Goal: Task Accomplishment & Management: Manage account settings

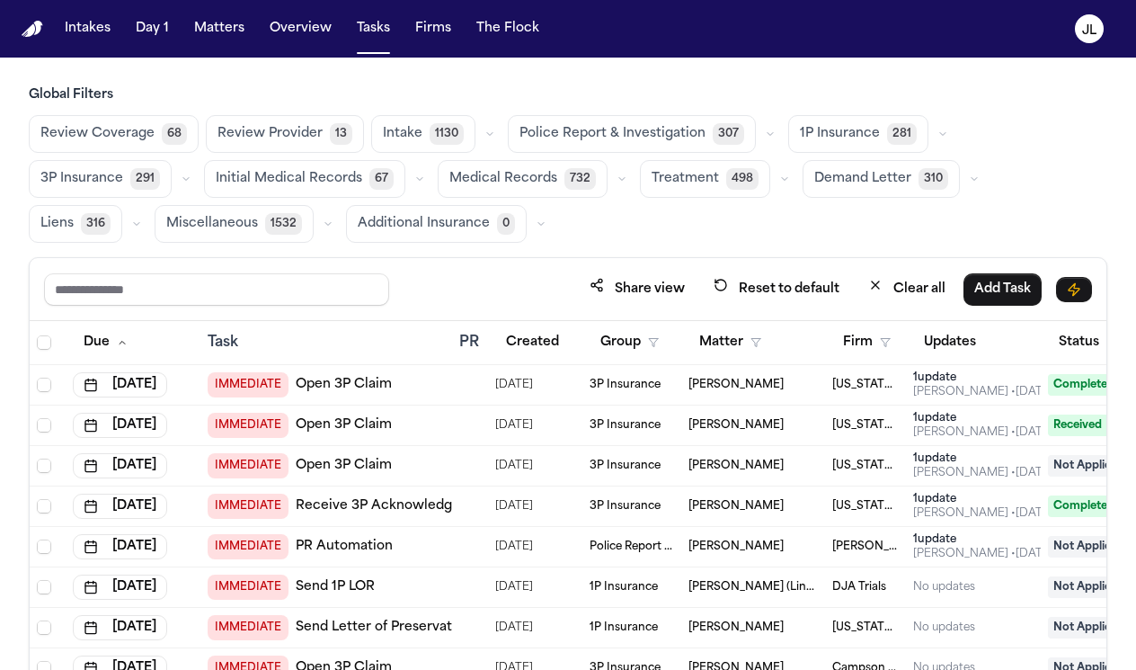
click at [204, 39] on button "Matters" at bounding box center [219, 29] width 65 height 32
click at [213, 34] on button "Matters" at bounding box center [219, 29] width 65 height 32
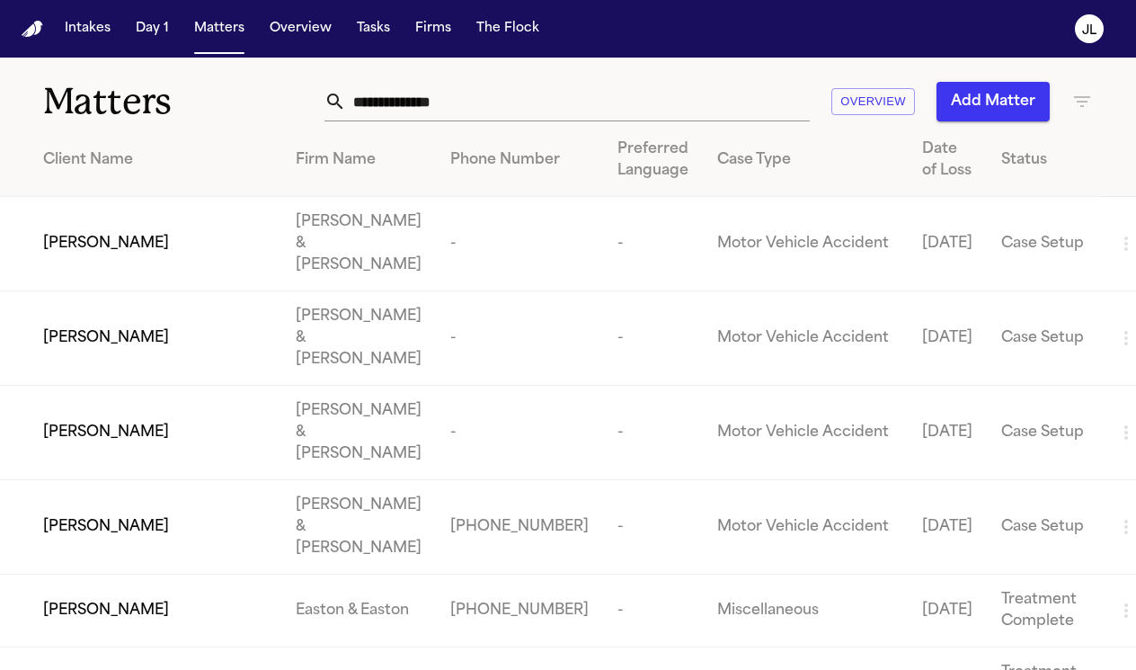
click at [382, 103] on input "text" at bounding box center [578, 102] width 464 height 40
paste input "**********"
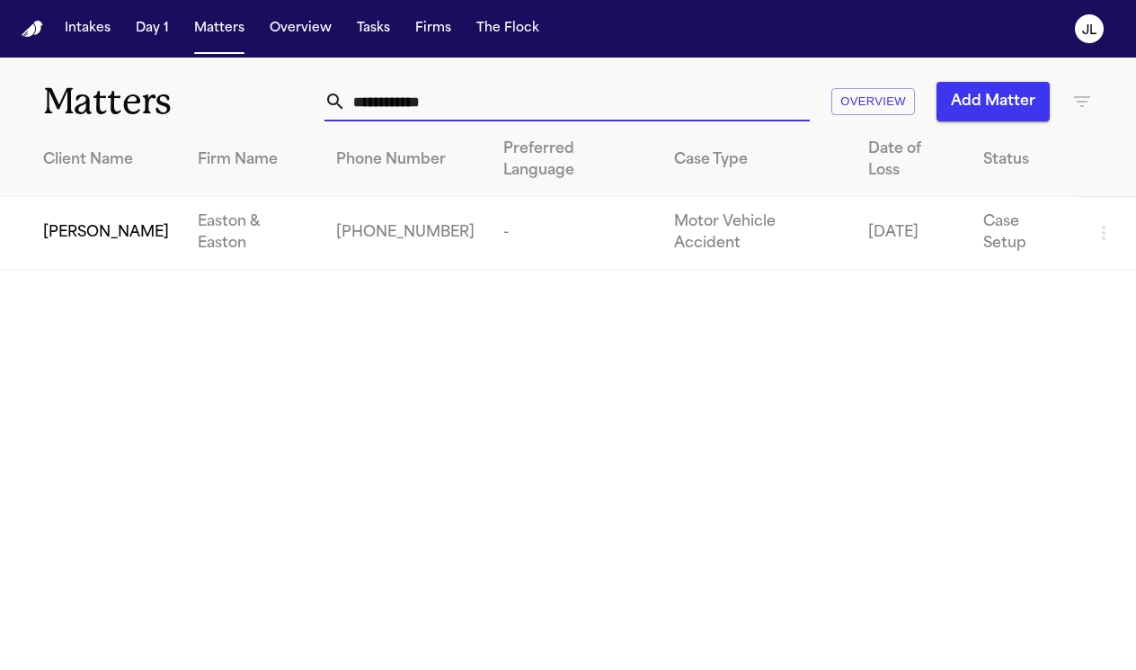
type input "**********"
click at [43, 222] on span "[PERSON_NAME]" at bounding box center [106, 233] width 126 height 22
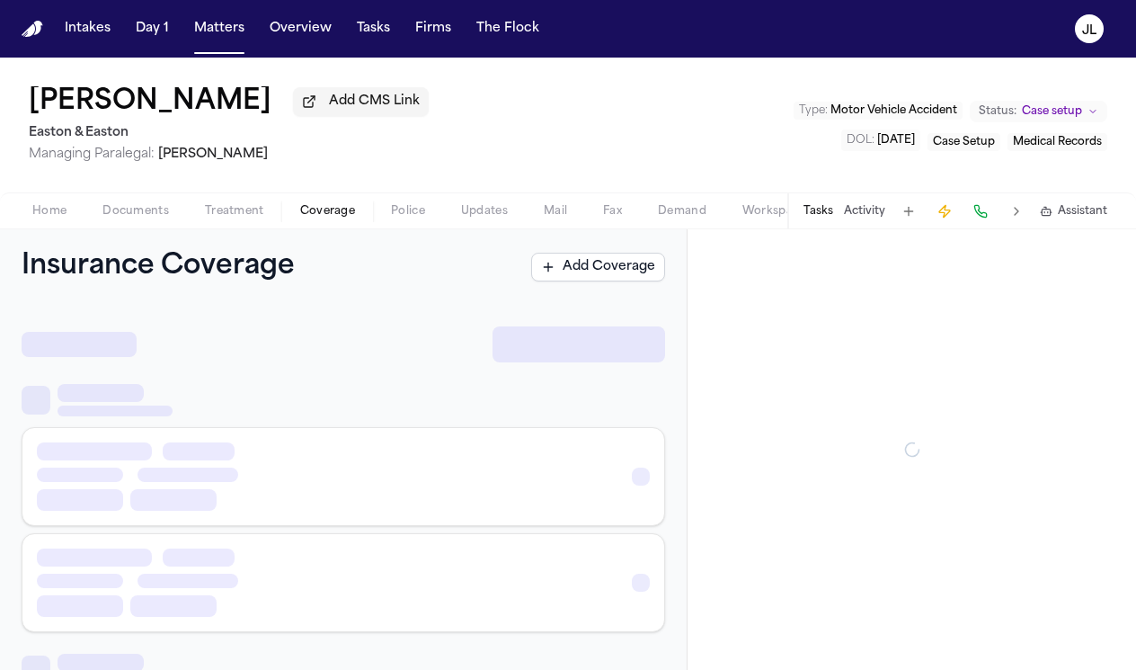
click at [346, 209] on span "Coverage" at bounding box center [327, 211] width 55 height 14
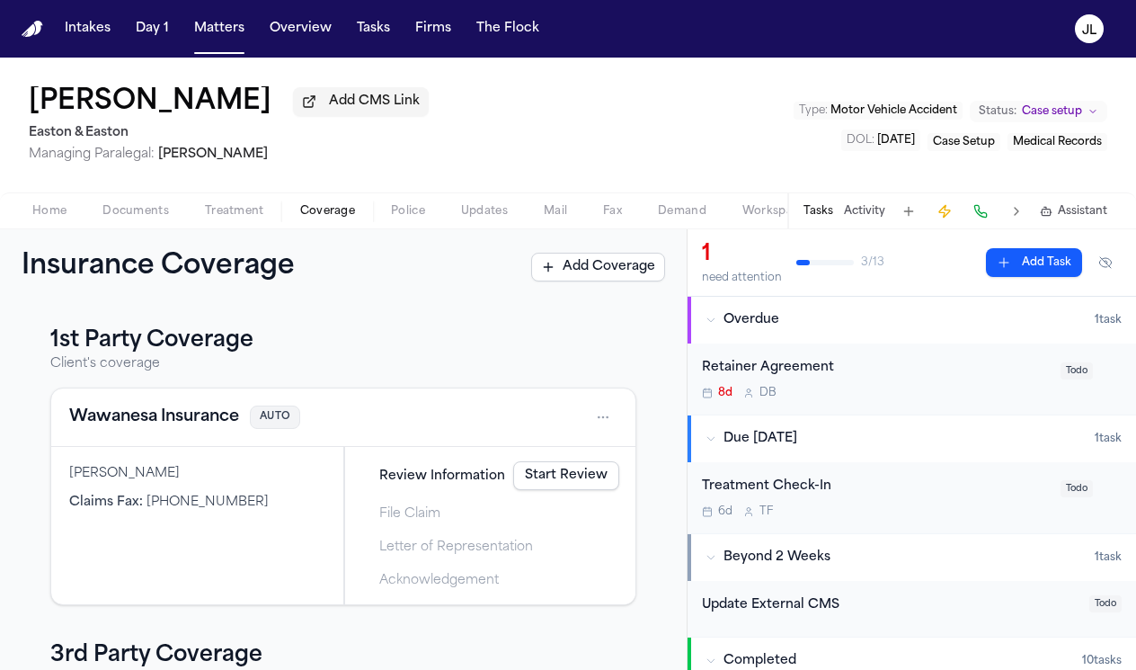
click at [201, 423] on button "Wawanesa Insurance" at bounding box center [154, 417] width 170 height 25
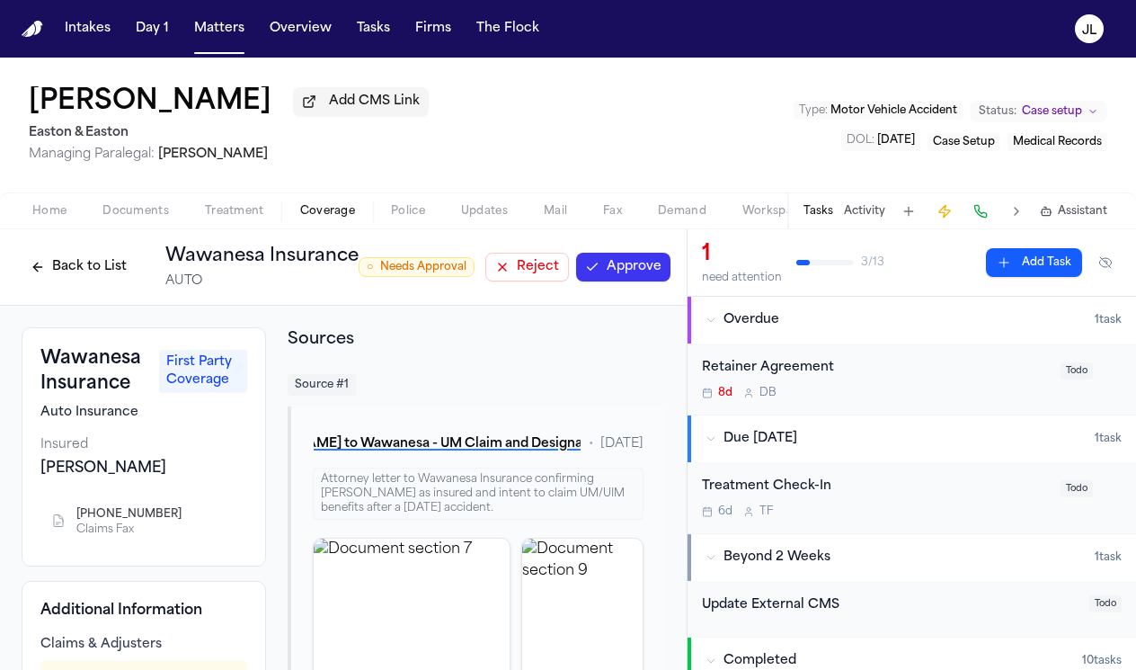
click at [634, 257] on button "Approve" at bounding box center [623, 267] width 94 height 29
click at [987, 208] on button at bounding box center [980, 211] width 25 height 25
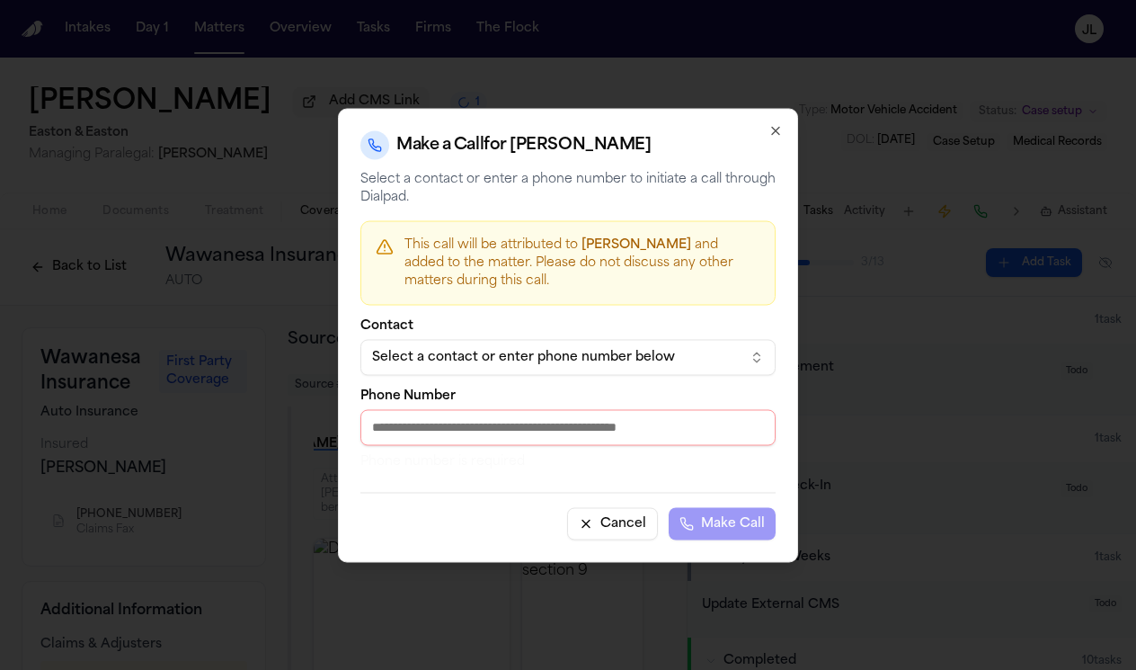
click at [561, 423] on input "Phone Number" at bounding box center [568, 427] width 415 height 36
paste input "**********"
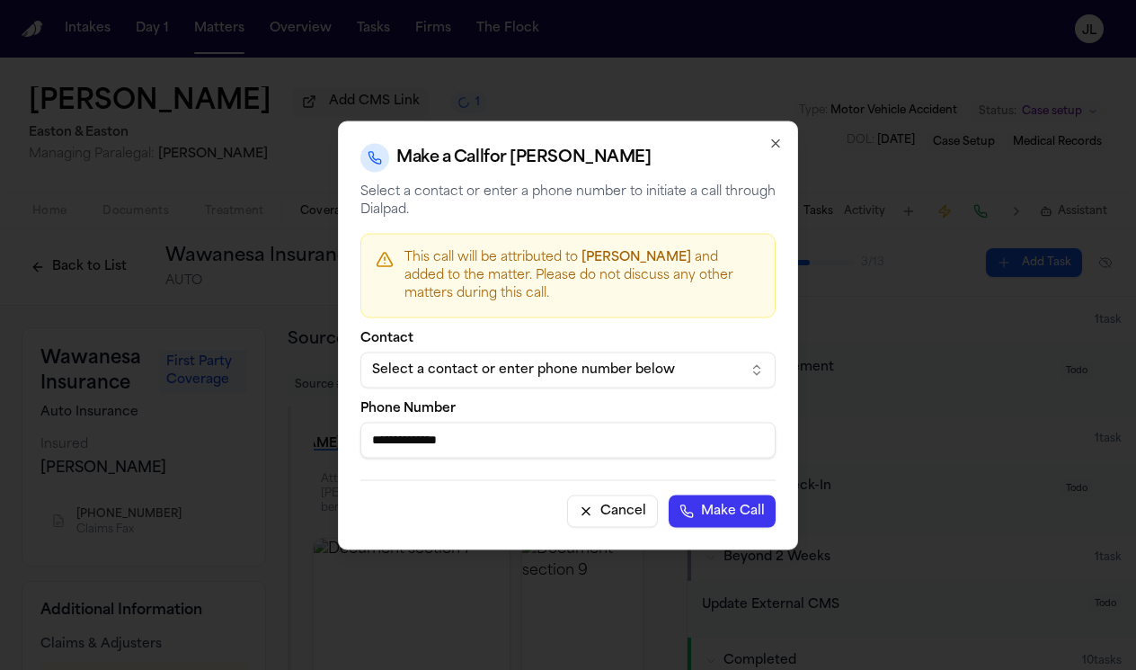
type input "**********"
click at [699, 500] on button "Make Call" at bounding box center [722, 510] width 107 height 32
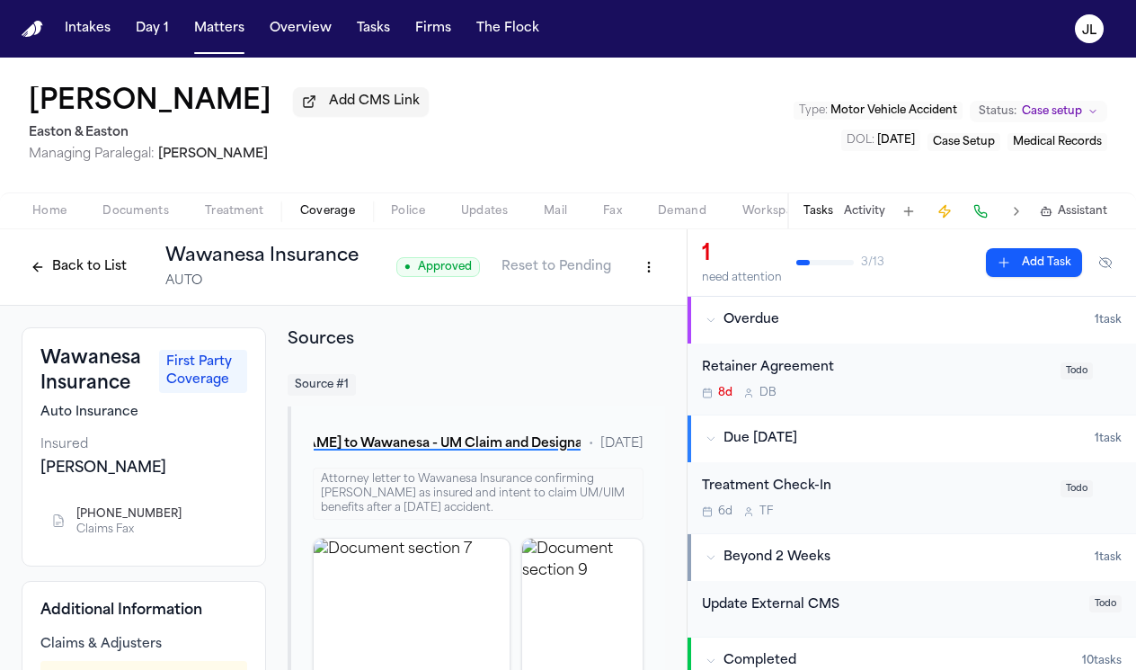
click at [641, 264] on html "Intakes Day 1 Matters Overview Tasks Firms The Flock JL Andre Gainer Add CMS Li…" at bounding box center [568, 335] width 1136 height 670
click at [627, 303] on div "Edit Coverage" at bounding box center [587, 310] width 151 height 29
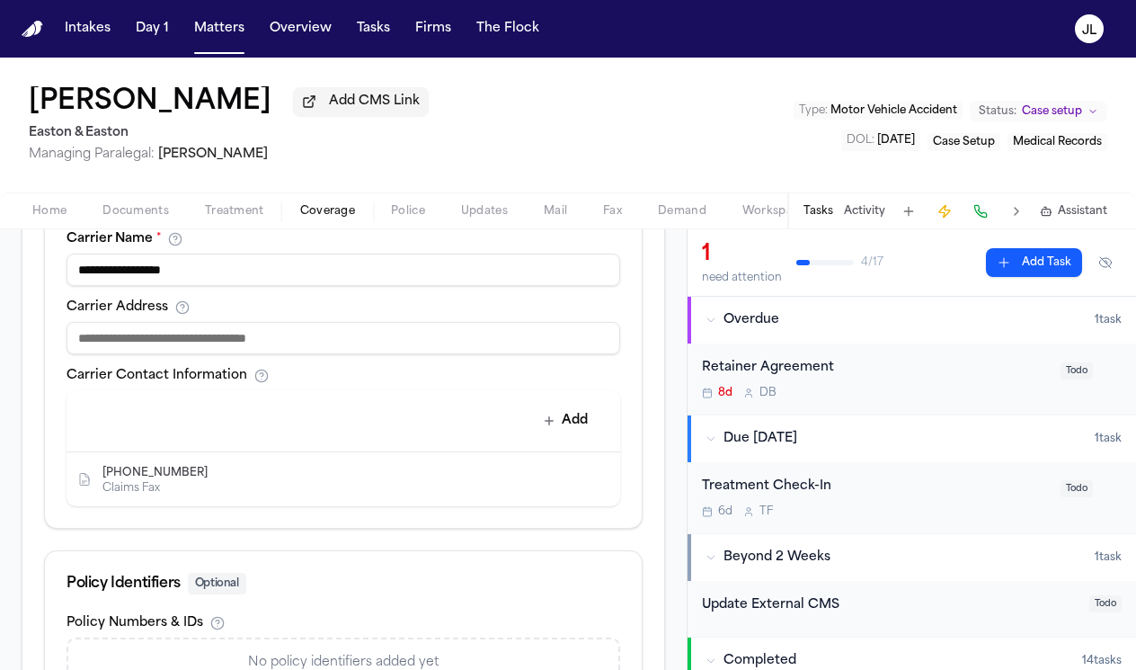
scroll to position [746, 0]
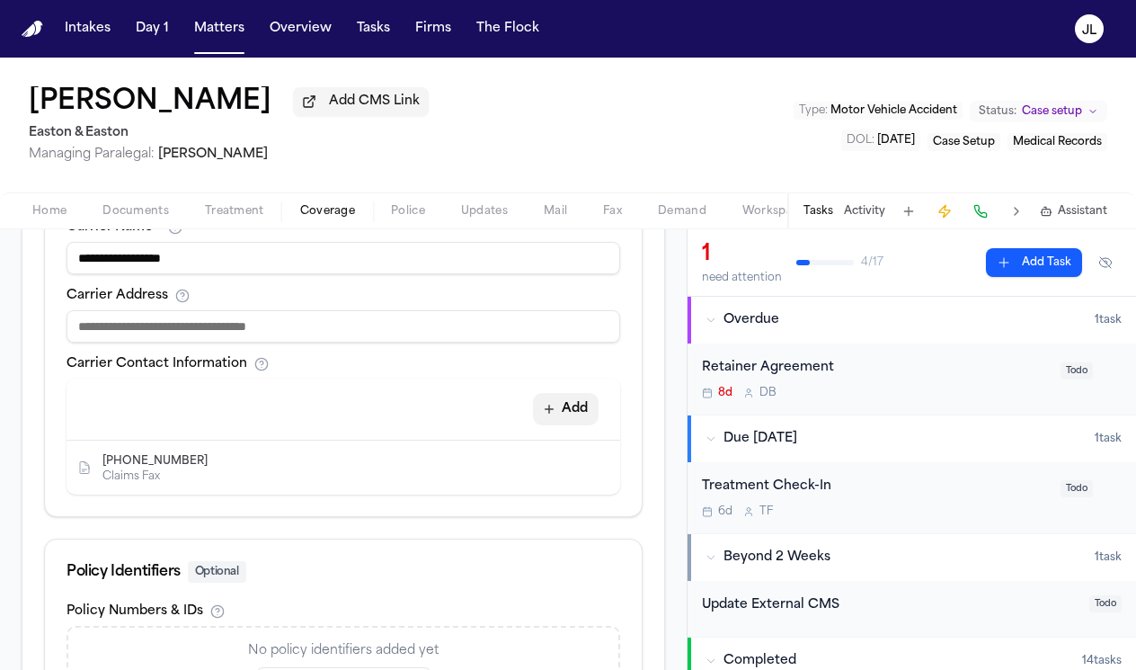
click at [558, 414] on button "Add" at bounding box center [566, 409] width 66 height 32
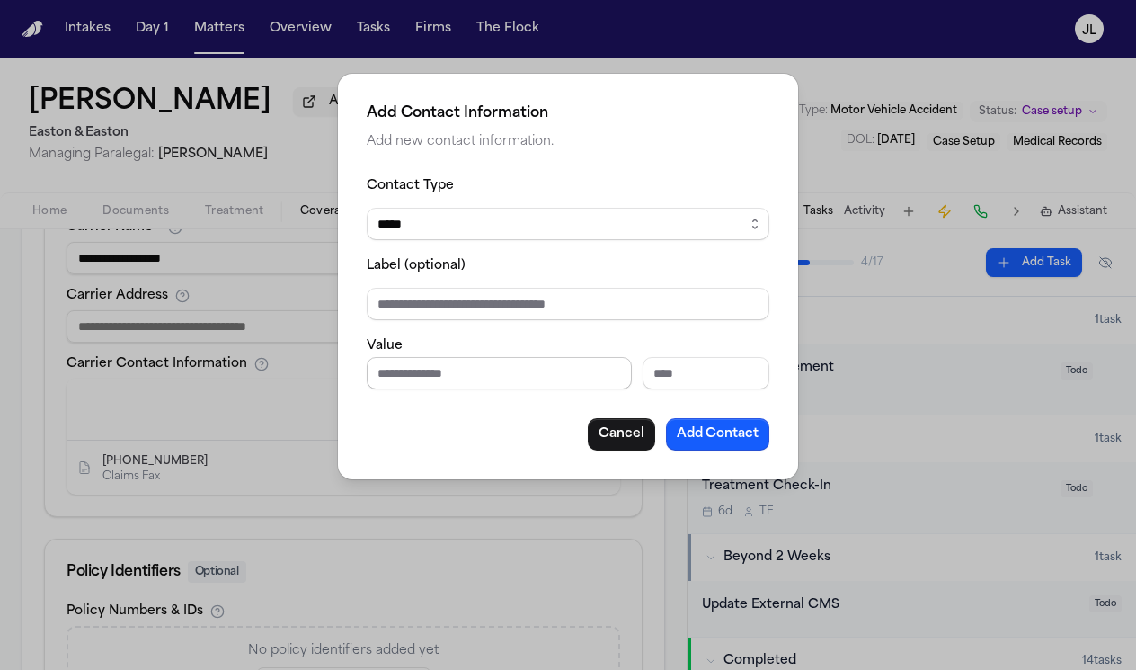
click at [446, 367] on input "Phone number" at bounding box center [499, 373] width 265 height 32
paste input "**********"
type input "**********"
click at [711, 459] on div "**********" at bounding box center [568, 276] width 460 height 405
click at [711, 432] on button "Add Contact" at bounding box center [717, 434] width 103 height 32
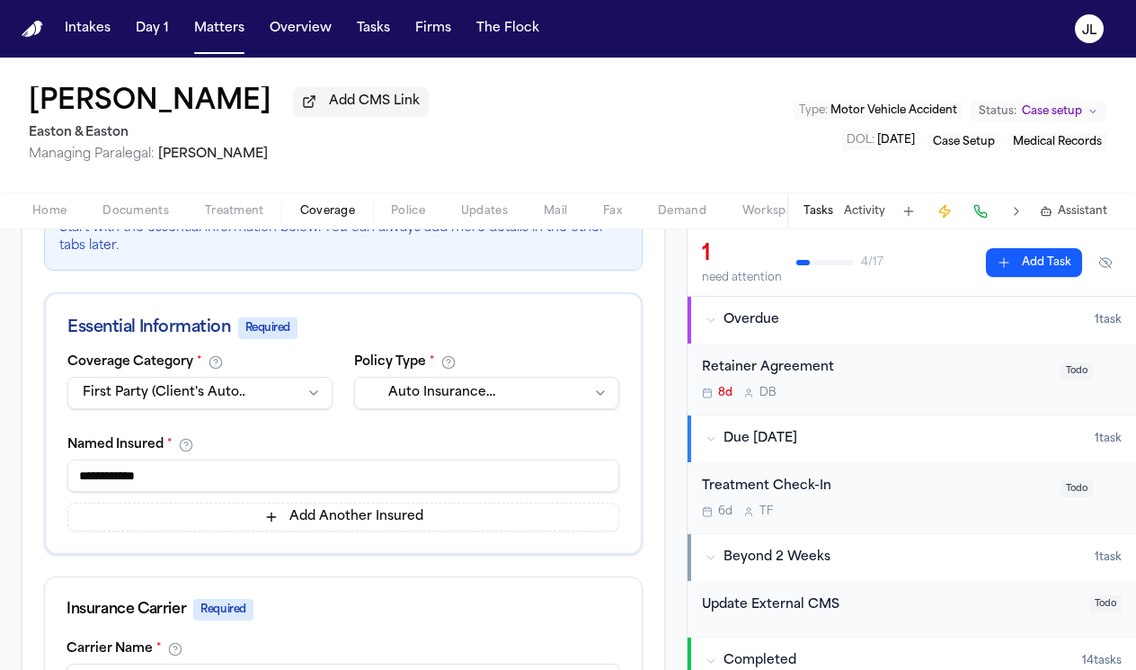
scroll to position [116, 0]
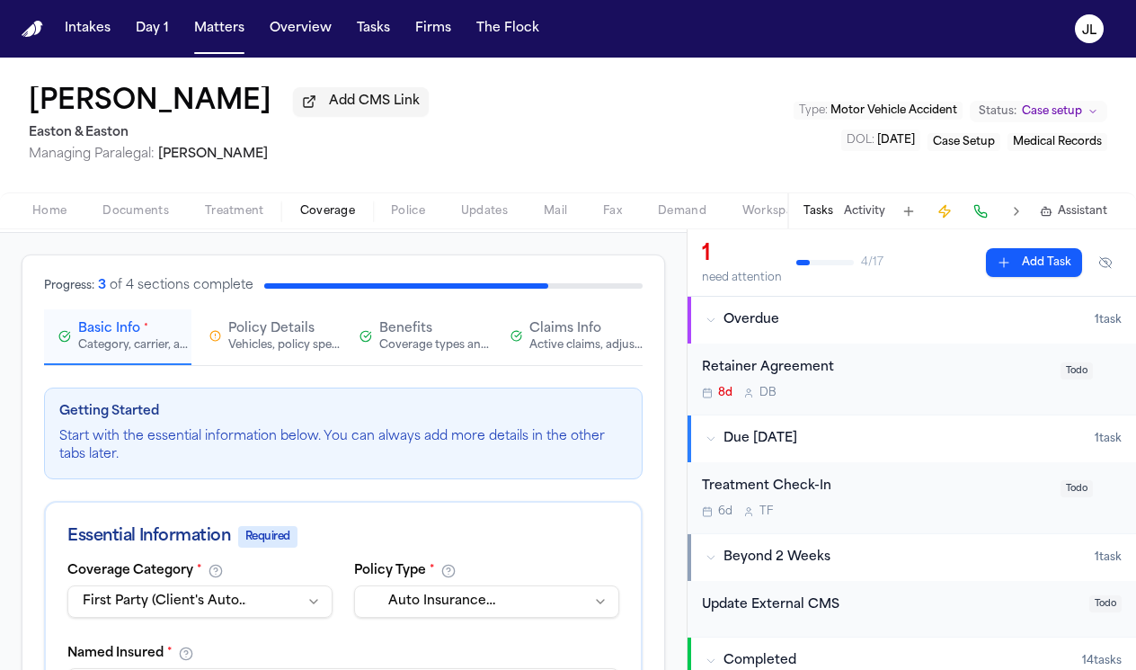
click at [537, 348] on div "Active claims, adjusters, and subrogation details" at bounding box center [587, 345] width 115 height 14
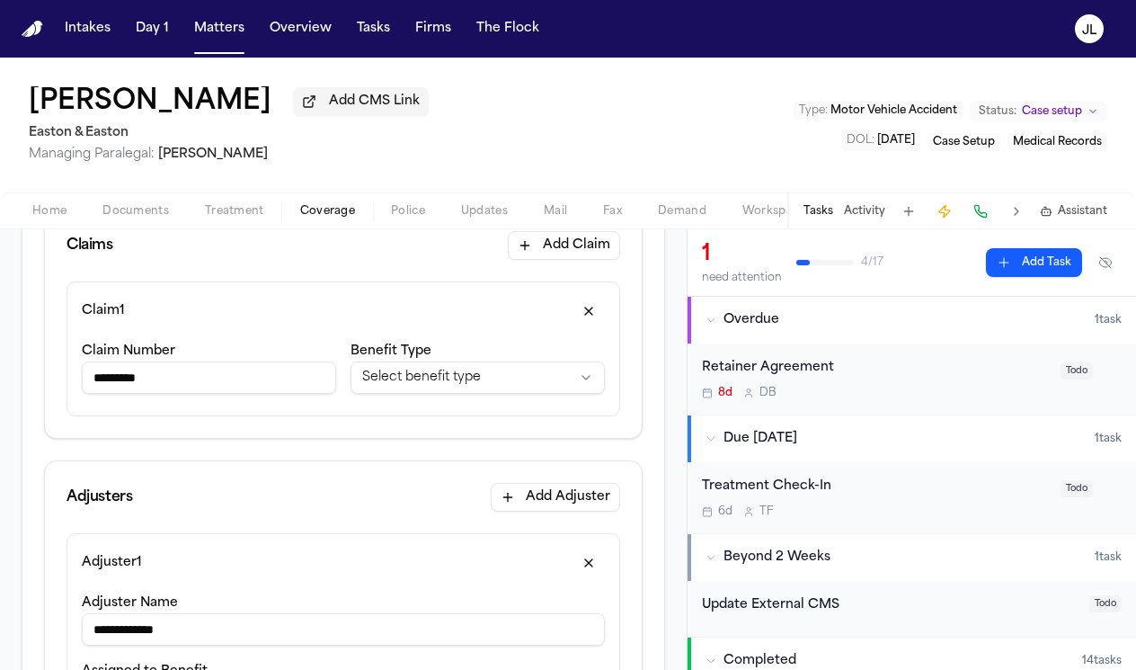
scroll to position [296, 0]
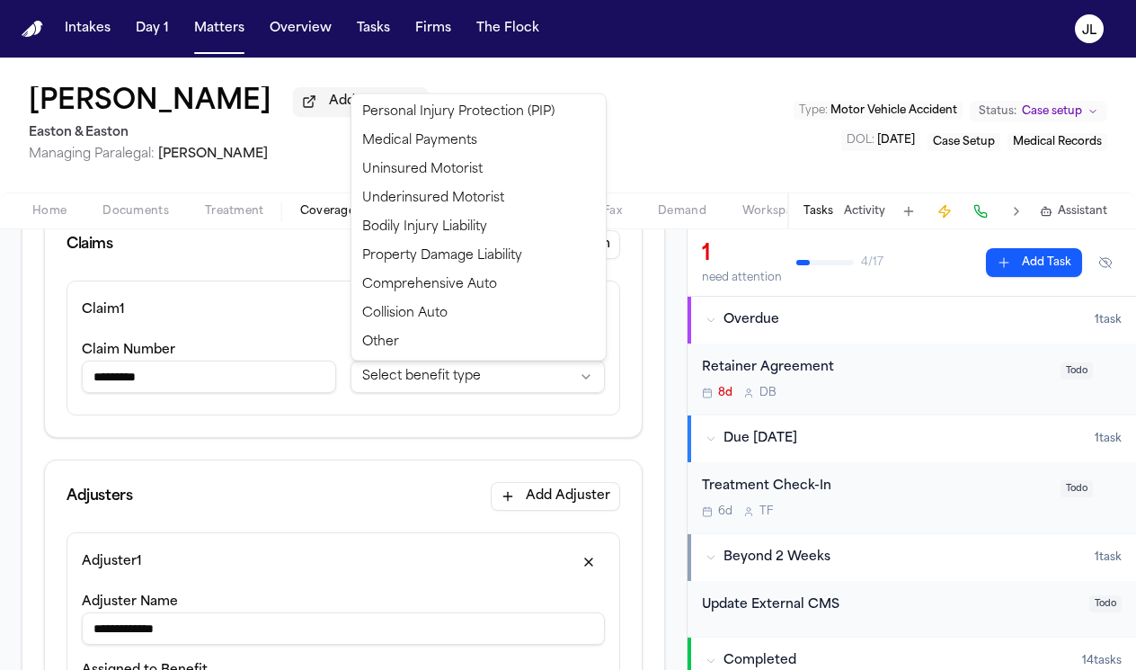
click at [431, 386] on html "**********" at bounding box center [568, 335] width 1136 height 670
select select "**********"
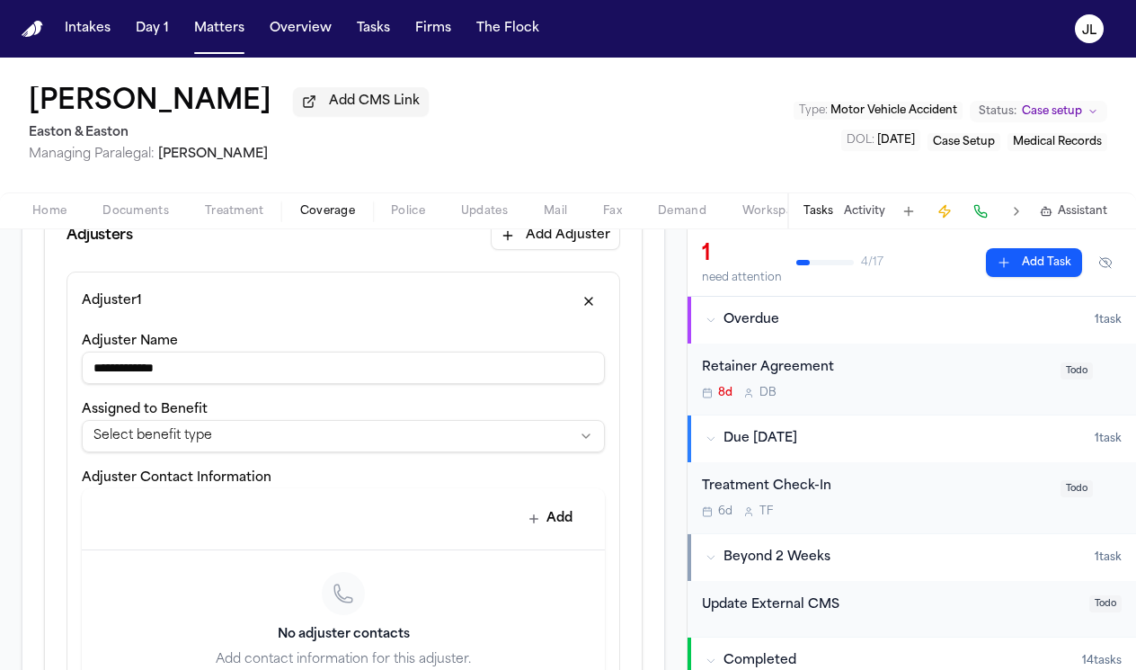
scroll to position [581, 0]
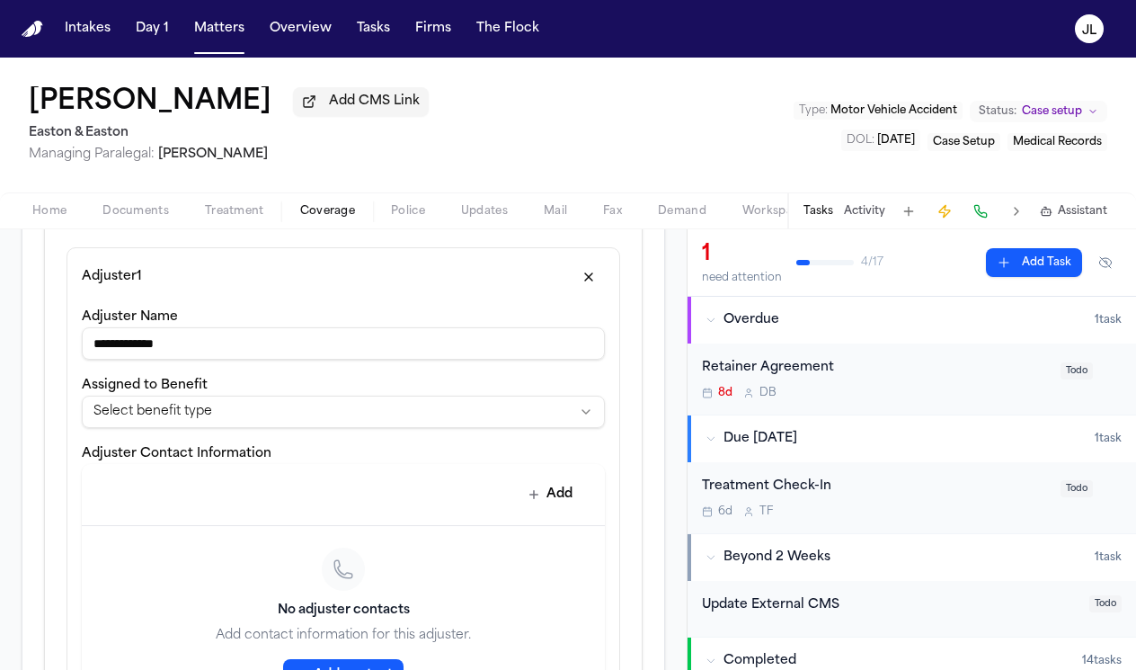
click at [322, 418] on html "**********" at bounding box center [568, 335] width 1136 height 670
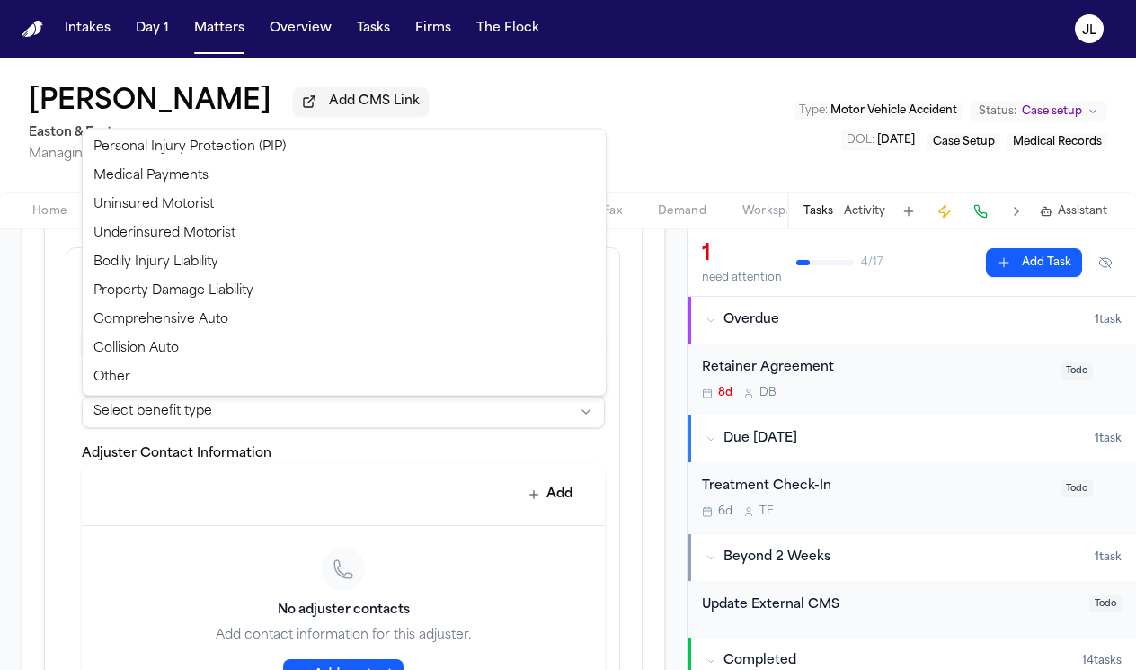
select select "**********"
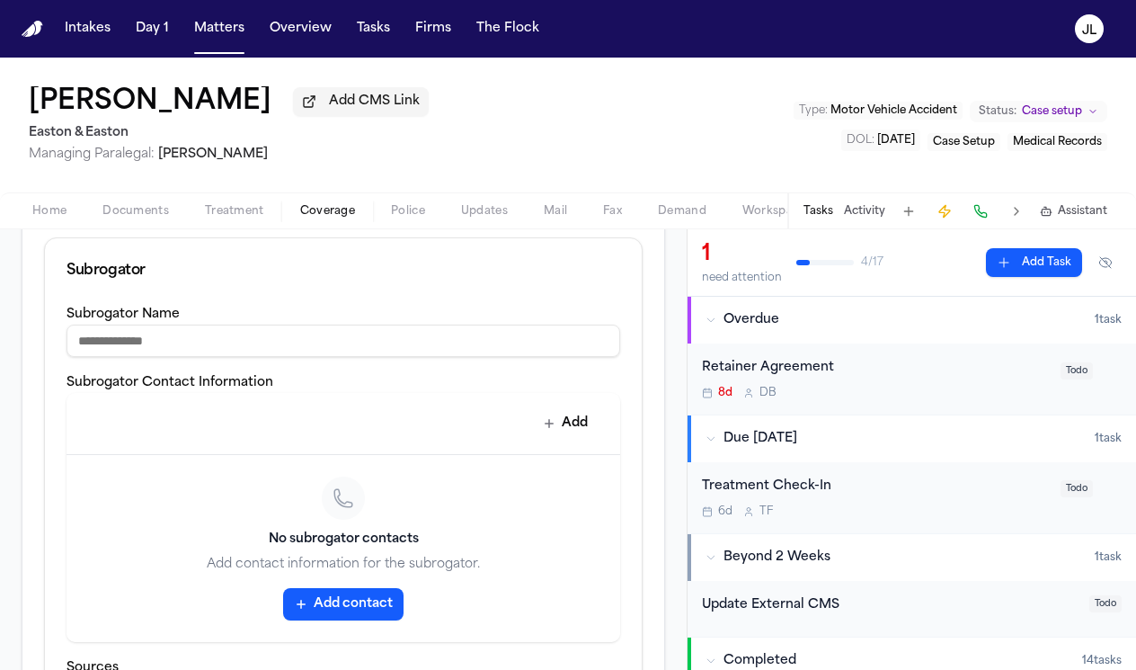
scroll to position [1288, 0]
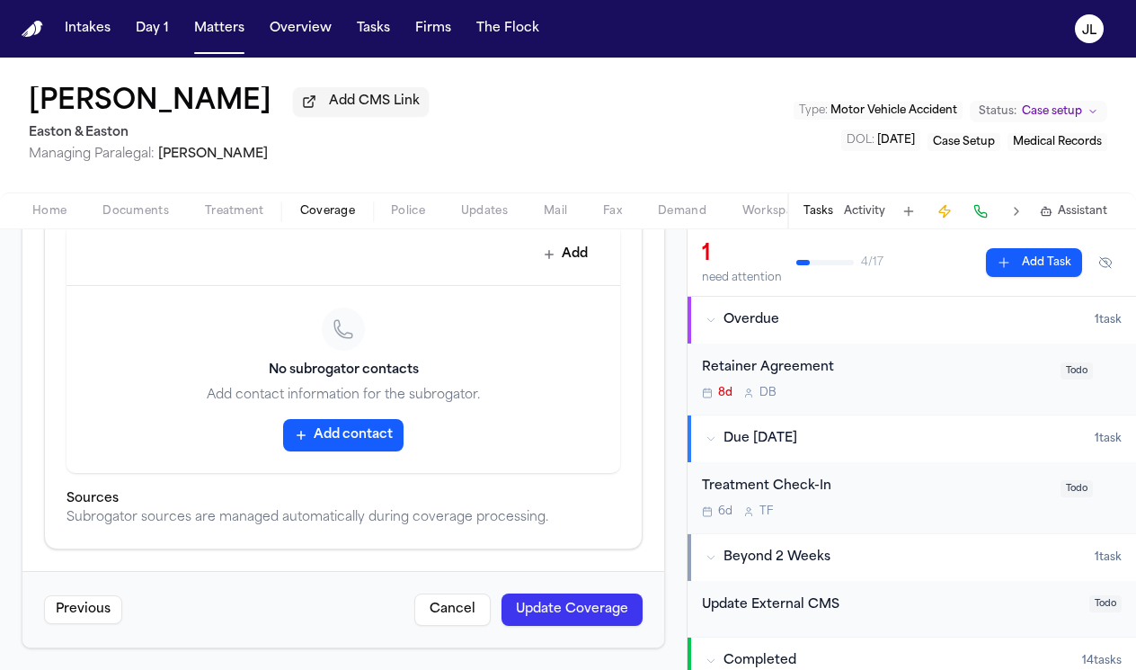
click at [547, 620] on button "Update Coverage" at bounding box center [572, 609] width 141 height 32
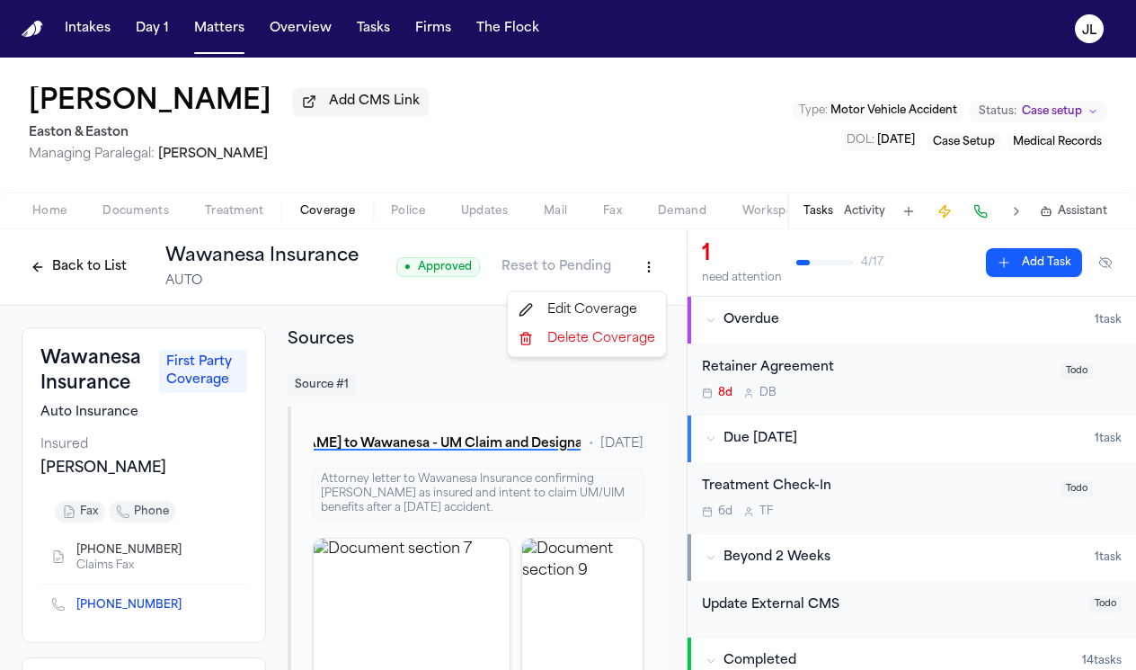
click at [651, 278] on html "Intakes Day 1 Matters Overview Tasks Firms The Flock JL Andre Gainer Add CMS Li…" at bounding box center [568, 335] width 1136 height 670
click at [628, 310] on div "Edit Coverage" at bounding box center [587, 310] width 151 height 29
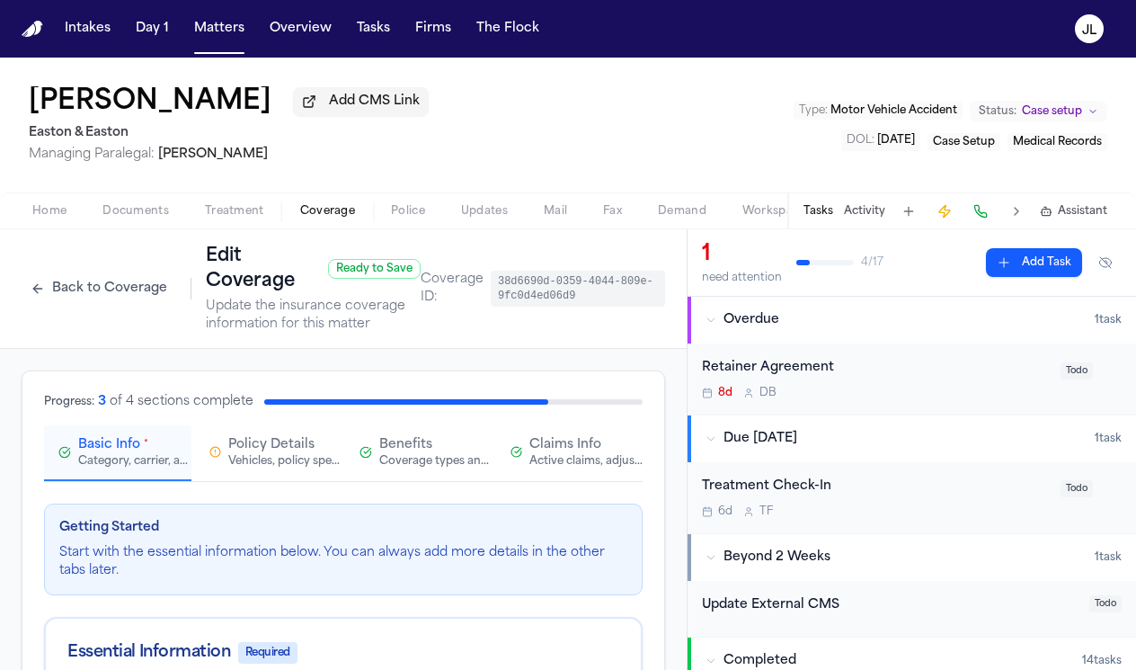
click at [556, 450] on span "Claims Info" at bounding box center [566, 445] width 72 height 18
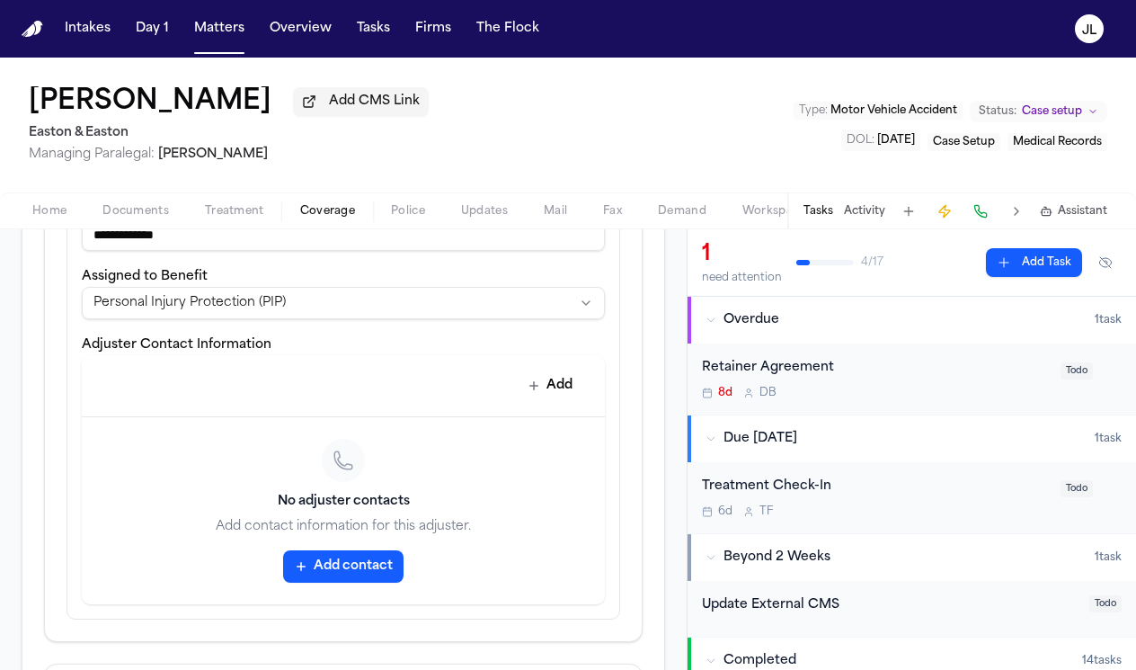
scroll to position [699, 0]
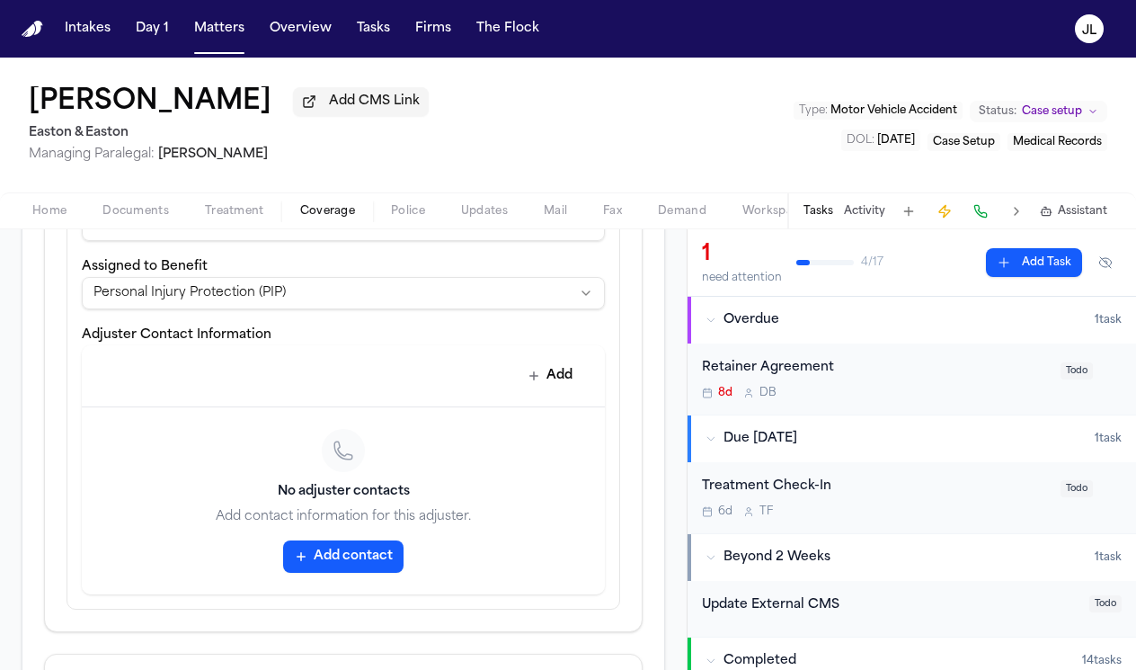
click at [369, 552] on button "Add contact" at bounding box center [343, 556] width 120 height 32
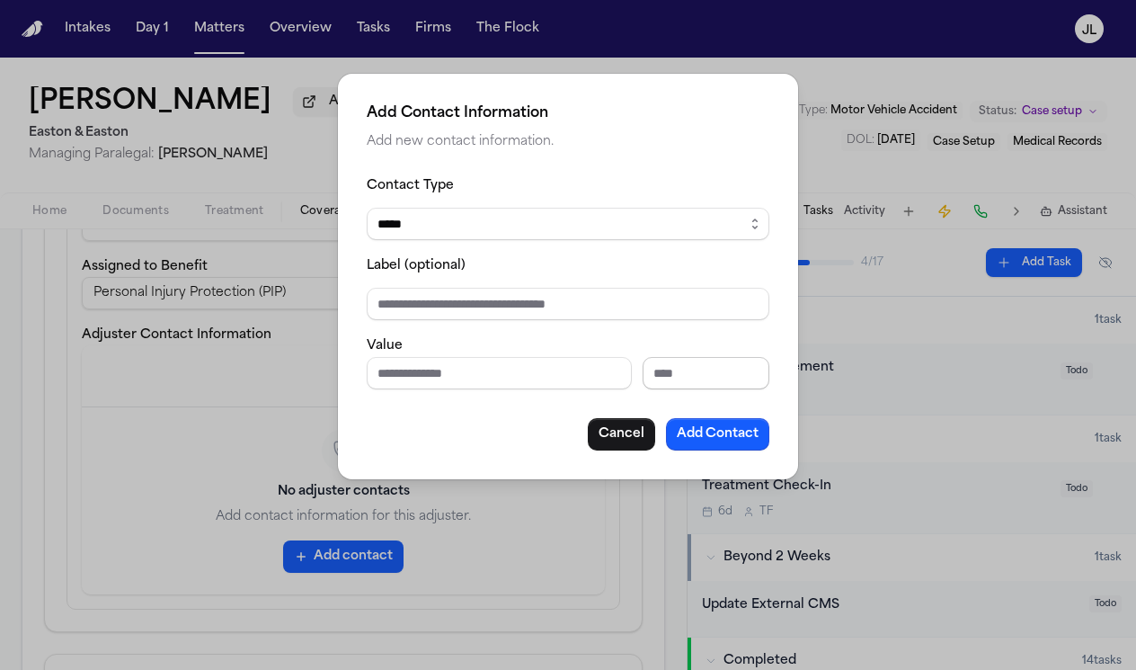
click at [703, 376] on input "Extension" at bounding box center [706, 373] width 127 height 32
click at [692, 376] on input "******" at bounding box center [706, 373] width 127 height 32
type input "*******"
click at [718, 435] on button "Add Contact" at bounding box center [717, 434] width 103 height 32
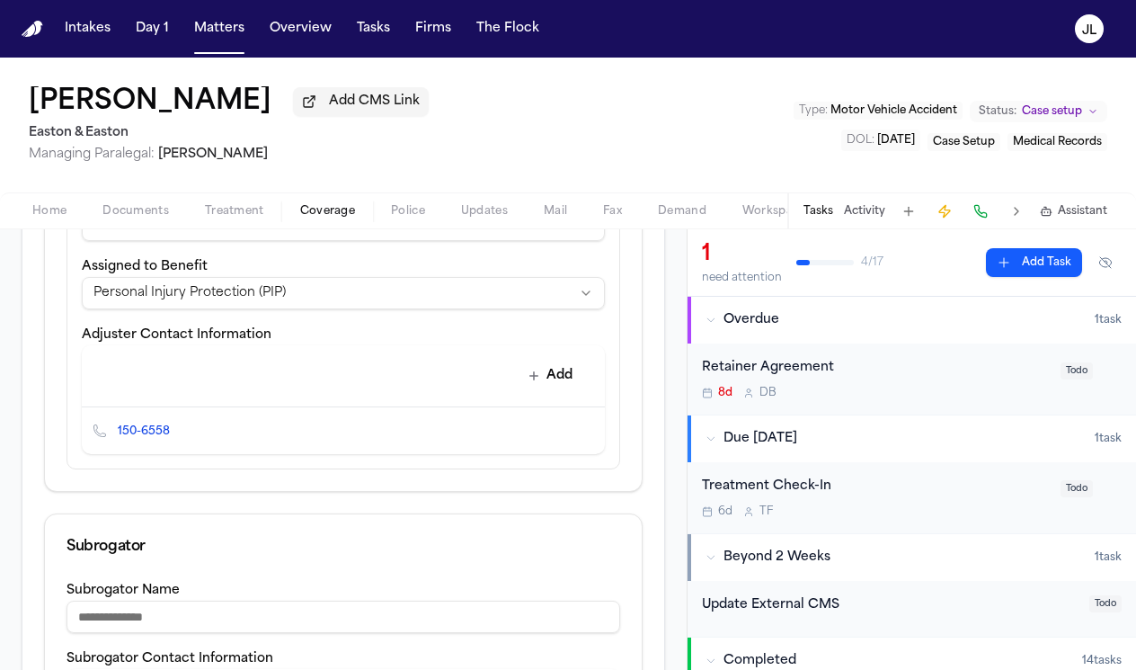
scroll to position [1148, 0]
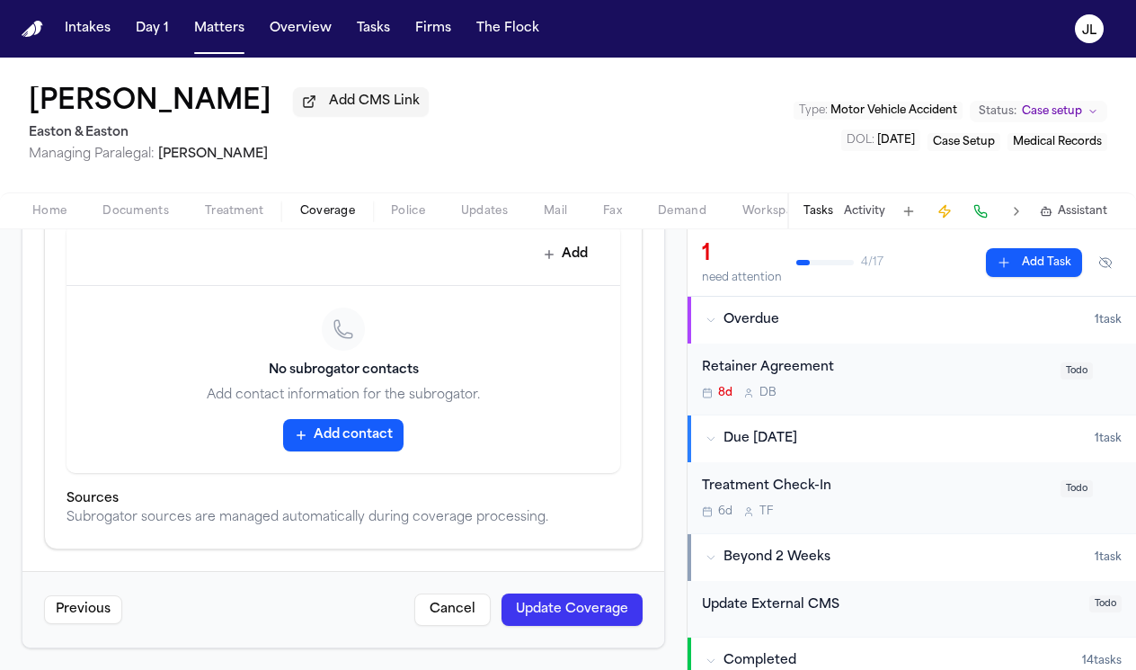
click at [529, 605] on button "Update Coverage" at bounding box center [572, 609] width 141 height 32
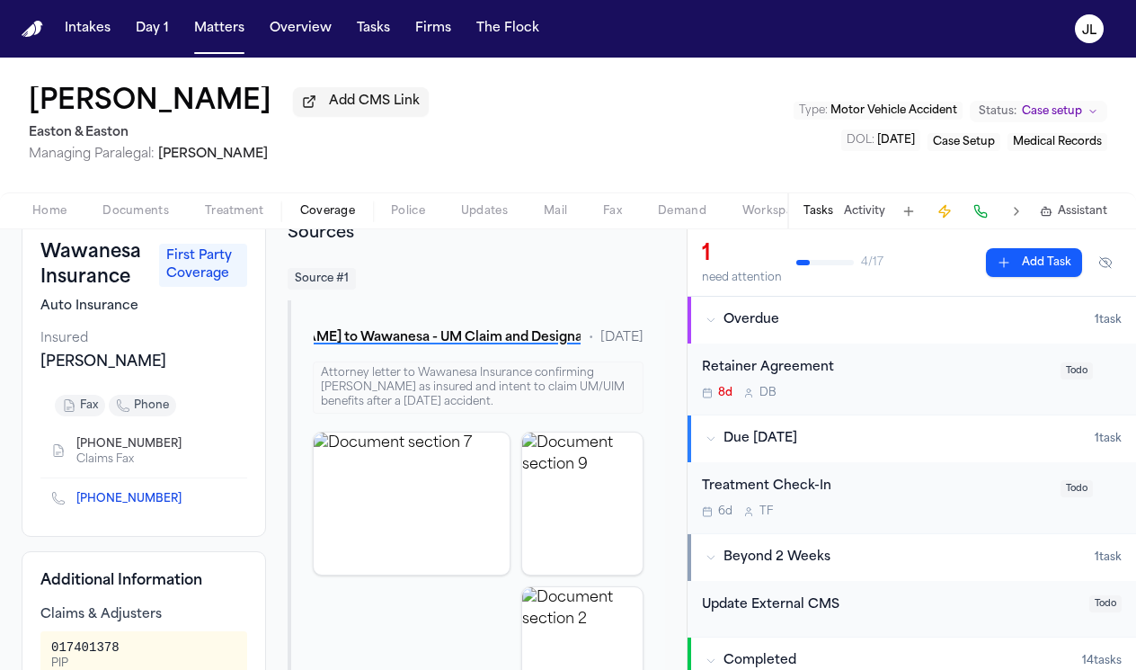
scroll to position [102, 0]
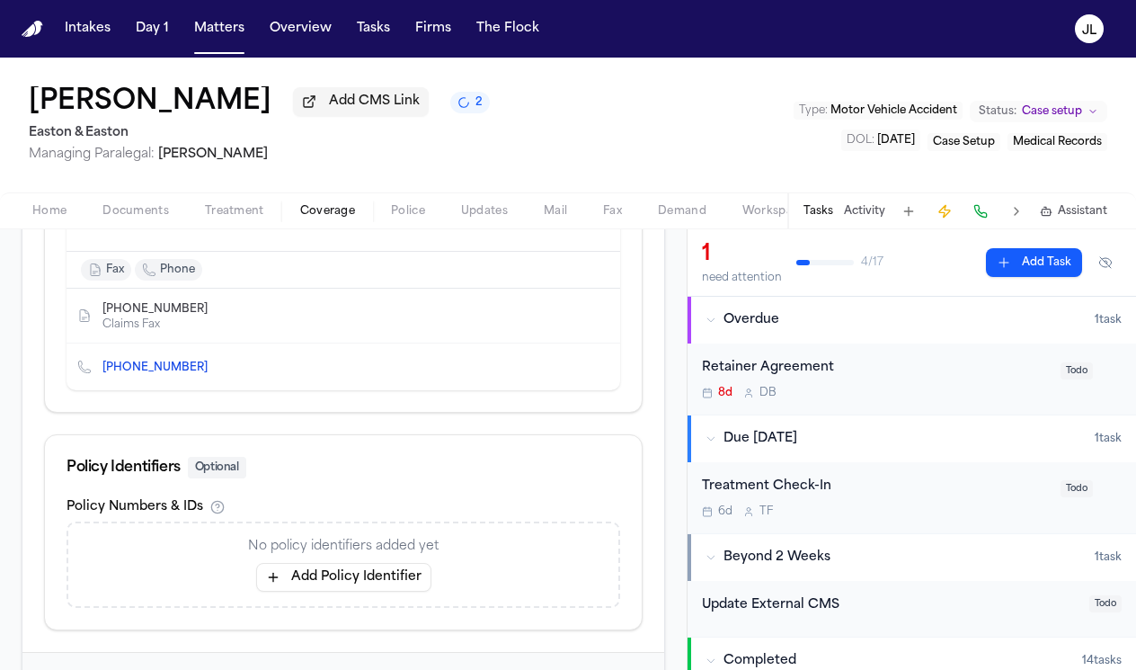
scroll to position [1020, 0]
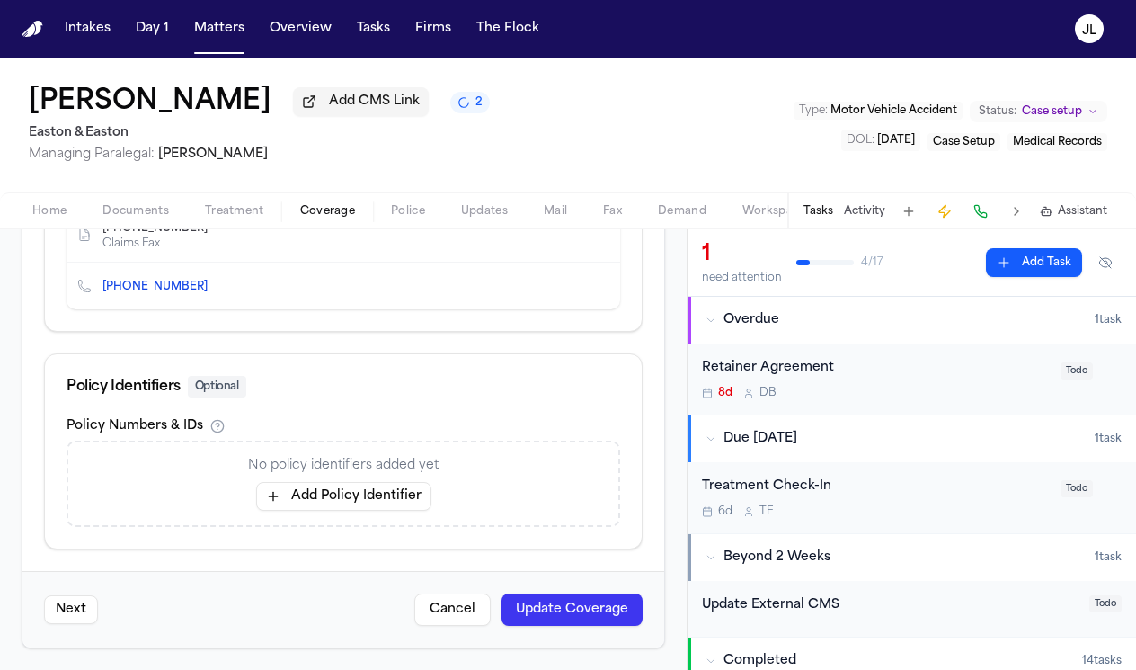
click at [535, 600] on button "Update Coverage" at bounding box center [572, 609] width 141 height 32
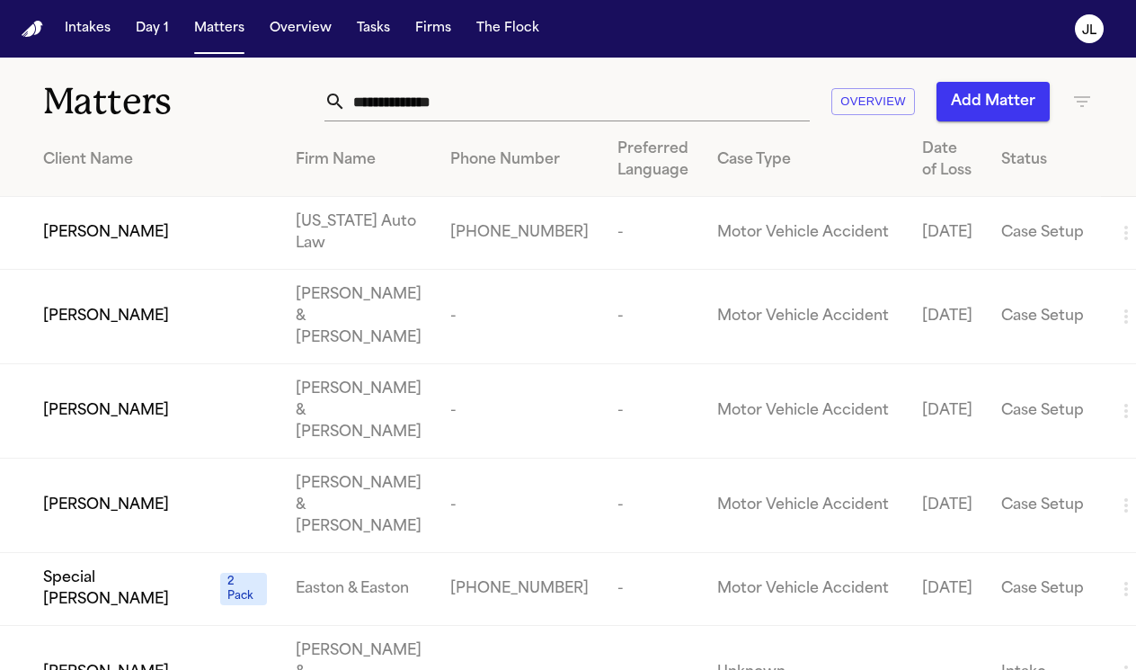
click at [414, 102] on input "text" at bounding box center [578, 102] width 464 height 40
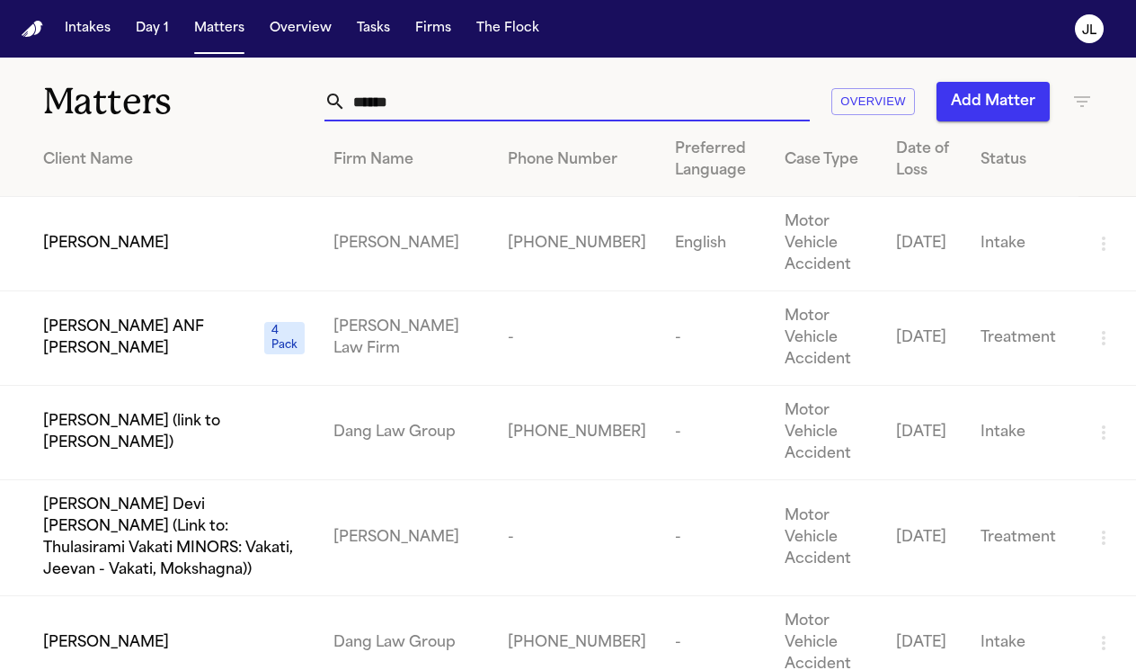
type input "******"
click at [184, 258] on td "[PERSON_NAME]" at bounding box center [159, 244] width 319 height 94
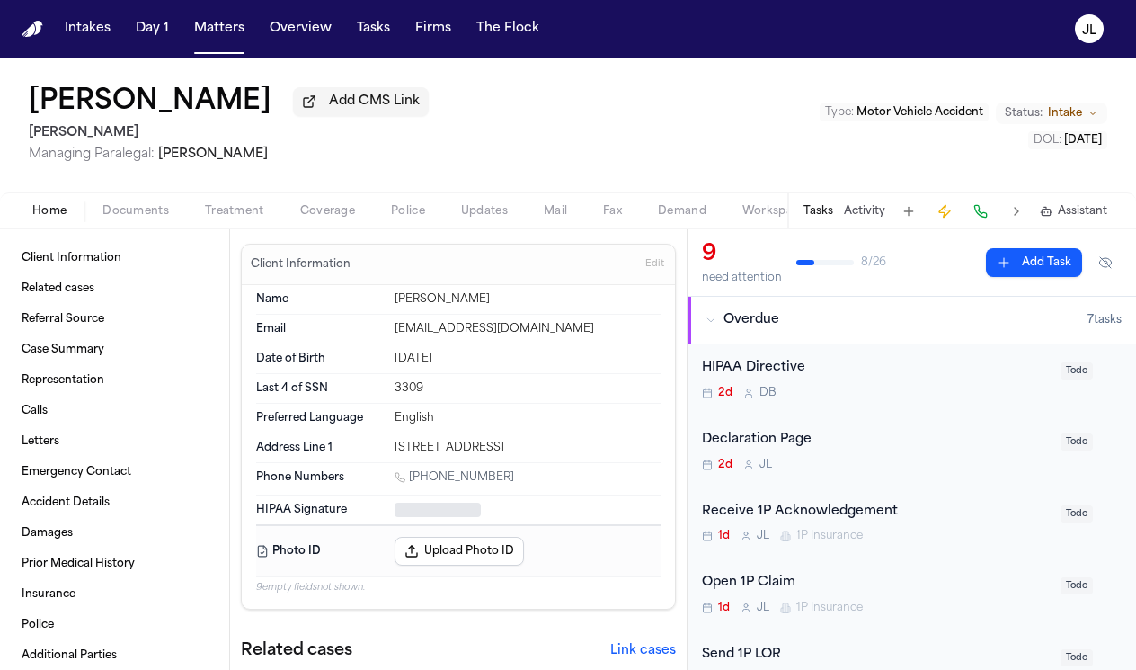
click at [169, 217] on button "Documents" at bounding box center [136, 211] width 102 height 22
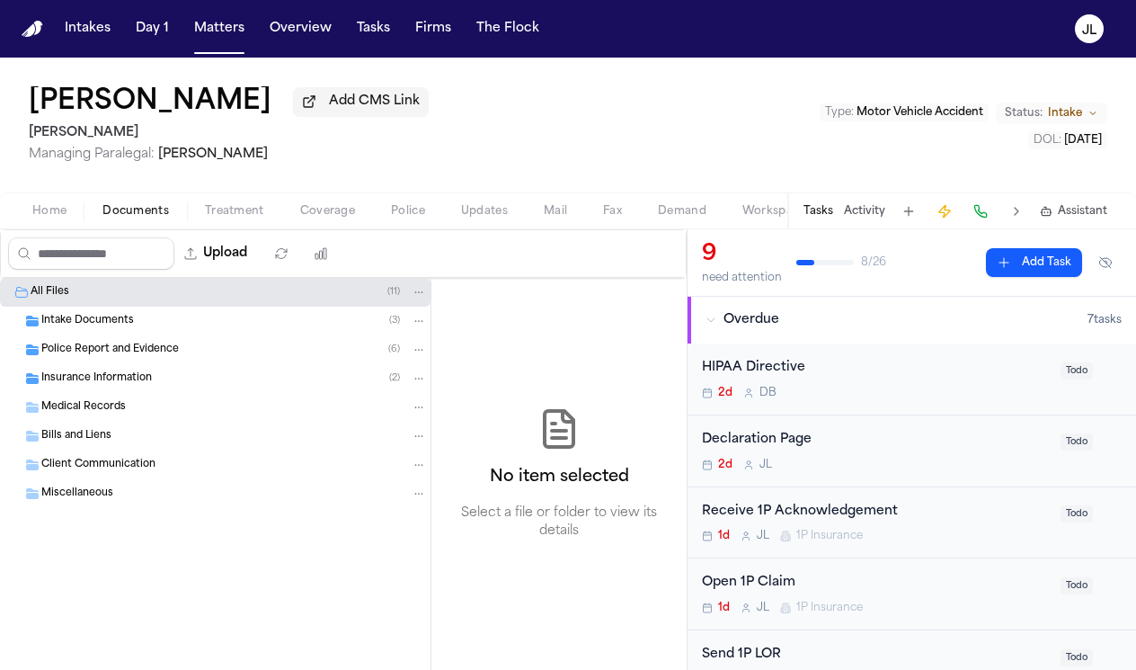
click at [88, 387] on span "Insurance Information" at bounding box center [96, 378] width 111 height 15
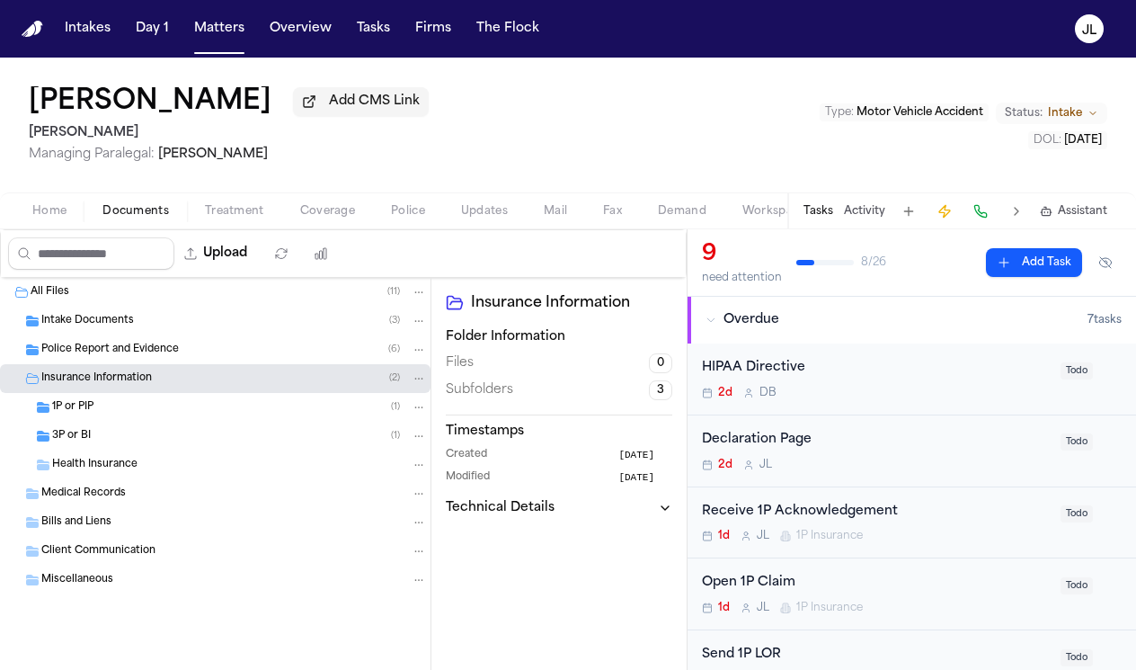
click at [97, 414] on div "1P or PIP ( 1 )" at bounding box center [239, 407] width 375 height 16
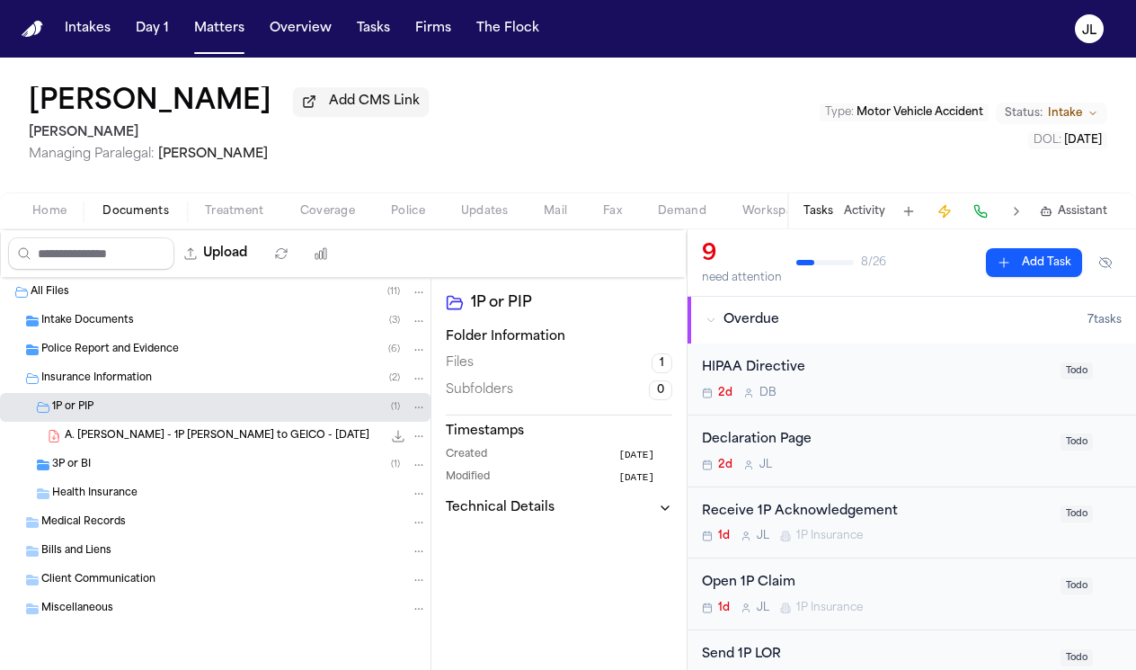
click at [95, 460] on div "3P or BI ( 1 )" at bounding box center [239, 465] width 375 height 16
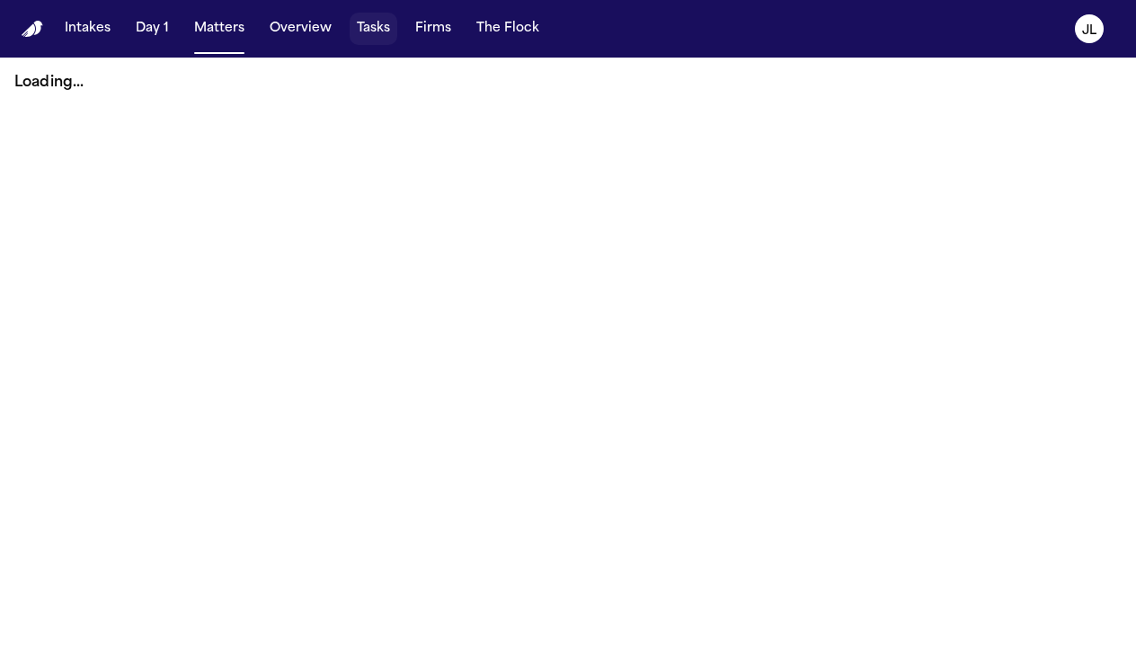
click at [360, 30] on button "Tasks" at bounding box center [374, 29] width 48 height 32
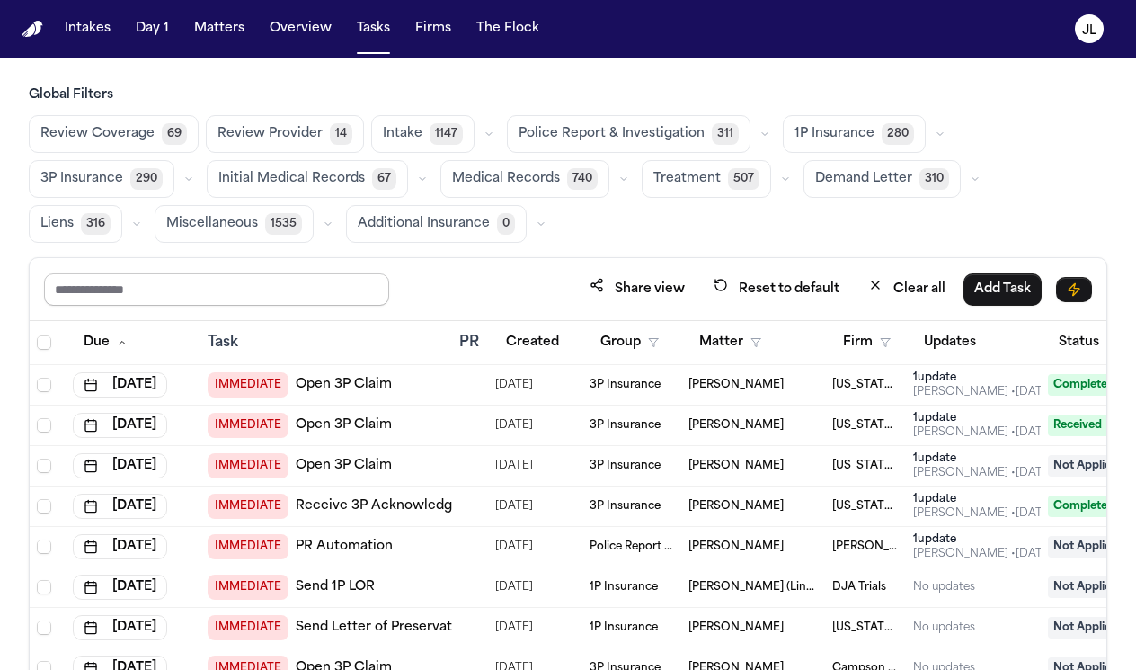
click at [189, 288] on input "text" at bounding box center [216, 289] width 345 height 32
type input "****"
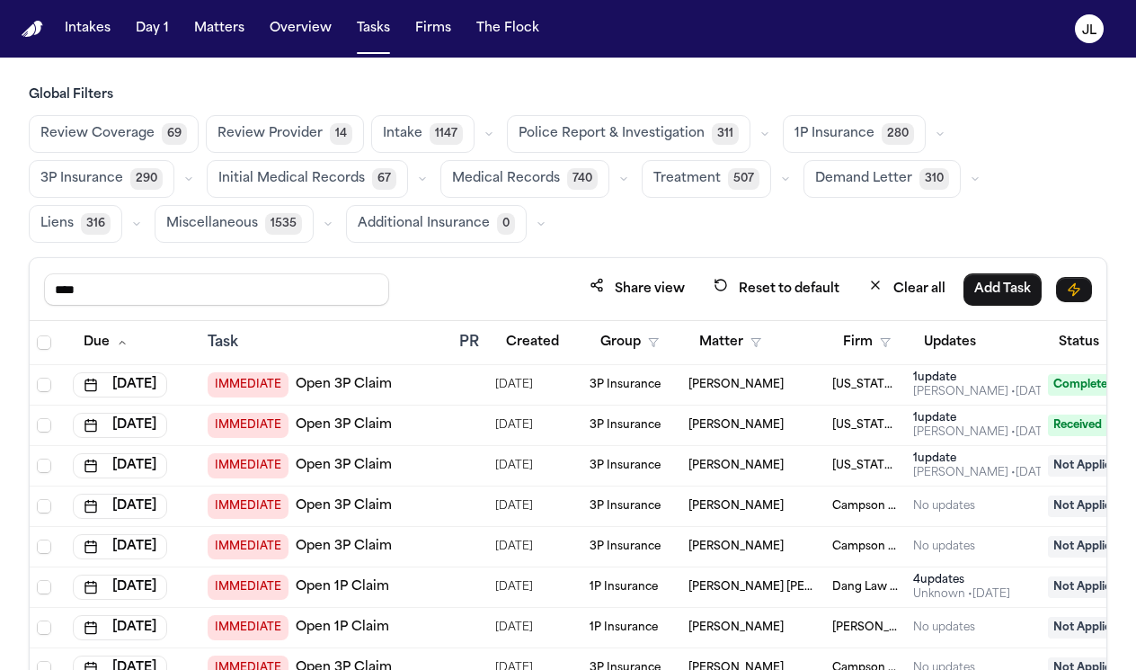
drag, startPoint x: 246, startPoint y: 296, endPoint x: -3, endPoint y: 275, distance: 249.9
click at [0, 275] on html "Intakes Day 1 Matters Overview Tasks Firms The [PERSON_NAME] Global Filters Rev…" at bounding box center [568, 335] width 1136 height 670
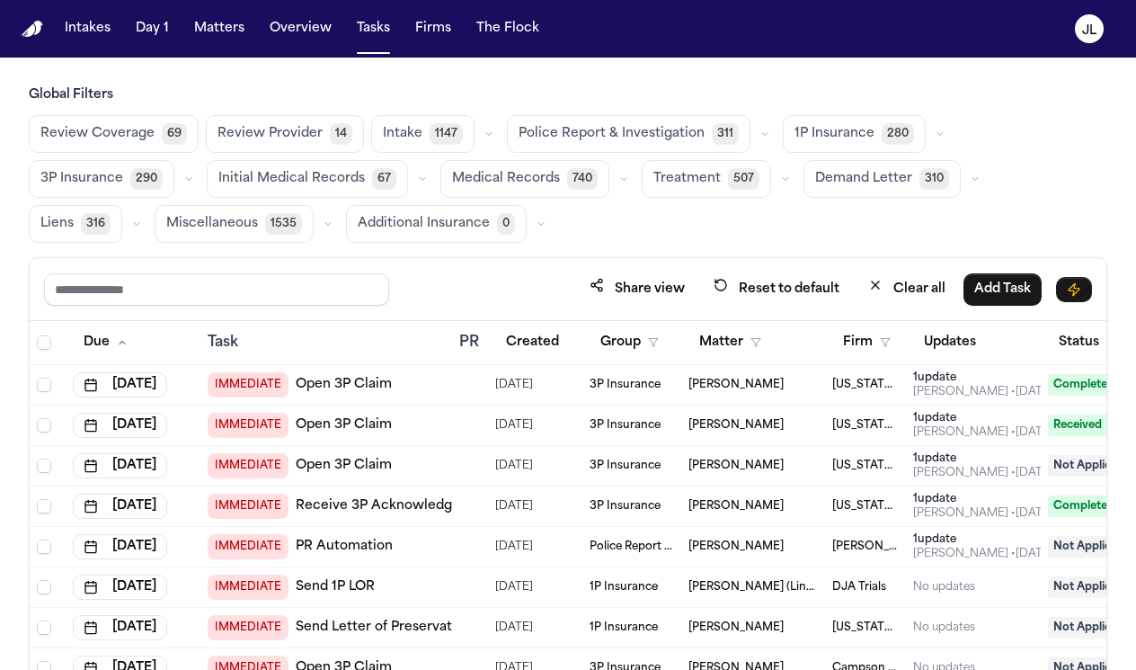
scroll to position [0, 195]
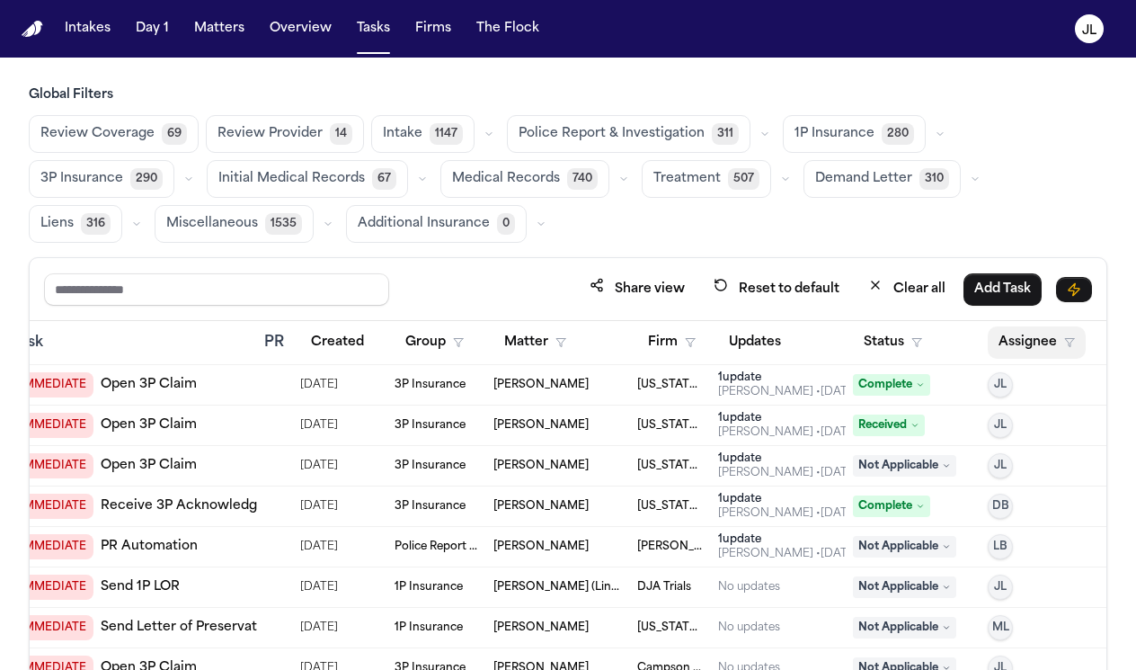
click at [1005, 348] on button "Assignee" at bounding box center [1037, 342] width 98 height 32
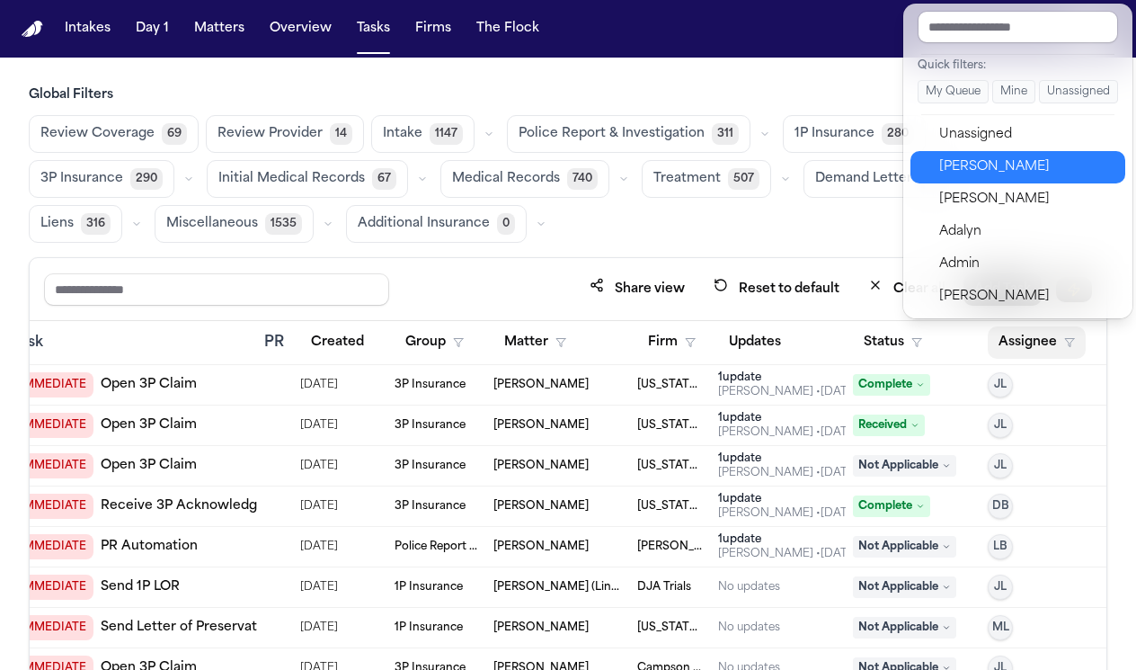
click at [965, 159] on div "[PERSON_NAME]" at bounding box center [1027, 167] width 175 height 22
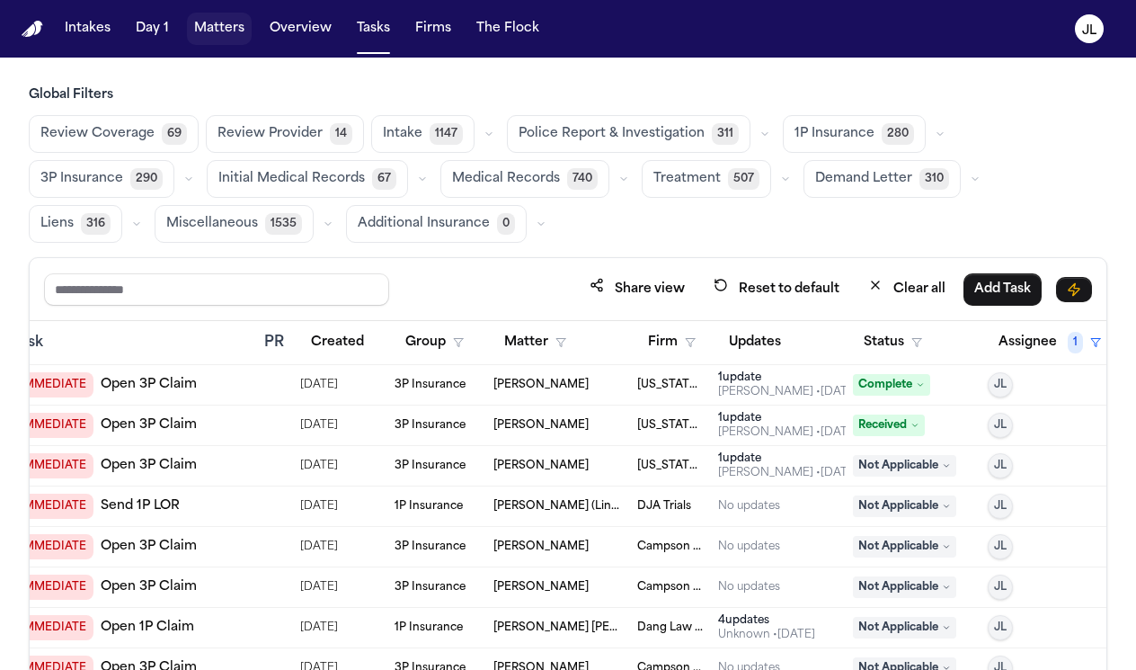
drag, startPoint x: 194, startPoint y: 39, endPoint x: 272, endPoint y: 52, distance: 78.5
click at [194, 39] on button "Matters" at bounding box center [219, 29] width 65 height 32
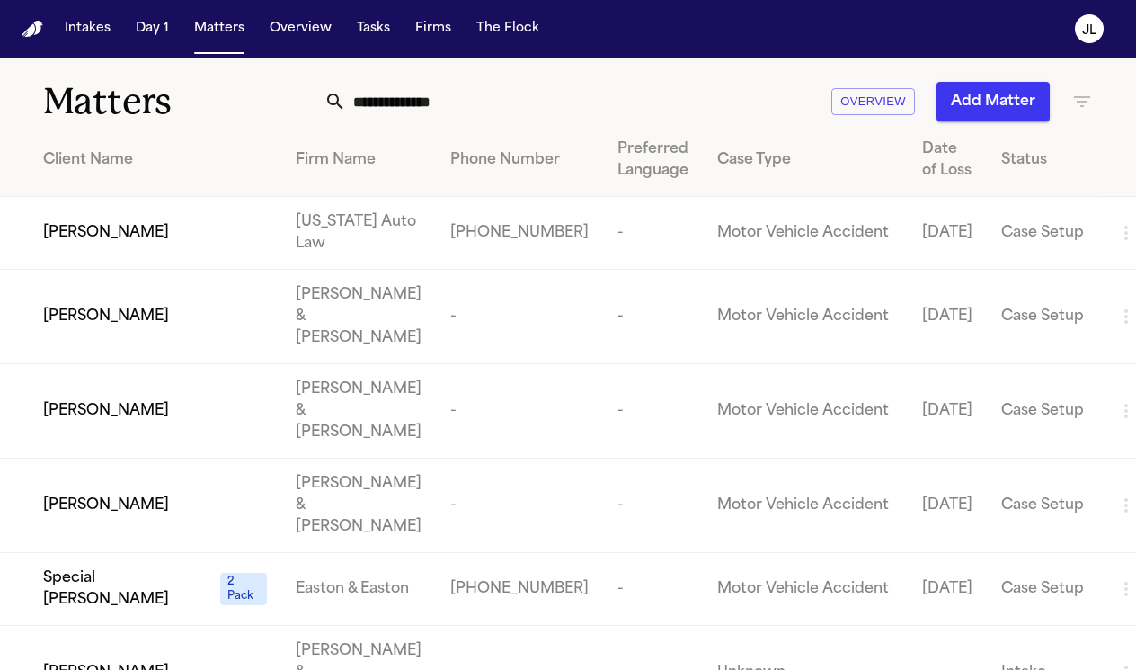
click at [493, 96] on input "text" at bounding box center [578, 102] width 464 height 40
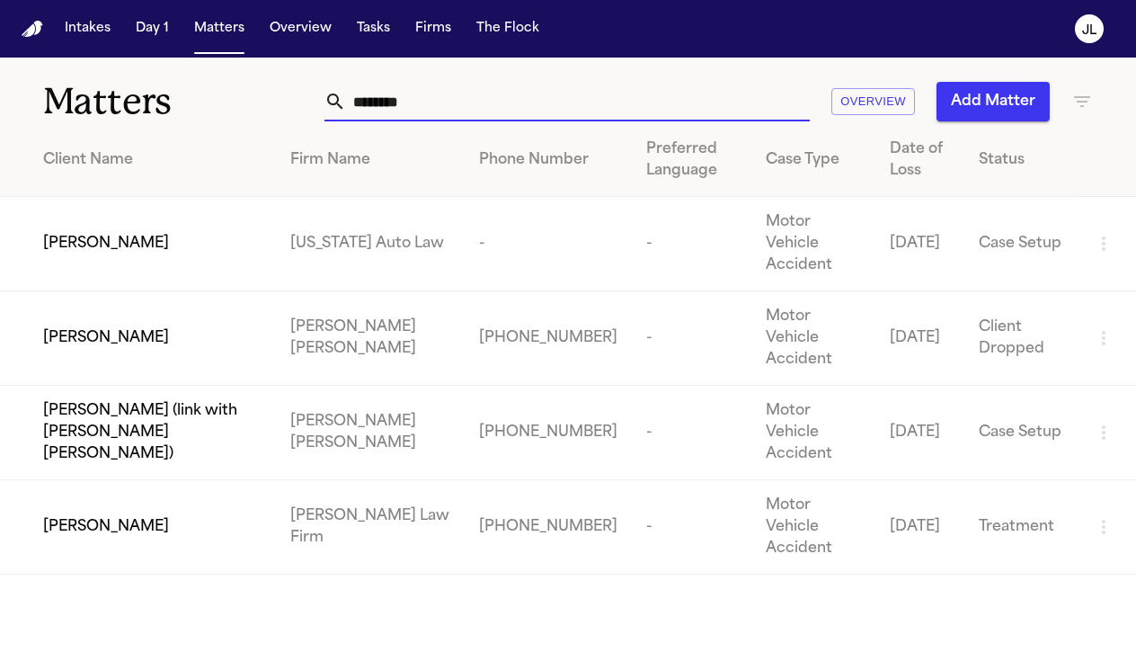
type input "********"
click at [169, 236] on span "[PERSON_NAME]" at bounding box center [106, 244] width 126 height 22
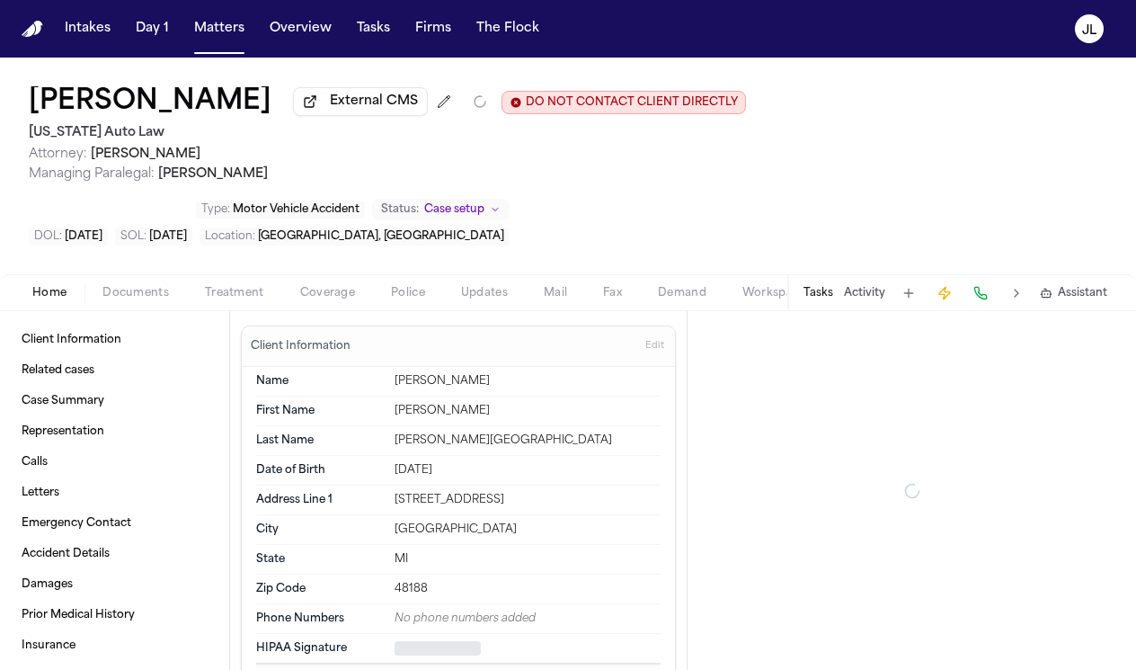
click at [330, 298] on span "Coverage" at bounding box center [327, 293] width 55 height 14
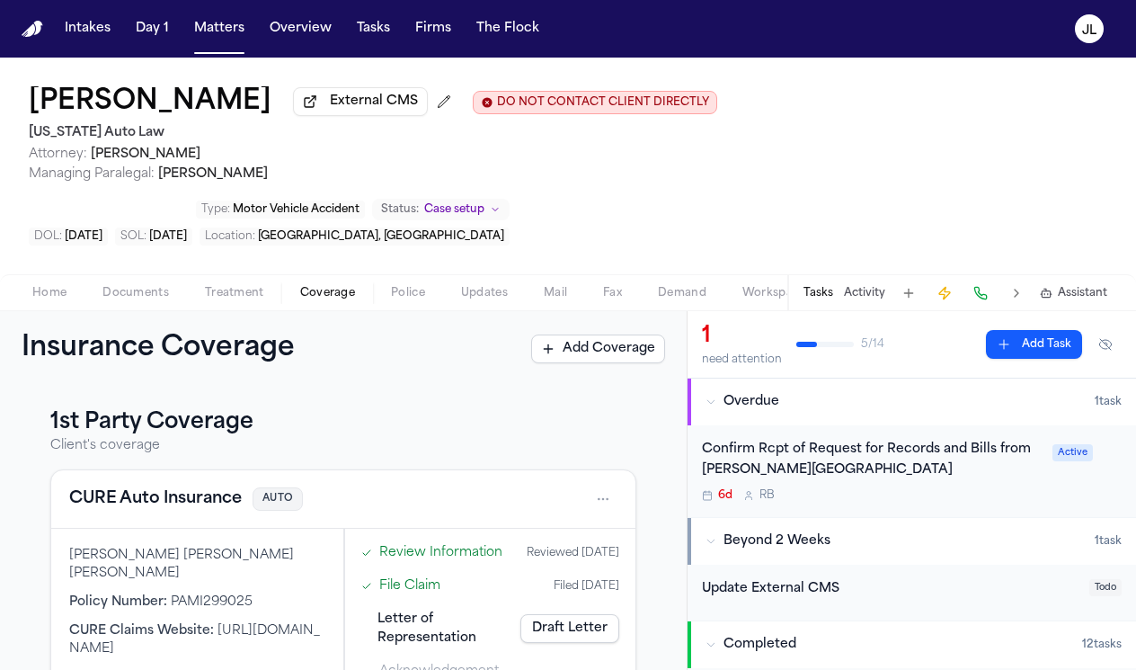
click at [175, 499] on button "CURE Auto Insurance" at bounding box center [155, 498] width 173 height 25
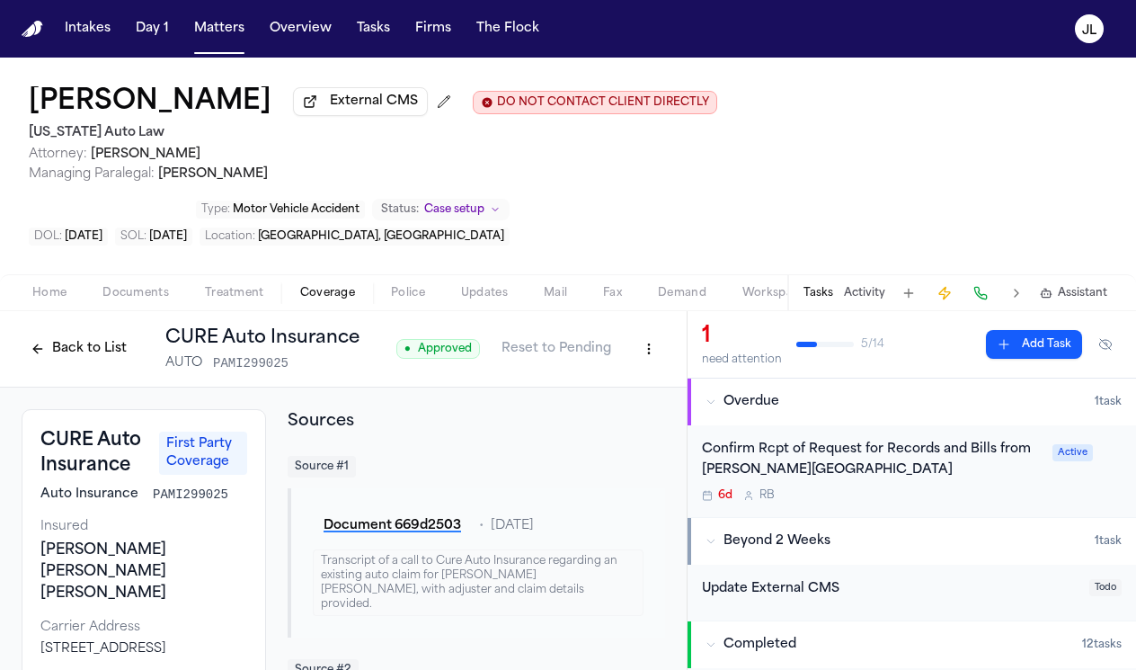
click at [645, 360] on html "Intakes Day 1 Matters Overview Tasks Firms The [PERSON_NAME] [PERSON_NAME] Exte…" at bounding box center [568, 335] width 1136 height 670
click at [620, 394] on div "Edit Coverage" at bounding box center [587, 393] width 151 height 29
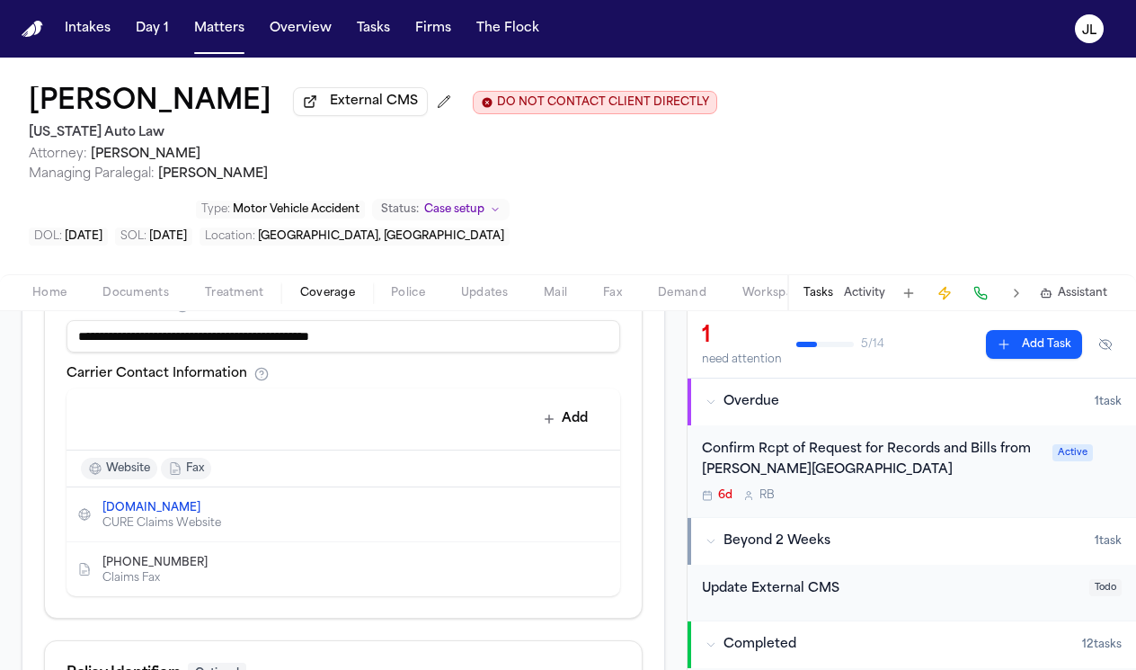
scroll to position [919, 0]
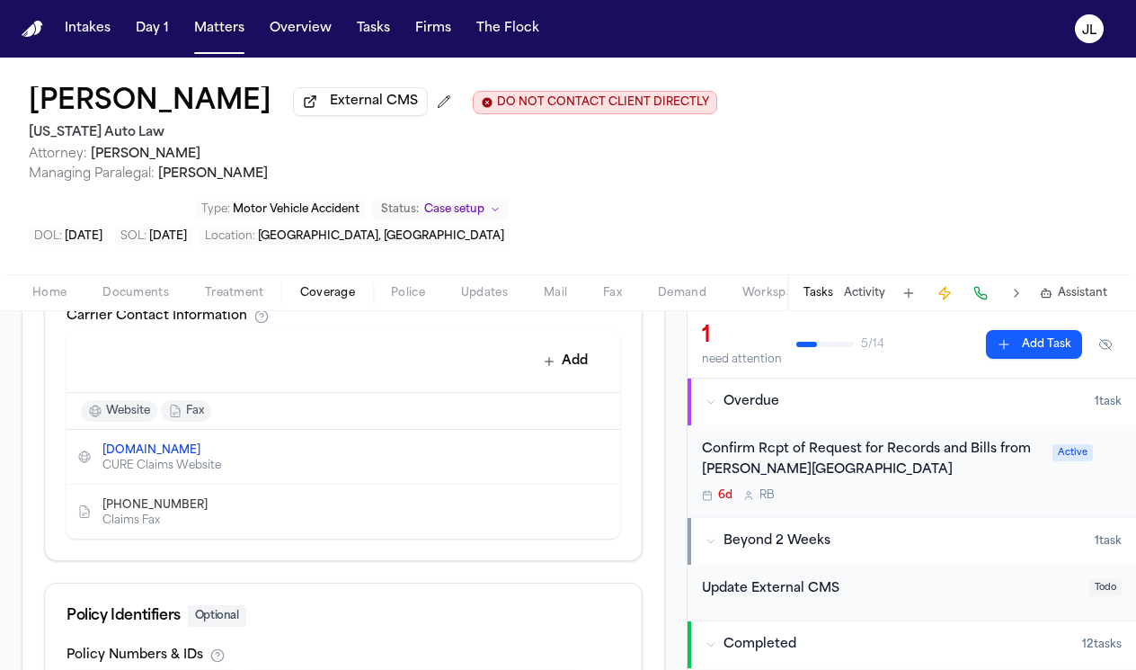
click at [599, 512] on icon "Delete contact" at bounding box center [597, 511] width 13 height 13
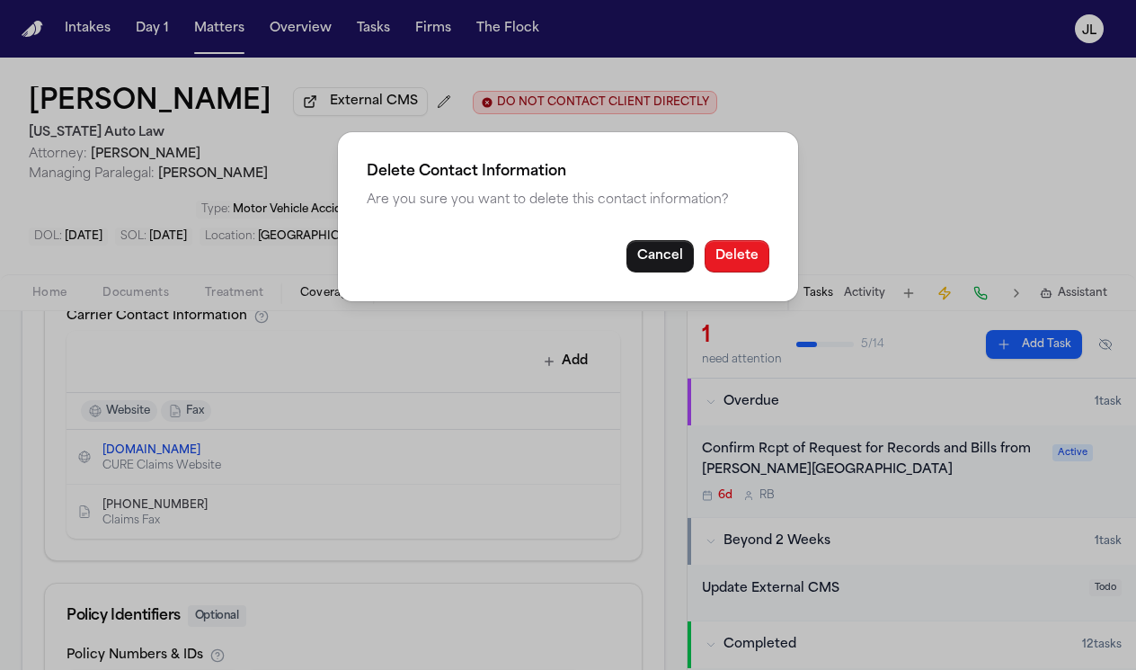
click at [718, 263] on button "Delete" at bounding box center [737, 256] width 65 height 32
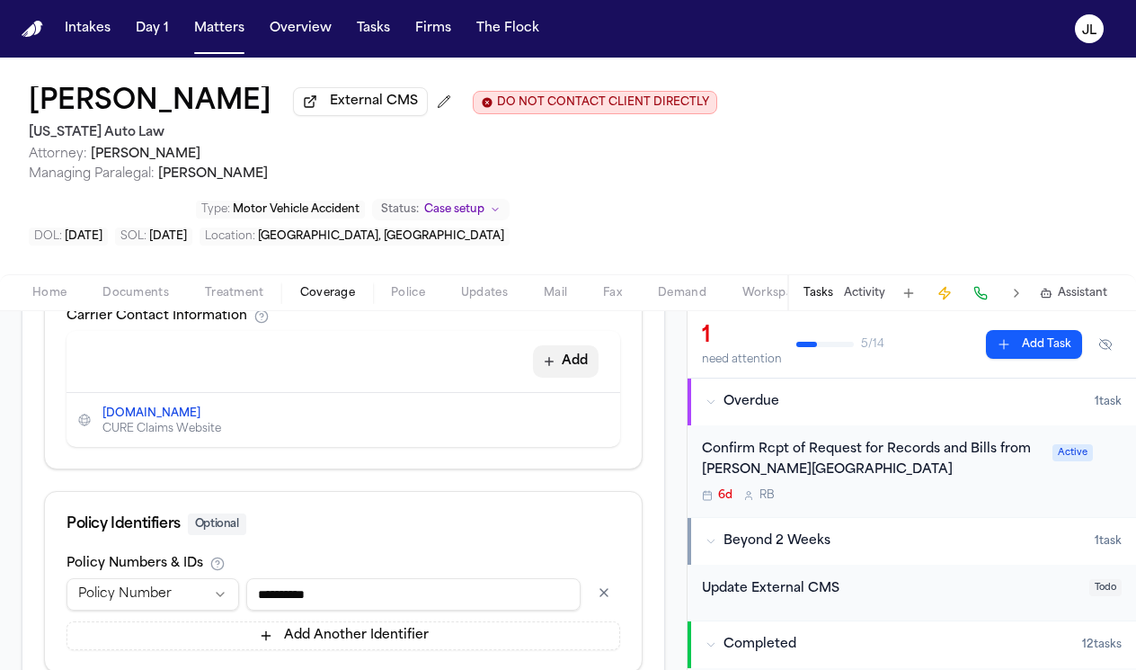
click at [565, 368] on button "Add" at bounding box center [566, 361] width 66 height 32
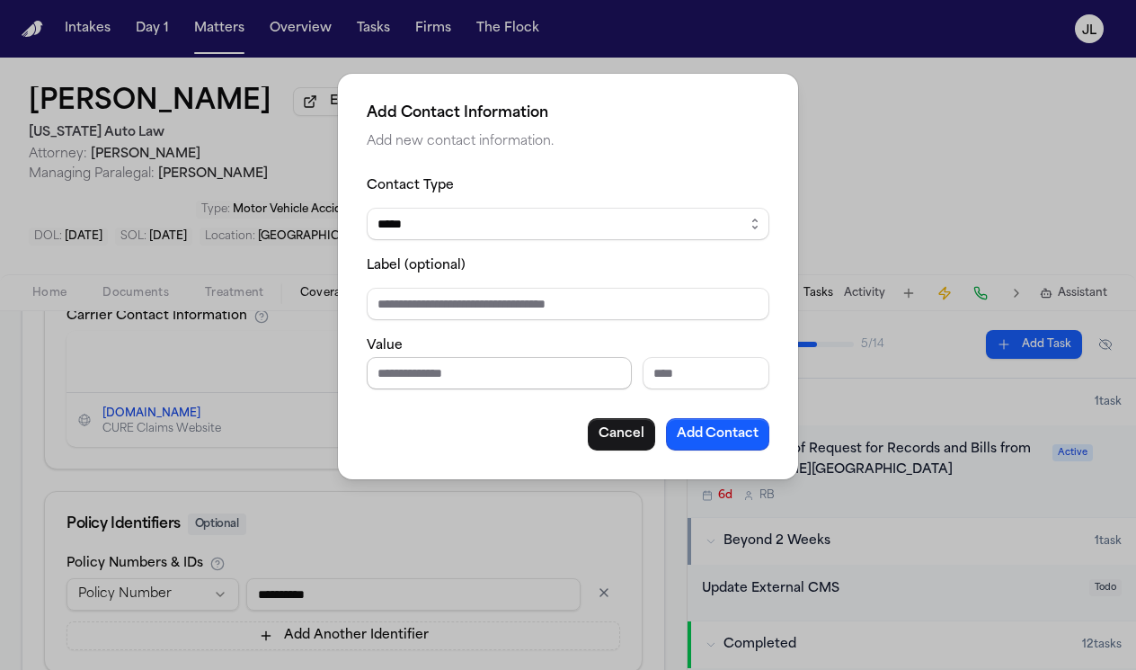
click at [473, 369] on input "Phone number" at bounding box center [499, 373] width 265 height 32
paste input "**********"
type input "**********"
click at [597, 430] on button "Cancel" at bounding box center [621, 434] width 67 height 32
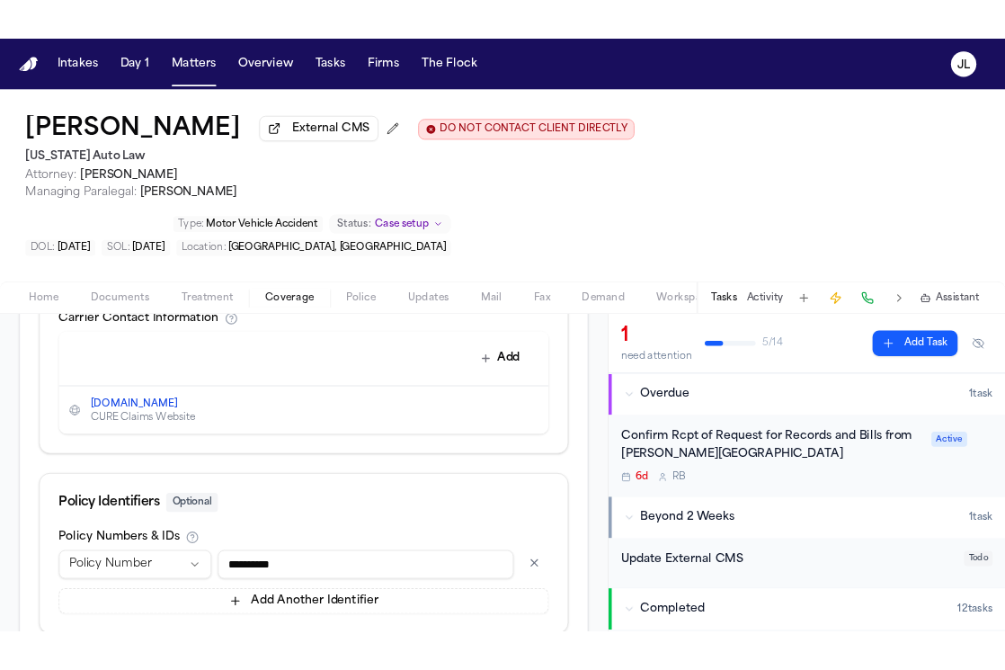
scroll to position [787, 0]
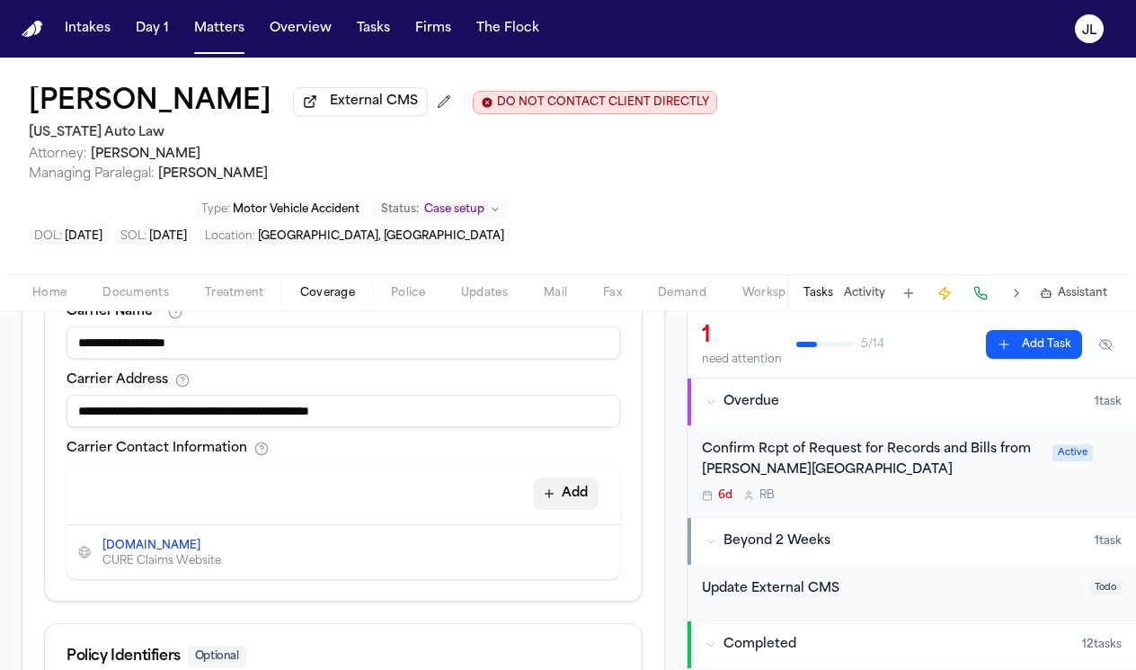
click at [579, 510] on button "Add" at bounding box center [566, 493] width 66 height 32
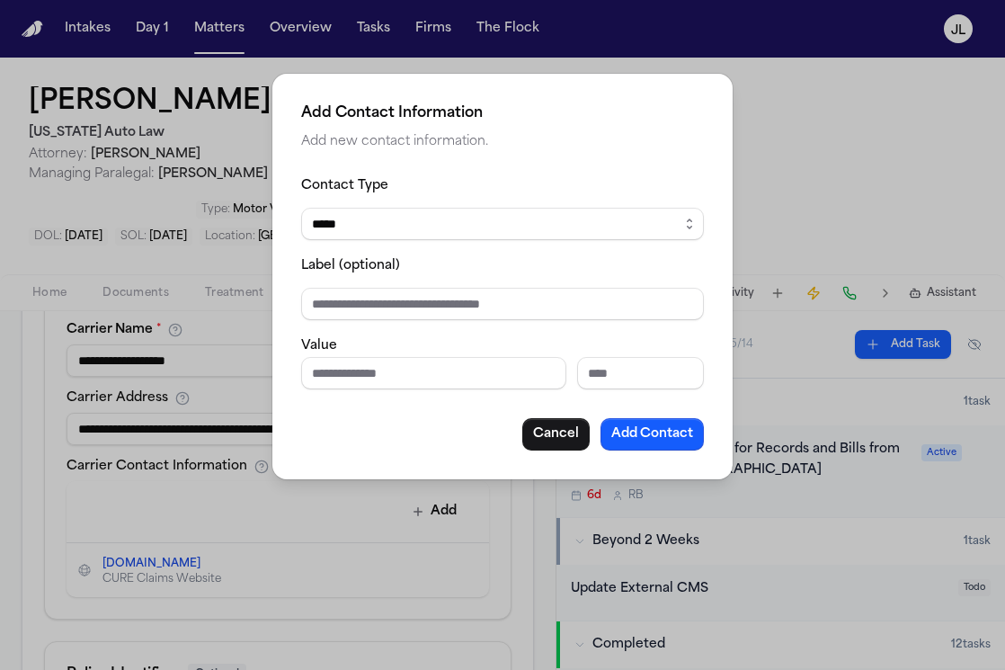
scroll to position [726, 0]
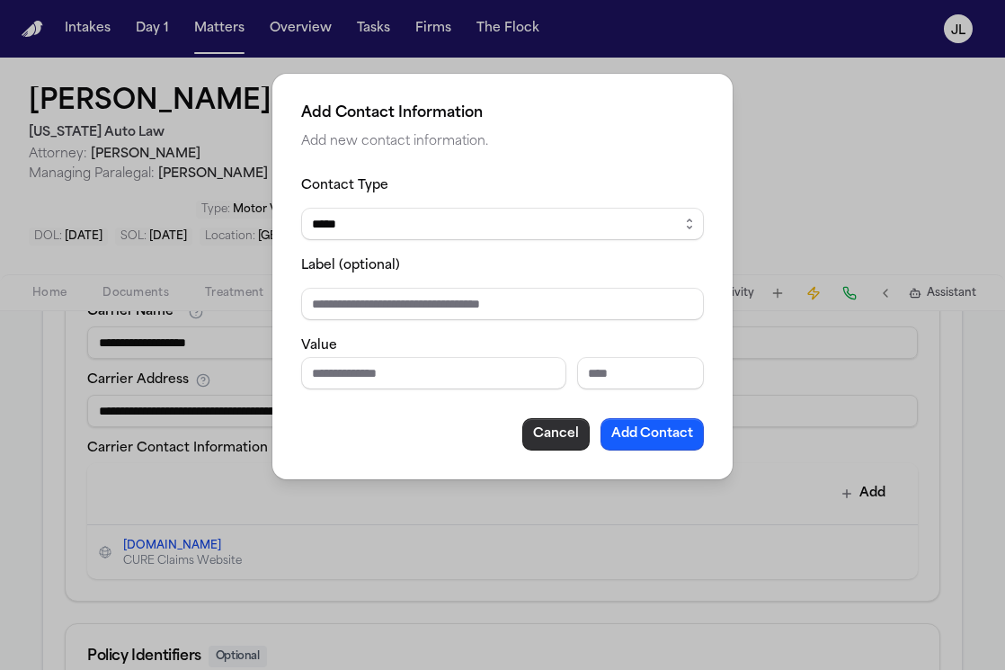
click at [567, 430] on button "Cancel" at bounding box center [555, 434] width 67 height 32
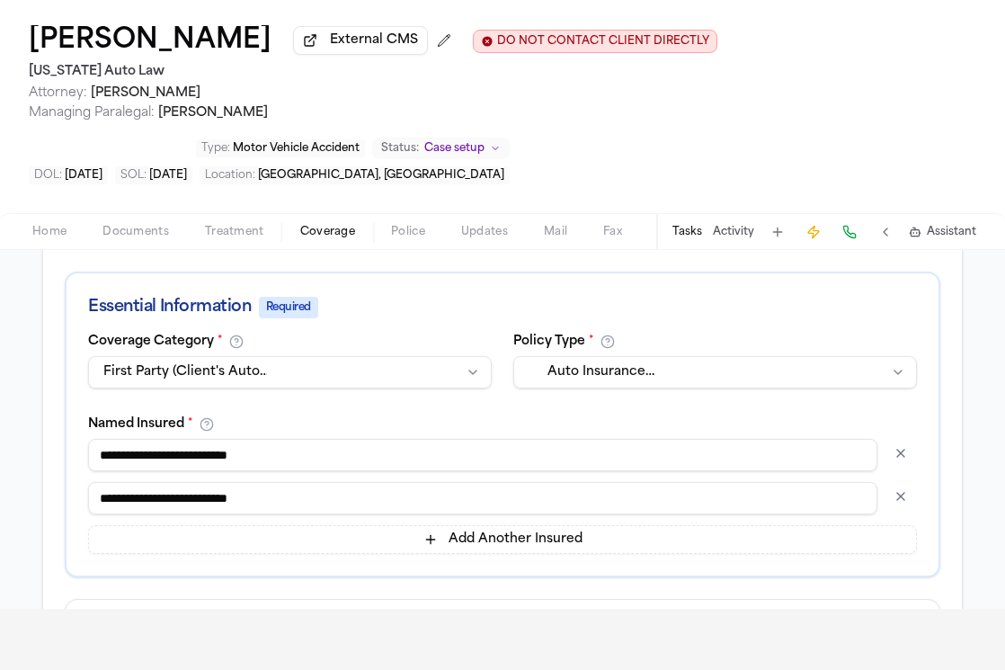
scroll to position [45, 0]
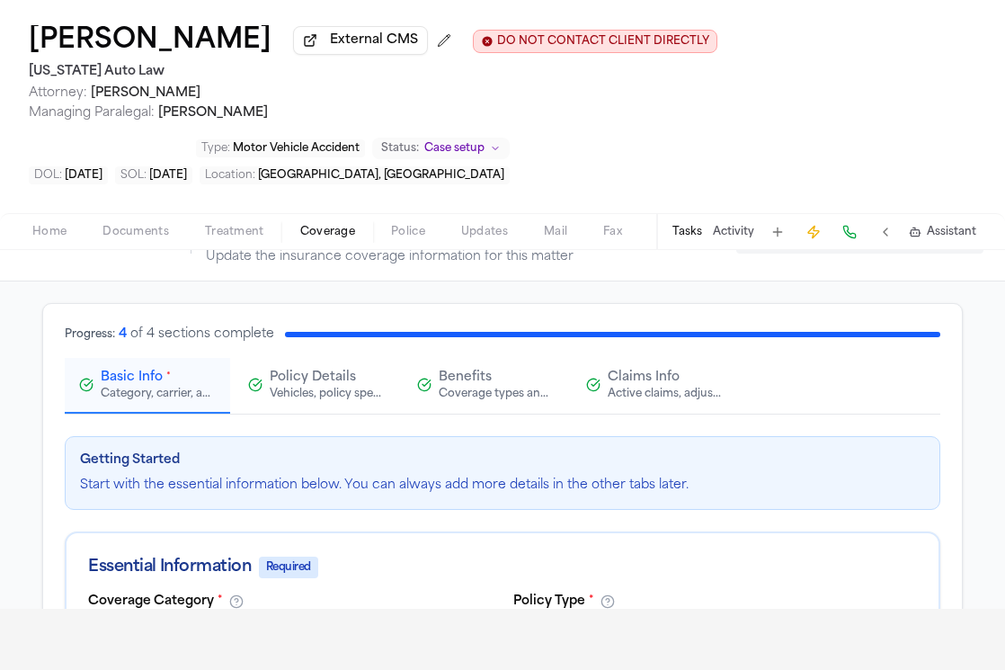
click at [665, 396] on div "Active claims, adjusters, and subrogation details" at bounding box center [665, 394] width 115 height 14
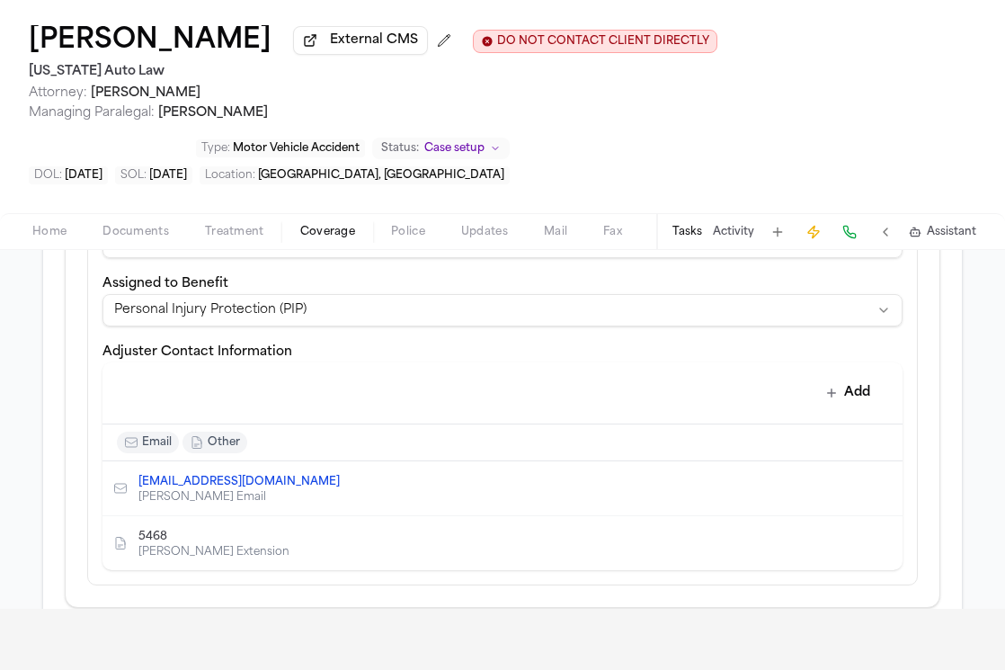
scroll to position [658, 0]
click at [346, 487] on icon "Copy to clipboard" at bounding box center [349, 483] width 6 height 8
drag, startPoint x: 437, startPoint y: 51, endPoint x: 17, endPoint y: 44, distance: 419.9
click at [17, 44] on div "[PERSON_NAME] External CMS DO NOT CONTACT CLIENT DIRECTLY DO NOT CONTACT [US_ST…" at bounding box center [502, 104] width 1005 height 217
copy h1 "[PERSON_NAME]"
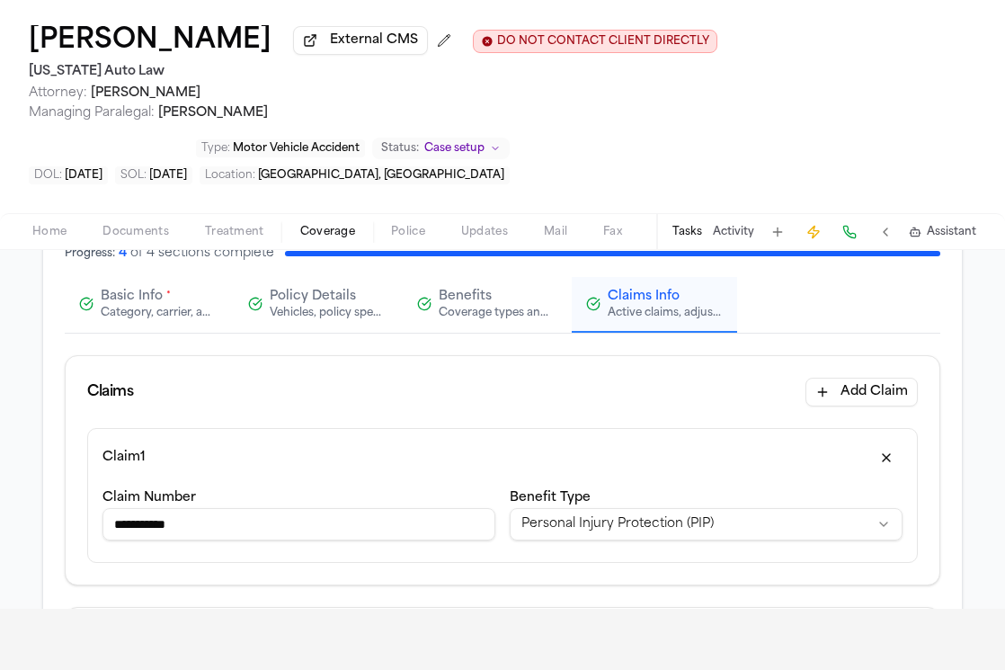
scroll to position [0, 0]
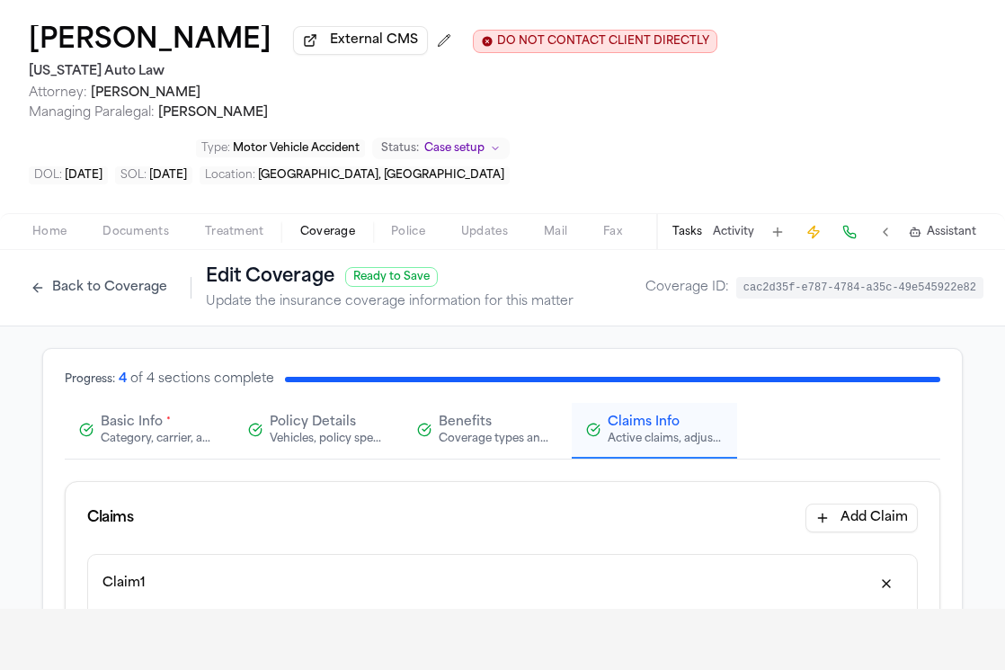
click at [170, 450] on button "Basic Info * Category, carrier, and policy holder information" at bounding box center [147, 431] width 165 height 56
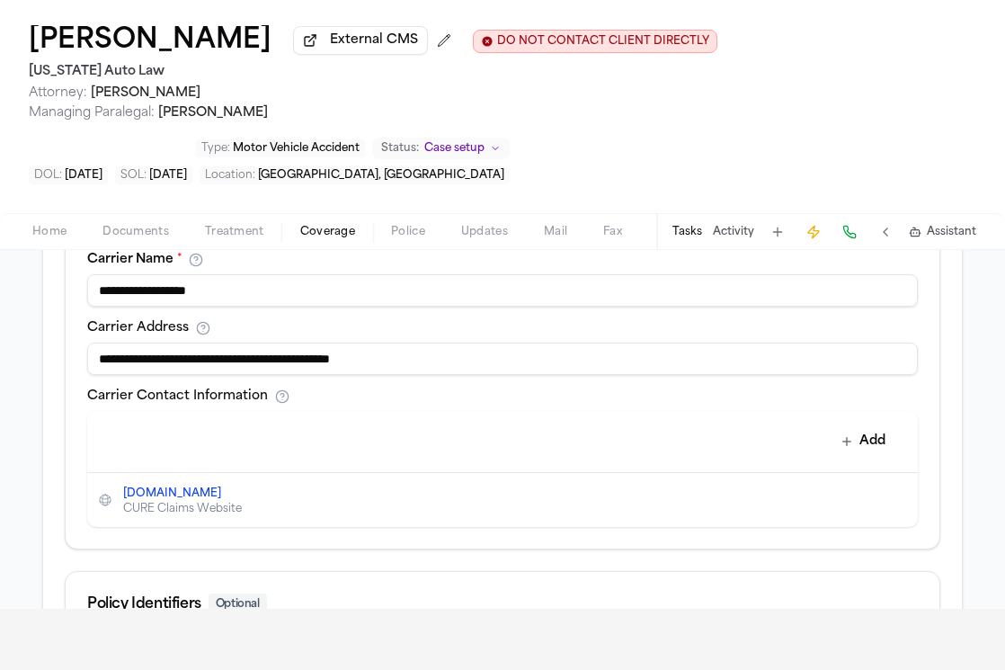
scroll to position [715, 0]
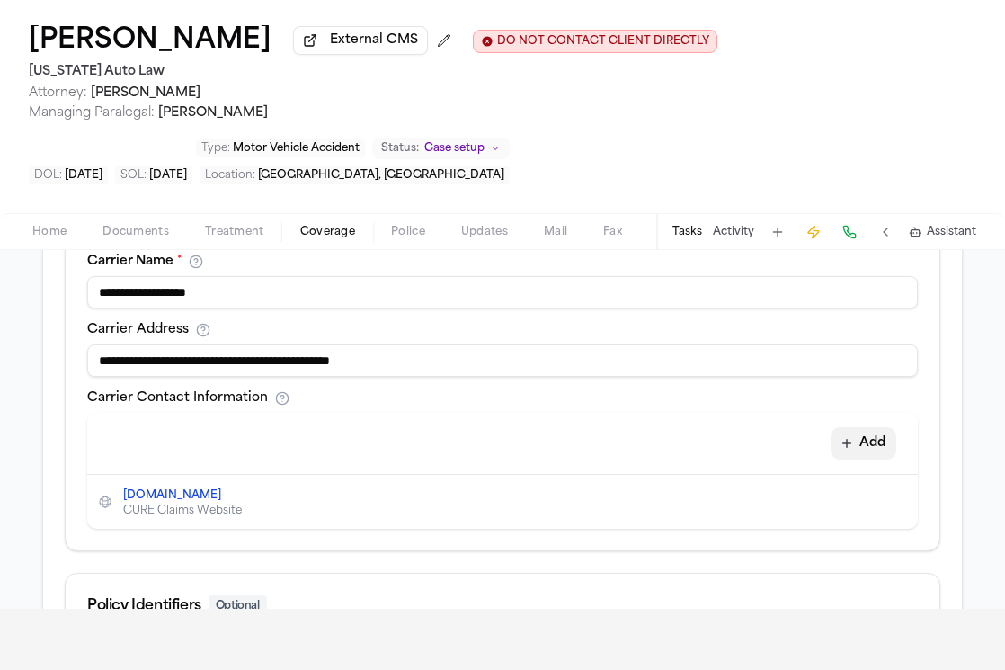
click at [878, 459] on button "Add" at bounding box center [864, 443] width 66 height 32
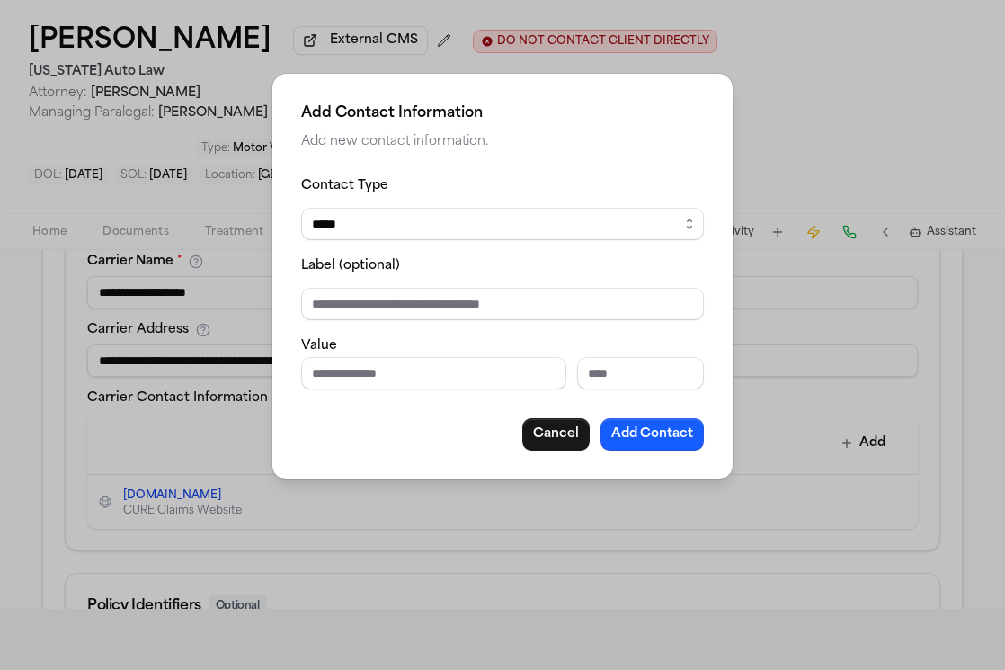
click at [420, 347] on div "Value" at bounding box center [502, 361] width 403 height 55
click at [420, 365] on input "Phone number" at bounding box center [433, 373] width 265 height 32
paste input "**********"
drag, startPoint x: 418, startPoint y: 377, endPoint x: 373, endPoint y: 379, distance: 45.0
click at [373, 379] on input "**********" at bounding box center [433, 373] width 265 height 32
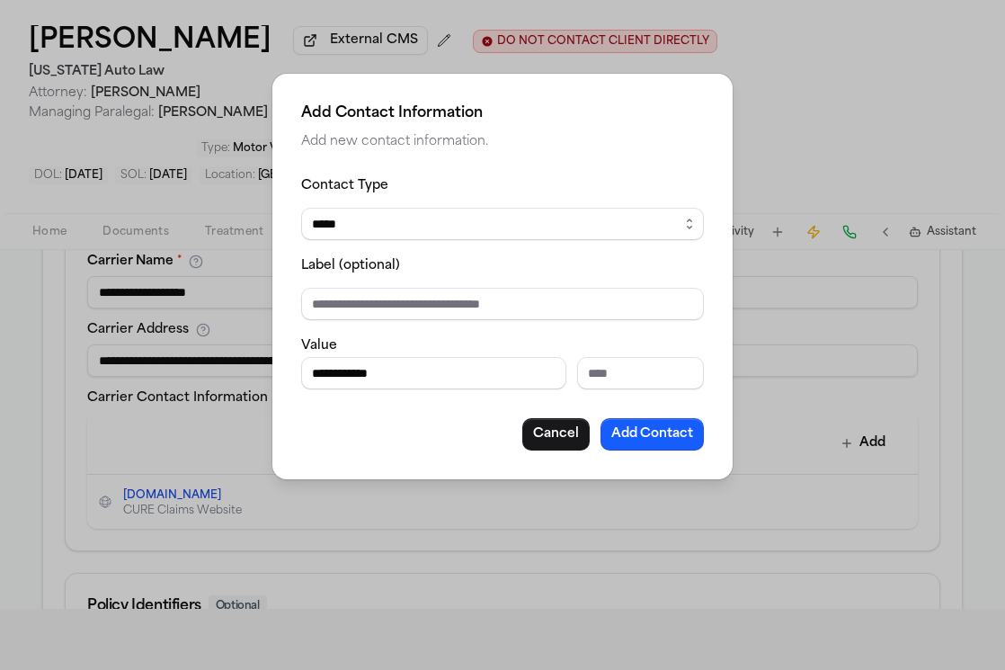
drag, startPoint x: 423, startPoint y: 386, endPoint x: 276, endPoint y: 374, distance: 147.9
click at [276, 374] on div "**********" at bounding box center [502, 276] width 460 height 405
type input "**********"
click at [662, 437] on button "Add Contact" at bounding box center [652, 434] width 103 height 32
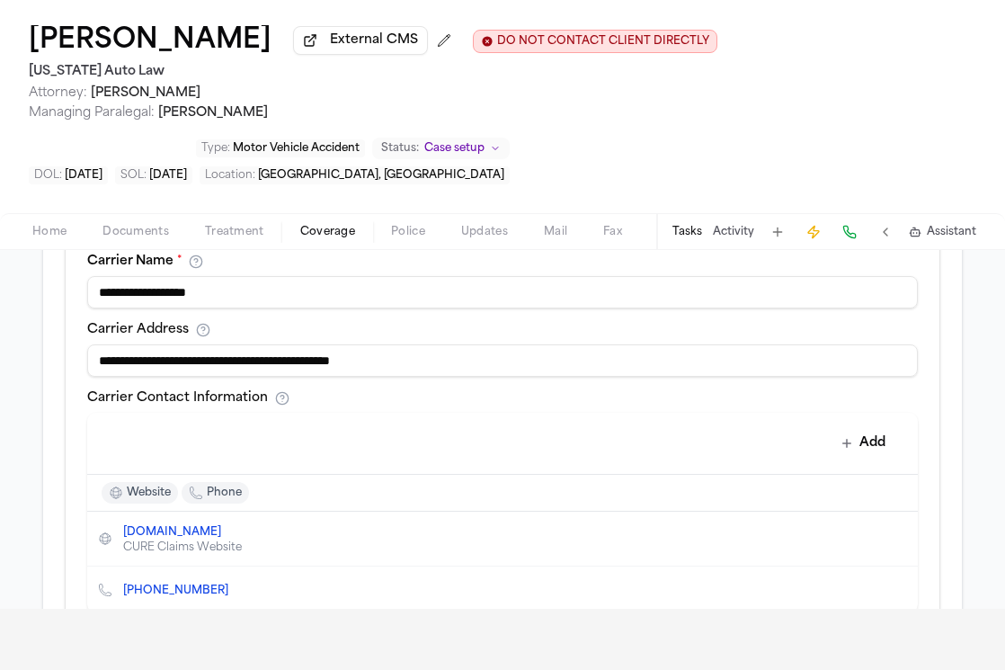
scroll to position [1070, 0]
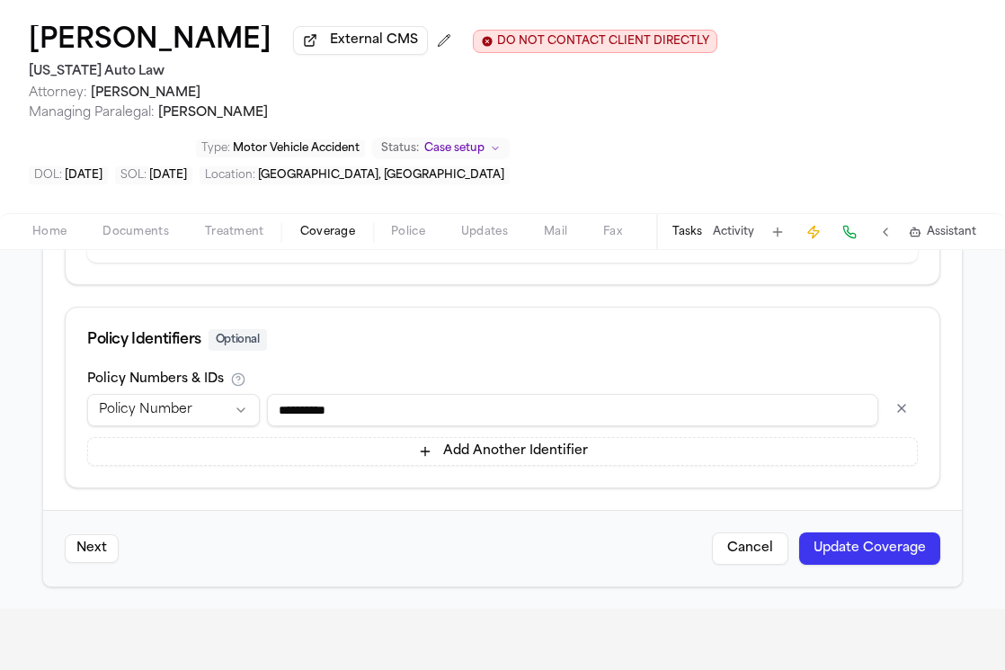
click at [853, 540] on button "Update Coverage" at bounding box center [869, 548] width 141 height 32
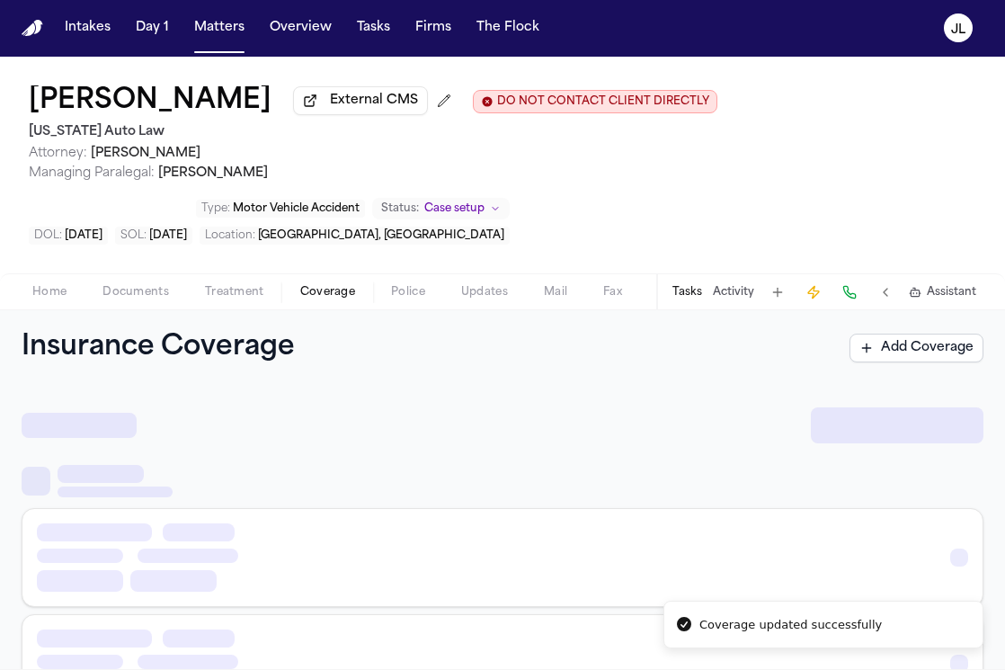
scroll to position [1, 0]
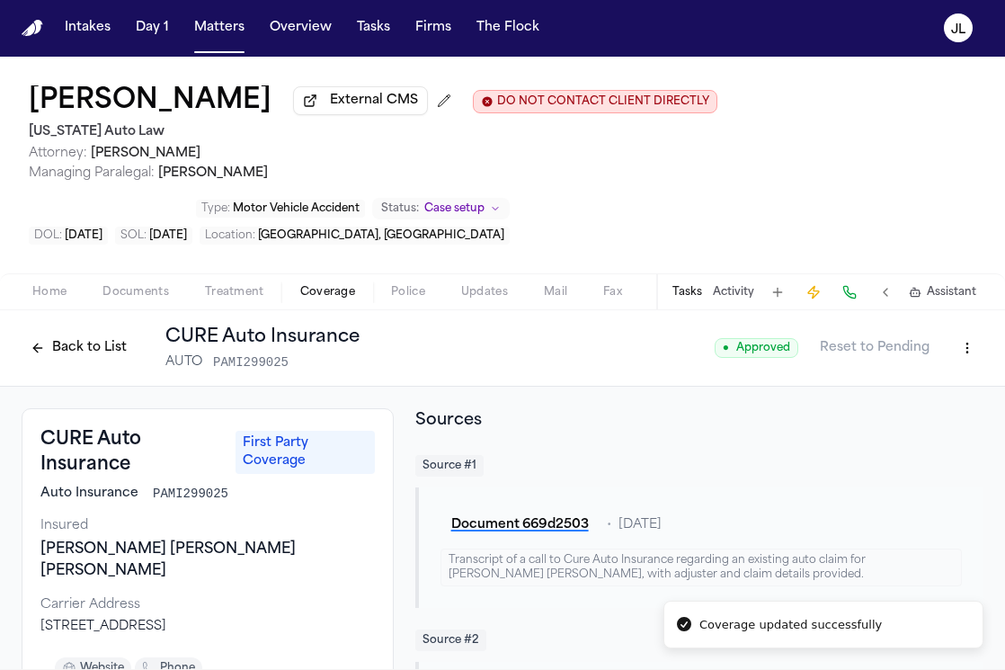
click at [842, 290] on button at bounding box center [849, 292] width 25 height 25
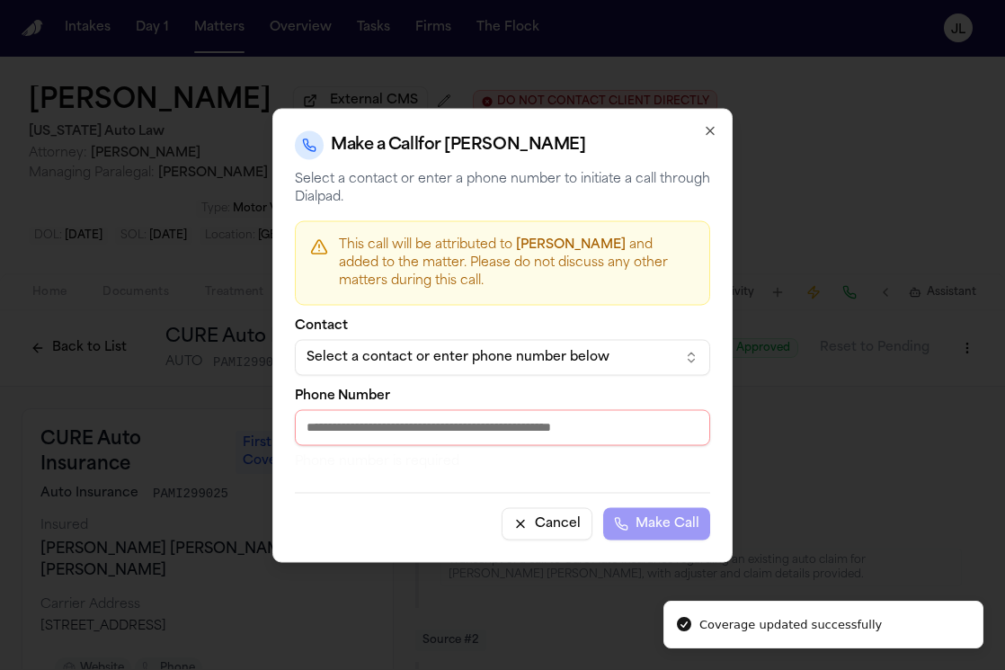
click at [554, 424] on input "Phone Number" at bounding box center [502, 427] width 415 height 36
paste input "**********"
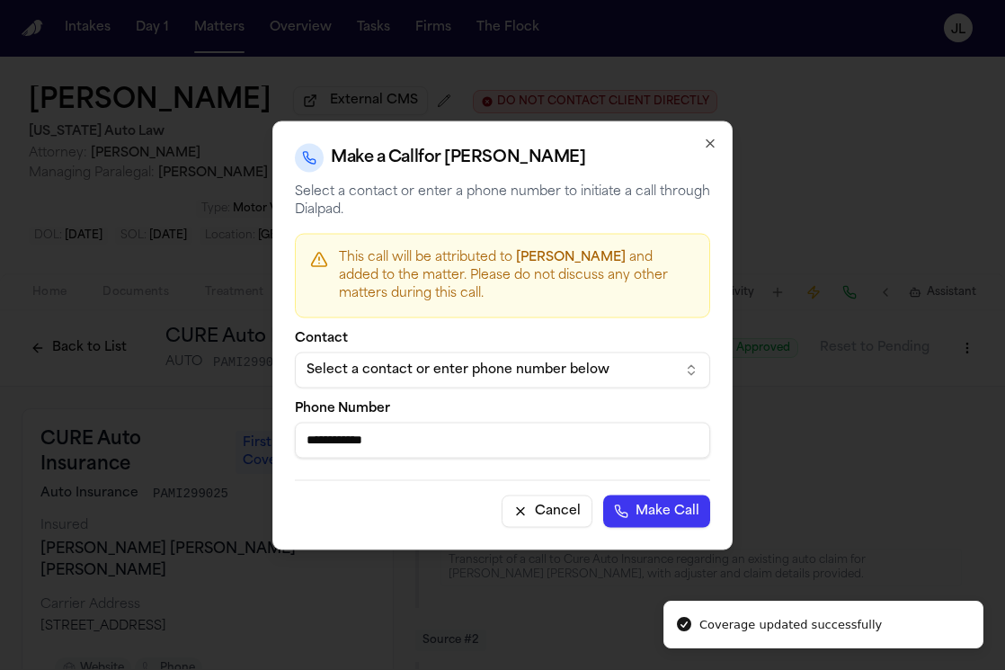
type input "**********"
click at [682, 512] on button "Make Call" at bounding box center [656, 510] width 107 height 32
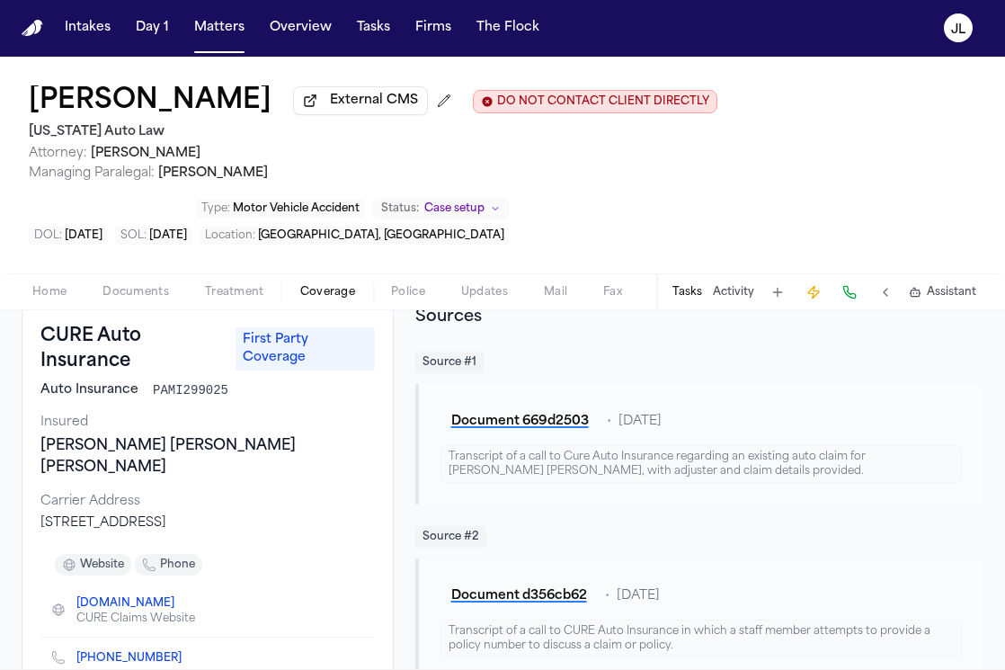
scroll to position [96, 0]
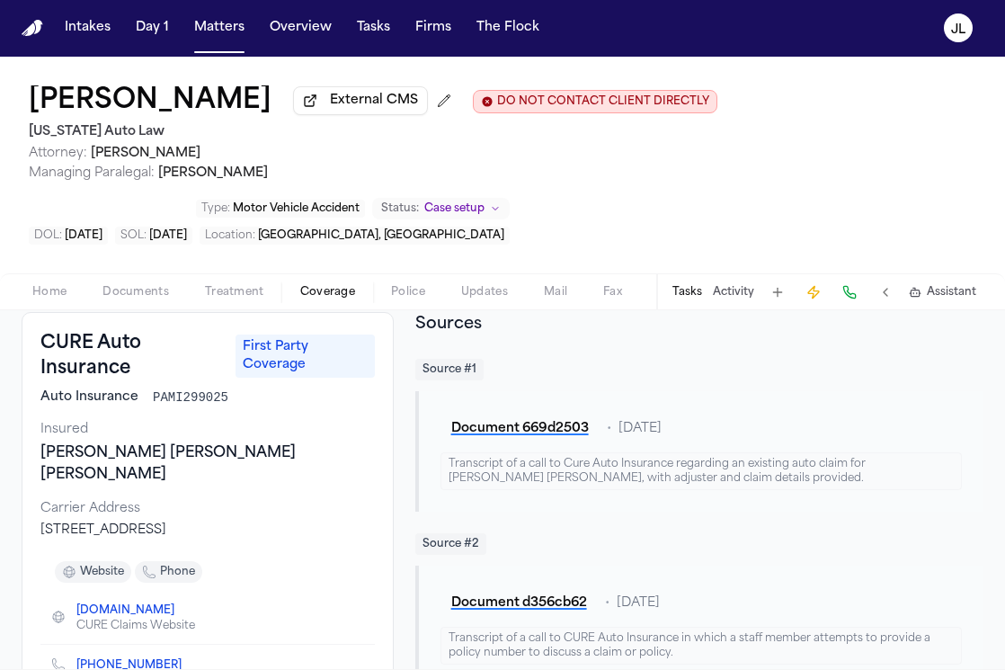
click at [155, 297] on span "Documents" at bounding box center [135, 292] width 67 height 14
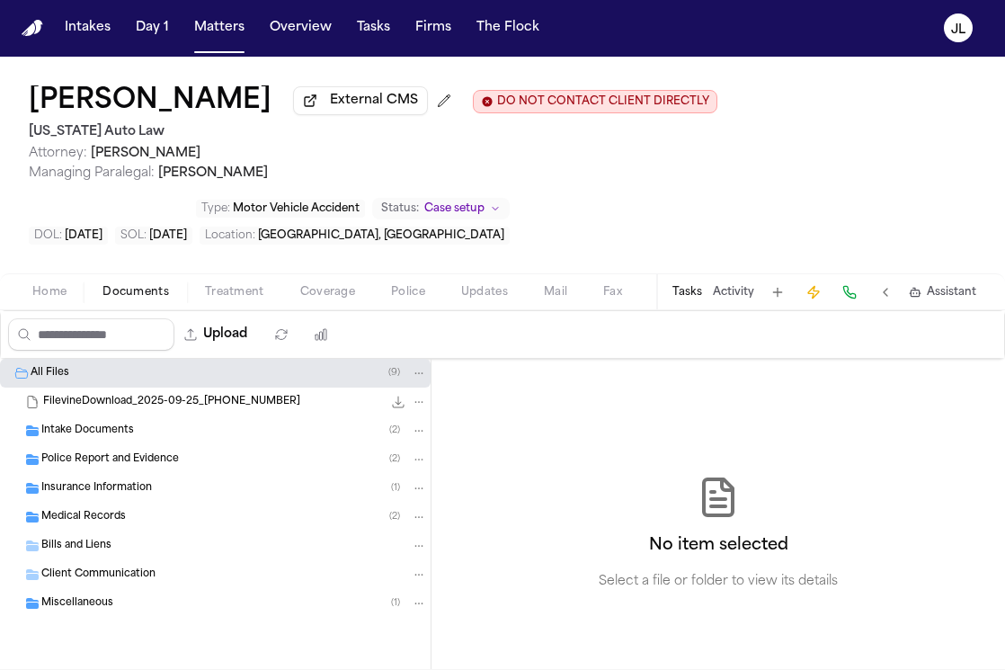
click at [189, 494] on div "Insurance Information ( 1 )" at bounding box center [234, 488] width 386 height 16
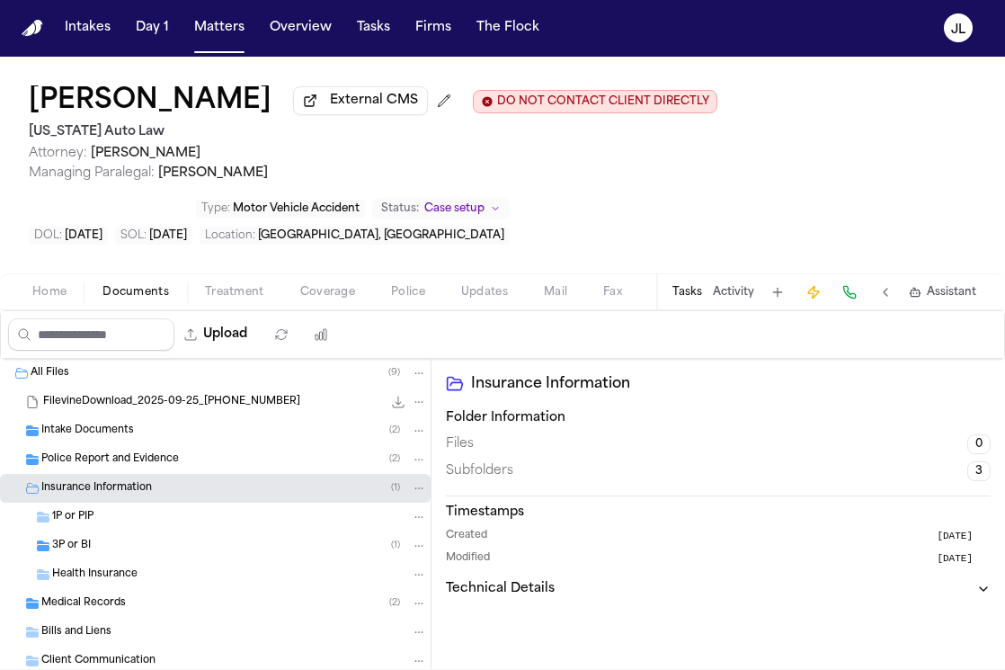
click at [283, 548] on div "3P or BI ( 1 )" at bounding box center [239, 546] width 375 height 16
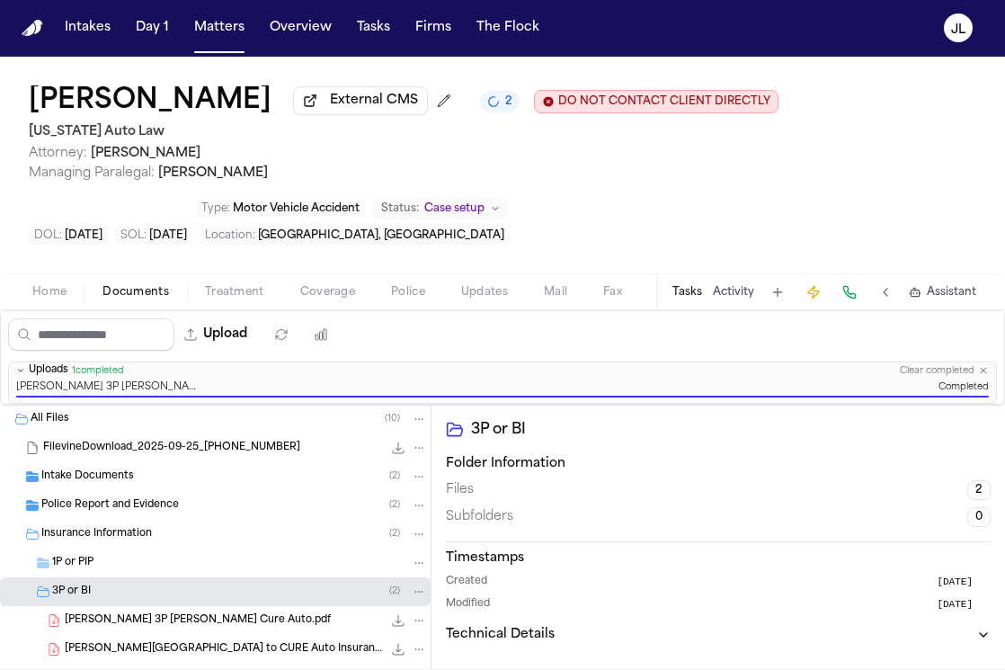
click at [209, 42] on button "Matters" at bounding box center [219, 28] width 65 height 32
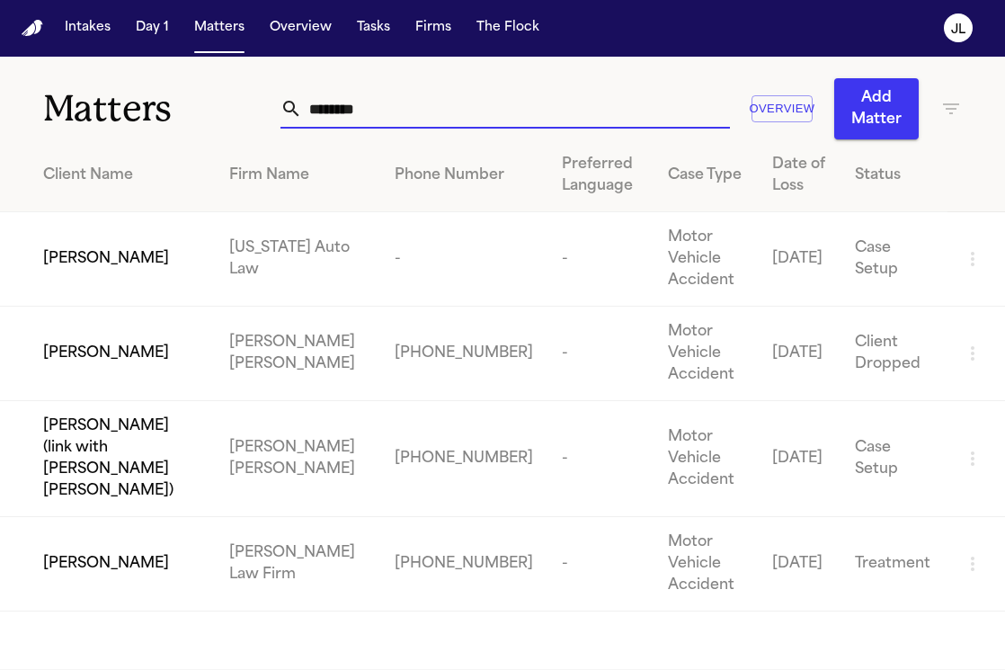
drag, startPoint x: 414, startPoint y: 111, endPoint x: 239, endPoint y: 103, distance: 175.5
click at [239, 103] on div "Matters ******** Overview Add Matter" at bounding box center [502, 98] width 1005 height 83
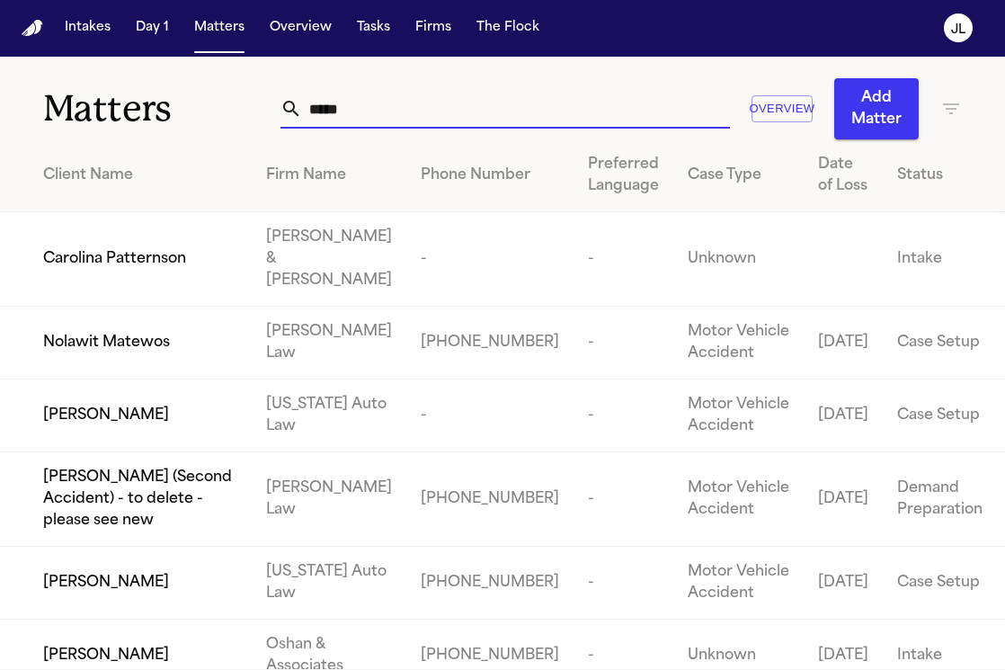
type input "*****"
click at [95, 405] on span "[PERSON_NAME]" at bounding box center [106, 416] width 126 height 22
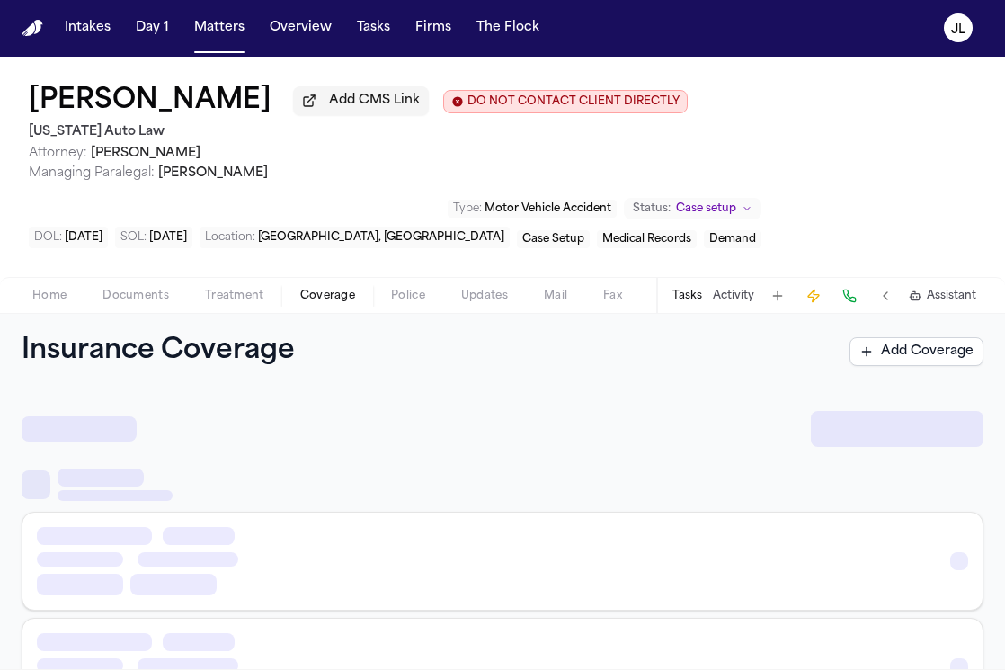
click at [295, 290] on button "Coverage" at bounding box center [327, 296] width 91 height 22
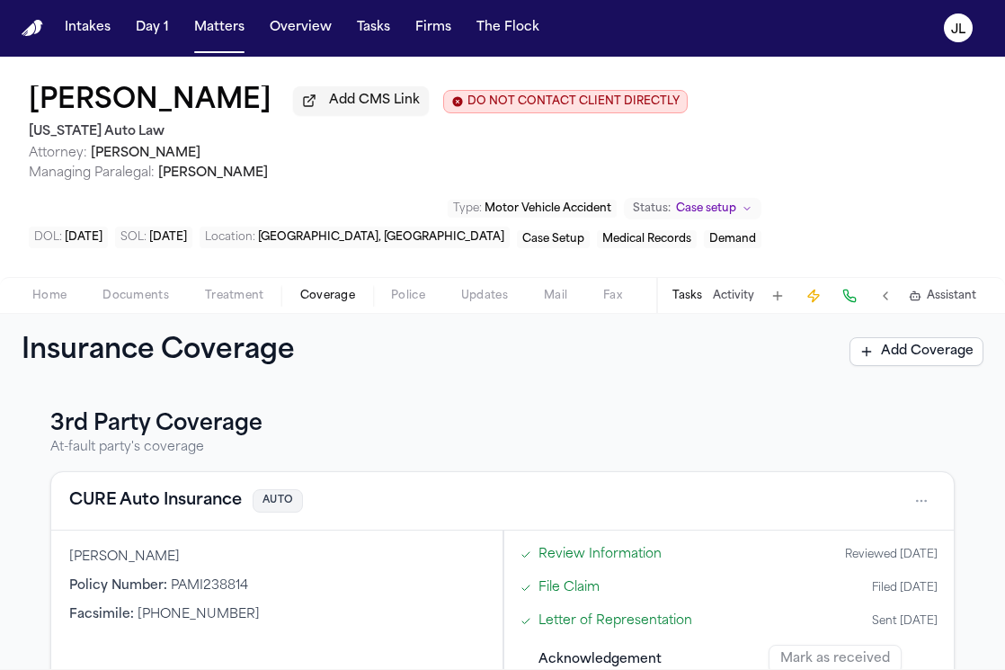
scroll to position [330, 0]
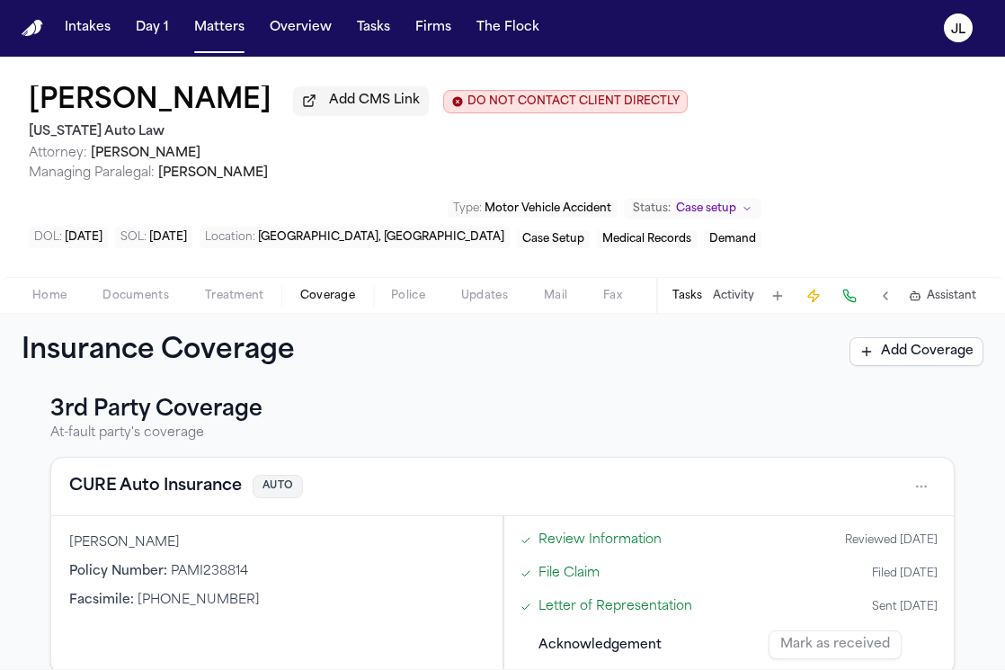
click at [205, 499] on button "CURE Auto Insurance" at bounding box center [155, 486] width 173 height 25
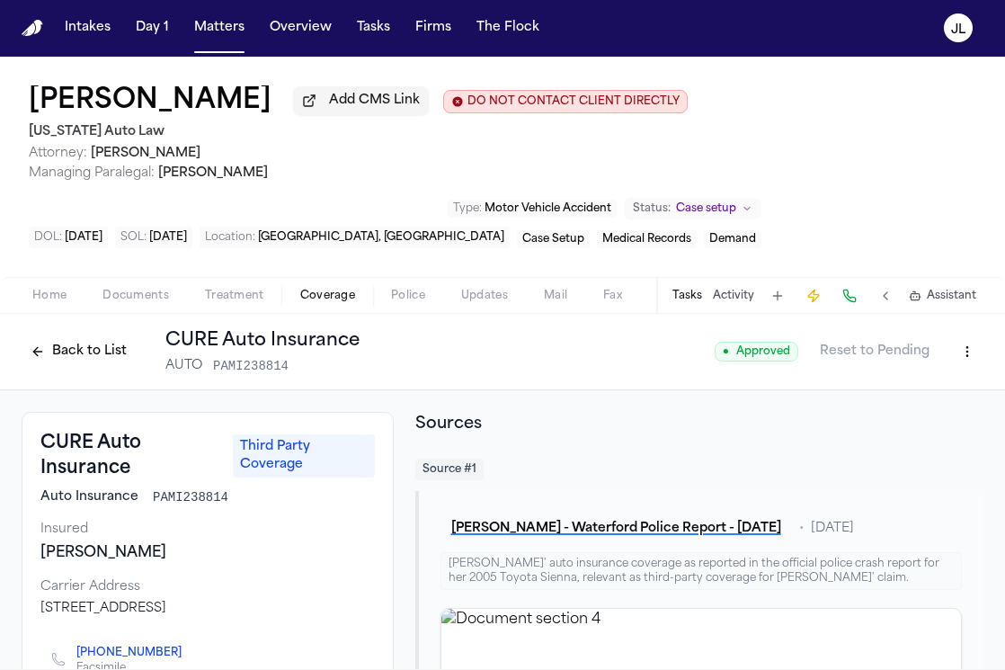
click at [980, 355] on html "Intakes Day 1 Matters Overview Tasks Firms The [PERSON_NAME] [PERSON_NAME] Add …" at bounding box center [502, 334] width 1005 height 670
click at [936, 395] on div "Edit Coverage" at bounding box center [905, 395] width 151 height 29
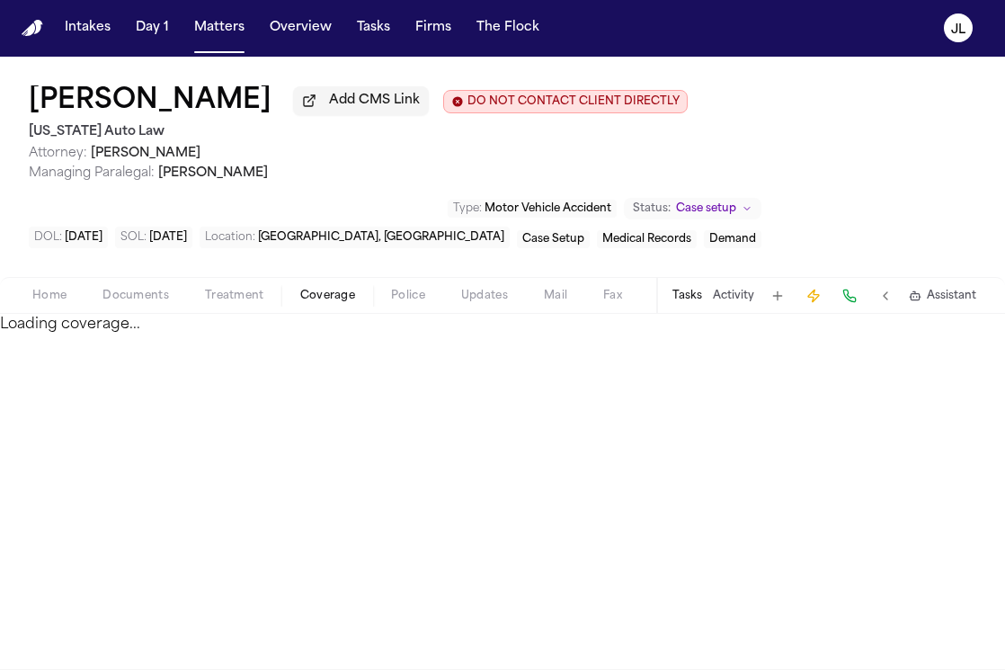
select select "**********"
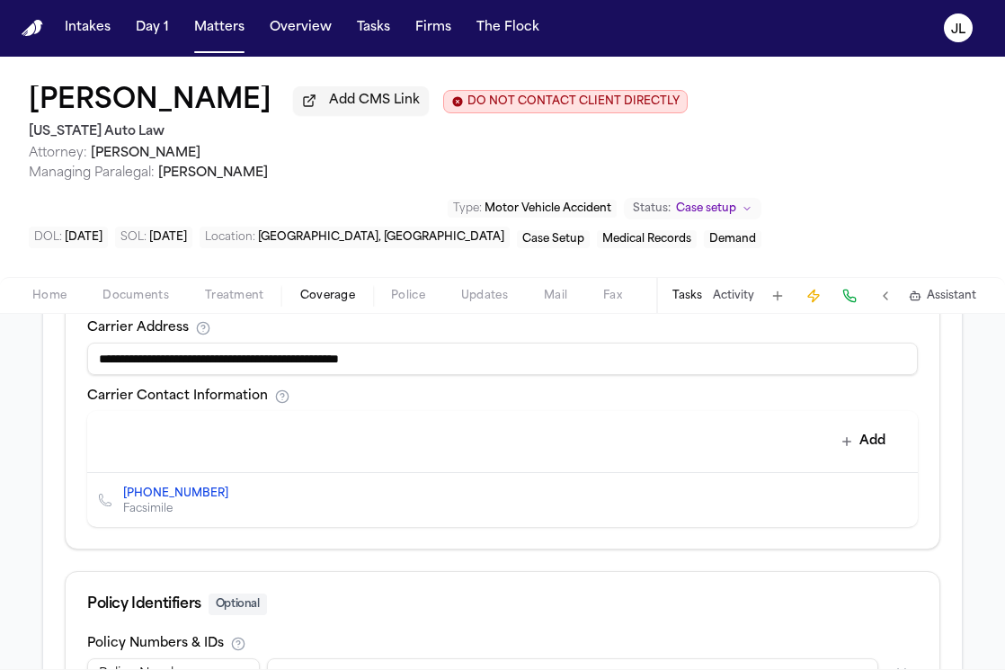
scroll to position [762, 0]
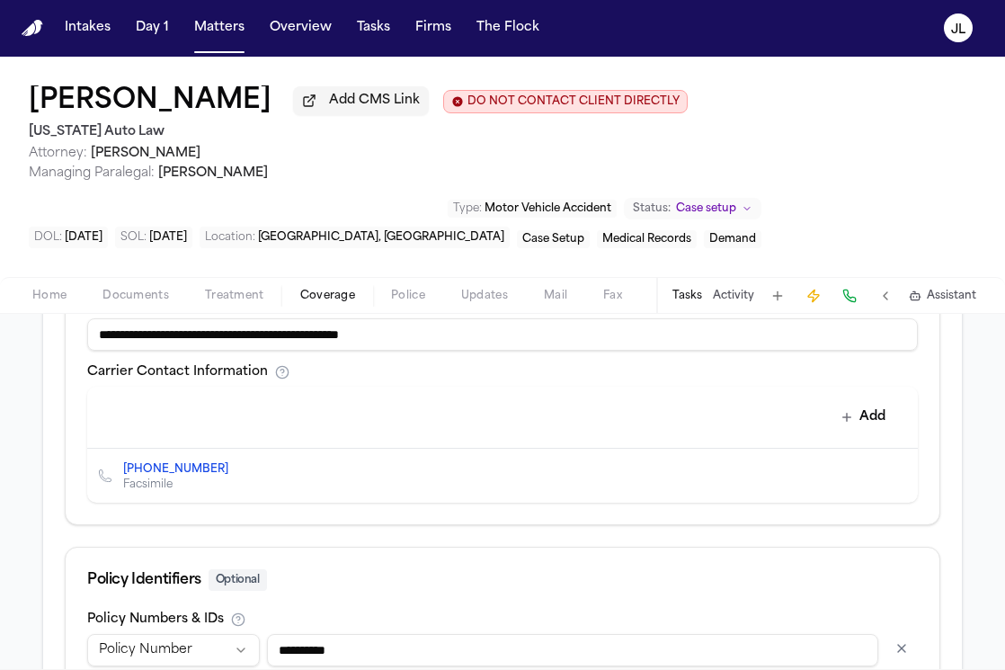
click at [887, 485] on button "Delete contact" at bounding box center [894, 475] width 25 height 25
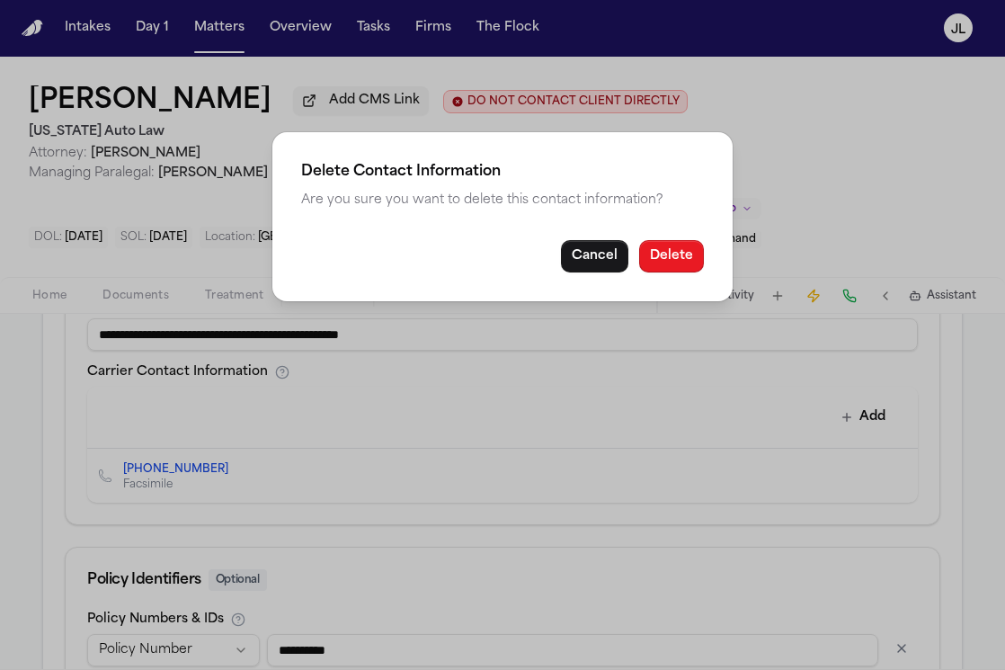
click at [675, 253] on button "Delete" at bounding box center [671, 256] width 65 height 32
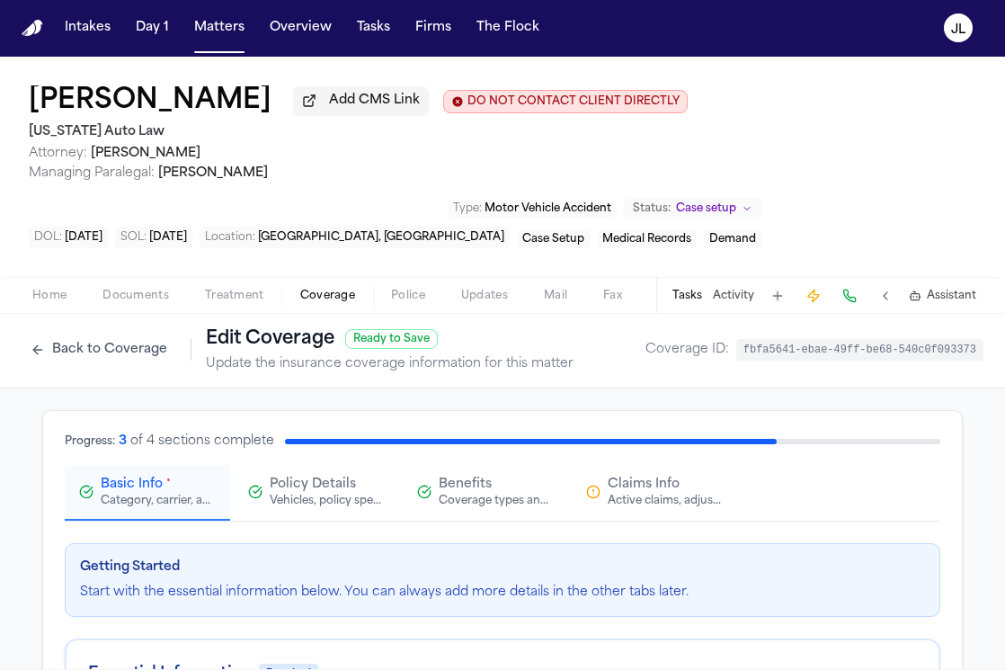
click at [627, 517] on button "Claims Info Active claims, adjusters, and subrogation details" at bounding box center [654, 493] width 165 height 56
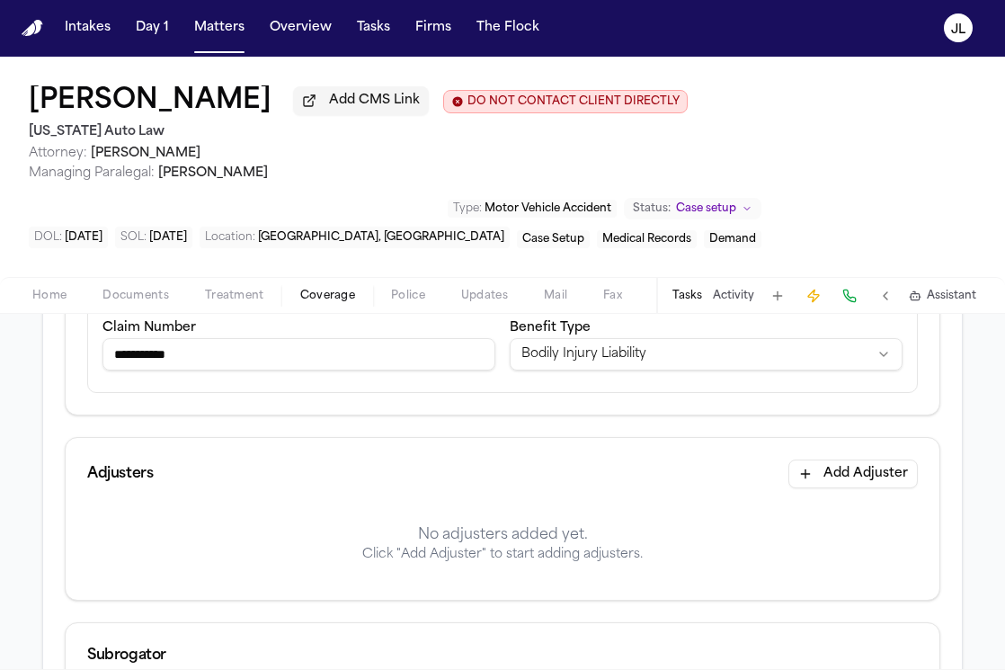
scroll to position [919, 0]
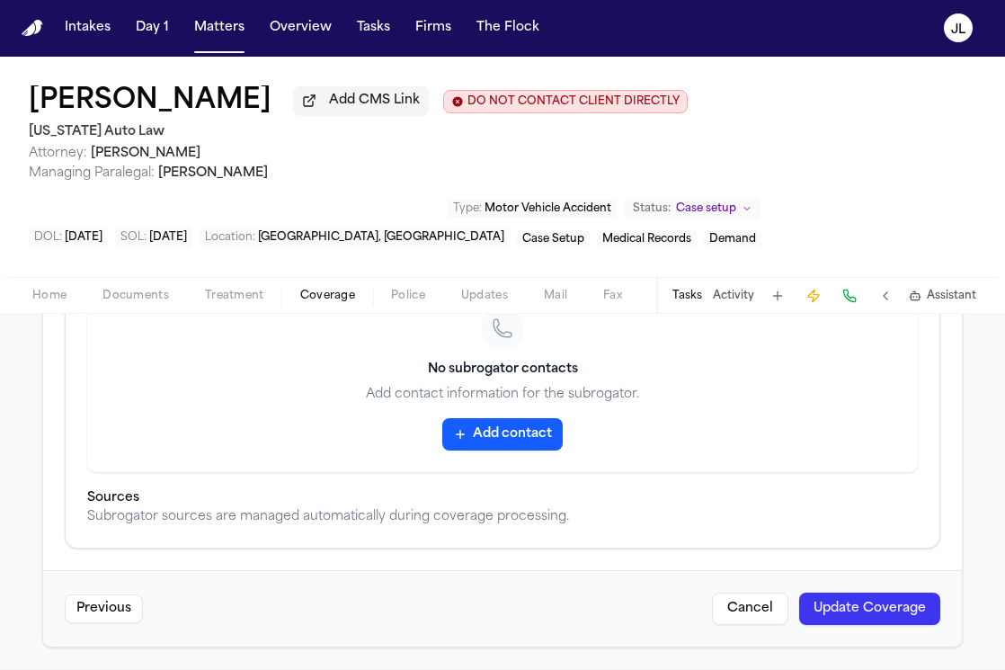
click at [845, 589] on div "Previous Cancel Update Coverage" at bounding box center [502, 608] width 919 height 76
click at [844, 605] on button "Update Coverage" at bounding box center [869, 608] width 141 height 32
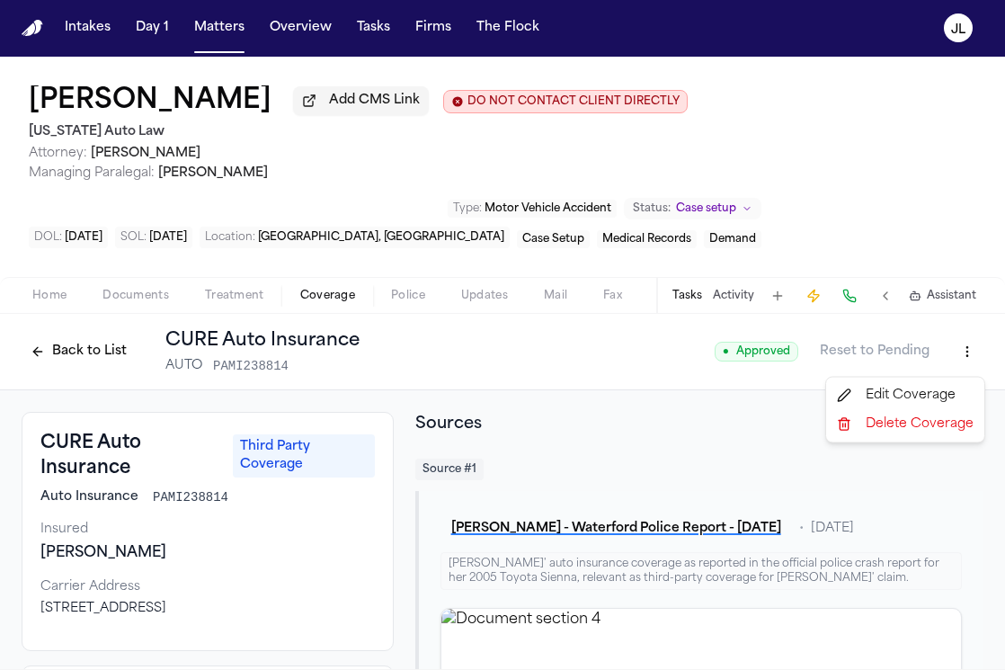
click at [965, 366] on html "Intakes Day 1 Matters Overview Tasks Firms The [PERSON_NAME] [PERSON_NAME] Add …" at bounding box center [502, 334] width 1005 height 670
click at [900, 403] on div "Edit Coverage" at bounding box center [905, 395] width 151 height 29
select select "**********"
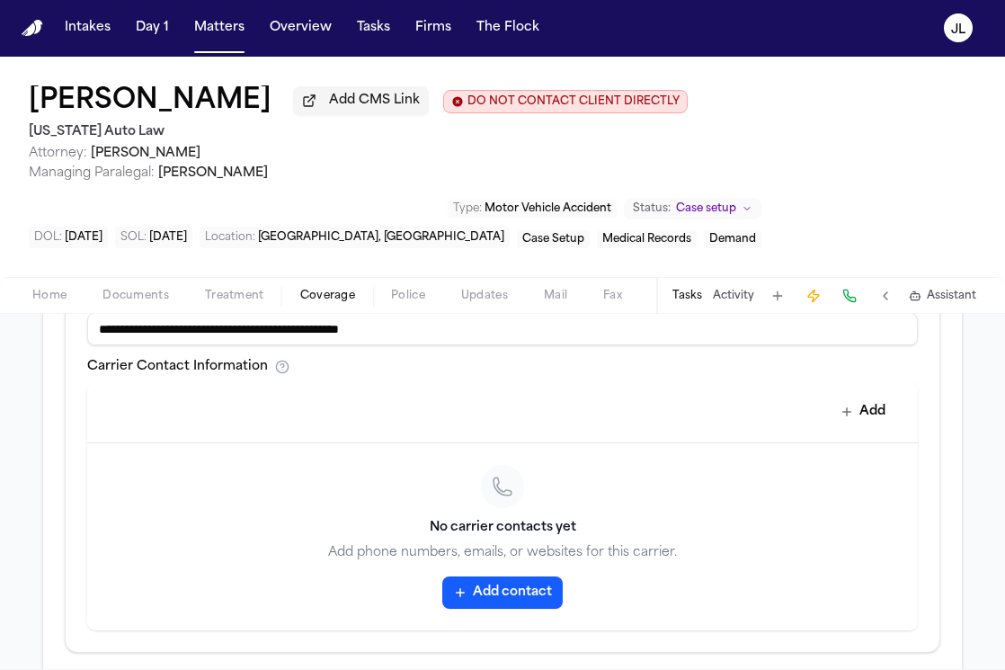
scroll to position [775, 0]
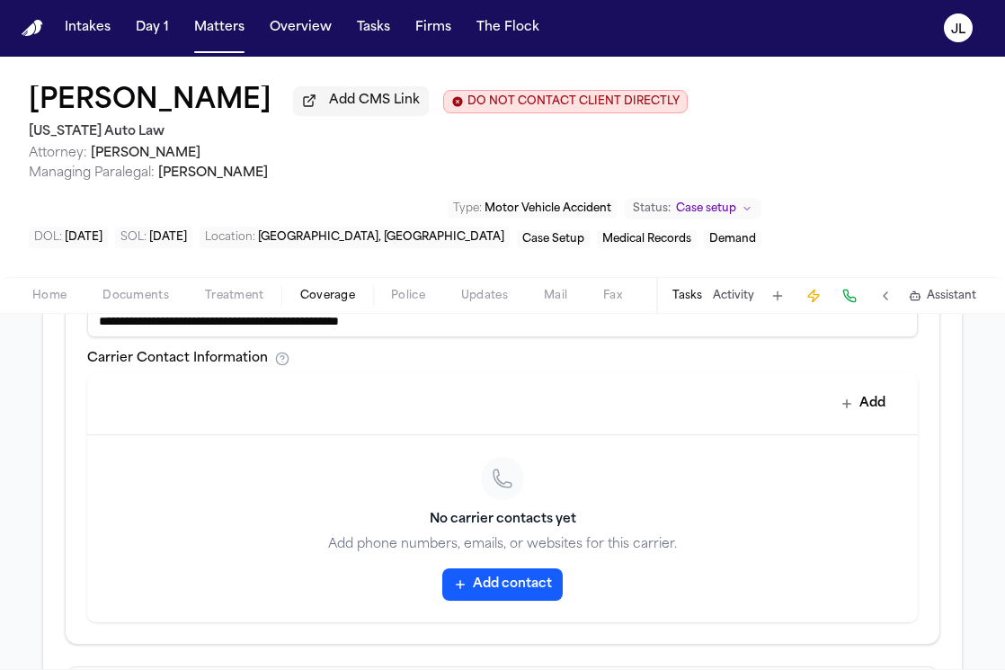
click at [486, 580] on button "Add contact" at bounding box center [502, 584] width 120 height 32
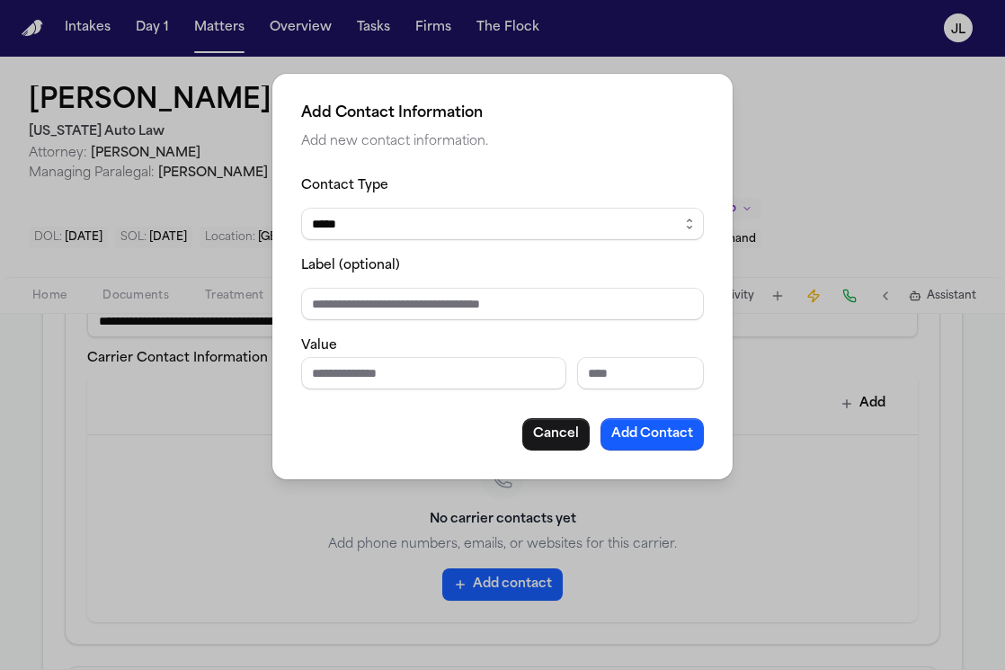
click at [422, 377] on input "Phone number" at bounding box center [433, 373] width 265 height 32
paste input "**********"
drag, startPoint x: 417, startPoint y: 371, endPoint x: 370, endPoint y: 369, distance: 47.7
click at [369, 369] on input "**********" at bounding box center [433, 373] width 265 height 32
type input "**********"
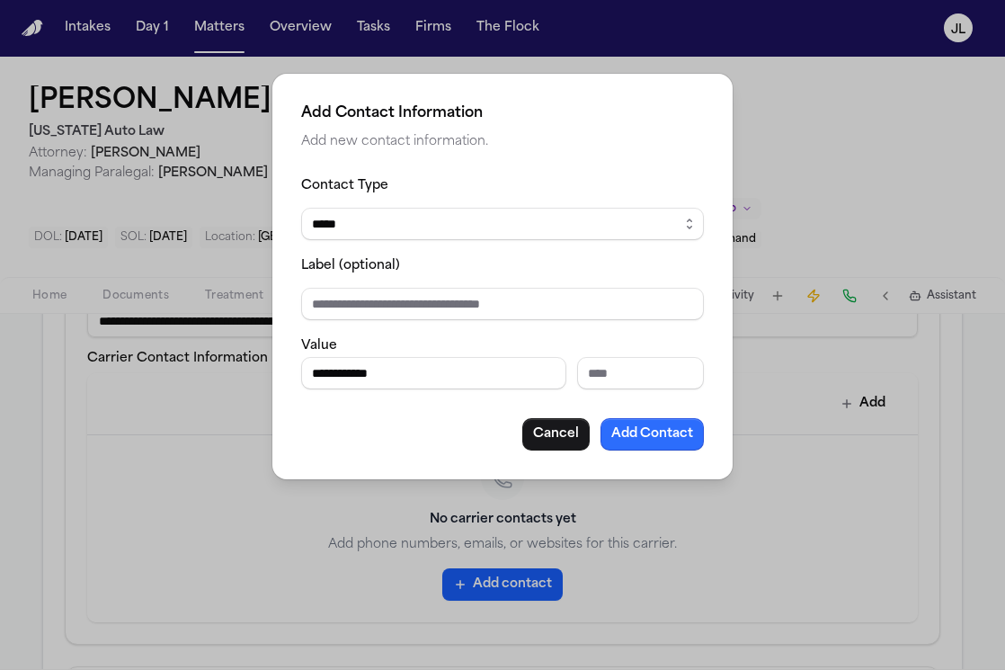
click at [688, 435] on button "Add Contact" at bounding box center [652, 434] width 103 height 32
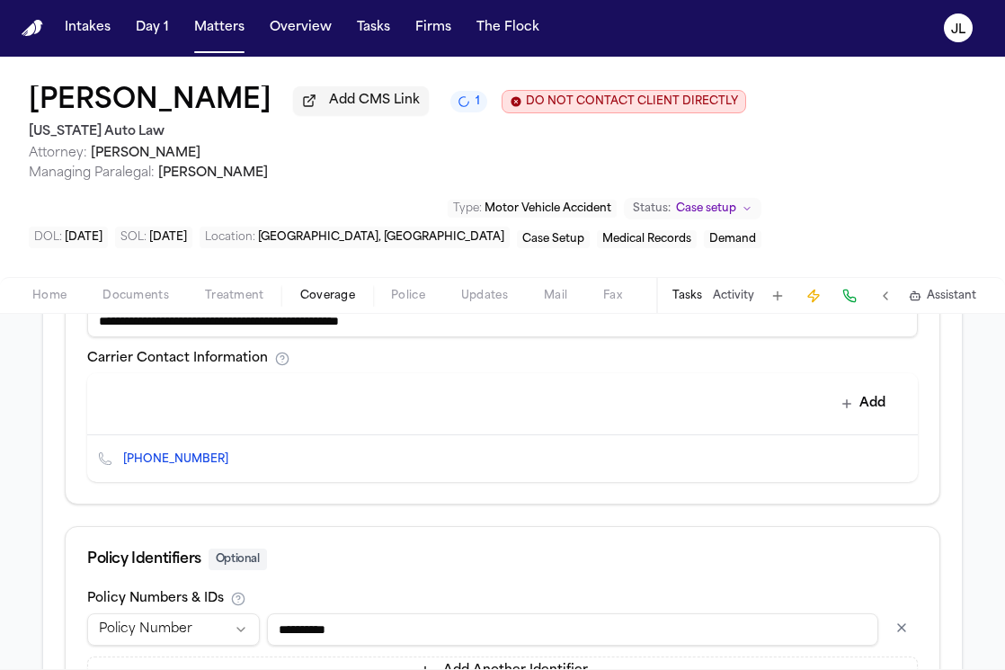
click at [221, 465] on div "[PHONE_NUMBER]" at bounding box center [502, 458] width 831 height 47
click at [207, 462] on span "[PHONE_NUMBER]" at bounding box center [183, 459] width 120 height 14
click at [232, 464] on icon "Copy to clipboard" at bounding box center [237, 459] width 11 height 11
click at [854, 300] on button at bounding box center [849, 295] width 25 height 25
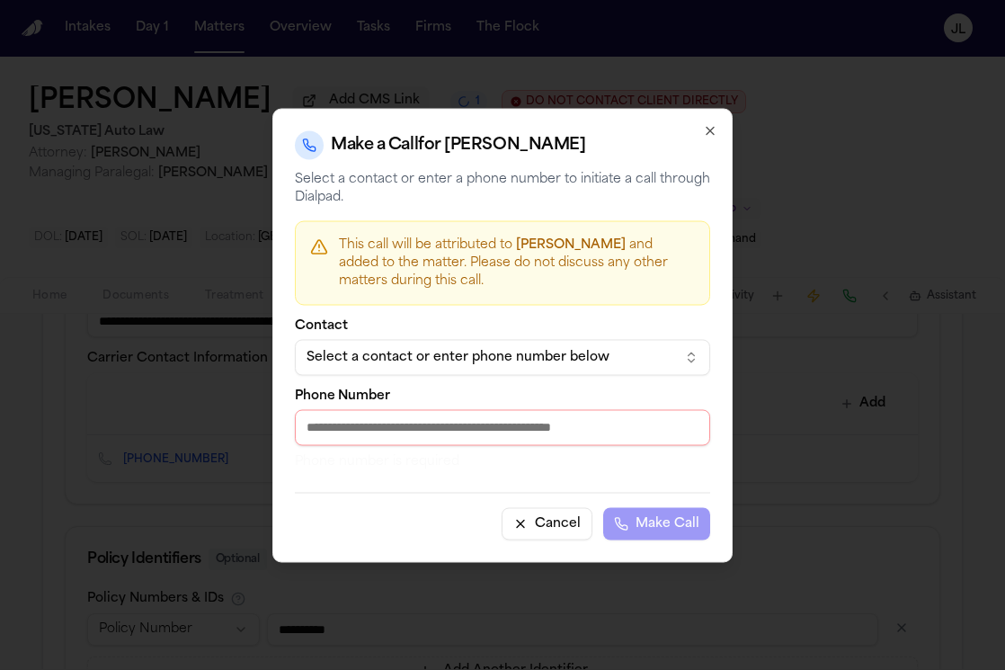
click at [480, 423] on input "Phone Number" at bounding box center [502, 427] width 415 height 36
paste input "**********"
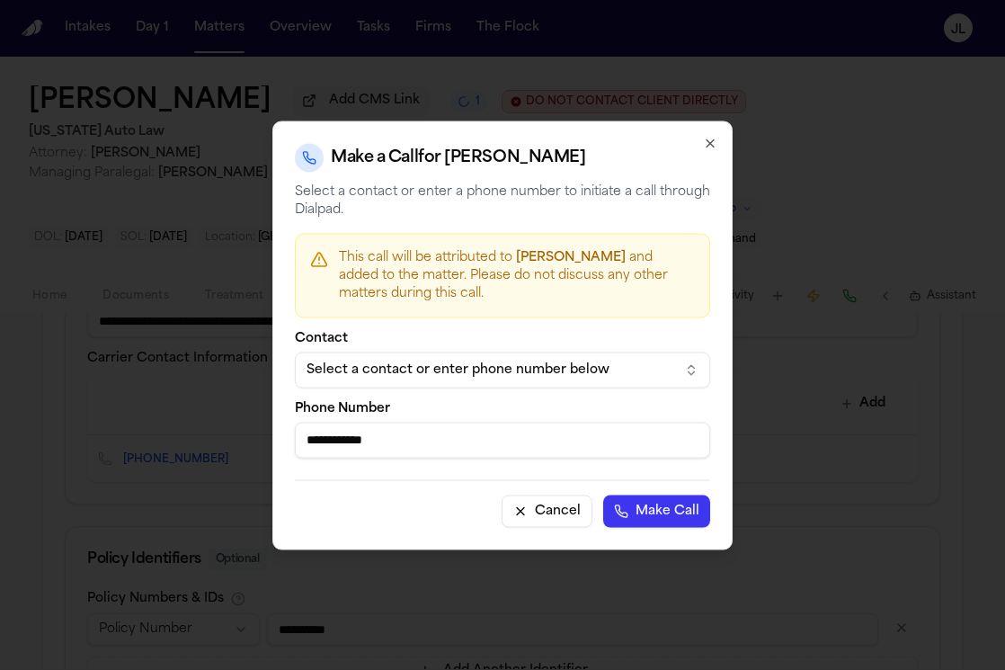
type input "**********"
click at [651, 516] on button "Make Call" at bounding box center [656, 510] width 107 height 32
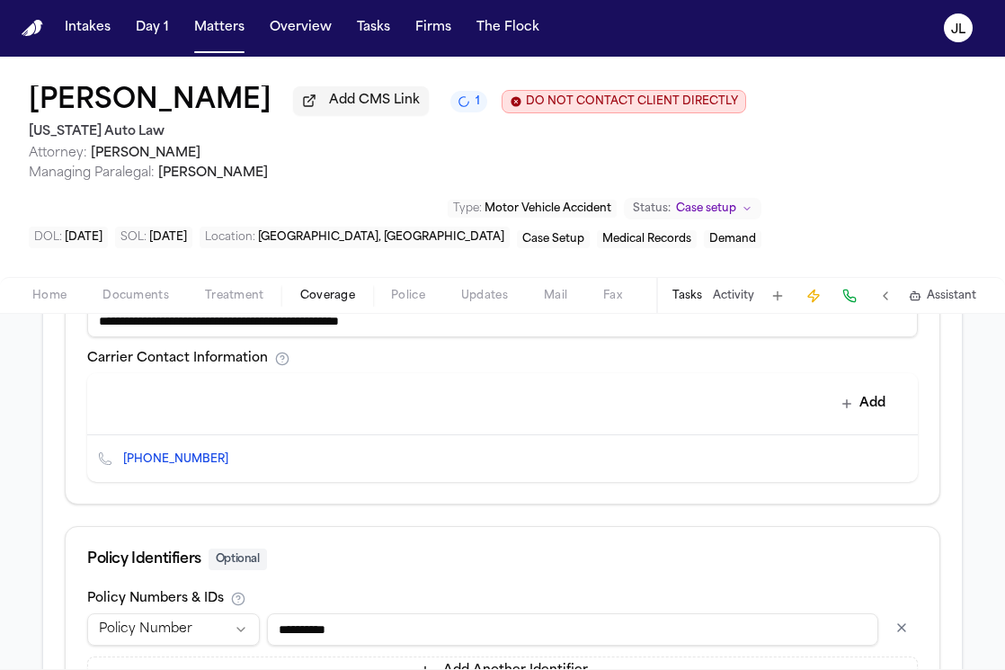
scroll to position [939, 0]
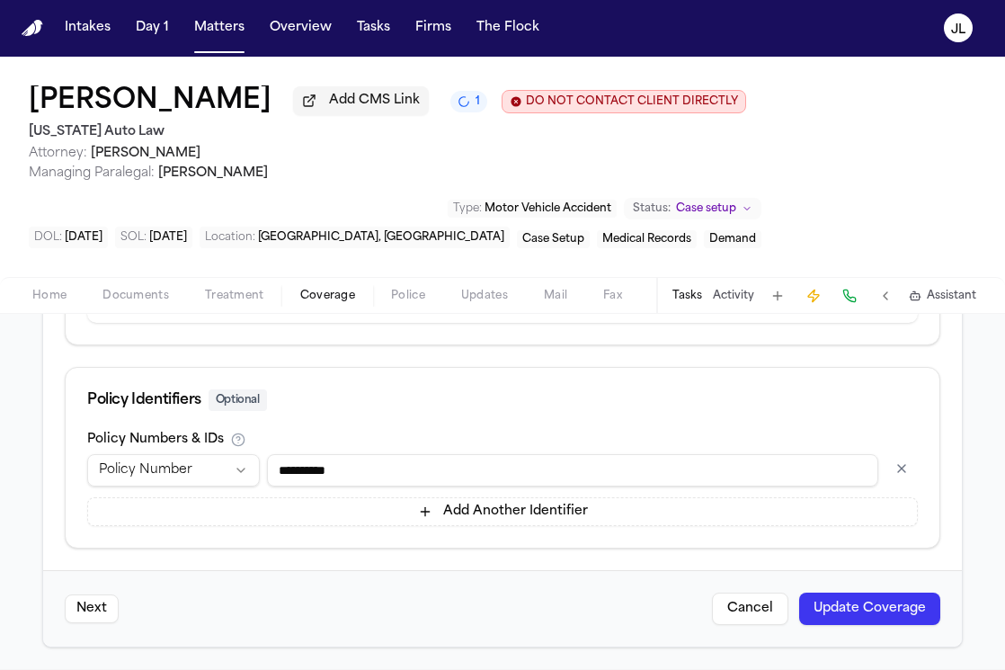
click at [842, 620] on button "Update Coverage" at bounding box center [869, 608] width 141 height 32
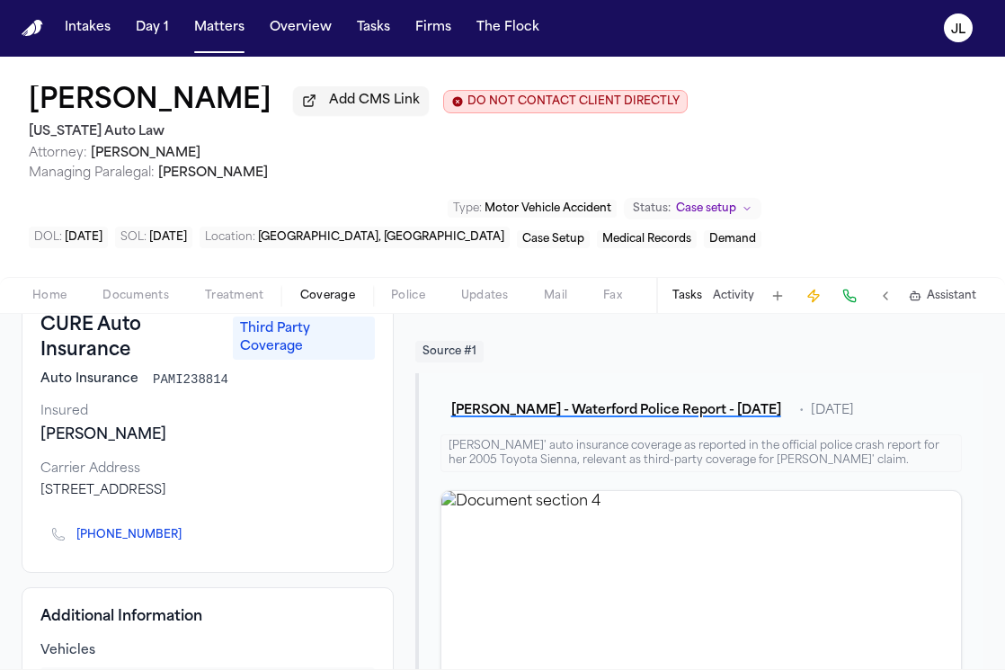
scroll to position [58, 0]
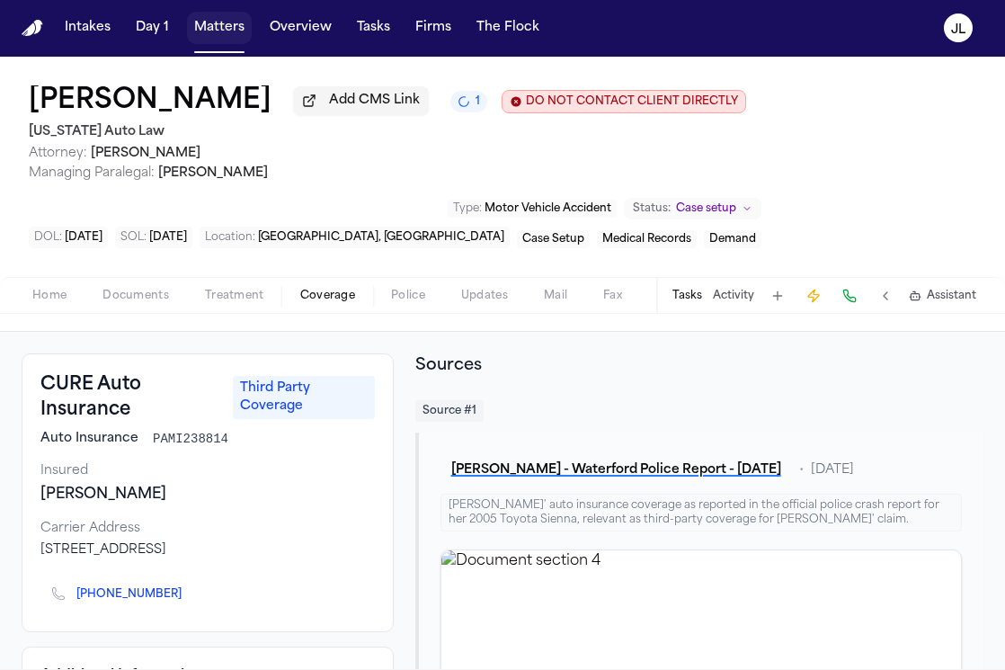
click at [219, 30] on button "Matters" at bounding box center [219, 28] width 65 height 32
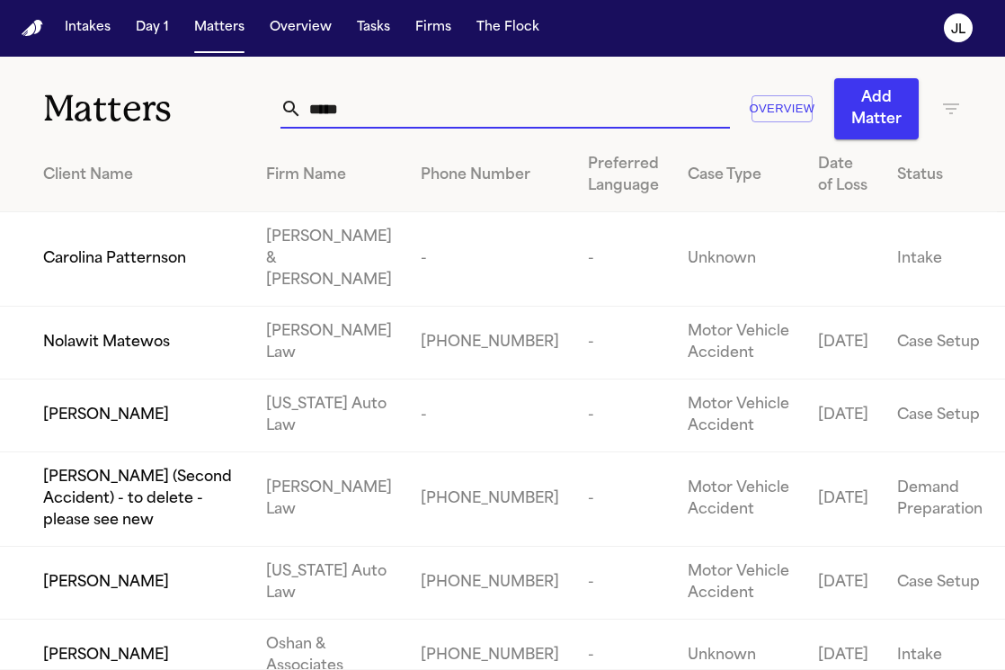
drag, startPoint x: 427, startPoint y: 118, endPoint x: 236, endPoint y: 115, distance: 191.5
click at [236, 115] on div "Matters ***** Overview Add Matter" at bounding box center [502, 98] width 1005 height 83
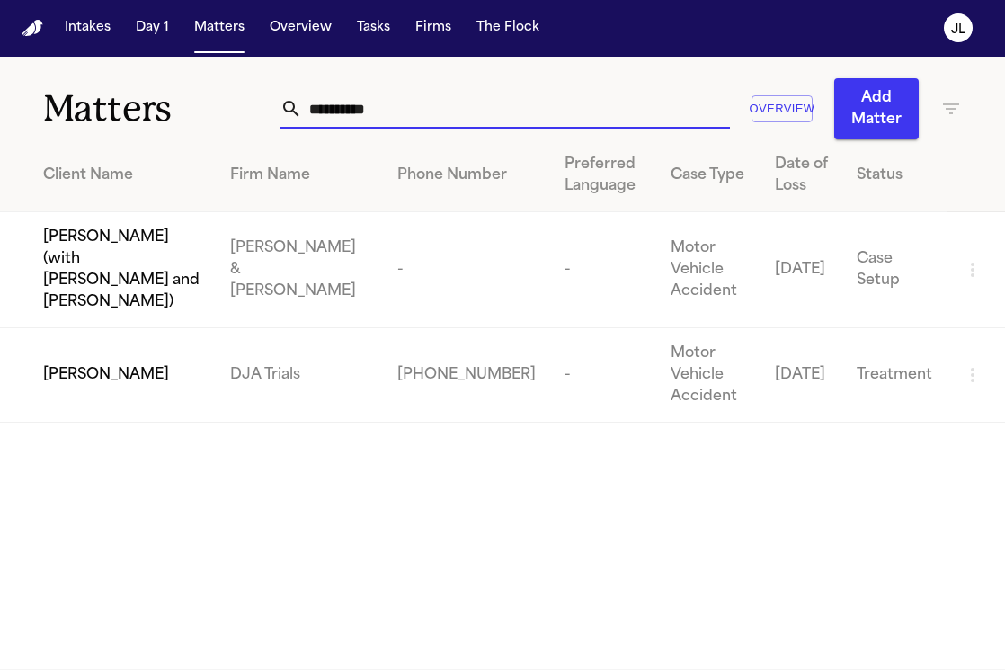
type input "**********"
click at [93, 364] on span "[PERSON_NAME]" at bounding box center [106, 375] width 126 height 22
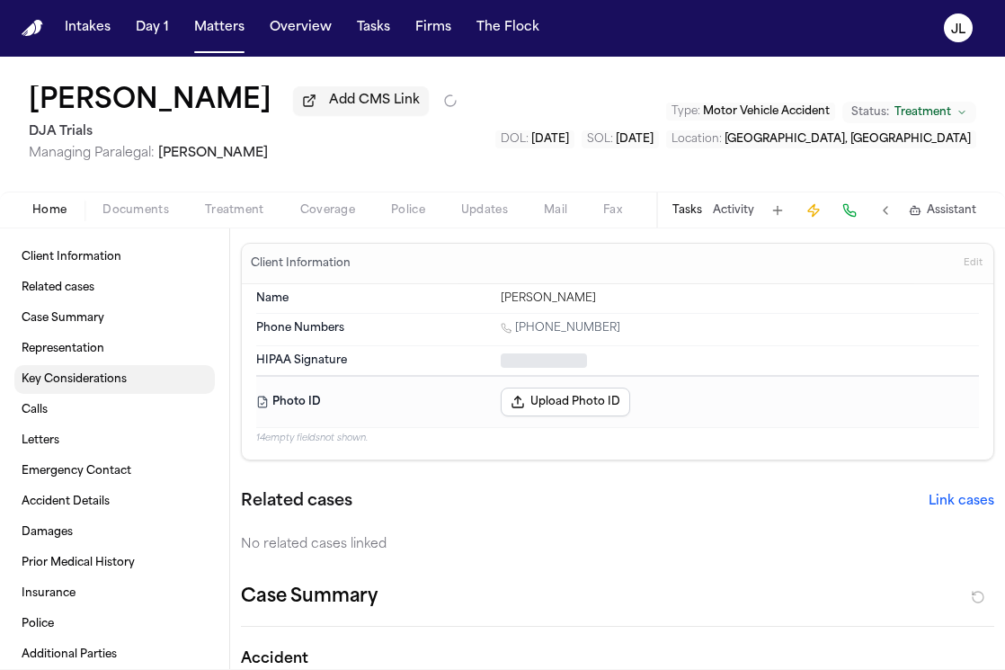
type textarea "*"
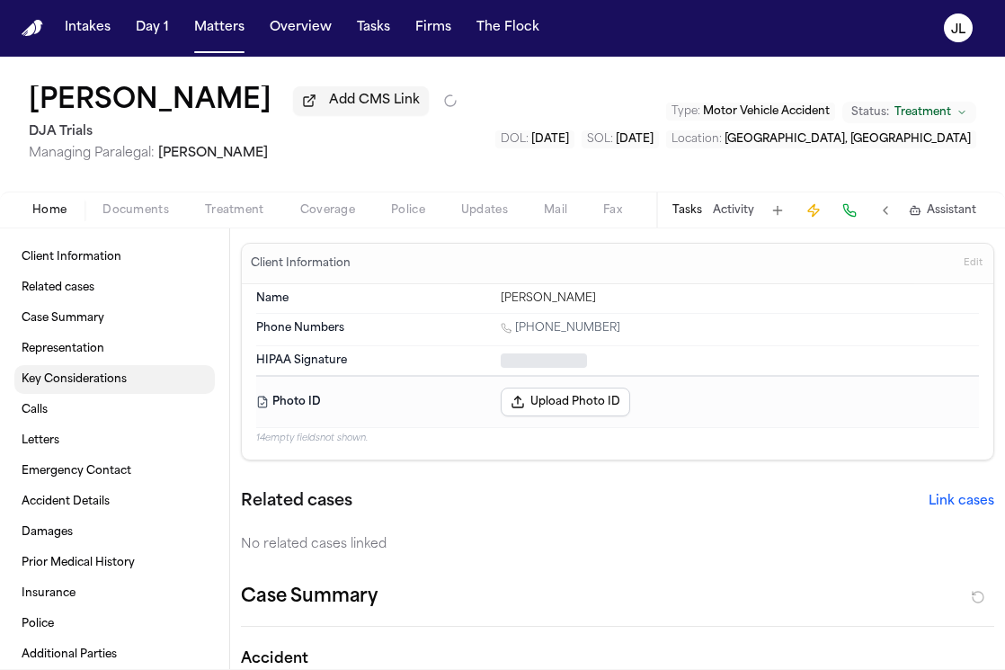
type textarea "*"
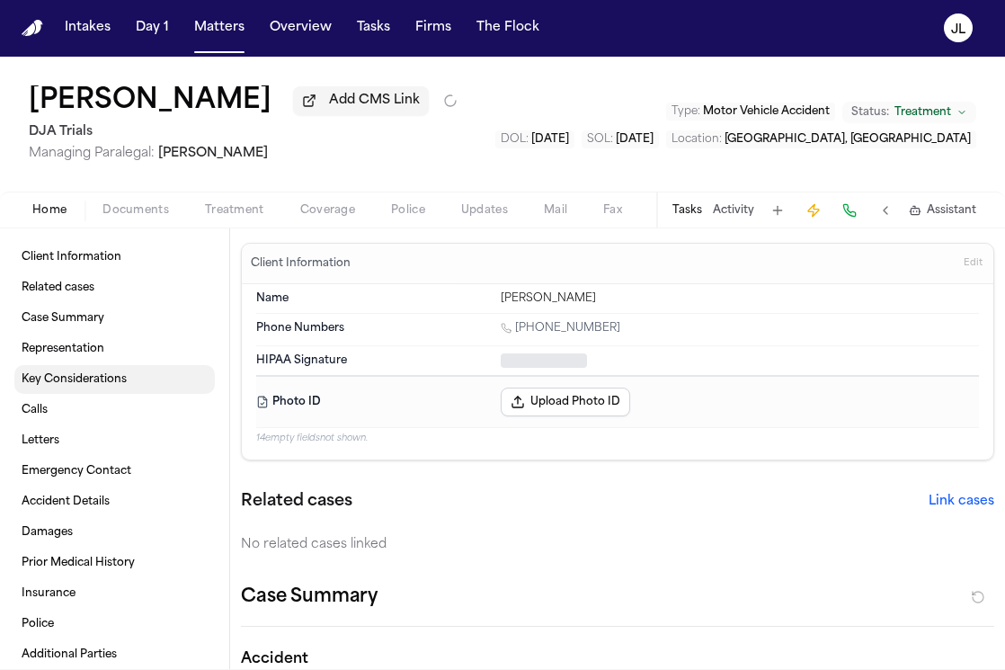
type textarea "*"
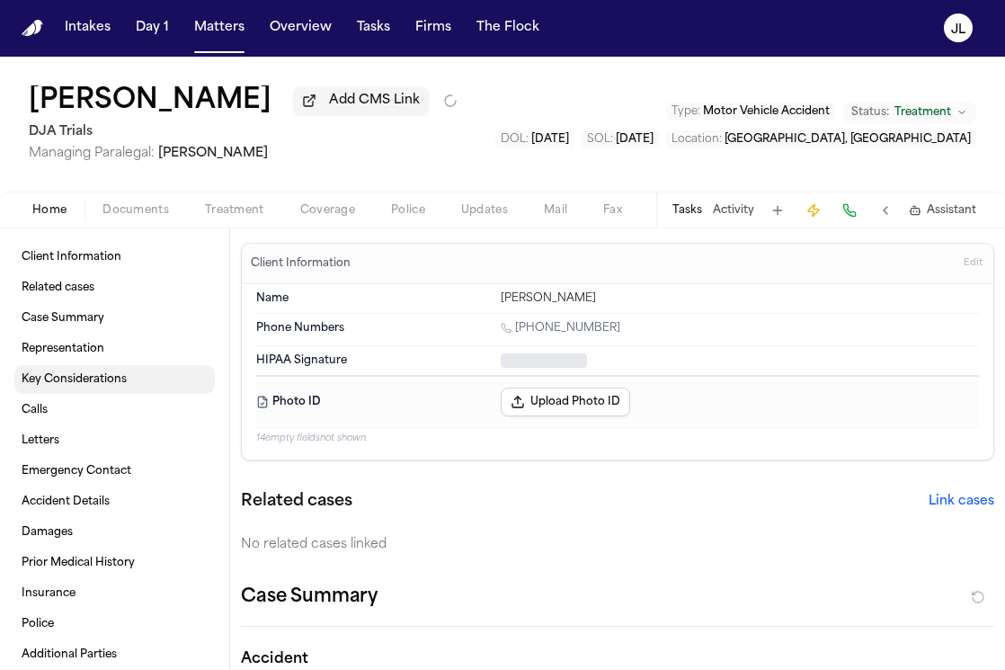
type textarea "*"
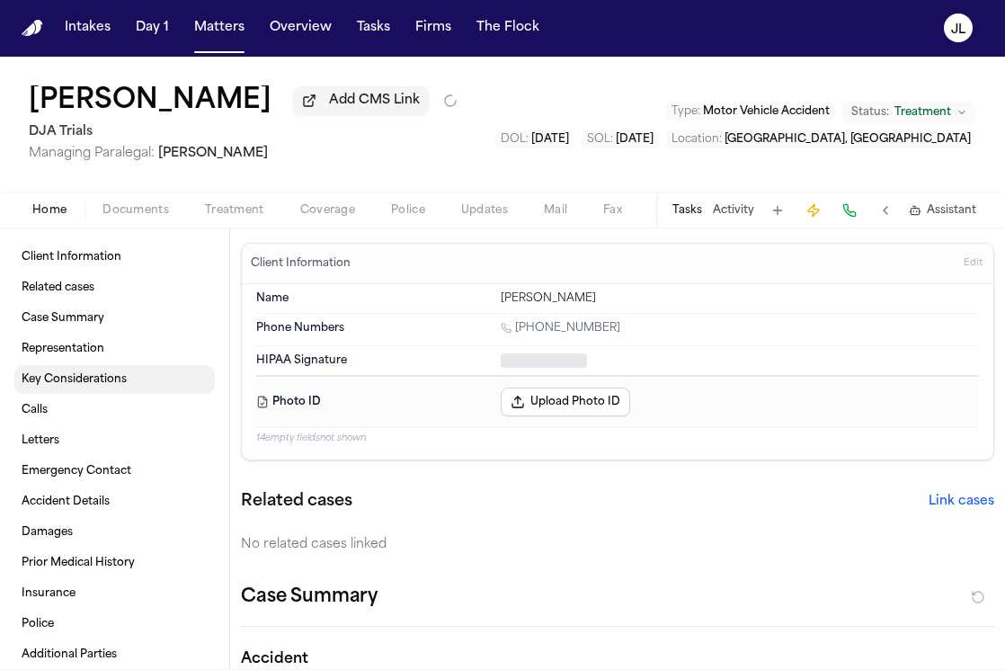
type textarea "*"
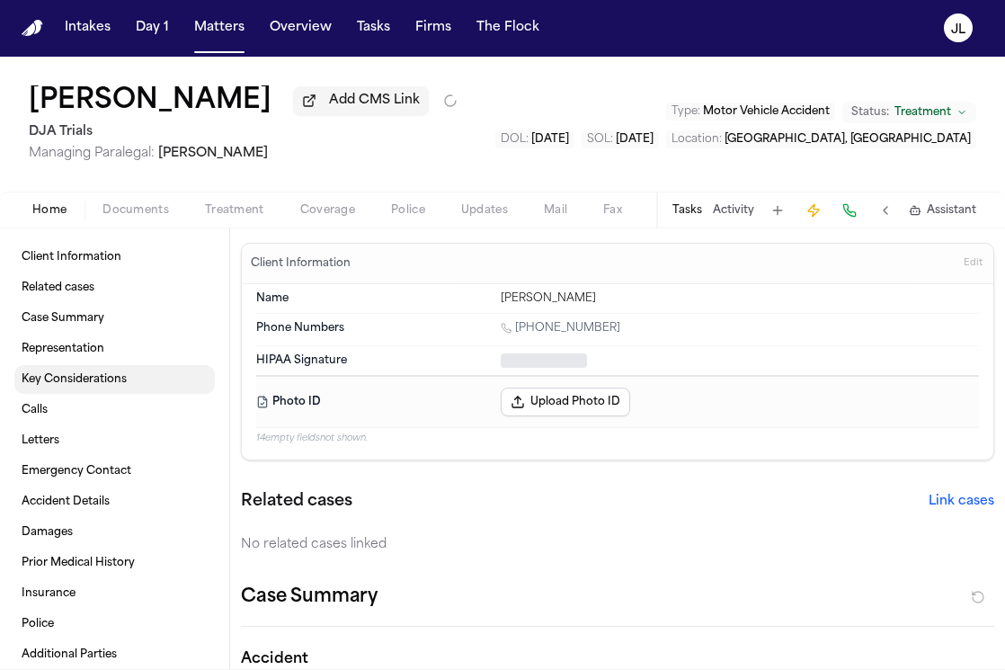
type textarea "*"
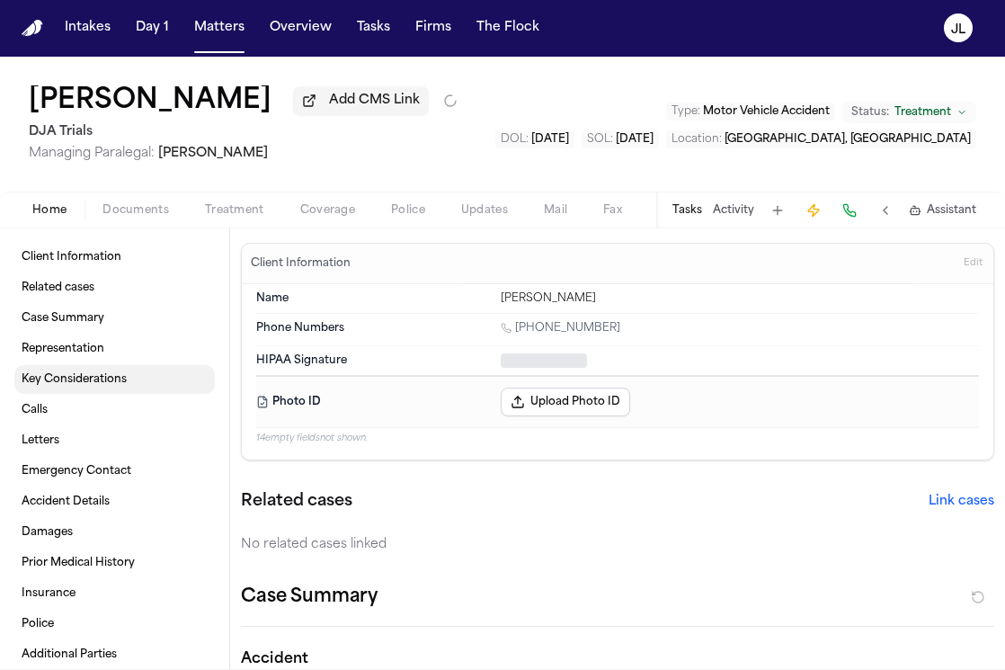
type textarea "*"
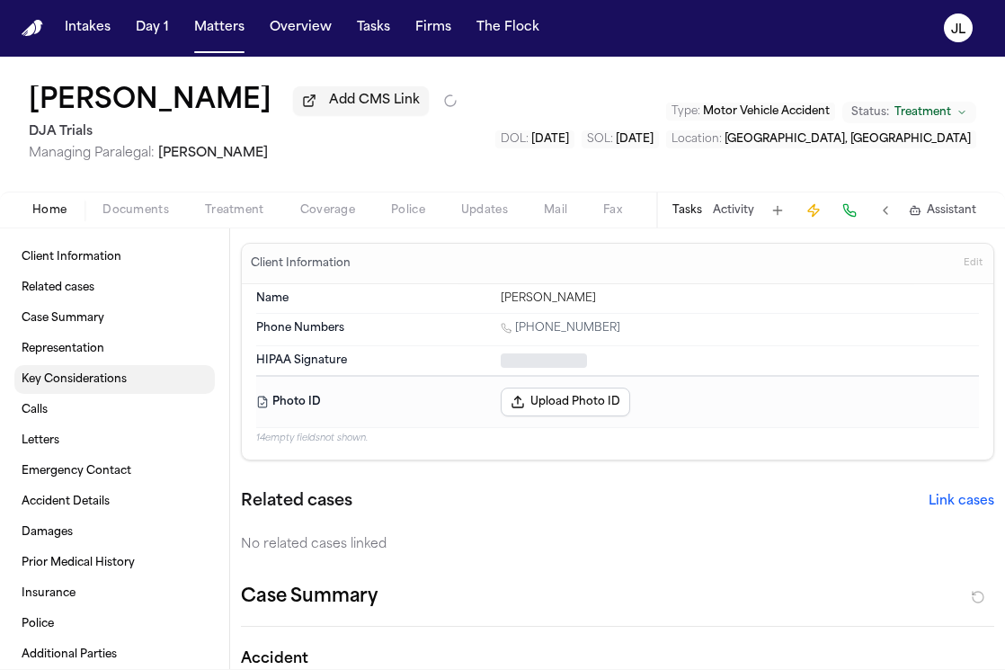
type textarea "*"
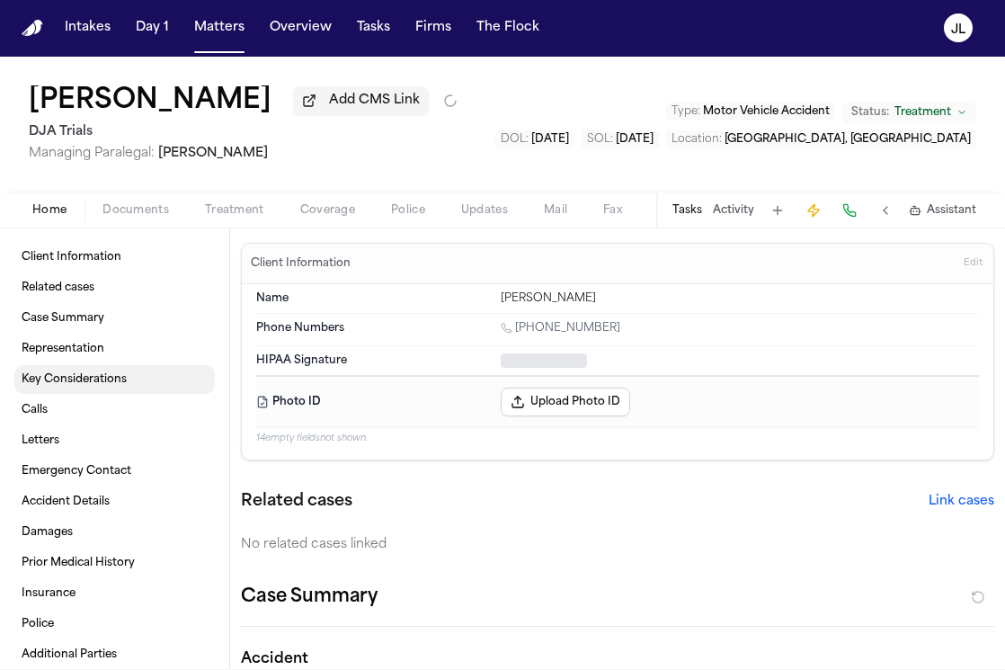
type textarea "*"
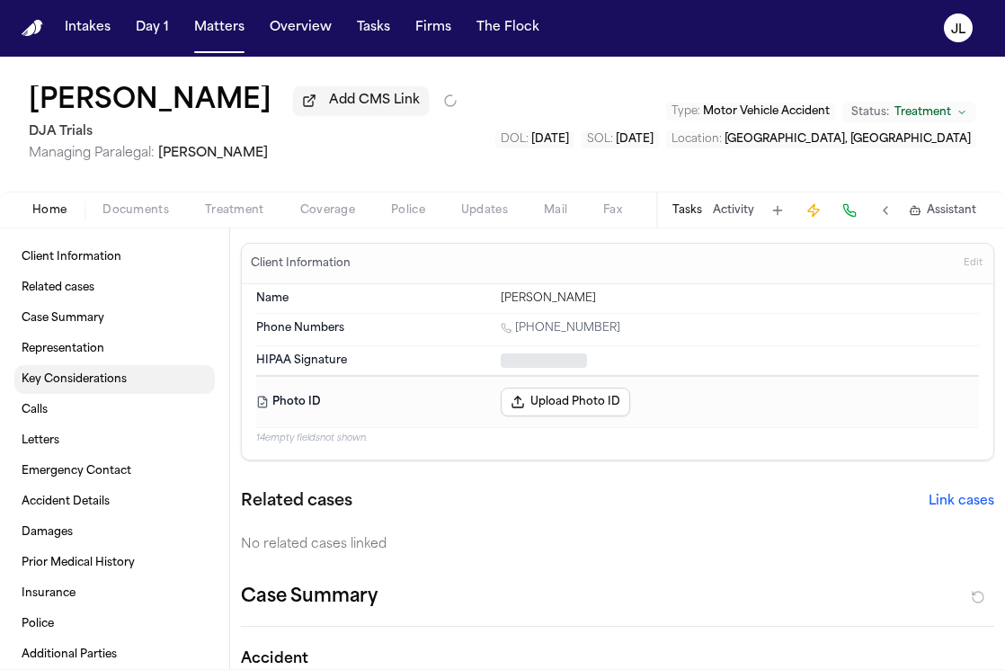
type textarea "*"
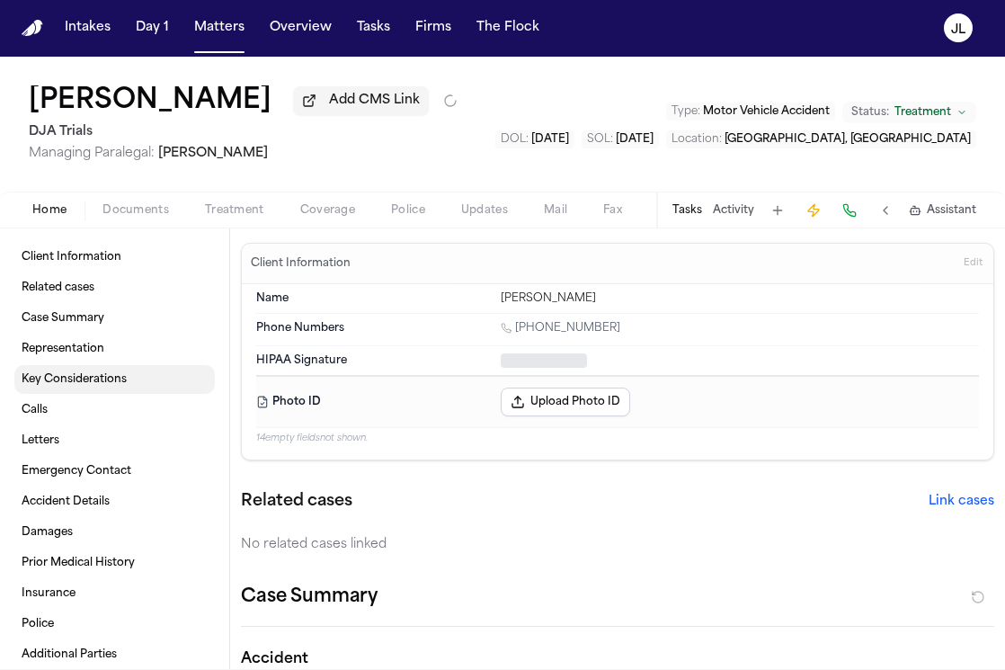
type textarea "*"
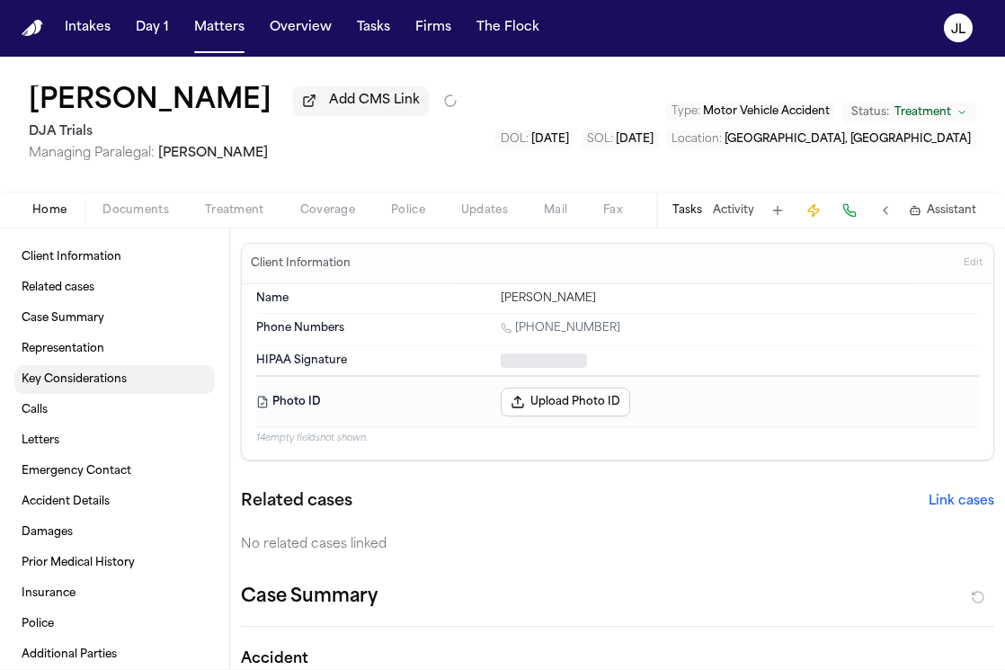
type textarea "*"
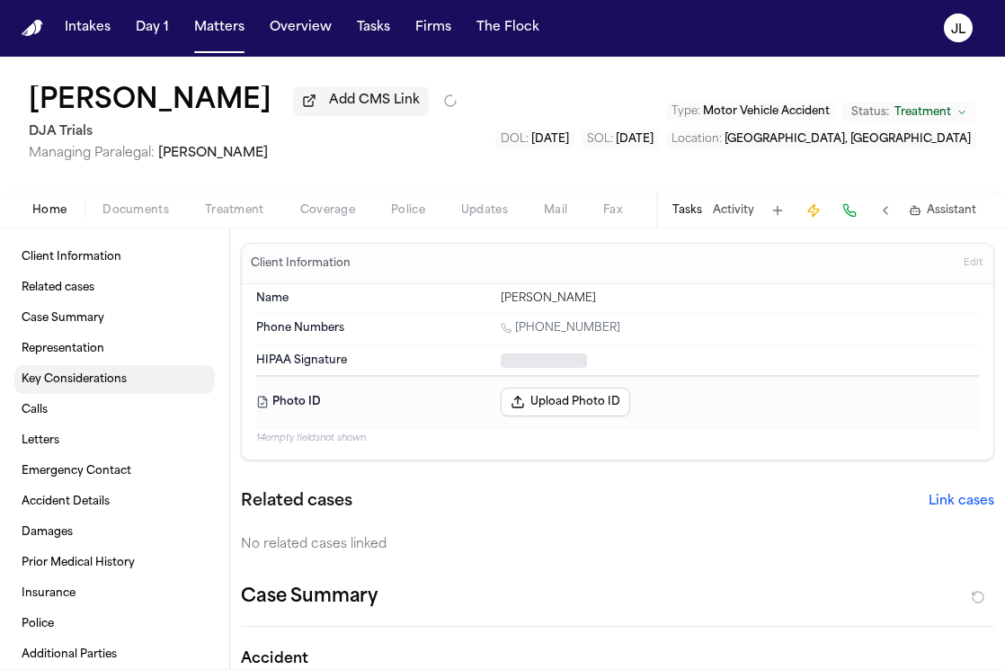
type textarea "*"
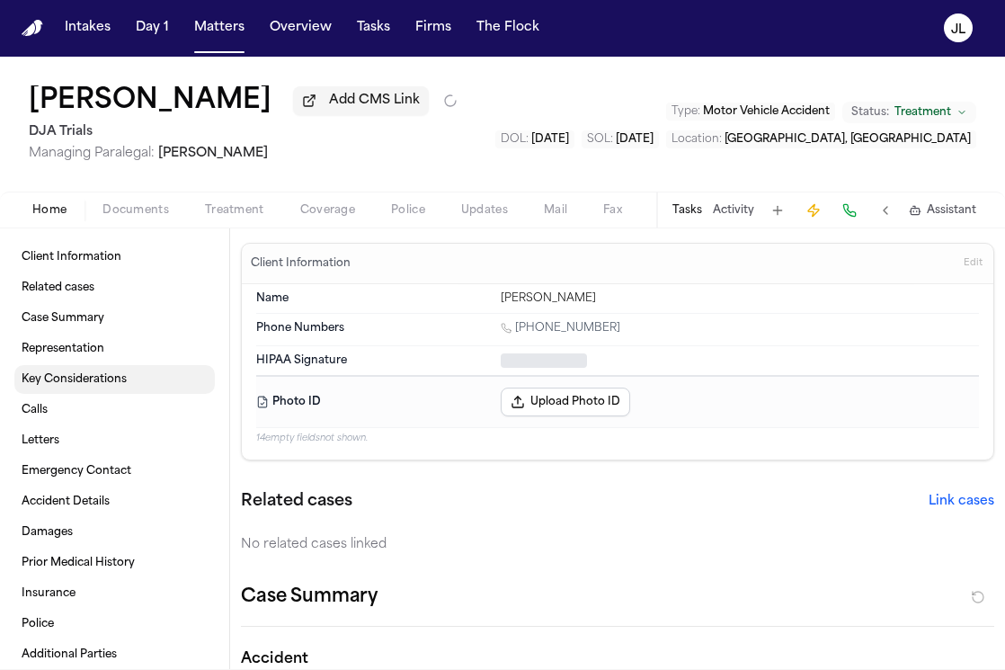
type textarea "*"
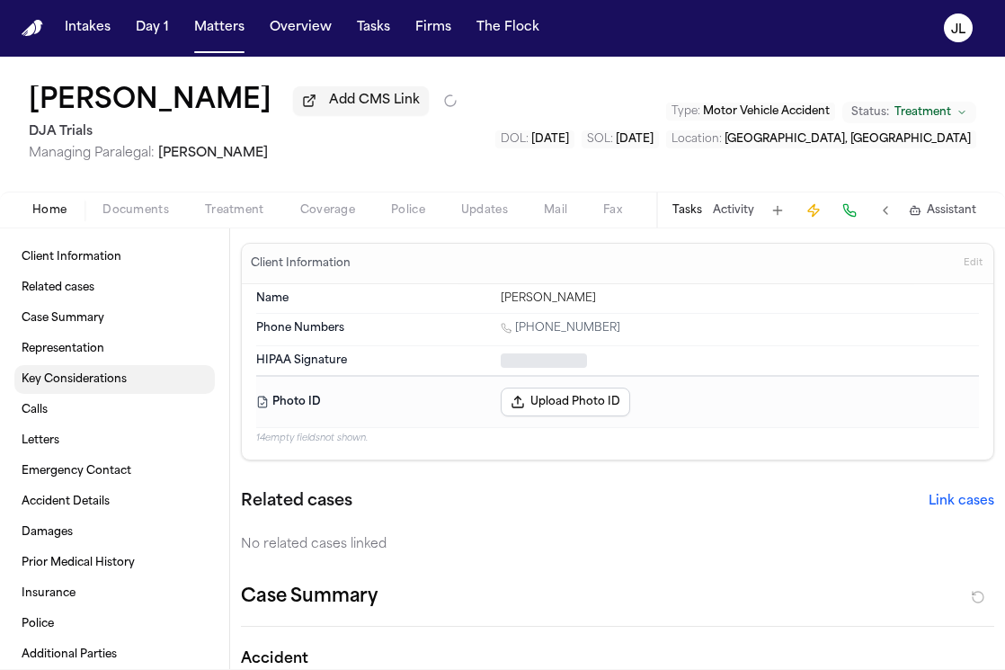
type textarea "*"
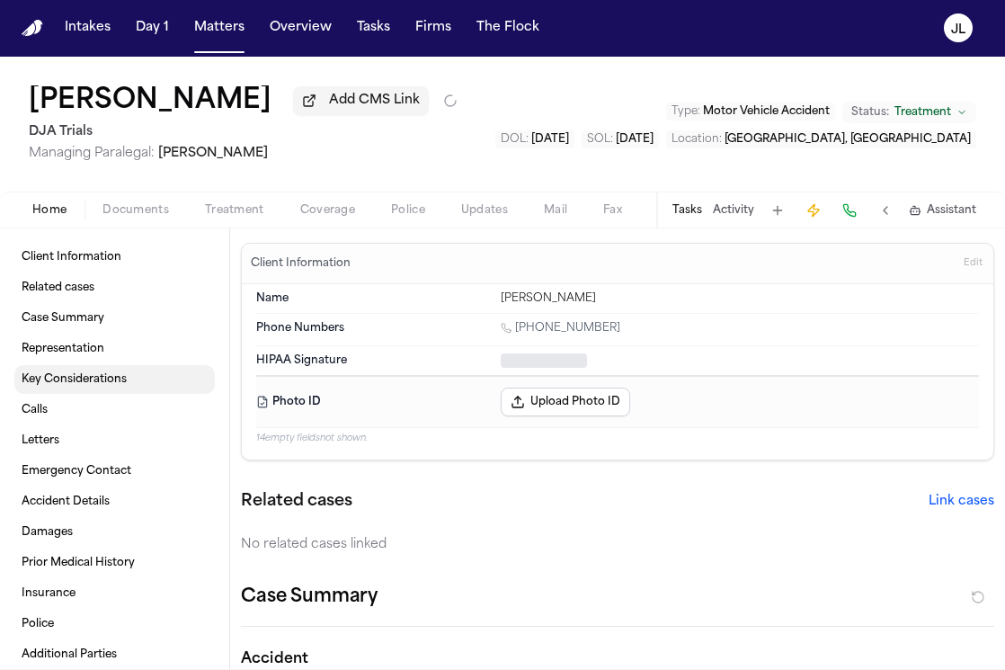
type textarea "*"
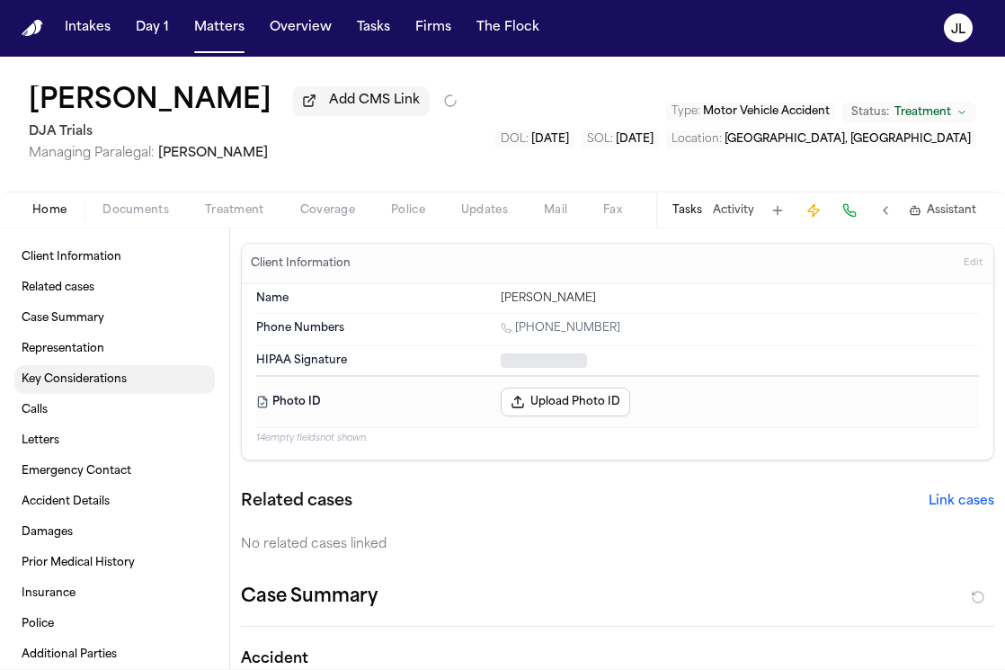
type textarea "*"
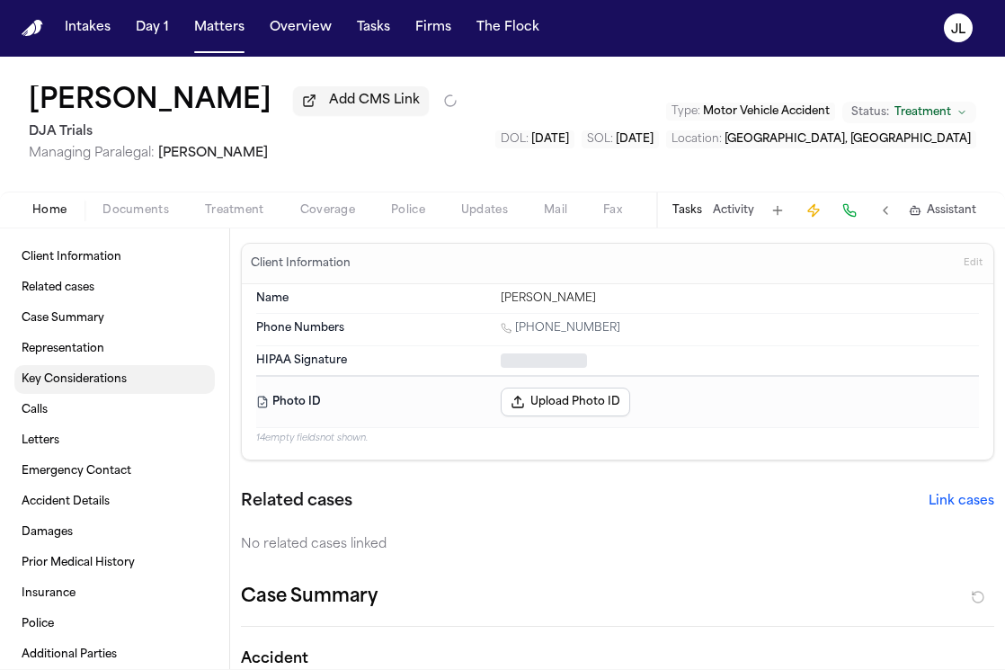
type textarea "*"
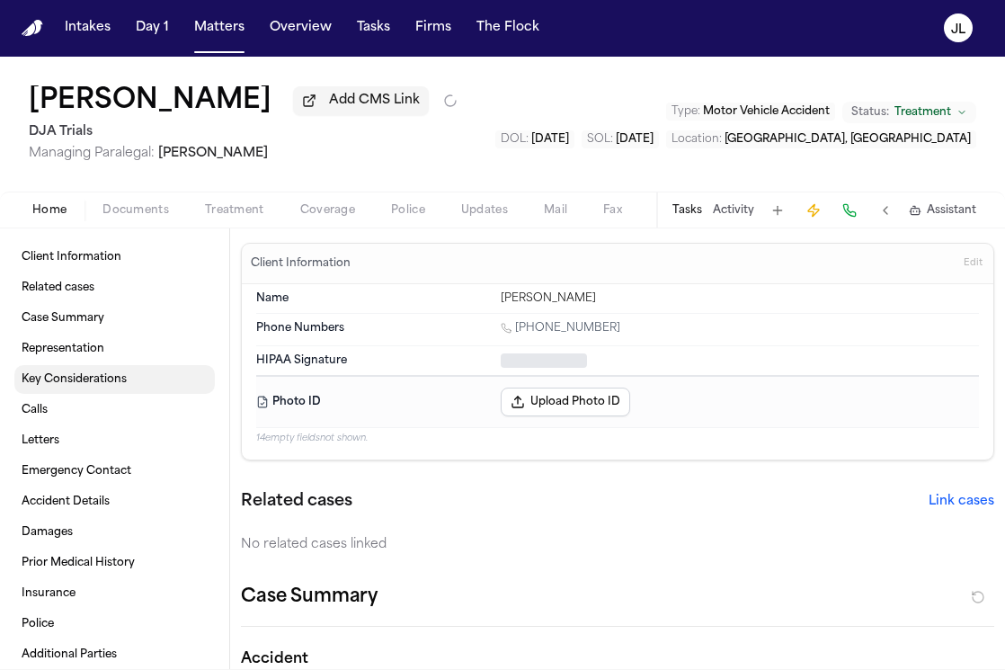
type textarea "*"
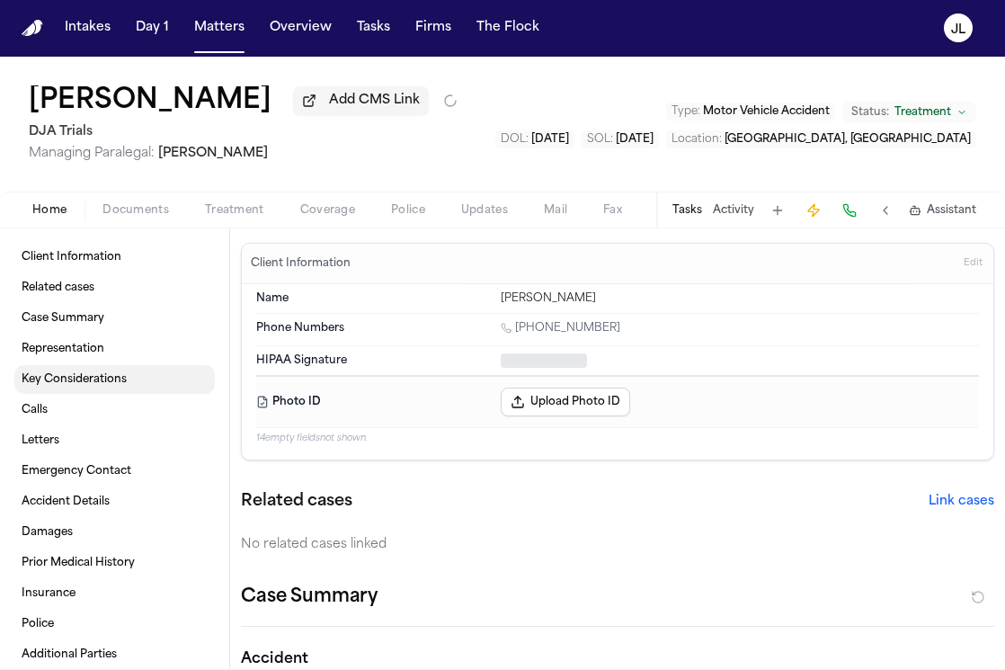
type textarea "*"
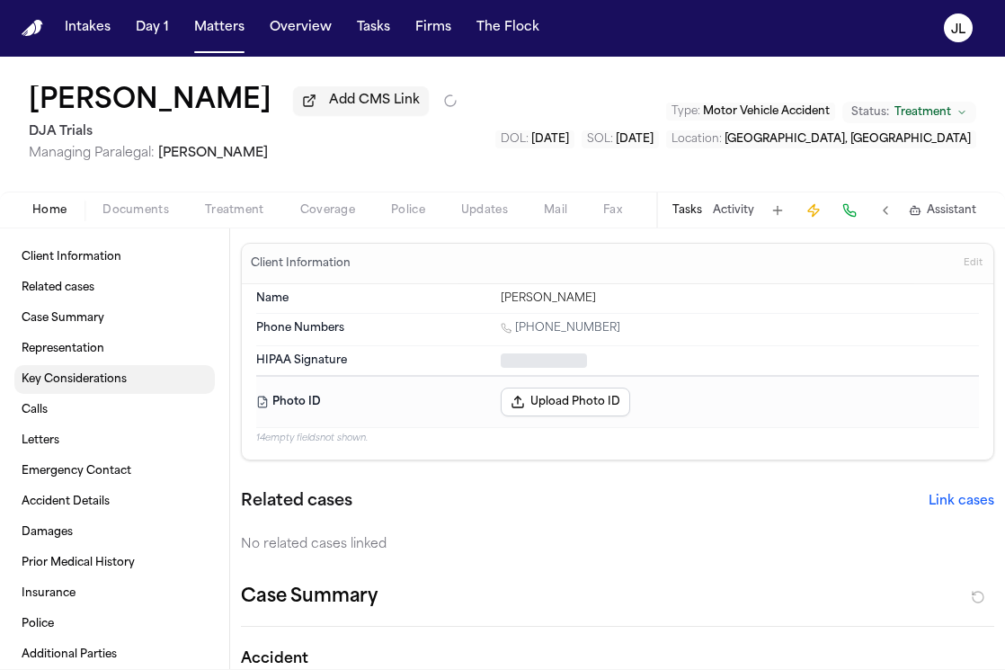
type textarea "*"
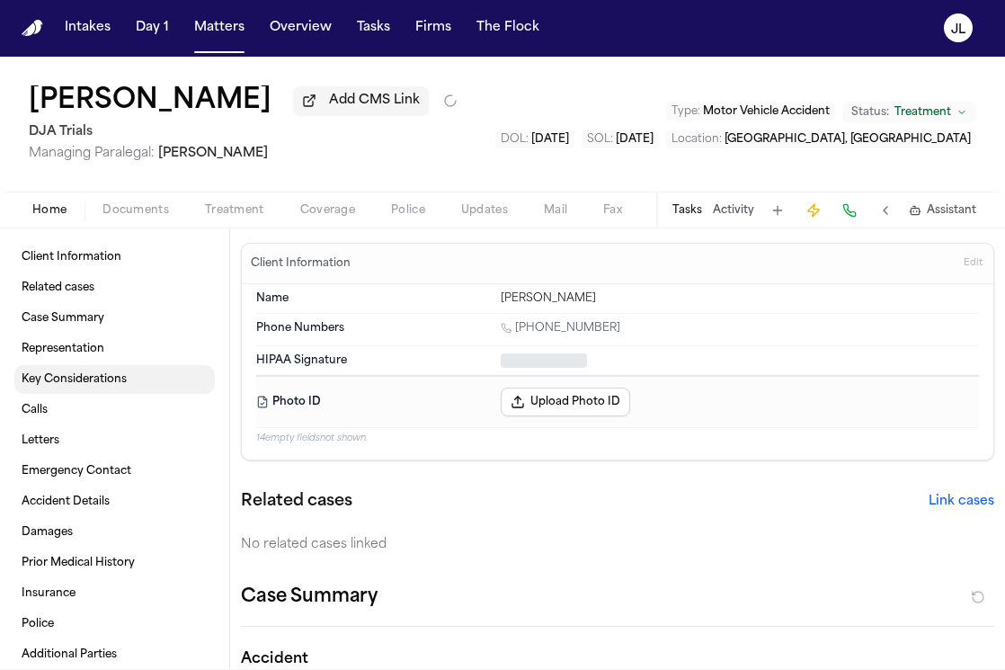
type textarea "*"
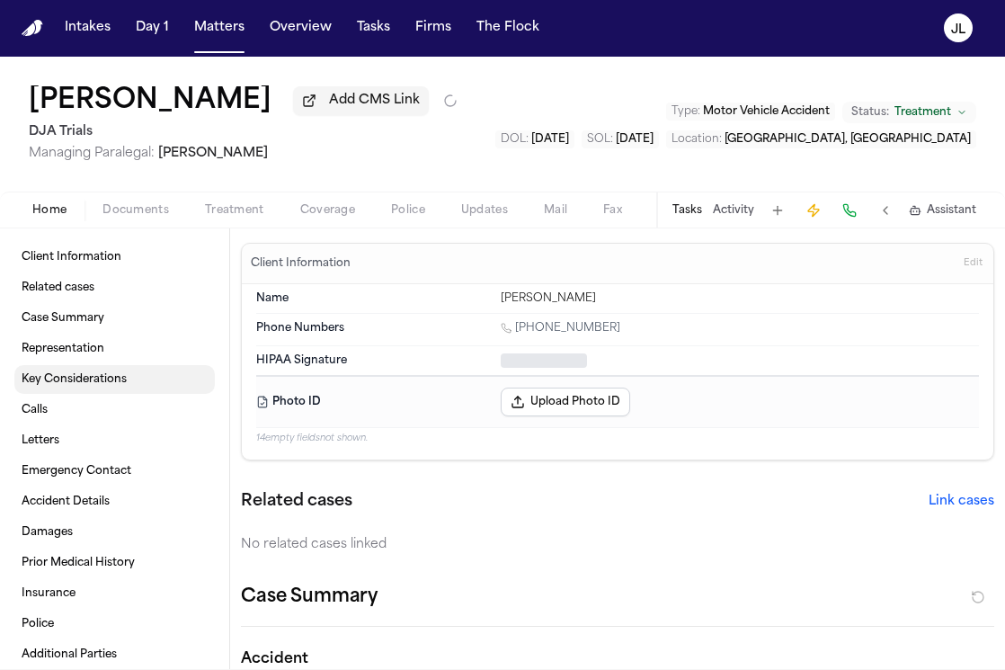
type textarea "*"
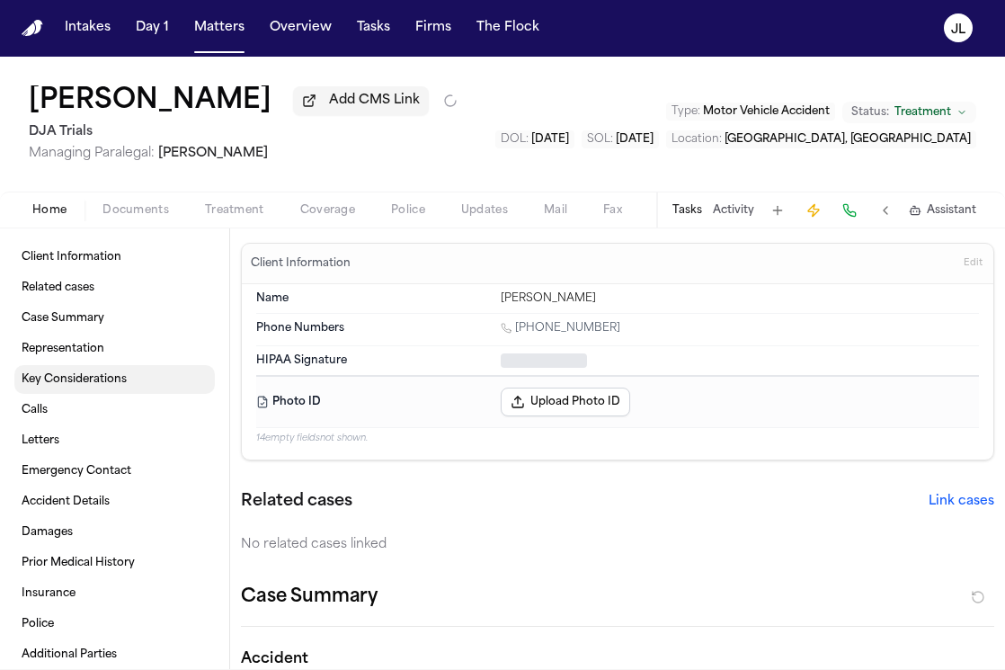
type textarea "*"
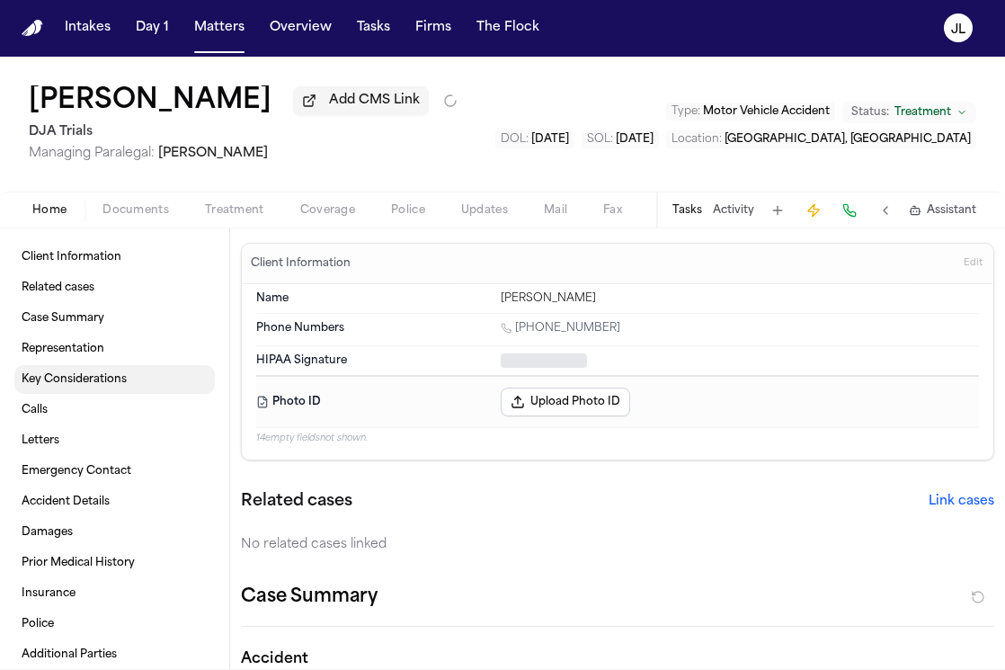
type textarea "*"
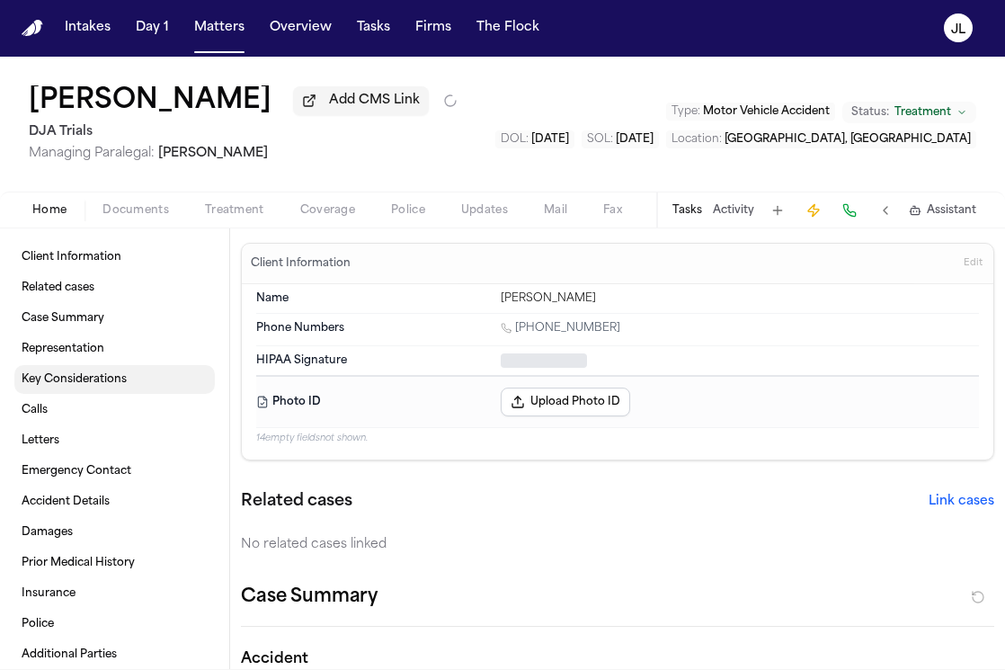
type textarea "*"
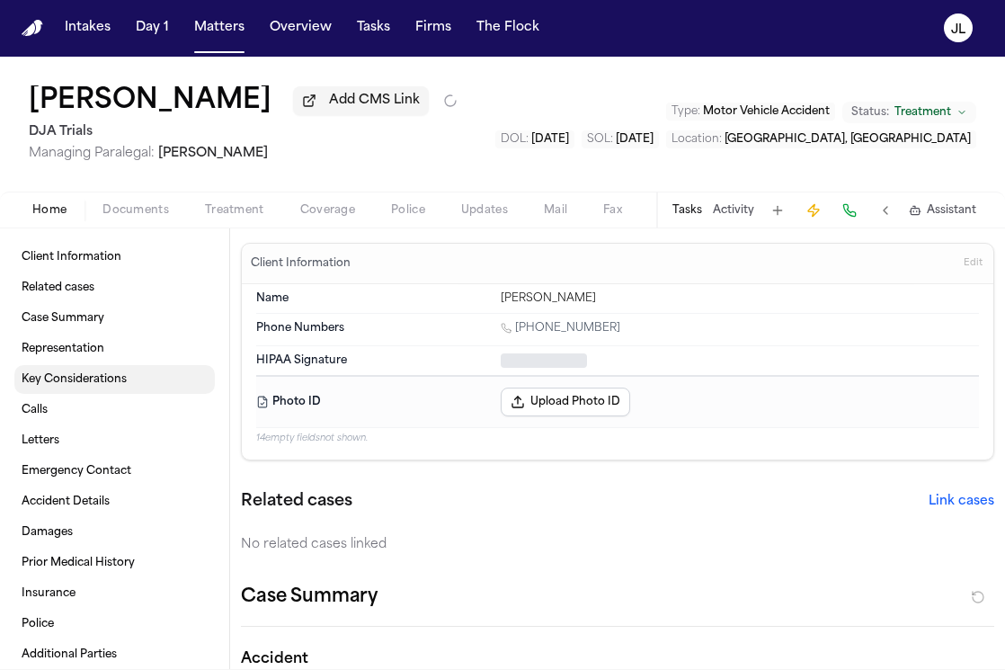
type textarea "*"
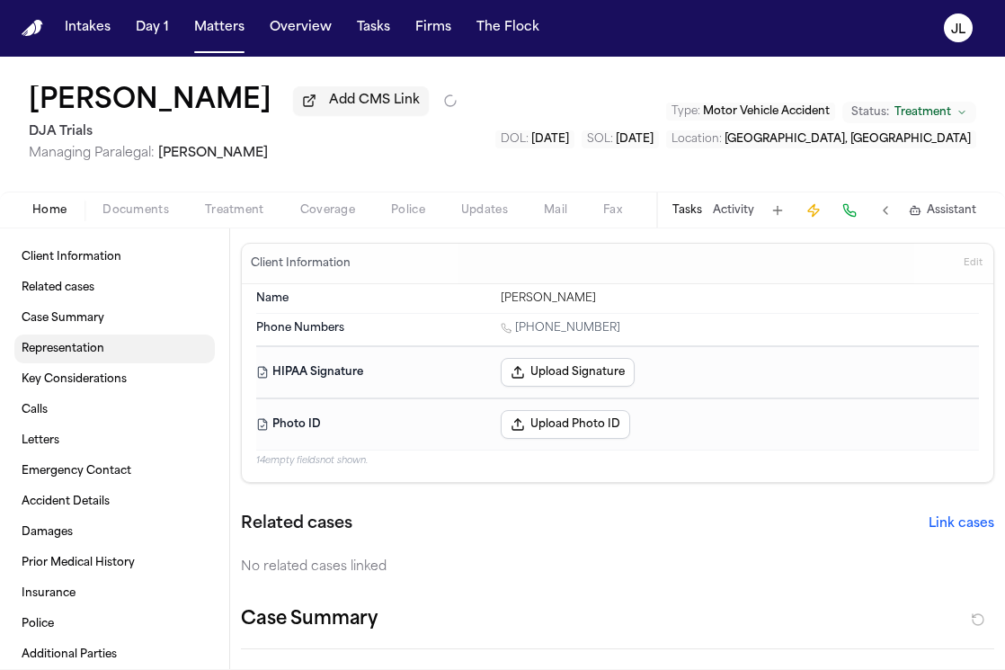
type textarea "*"
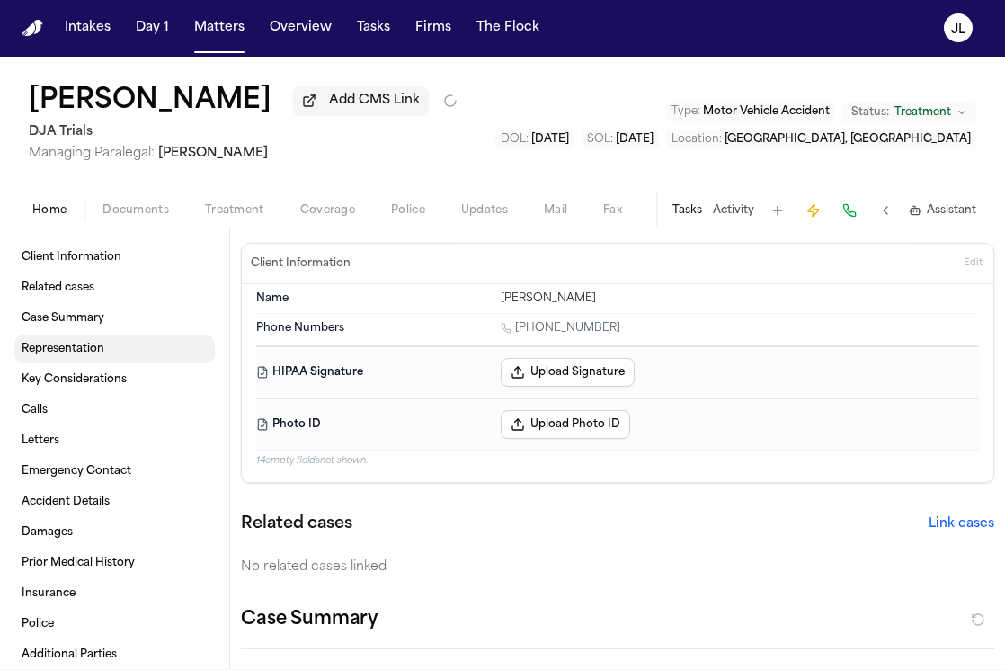
type textarea "*"
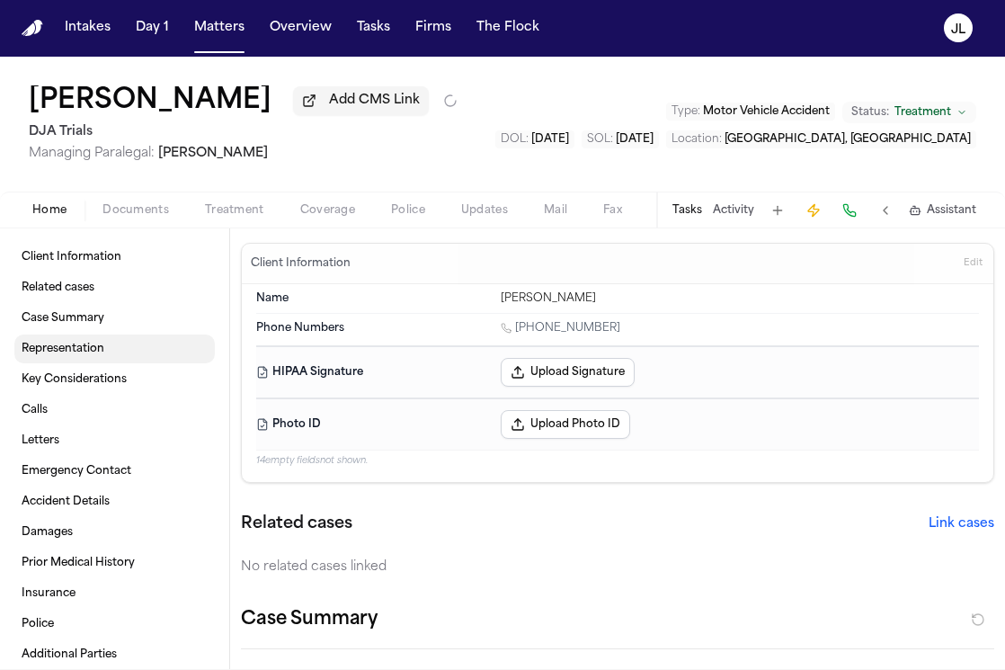
type textarea "*"
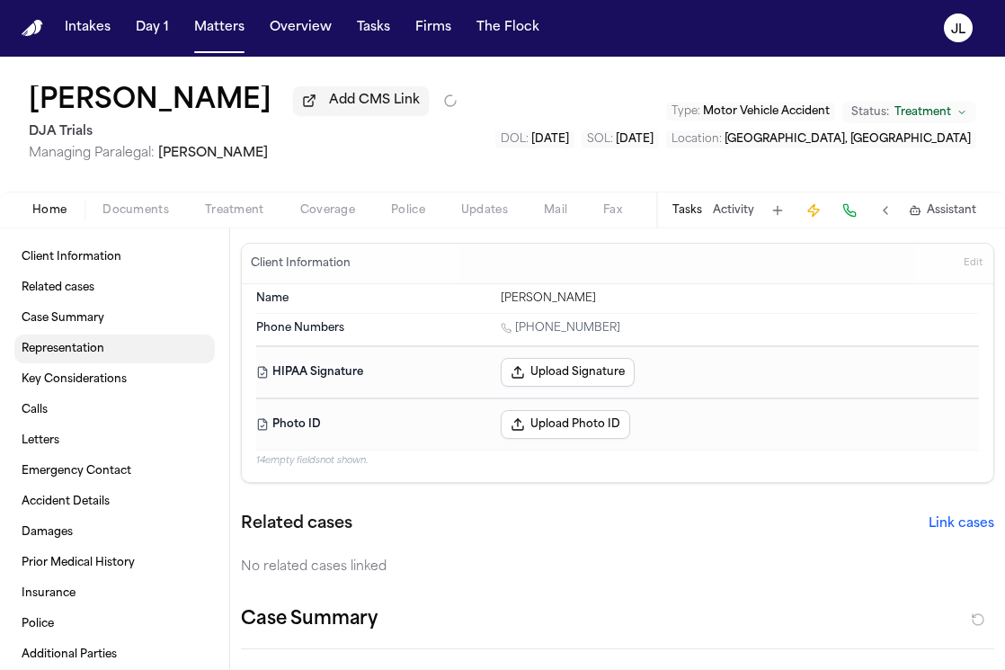
type textarea "*"
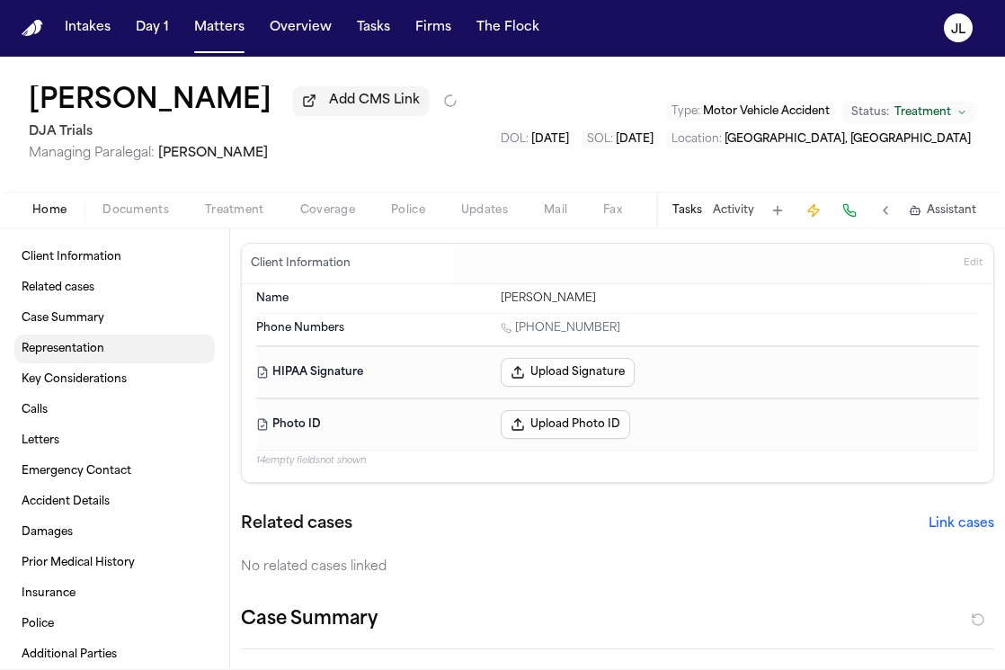
type textarea "*"
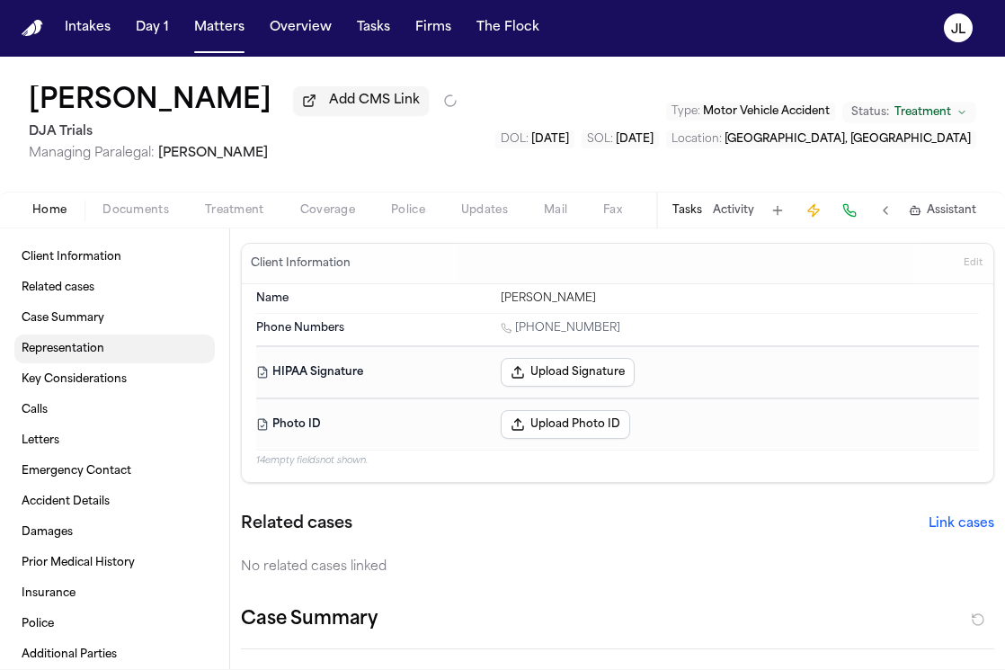
type textarea "*"
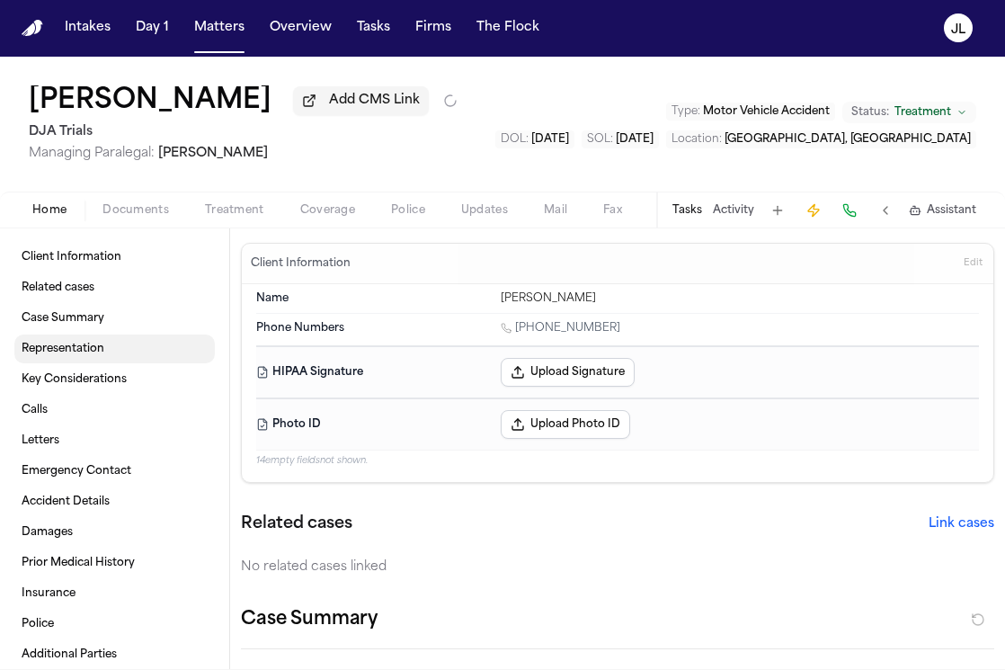
type textarea "*"
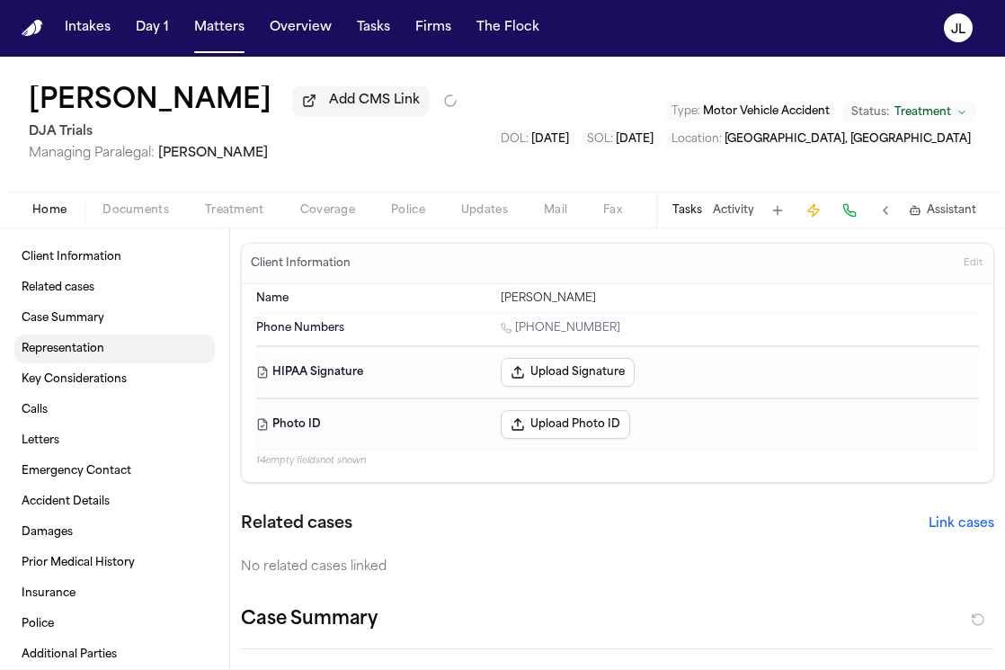
type textarea "*"
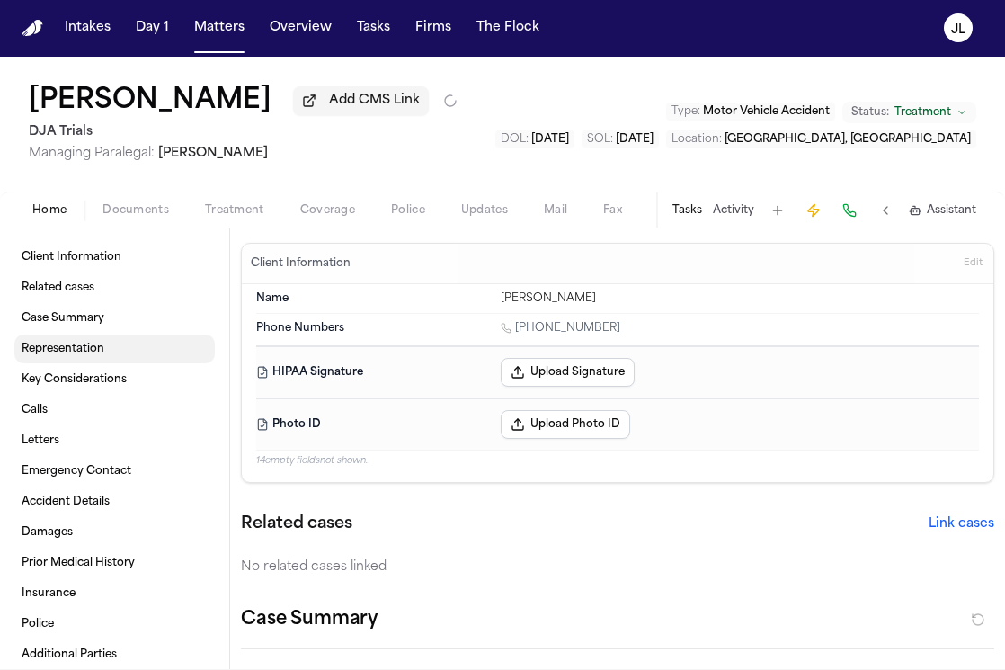
type textarea "*"
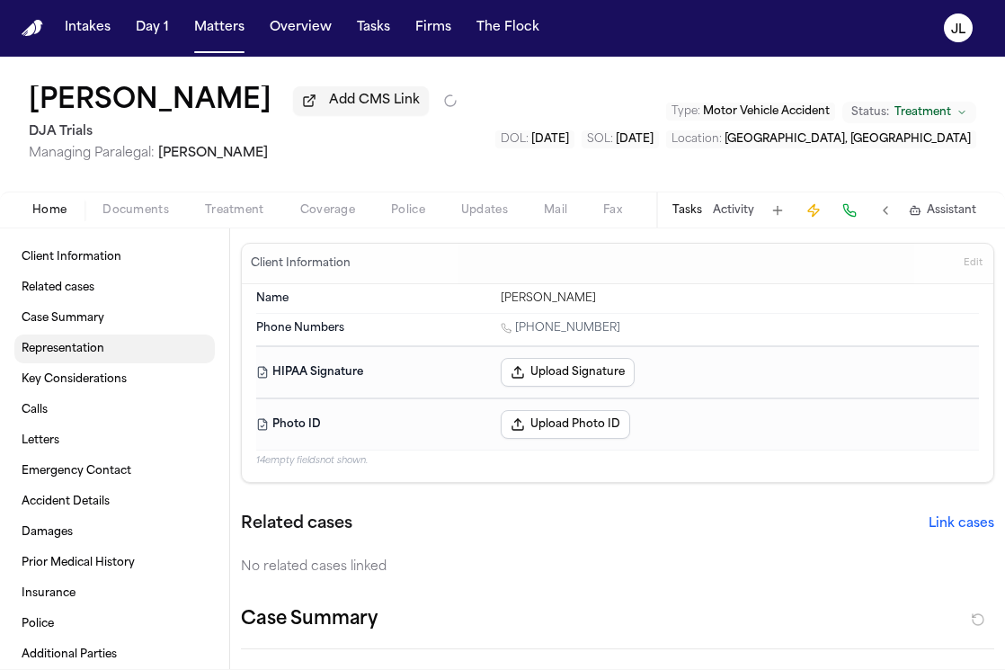
type textarea "*"
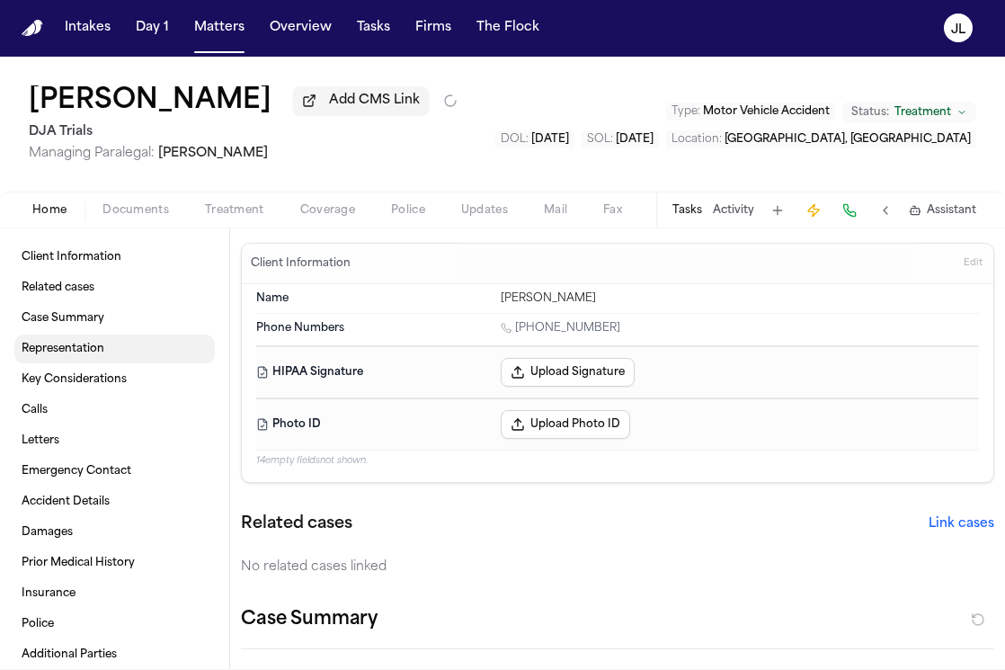
type textarea "*"
click at [322, 209] on span "Coverage" at bounding box center [327, 210] width 55 height 14
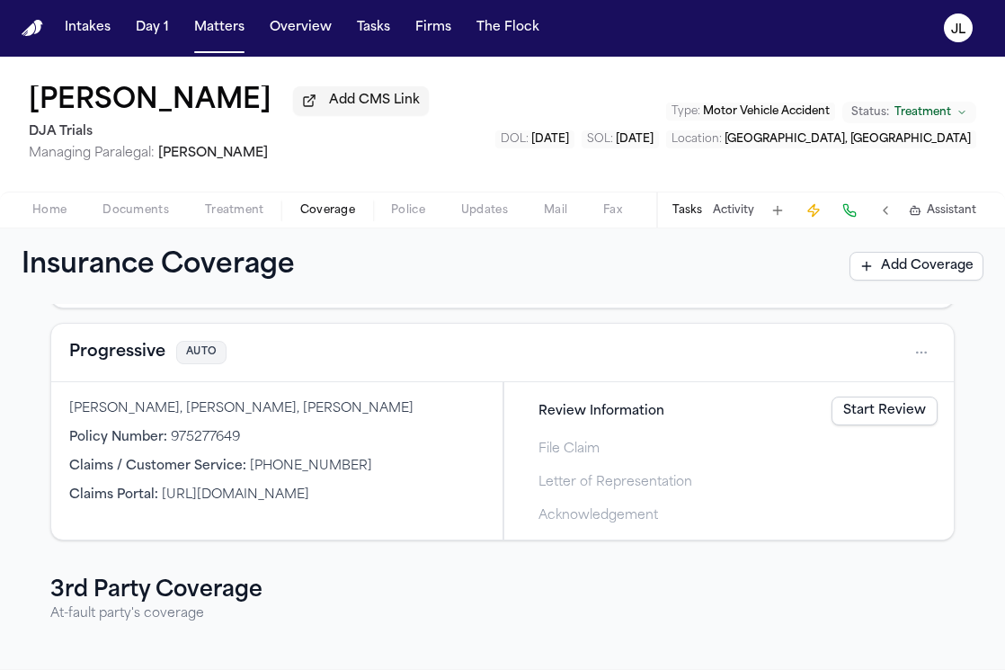
scroll to position [552, 0]
click at [139, 364] on button "Progressive" at bounding box center [117, 351] width 96 height 25
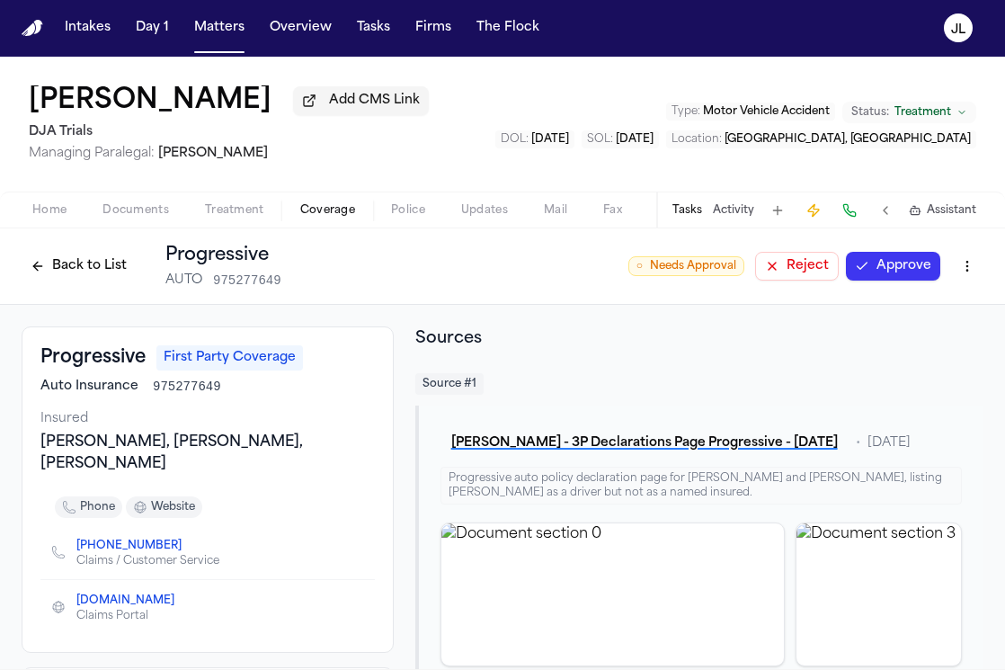
click at [84, 267] on button "Back to List" at bounding box center [79, 266] width 114 height 29
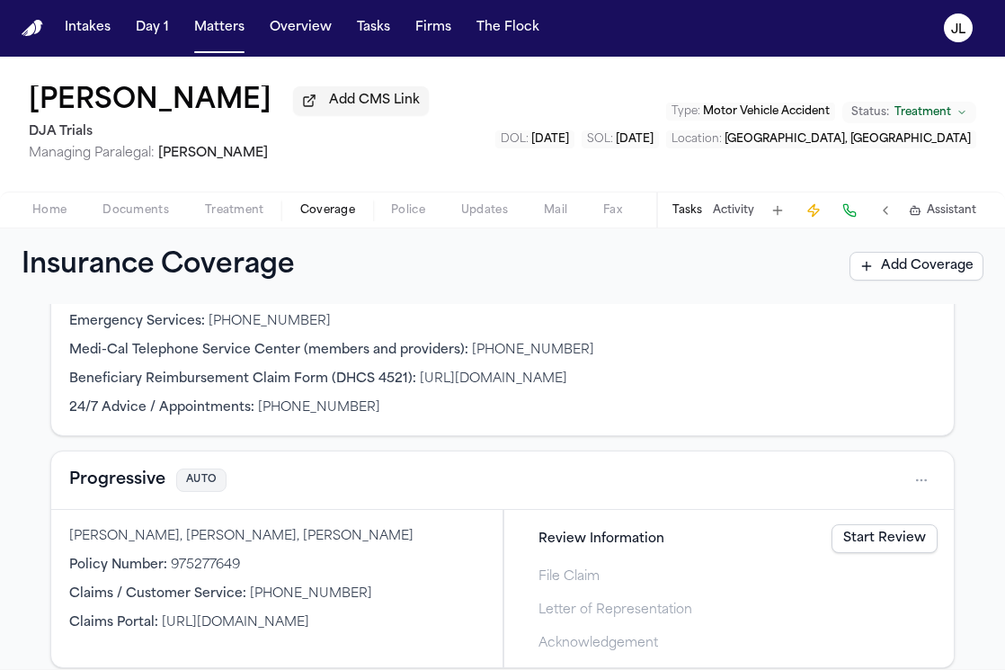
scroll to position [428, 0]
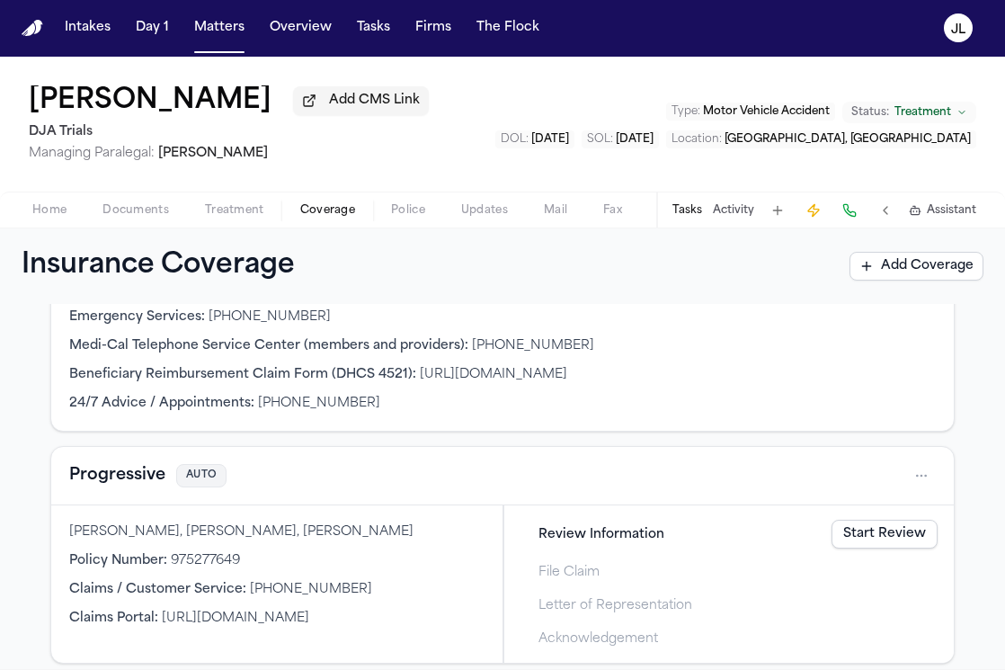
click at [726, 218] on button "Activity" at bounding box center [733, 210] width 41 height 14
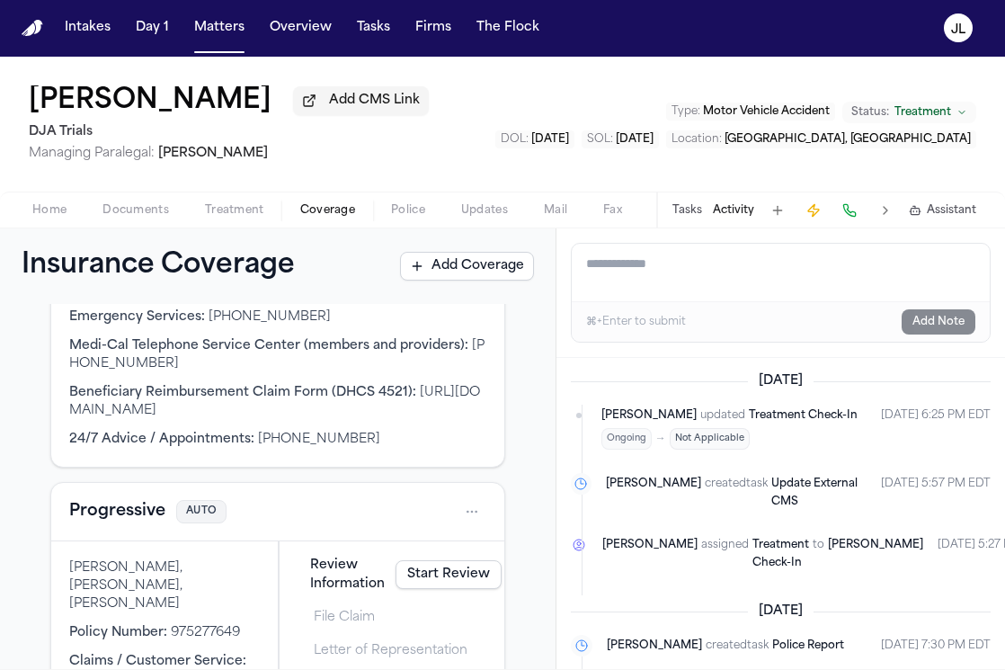
click at [649, 290] on textarea "Add a note to this matter" at bounding box center [781, 273] width 418 height 58
click at [617, 269] on textarea "******" at bounding box center [781, 273] width 418 height 58
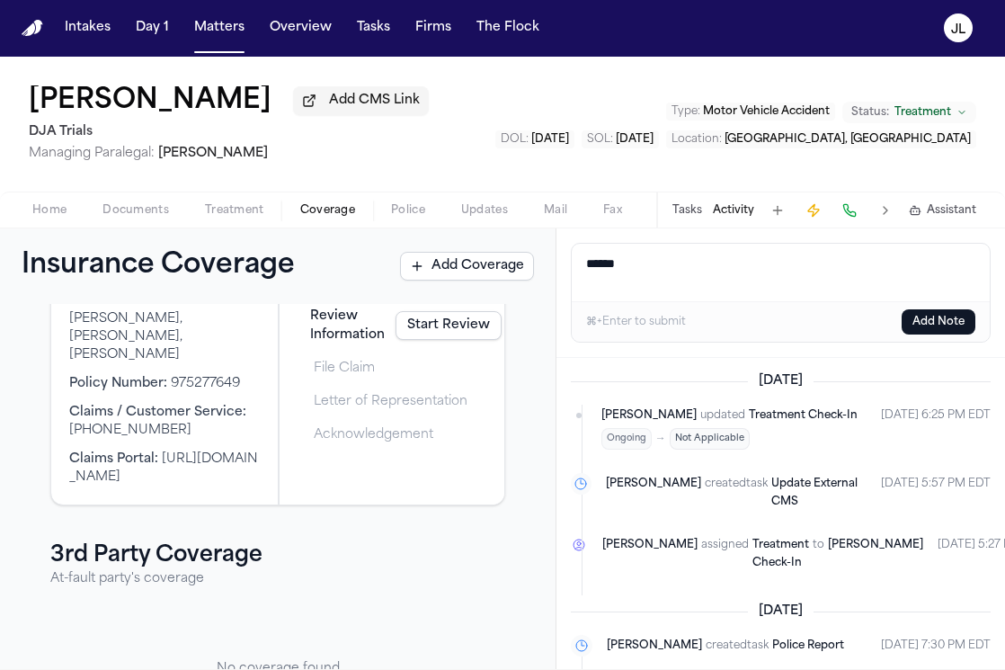
scroll to position [584, 0]
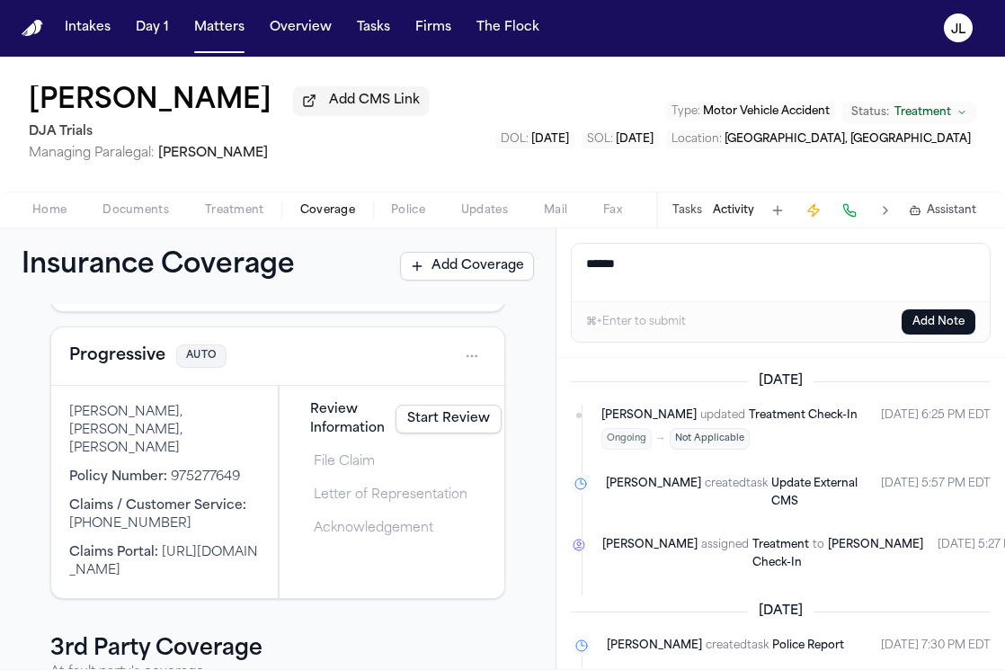
click at [143, 369] on button "Progressive" at bounding box center [117, 355] width 96 height 25
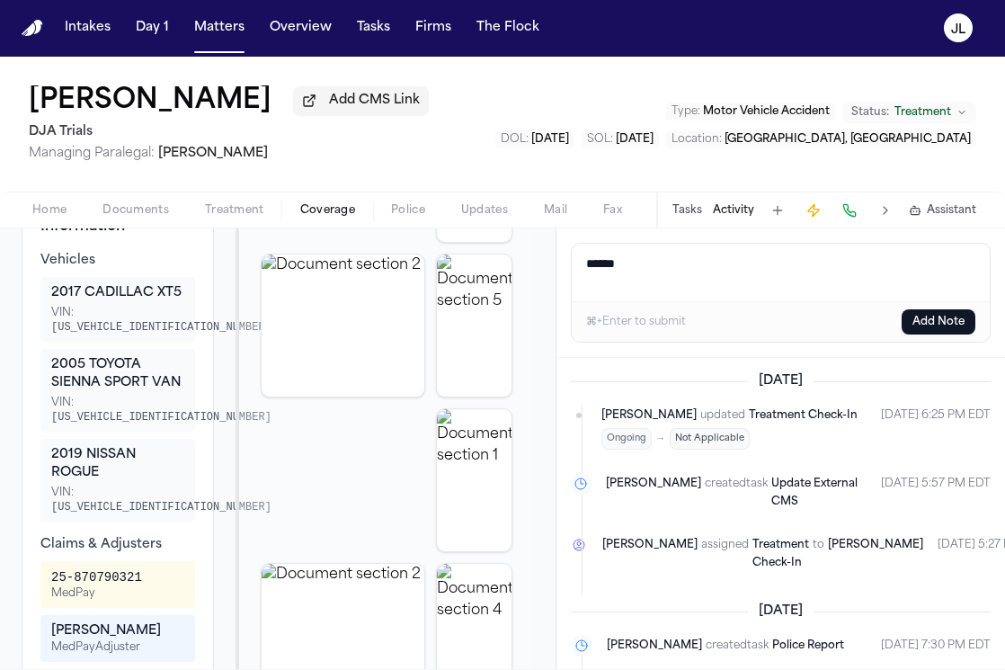
scroll to position [610, 0]
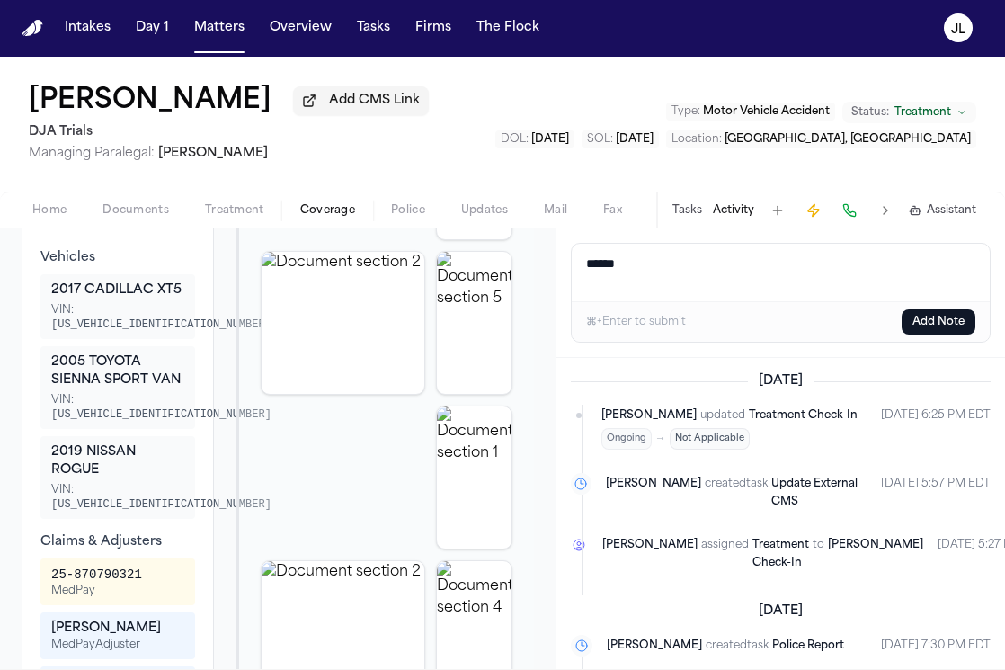
click at [646, 269] on textarea "******" at bounding box center [781, 273] width 418 height 58
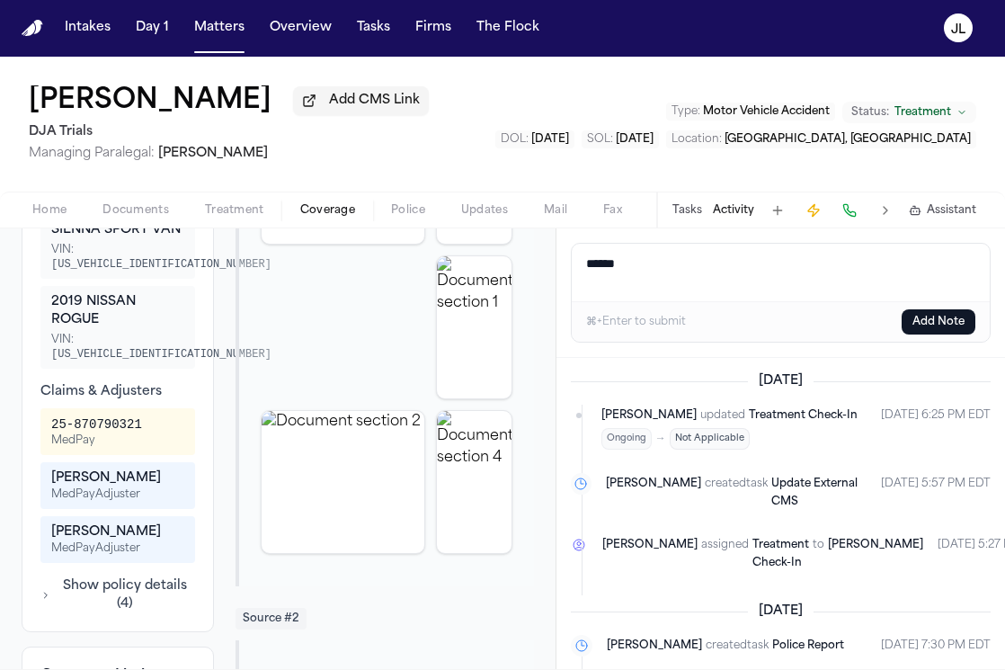
scroll to position [761, 0]
drag, startPoint x: 148, startPoint y: 488, endPoint x: 48, endPoint y: 487, distance: 100.7
click at [48, 487] on div "[PERSON_NAME] MedPay Adjuster" at bounding box center [117, 484] width 155 height 47
copy div "[PERSON_NAME]"
drag, startPoint x: 626, startPoint y: 272, endPoint x: 551, endPoint y: 261, distance: 75.4
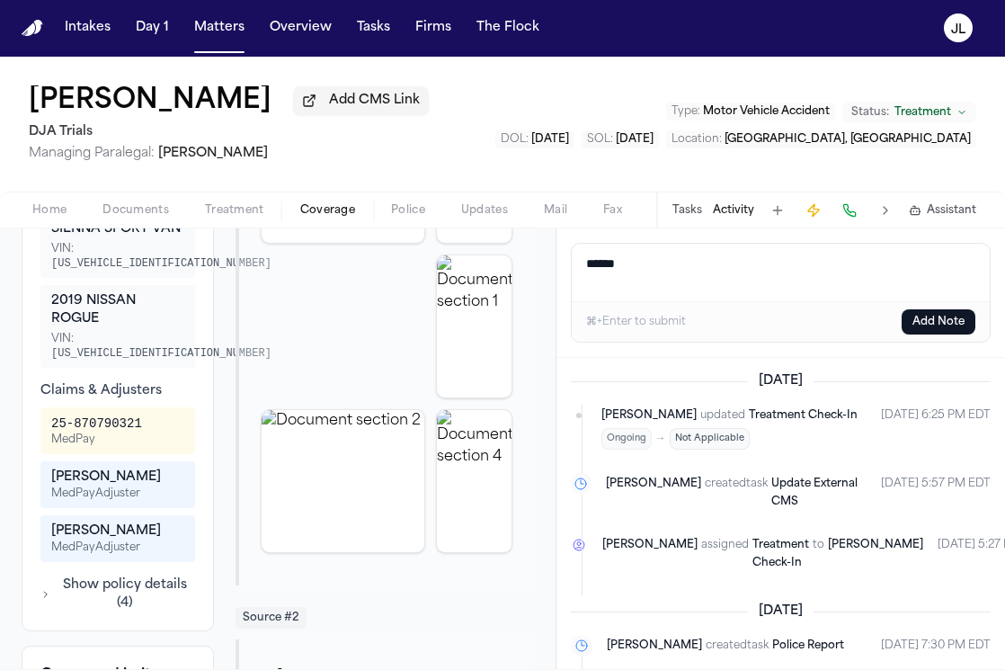
click at [551, 261] on div "Back to List Progressive AUTO 975277649 ○ Needs Approval Reject Approve Progres…" at bounding box center [502, 448] width 1005 height 441
paste textarea "*******"
click at [701, 263] on textarea "**********" at bounding box center [781, 273] width 418 height 58
click at [818, 261] on textarea "**********" at bounding box center [781, 273] width 418 height 58
click at [783, 267] on textarea "**********" at bounding box center [781, 273] width 418 height 58
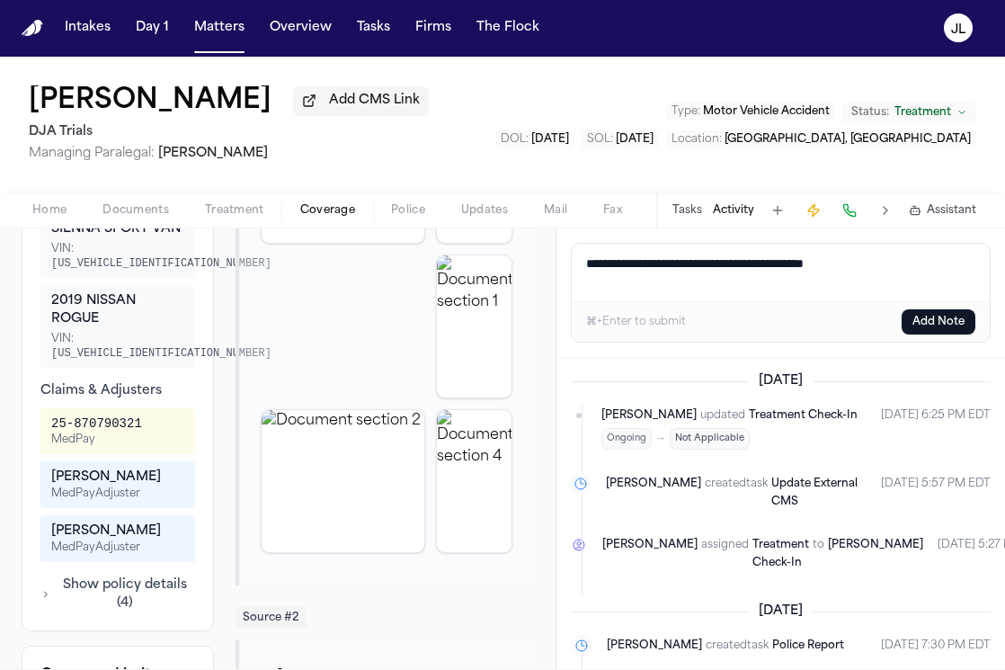
drag, startPoint x: 779, startPoint y: 272, endPoint x: 682, endPoint y: 267, distance: 97.3
click at [682, 267] on textarea "**********" at bounding box center [781, 273] width 418 height 58
click at [900, 264] on textarea "**********" at bounding box center [781, 273] width 418 height 58
drag, startPoint x: 780, startPoint y: 269, endPoint x: 682, endPoint y: 268, distance: 98.9
click at [682, 268] on textarea "**********" at bounding box center [781, 273] width 418 height 58
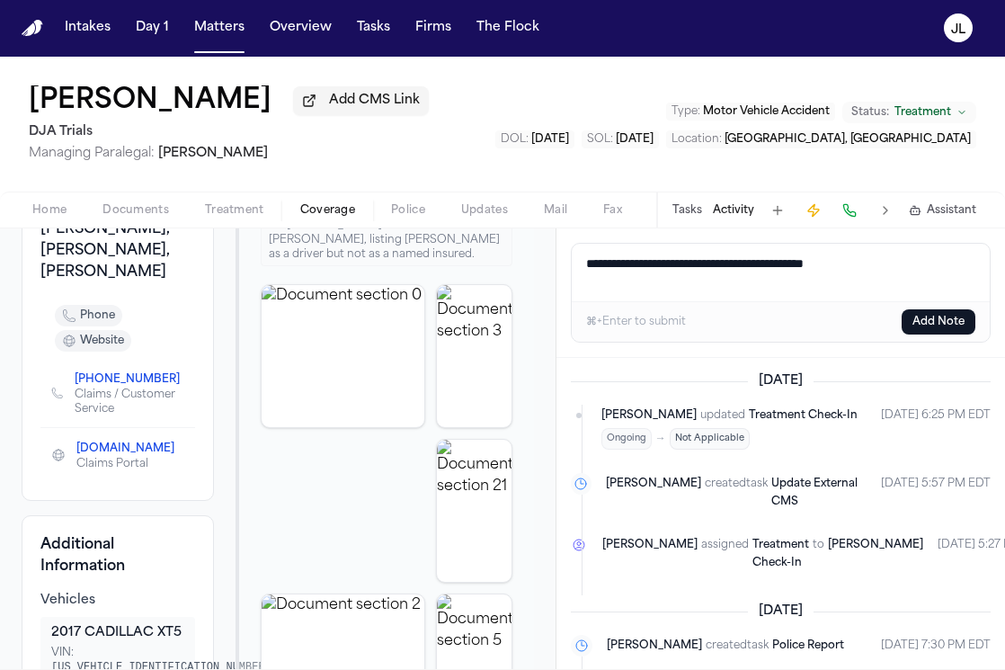
scroll to position [0, 0]
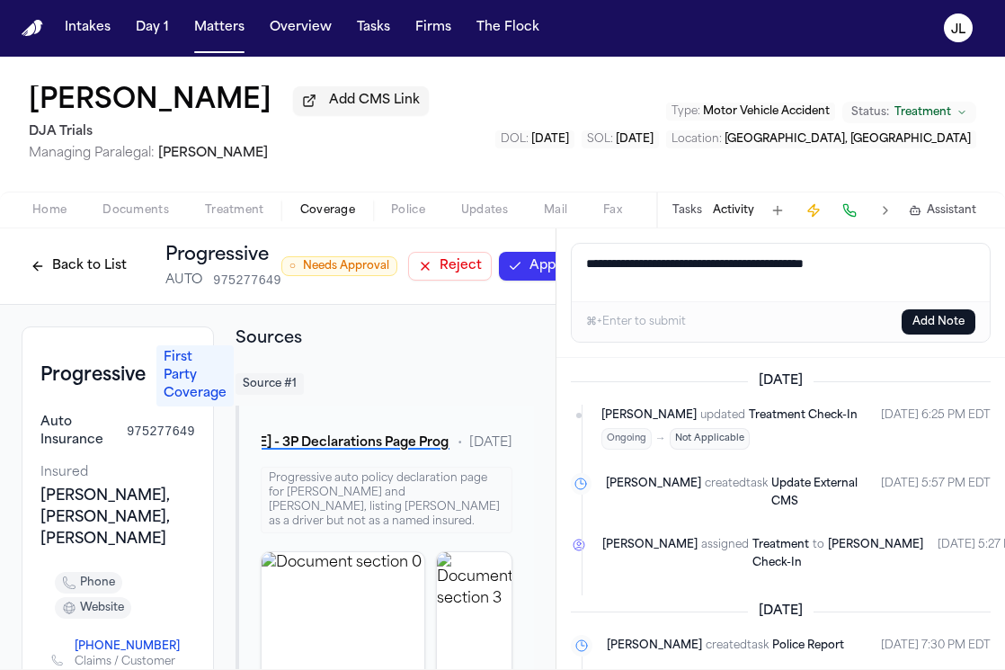
click at [103, 275] on button "Back to List" at bounding box center [79, 266] width 114 height 29
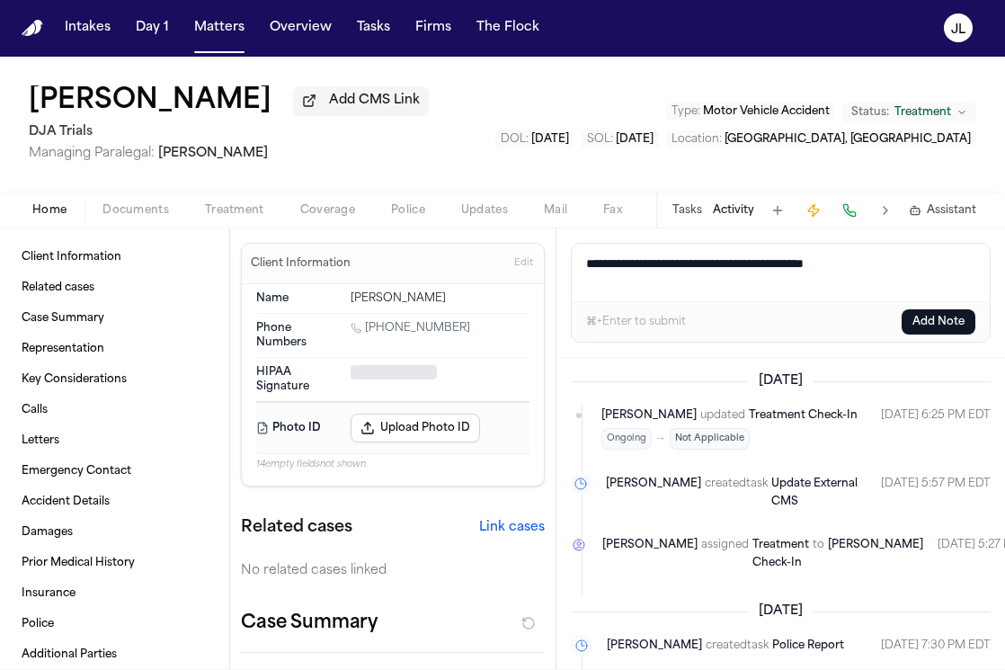
click at [80, 217] on button "Home" at bounding box center [49, 211] width 70 height 22
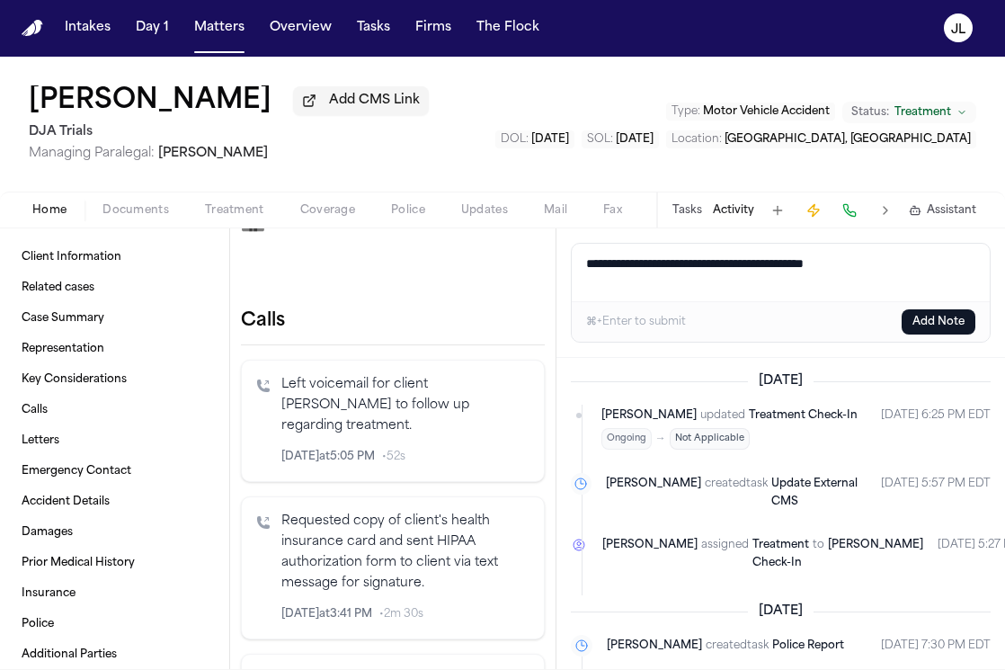
scroll to position [1329, 0]
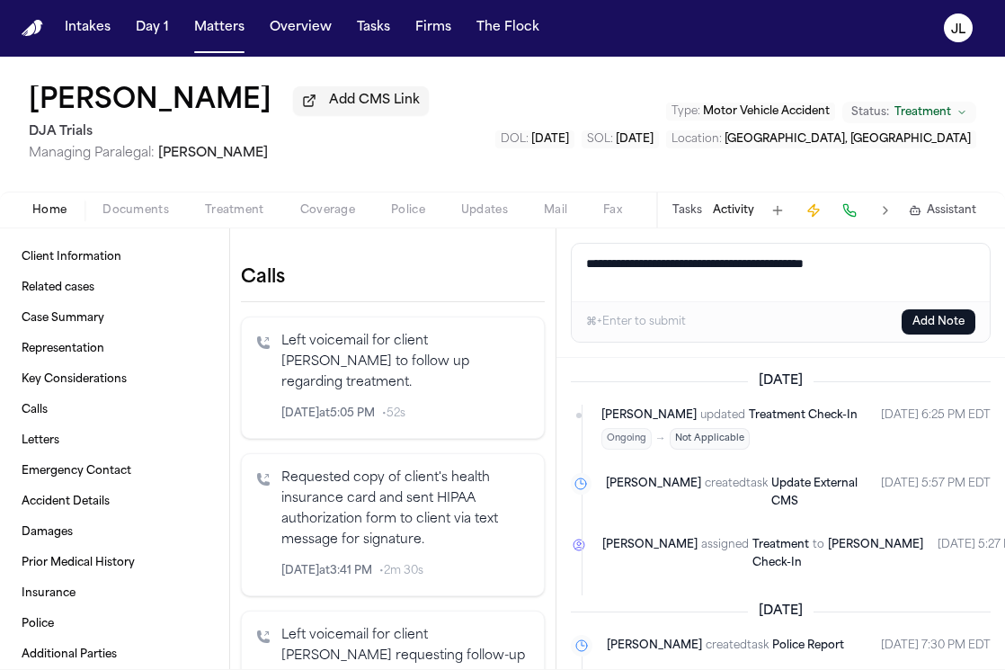
click at [455, 407] on icon "Inspect" at bounding box center [455, 413] width 13 height 13
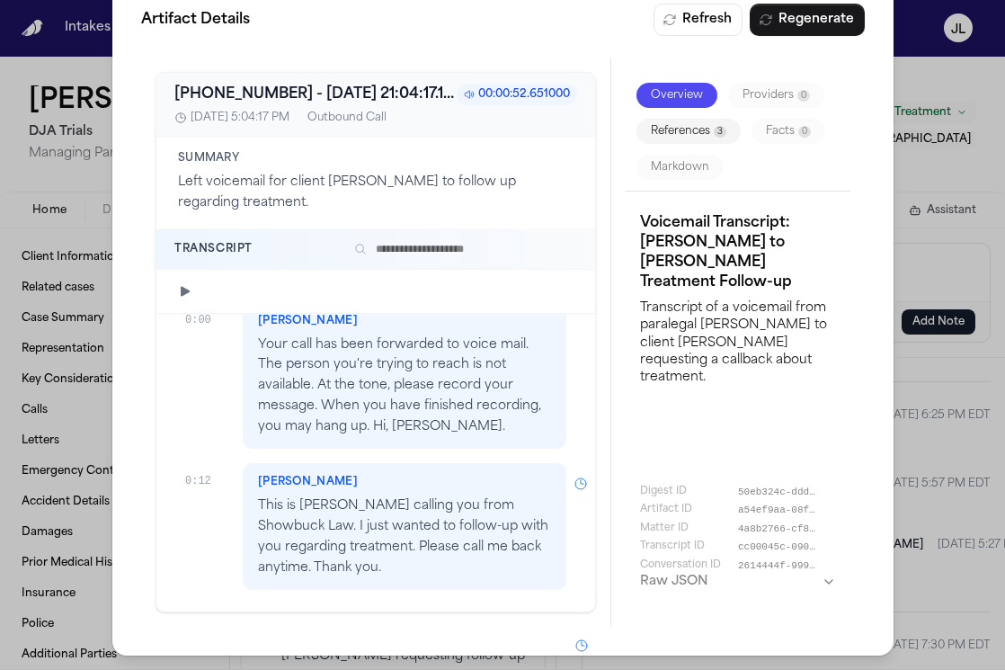
scroll to position [0, 0]
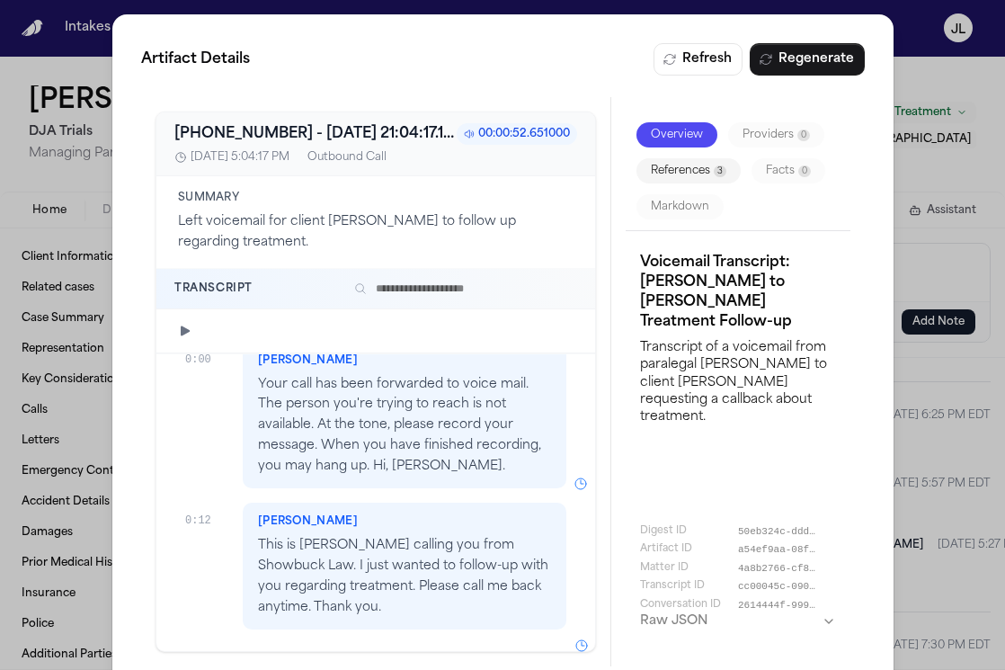
click at [919, 40] on div "Artifact Details Refresh Regenerate [PHONE_NUMBER] - [DATE] 21:04:17.118000+00:…" at bounding box center [502, 354] width 1005 height 709
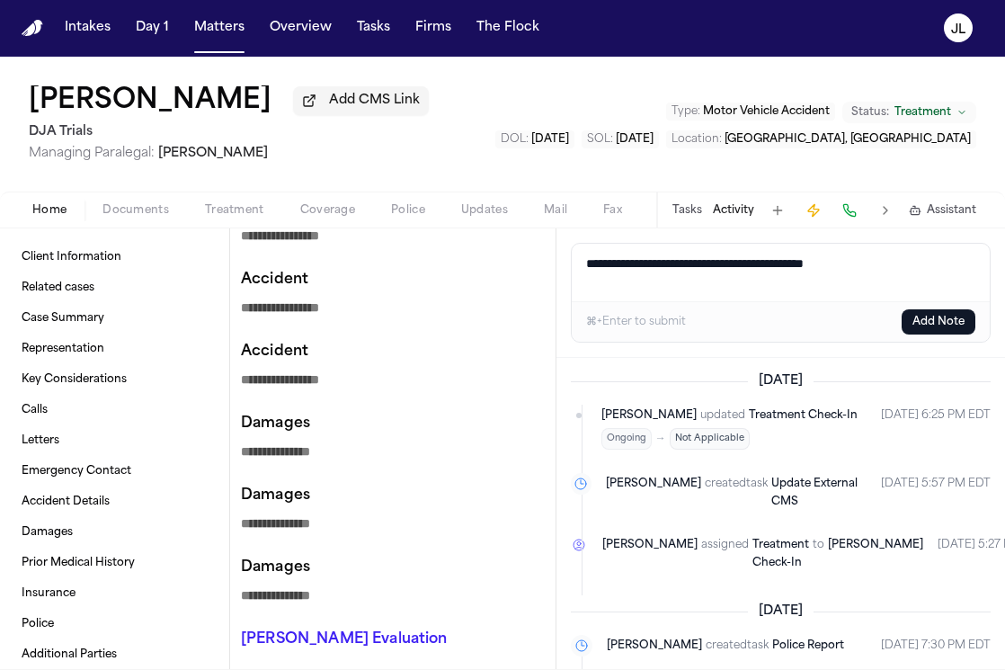
scroll to position [184, 0]
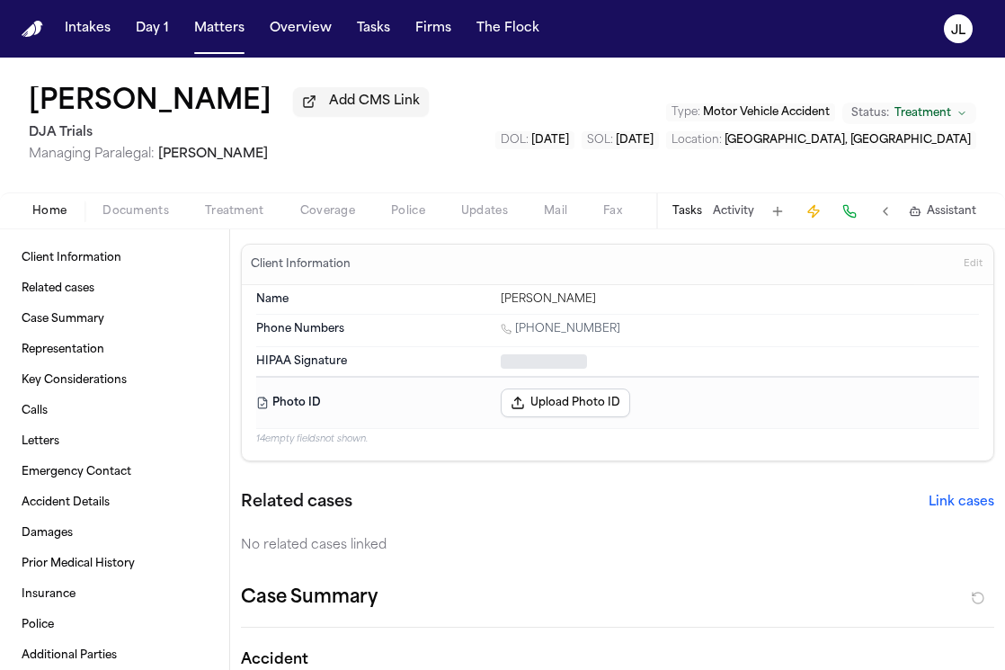
type textarea "*"
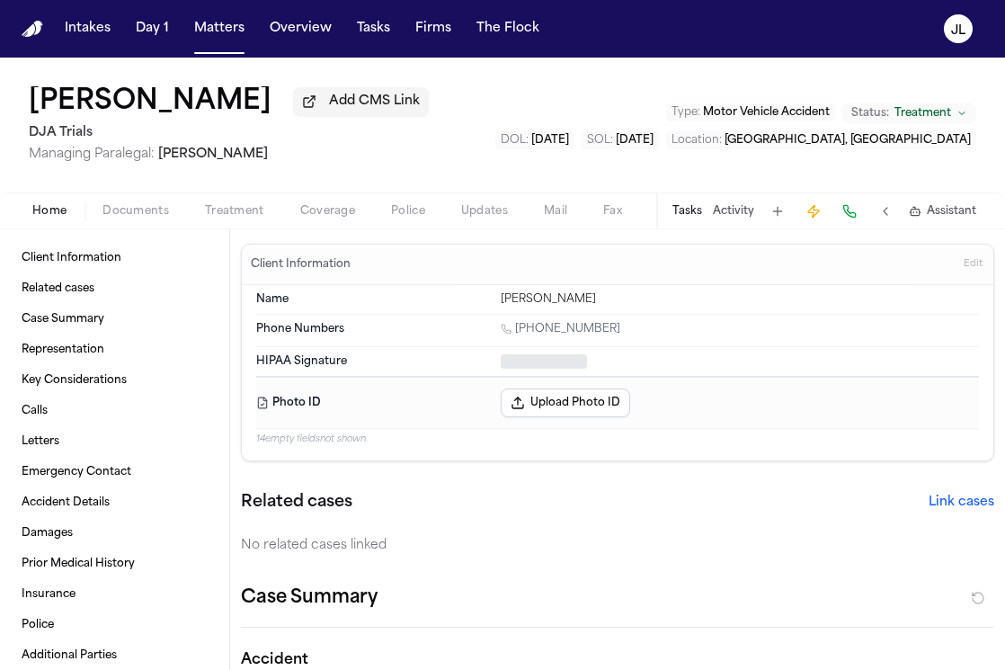
type textarea "*"
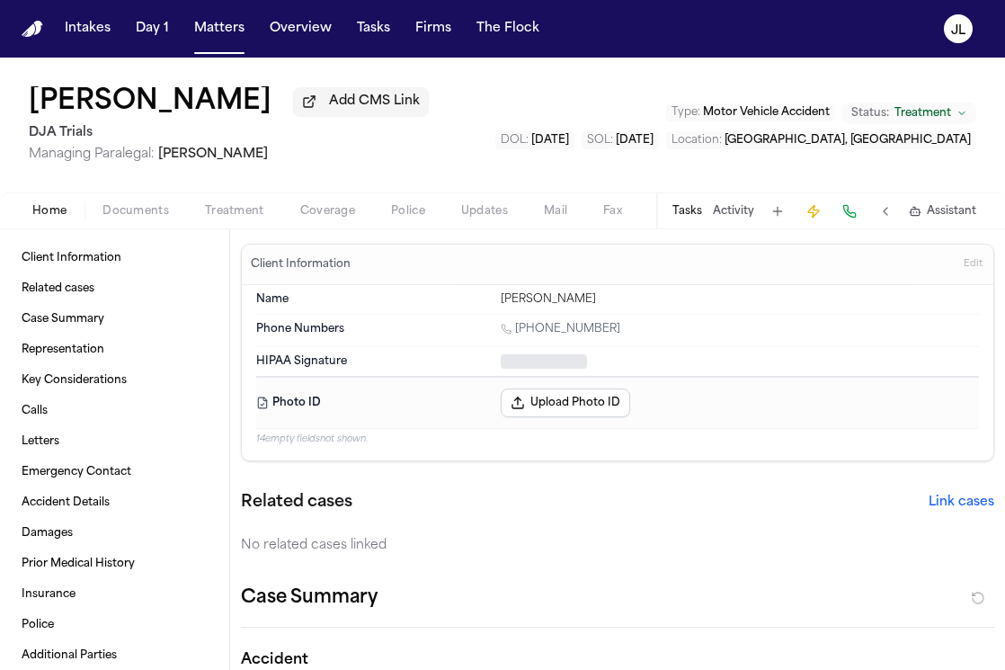
type textarea "*"
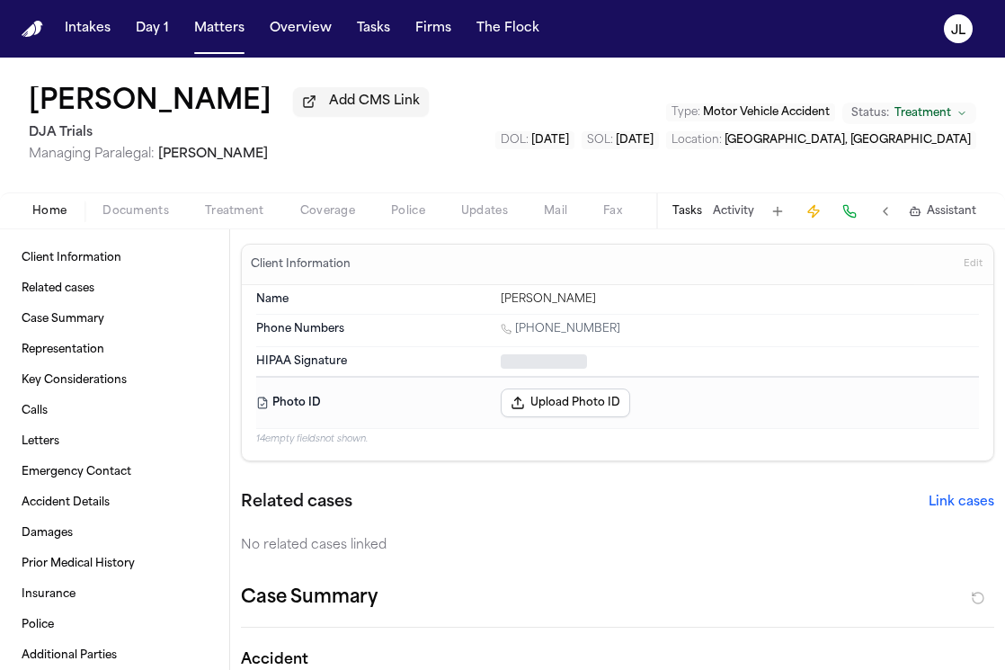
type textarea "*"
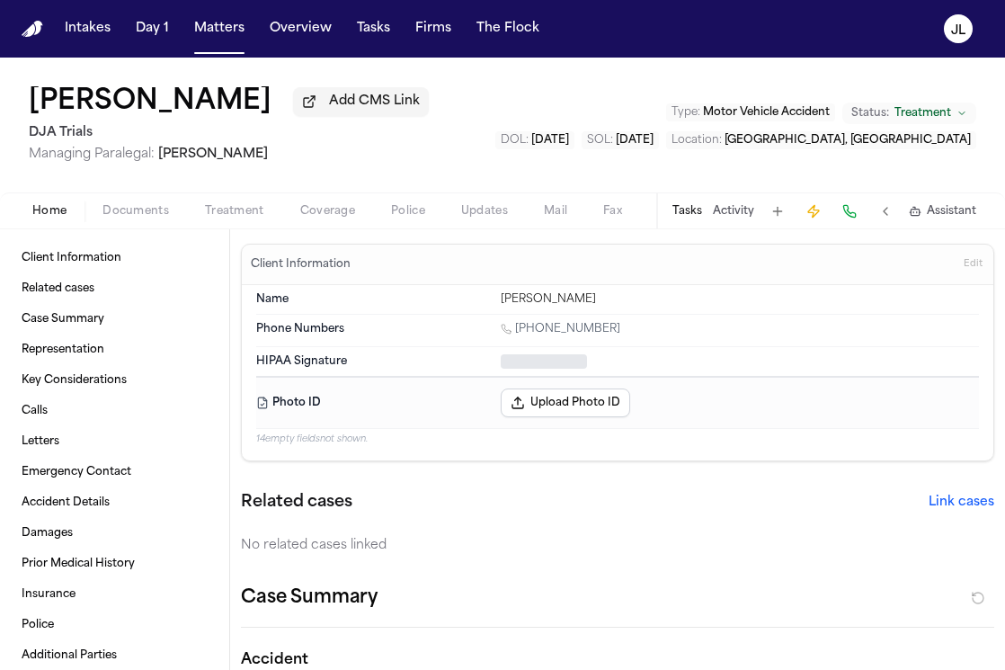
type textarea "*"
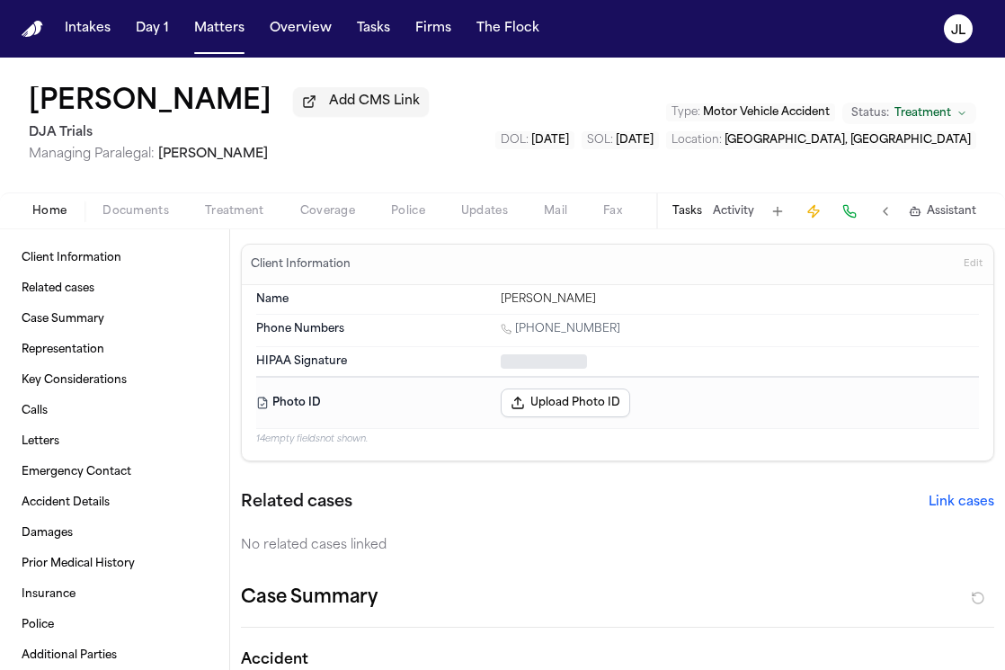
type textarea "*"
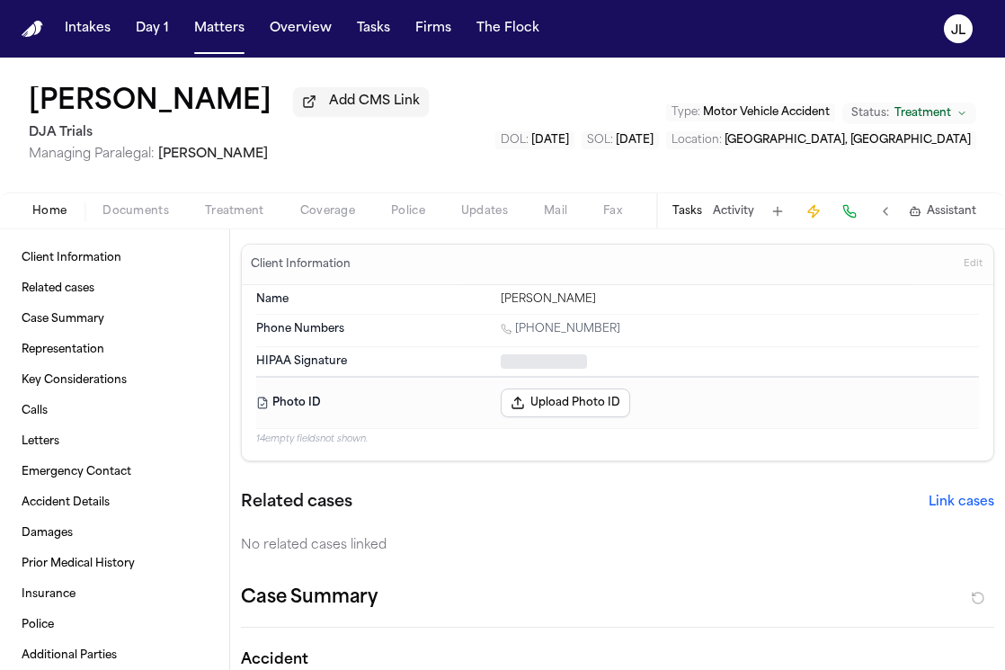
type textarea "*"
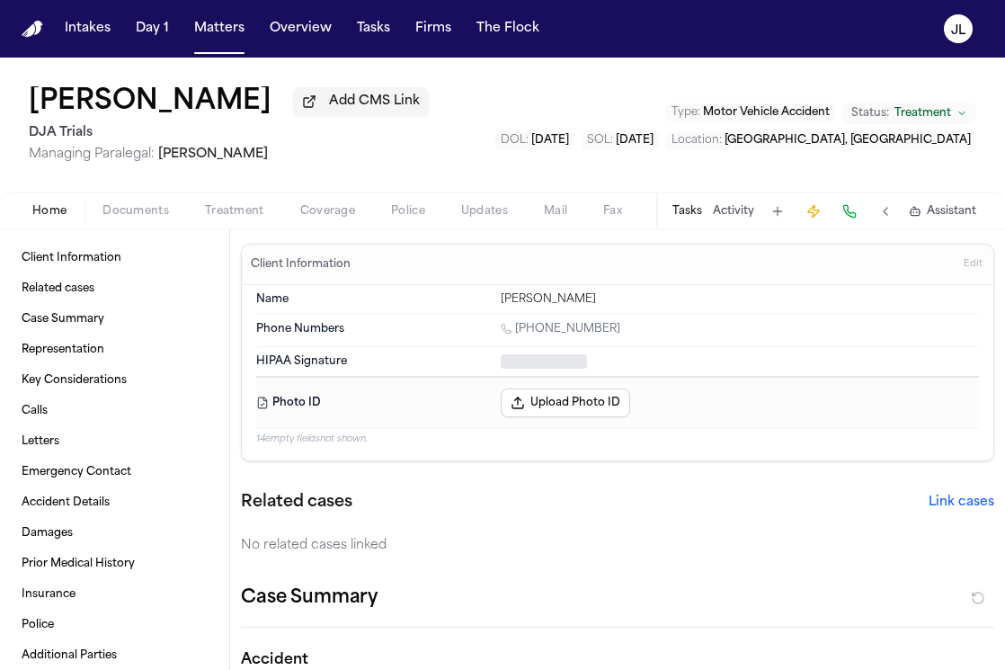
type textarea "*"
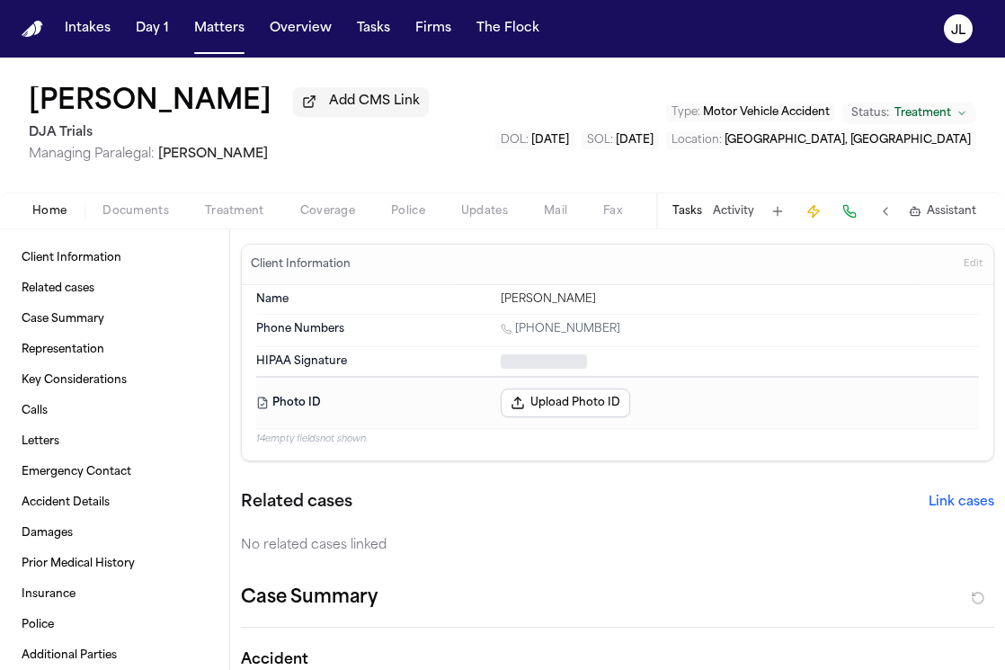
type textarea "*"
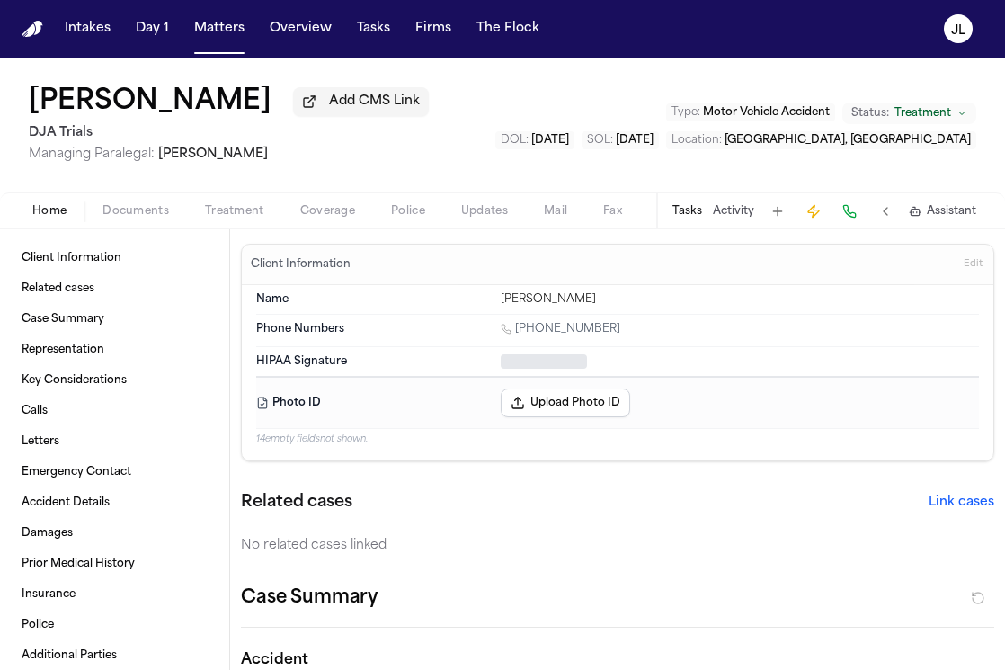
type textarea "*"
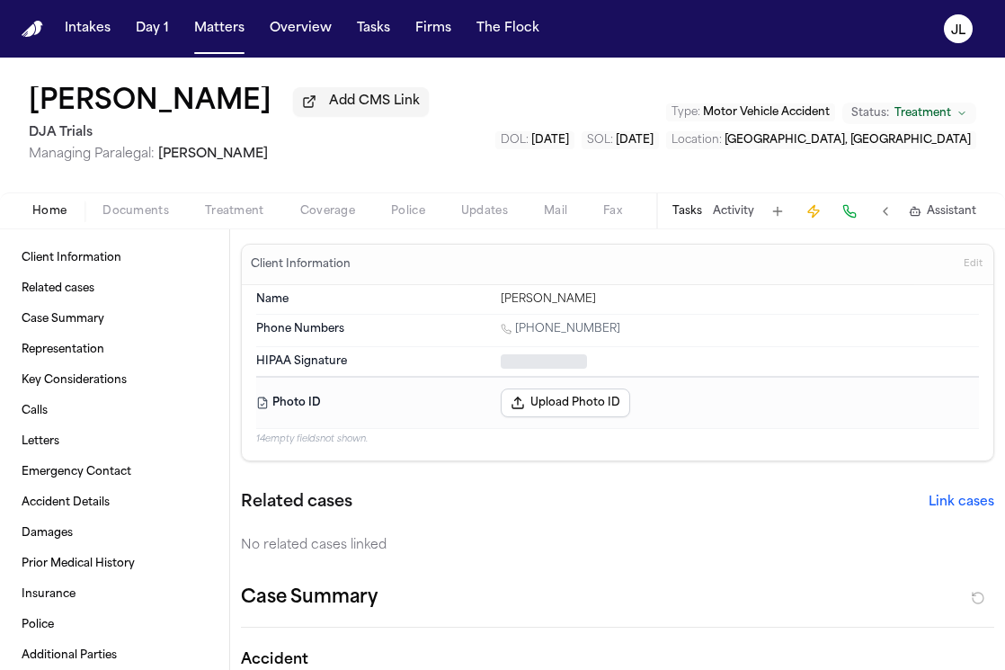
type textarea "*"
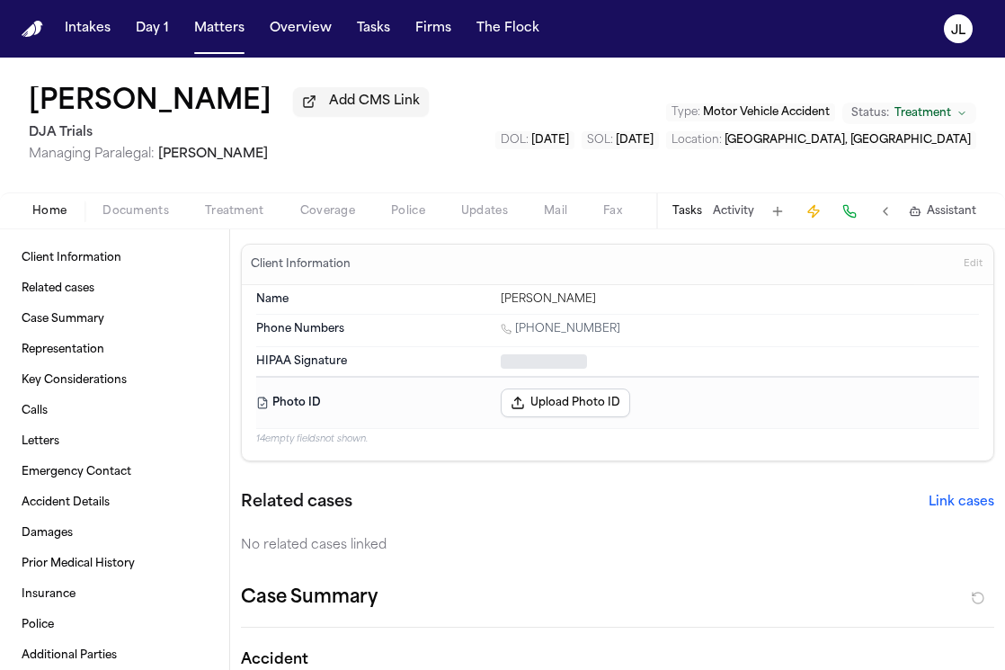
type textarea "*"
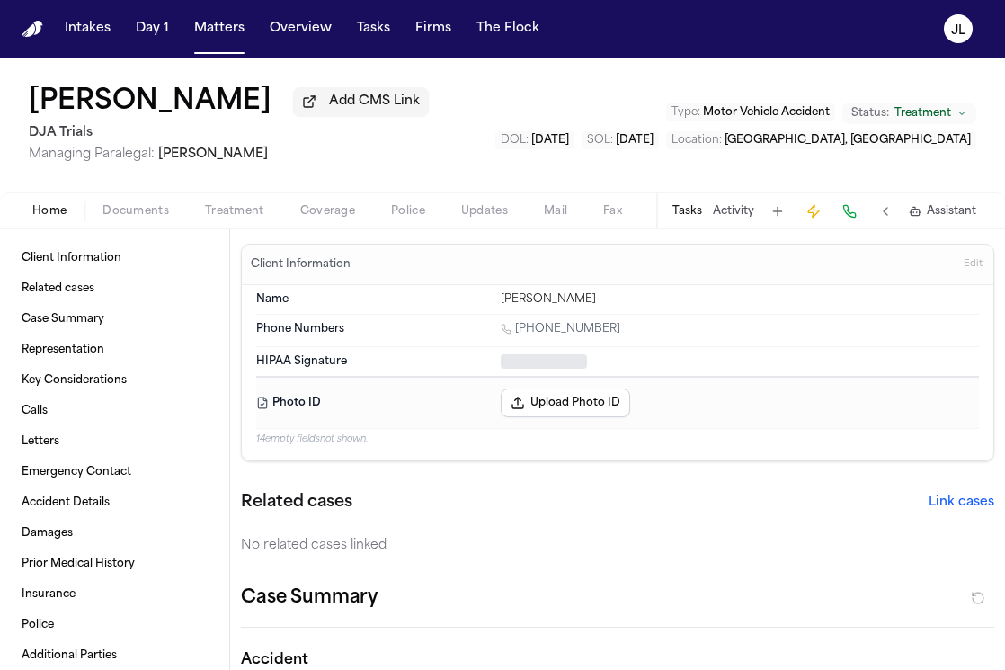
type textarea "*"
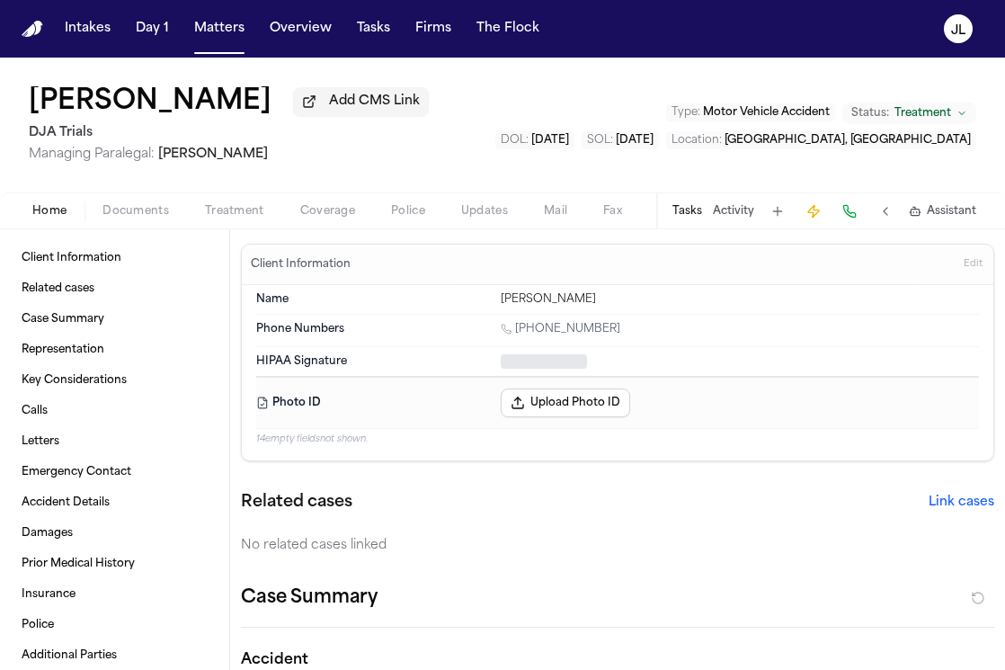
type textarea "*"
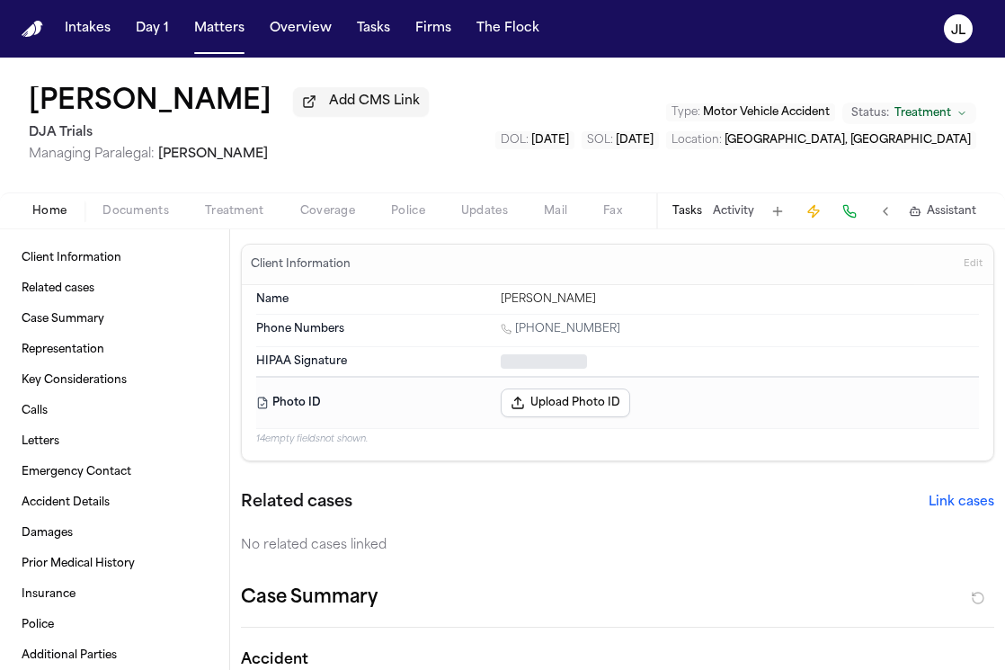
type textarea "*"
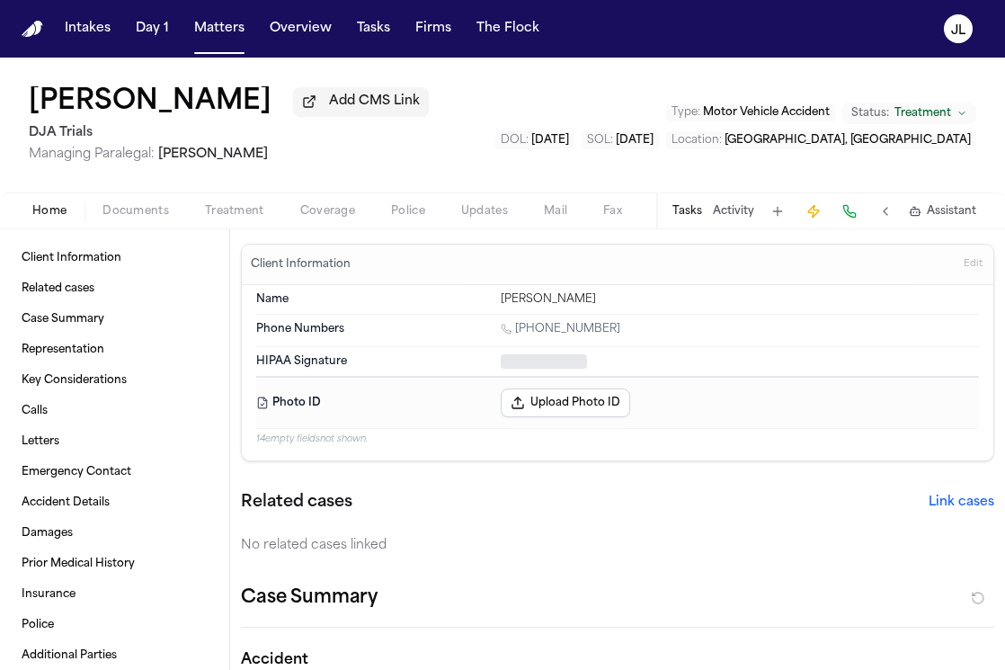
type textarea "*"
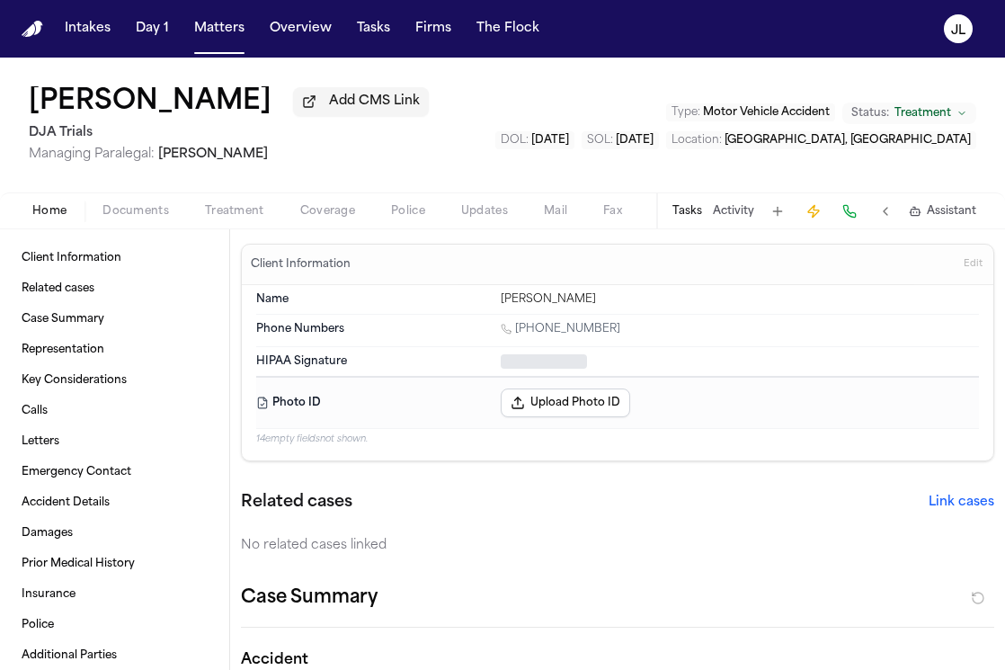
type textarea "*"
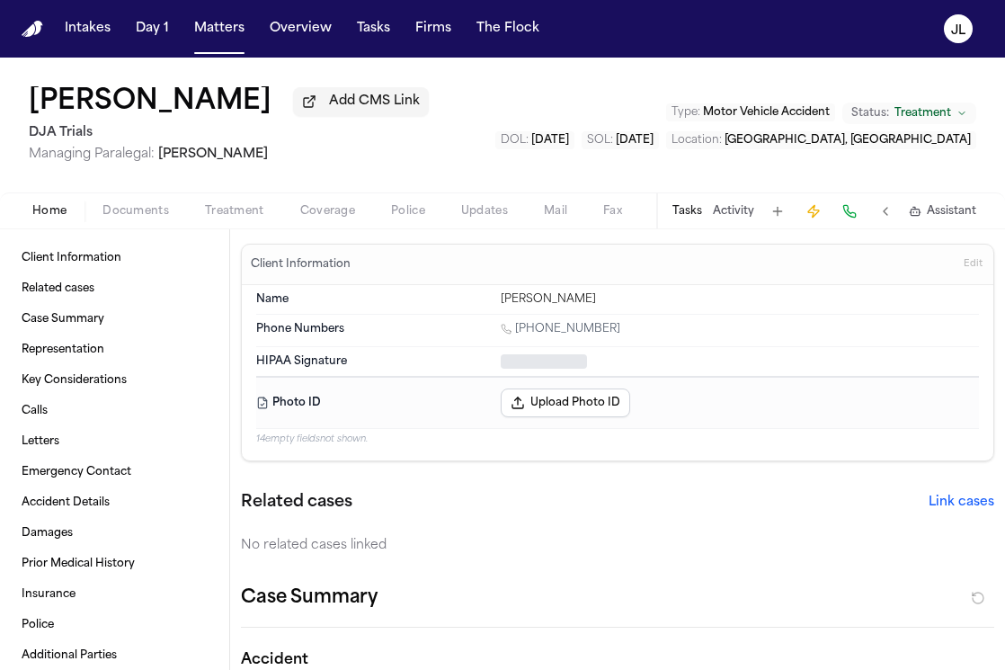
type textarea "*"
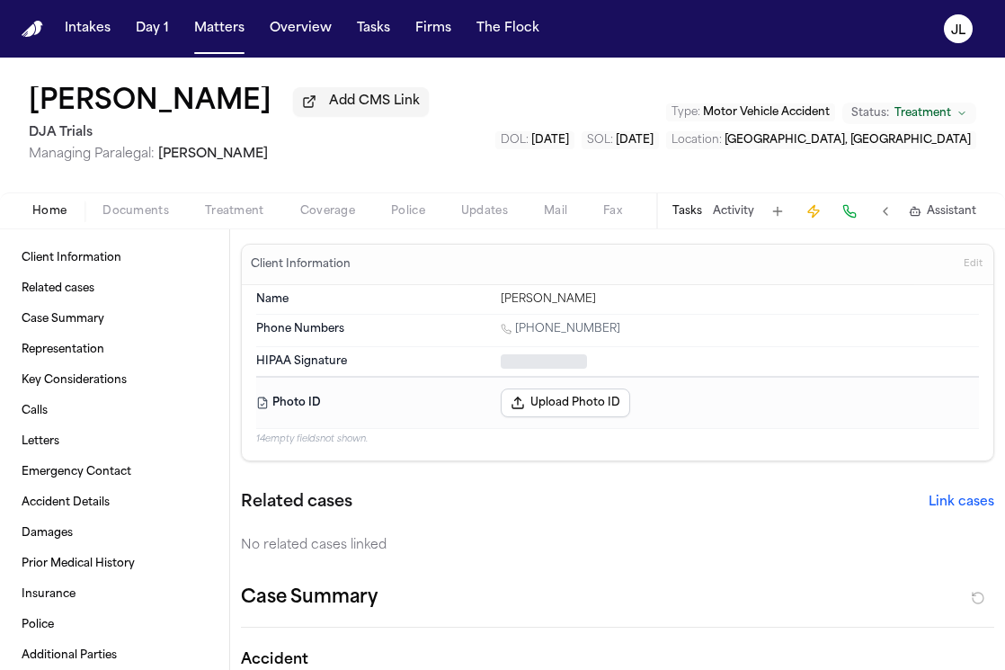
type textarea "*"
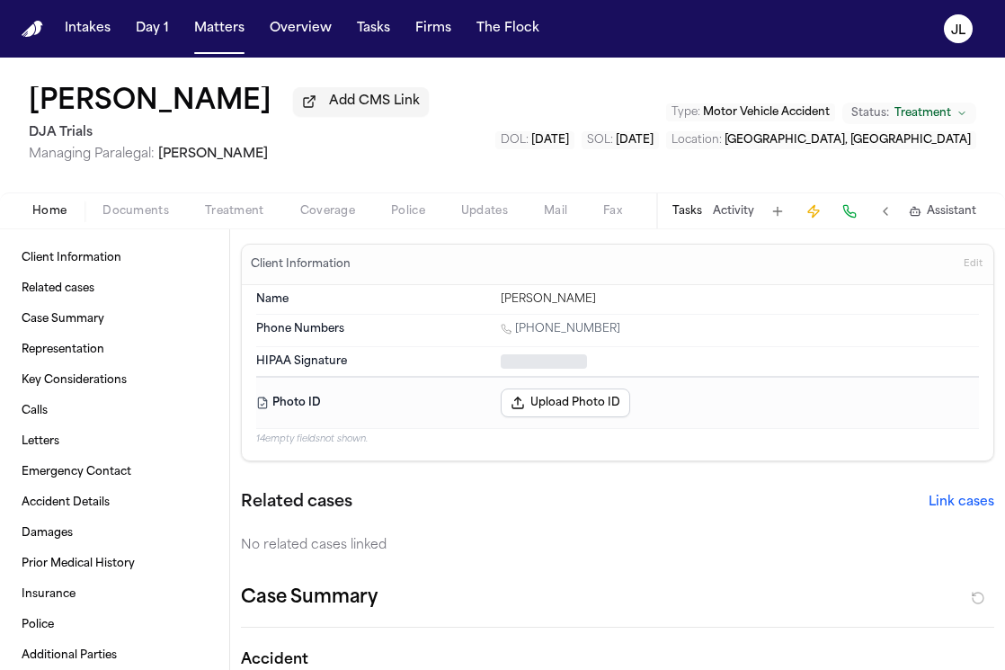
type textarea "*"
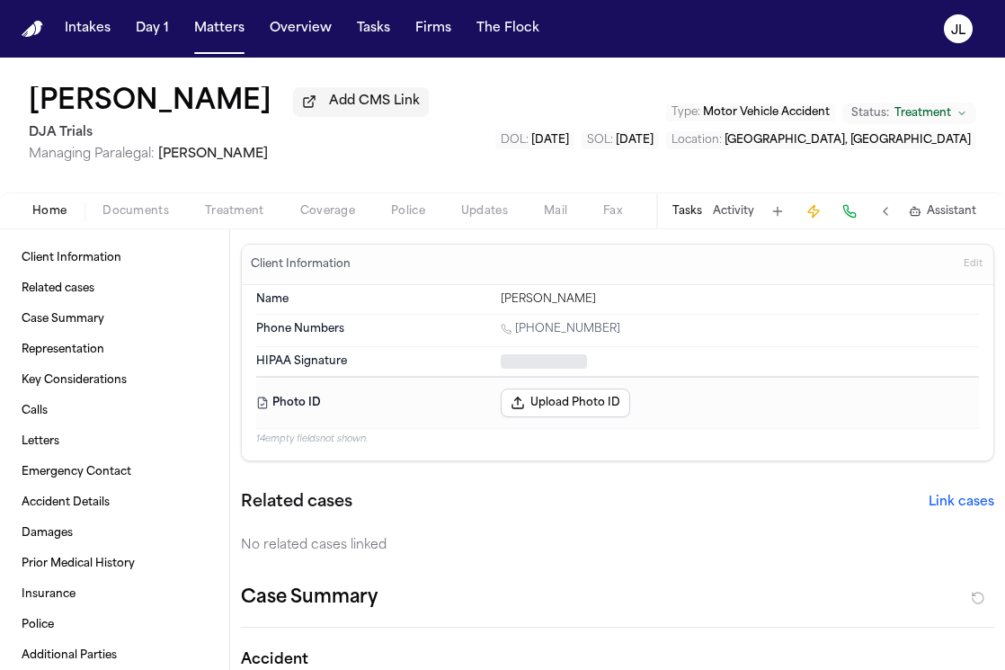
type textarea "*"
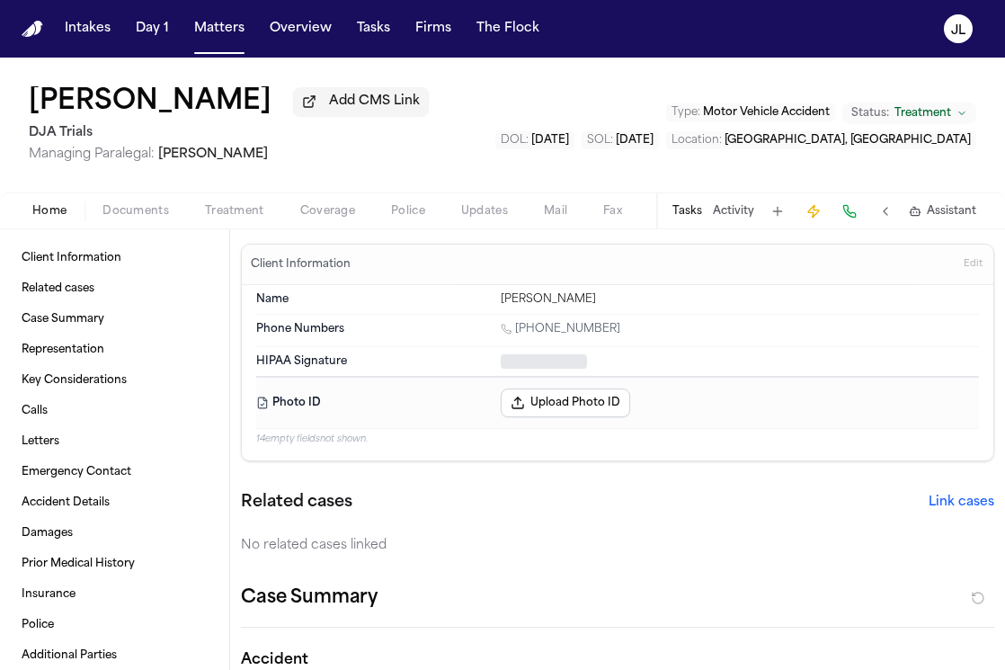
type textarea "*"
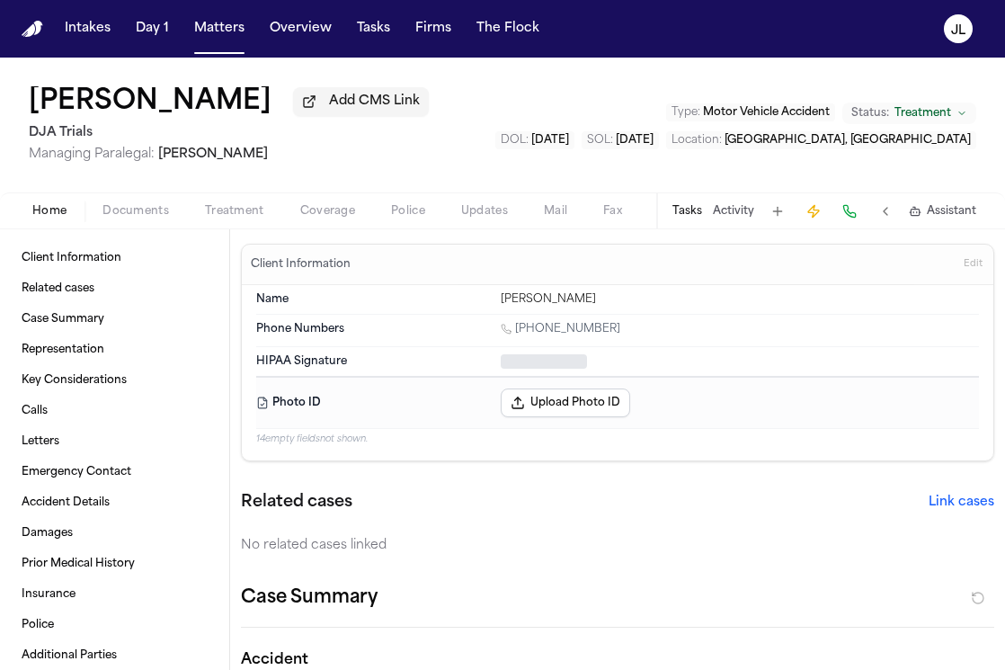
type textarea "*"
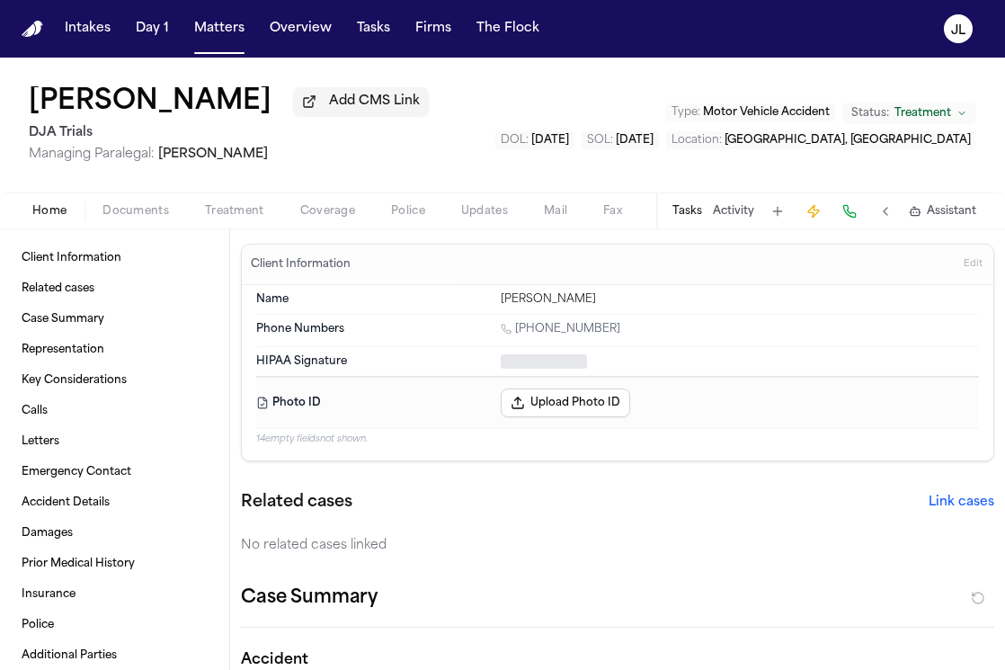
type textarea "*"
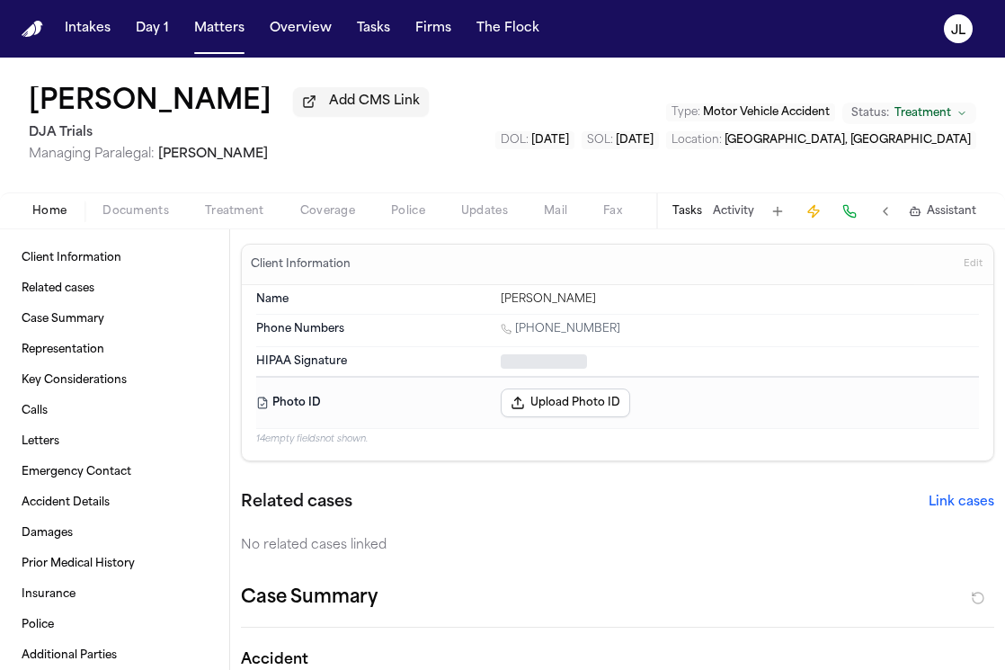
type textarea "*"
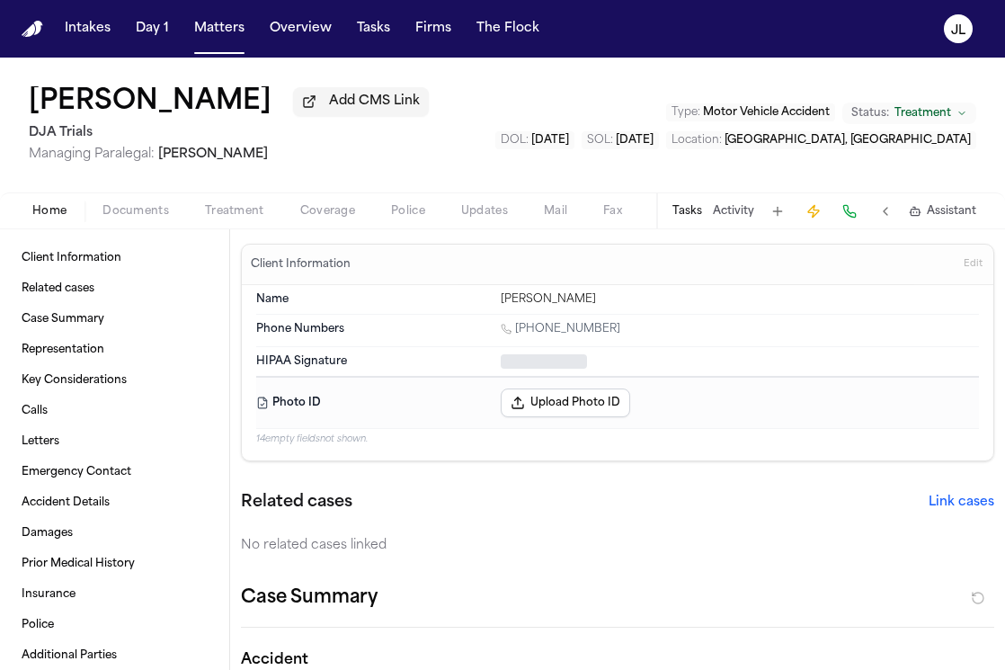
type textarea "*"
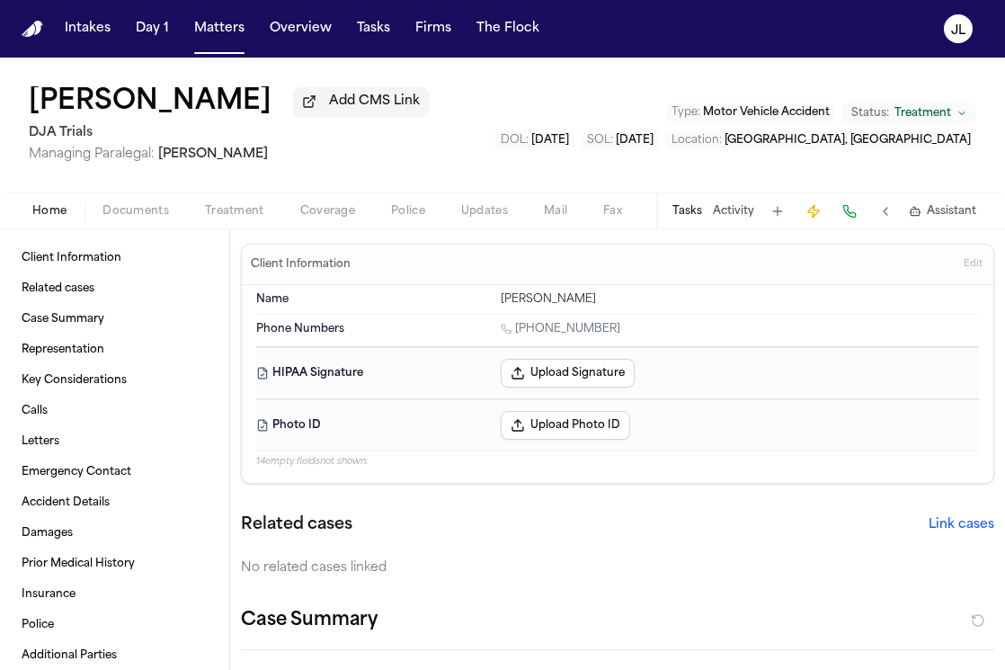
type textarea "*"
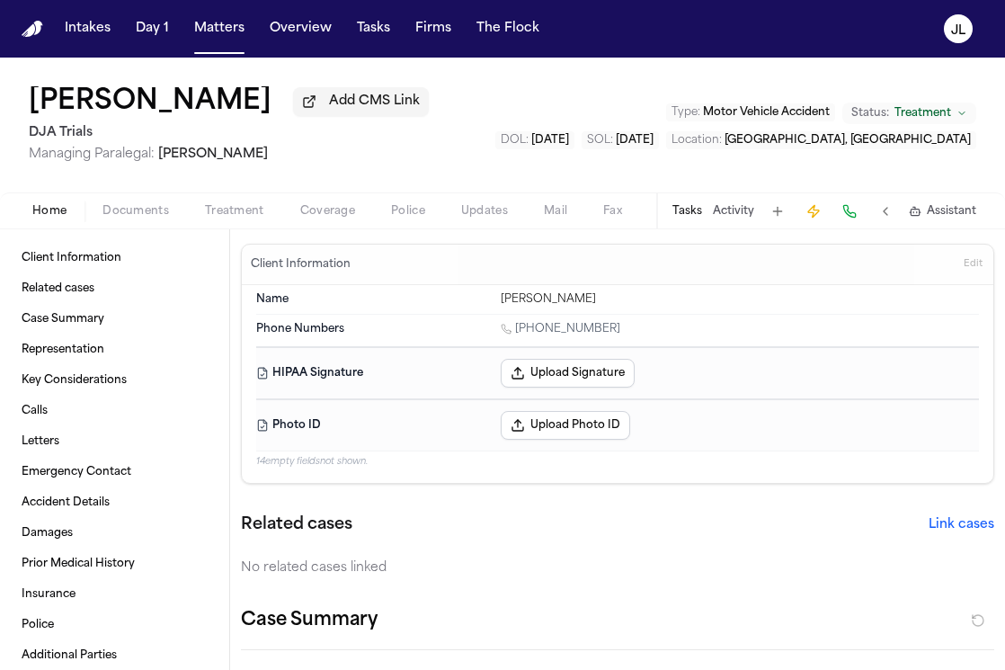
type textarea "*"
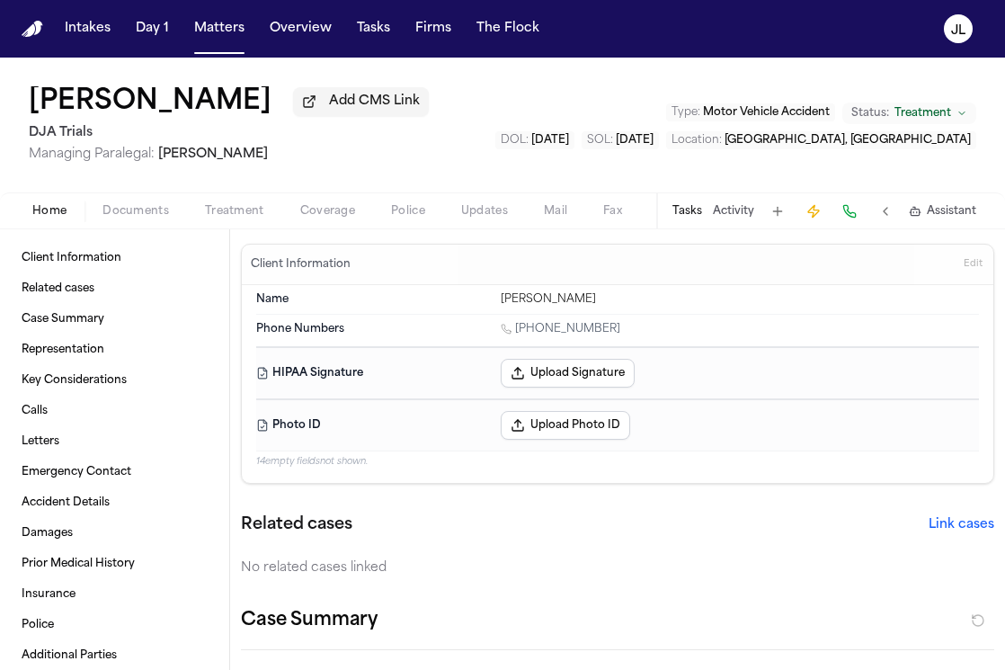
type textarea "*"
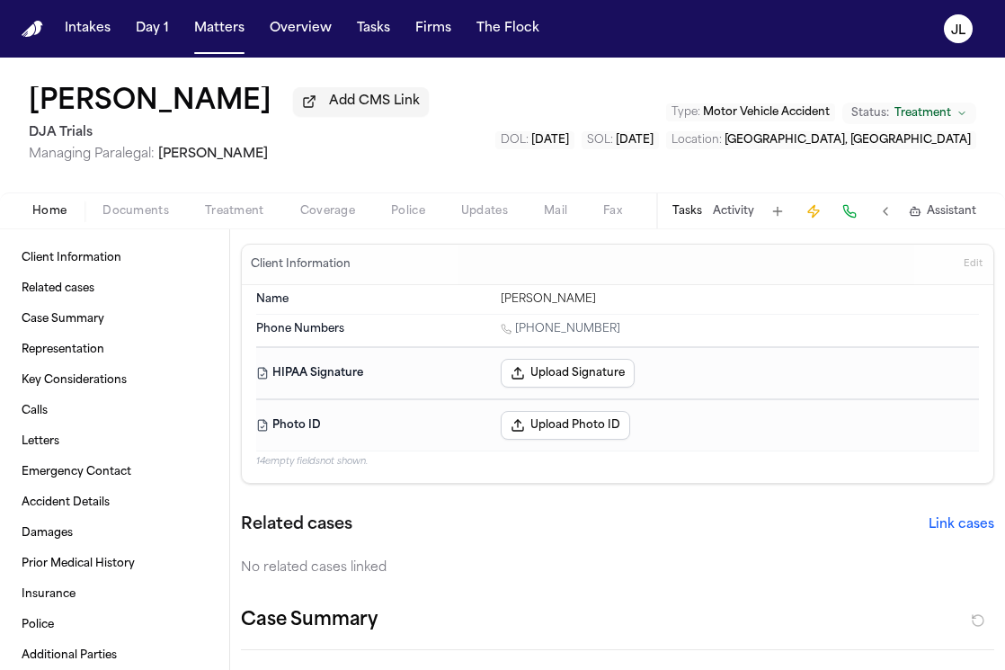
type textarea "*"
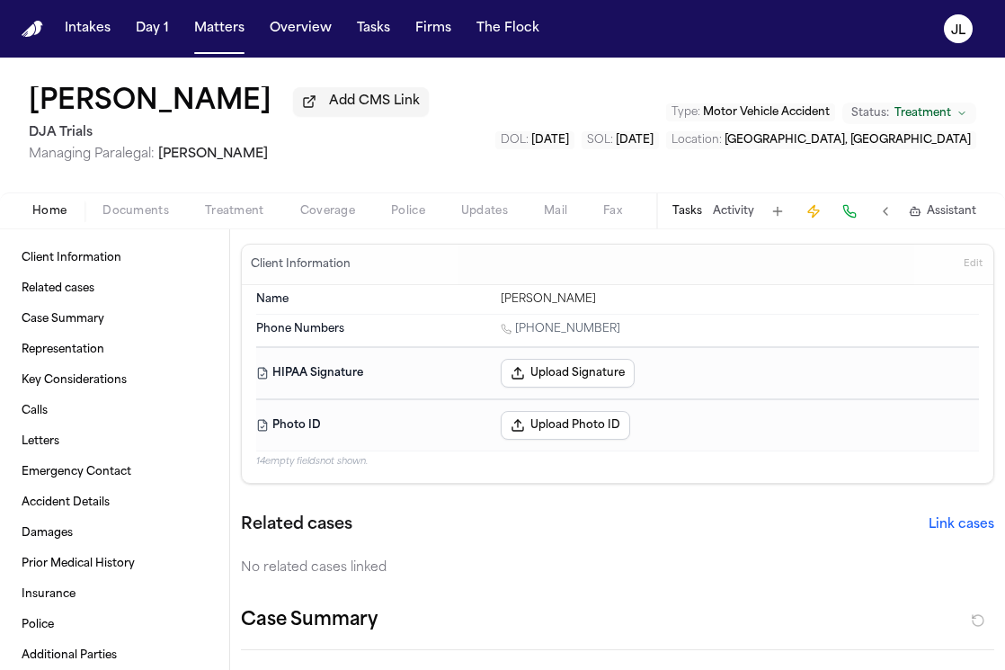
type textarea "*"
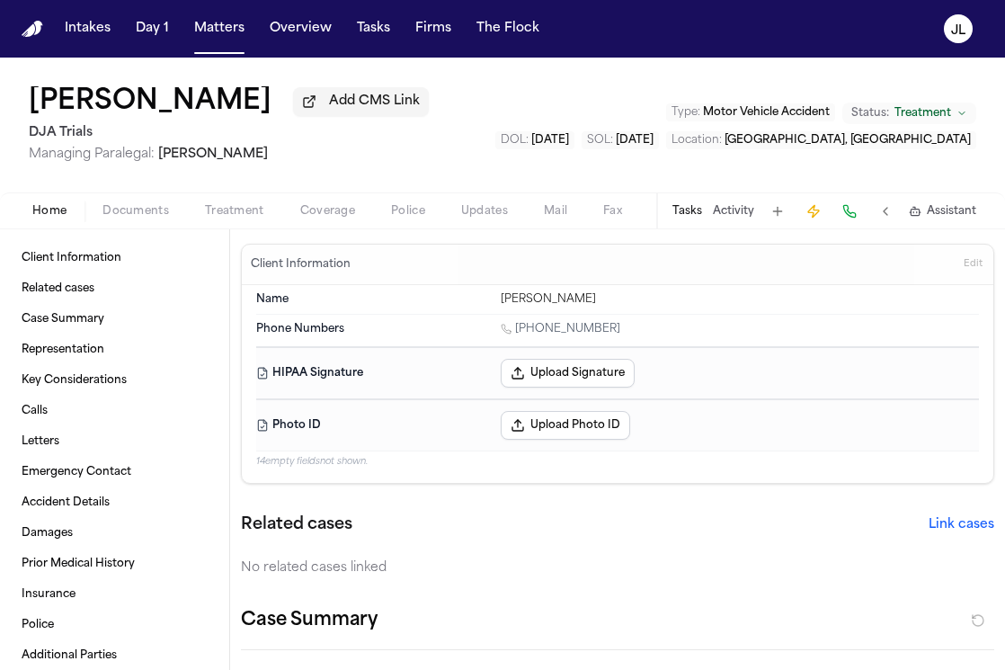
type textarea "*"
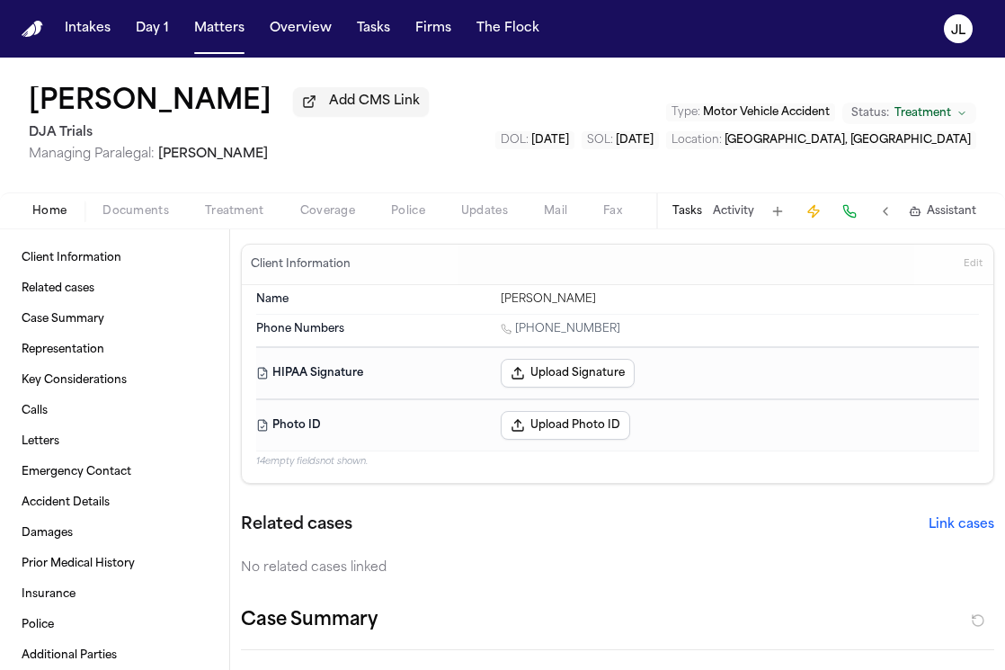
type textarea "*"
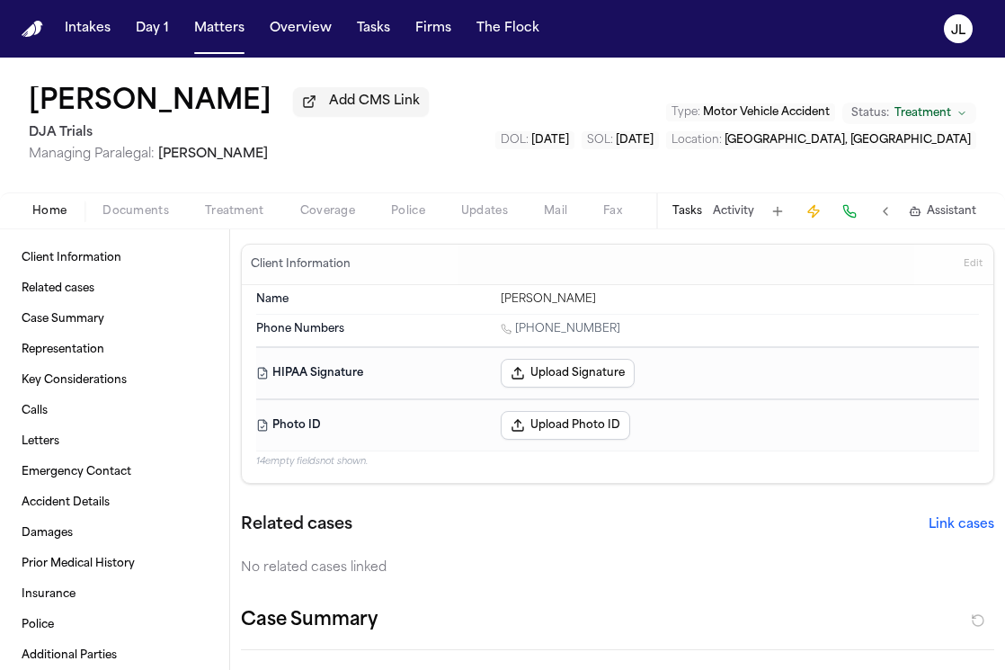
type textarea "*"
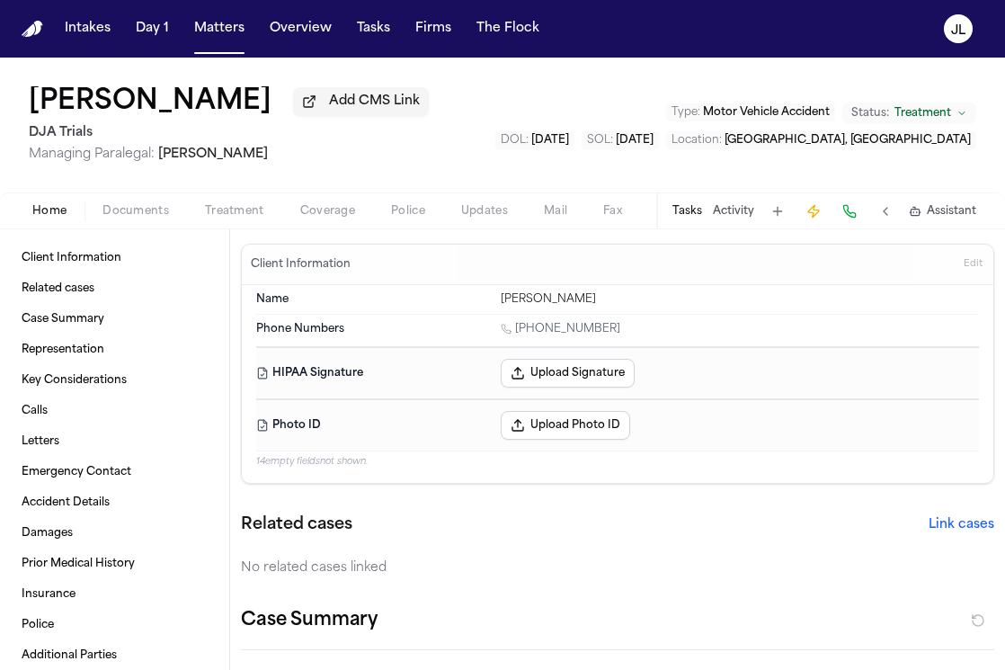
type textarea "*"
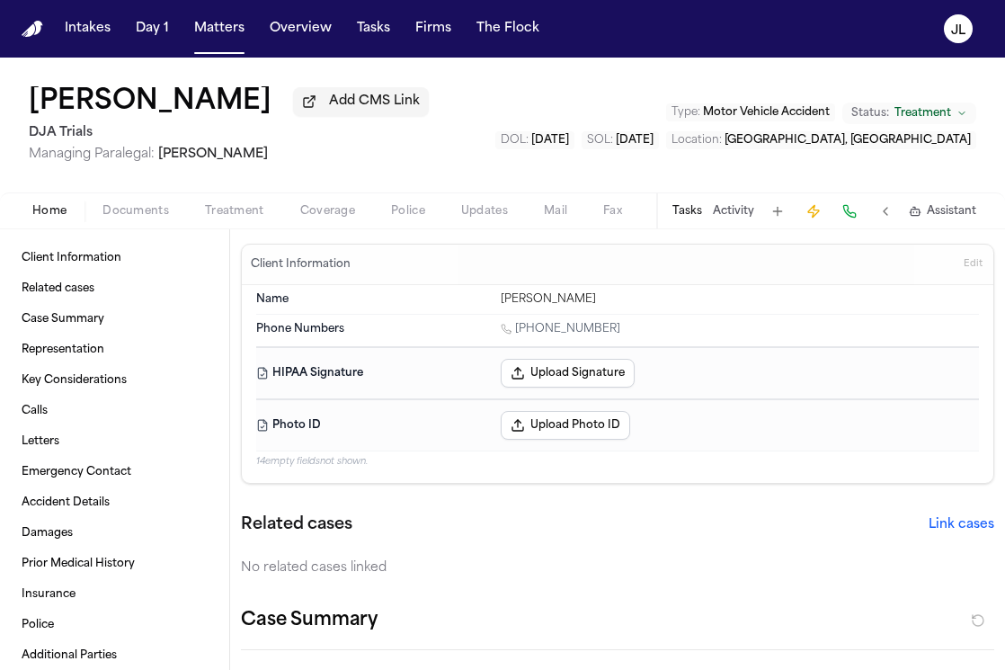
type textarea "*"
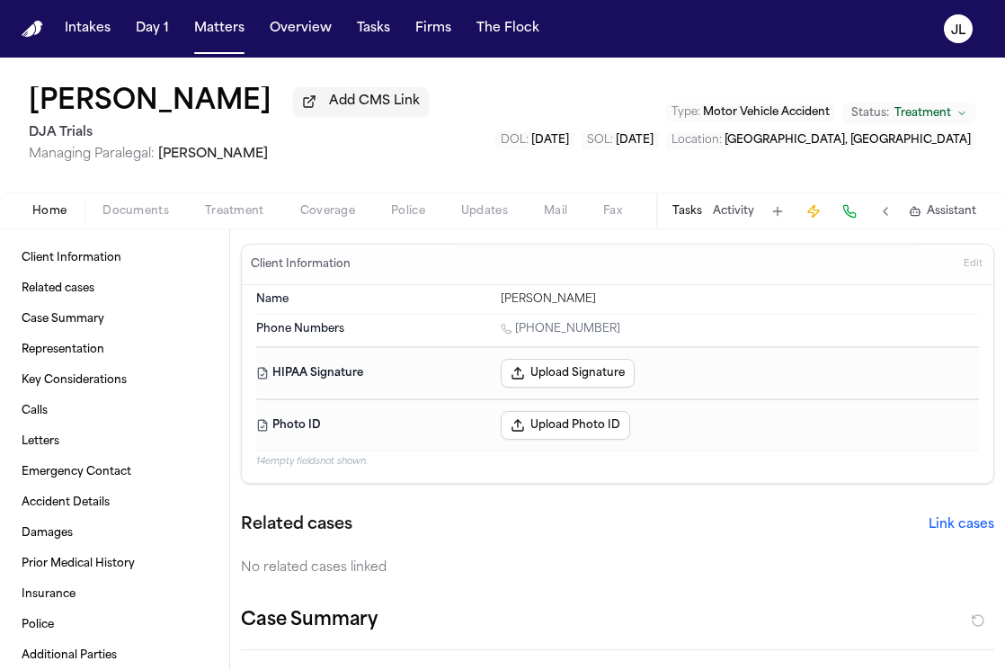
type textarea "*"
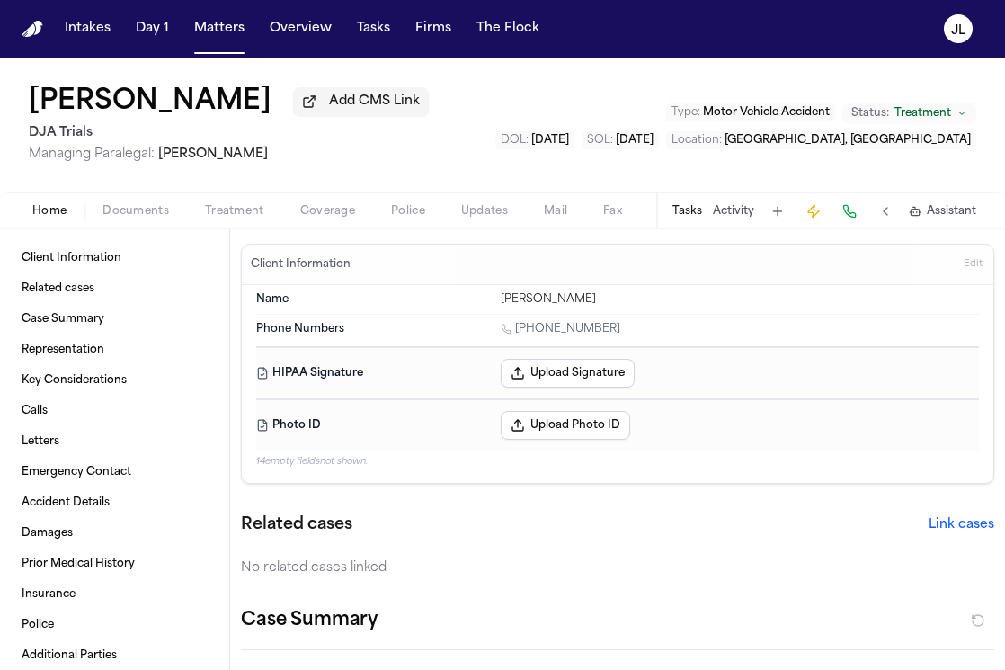
type textarea "*"
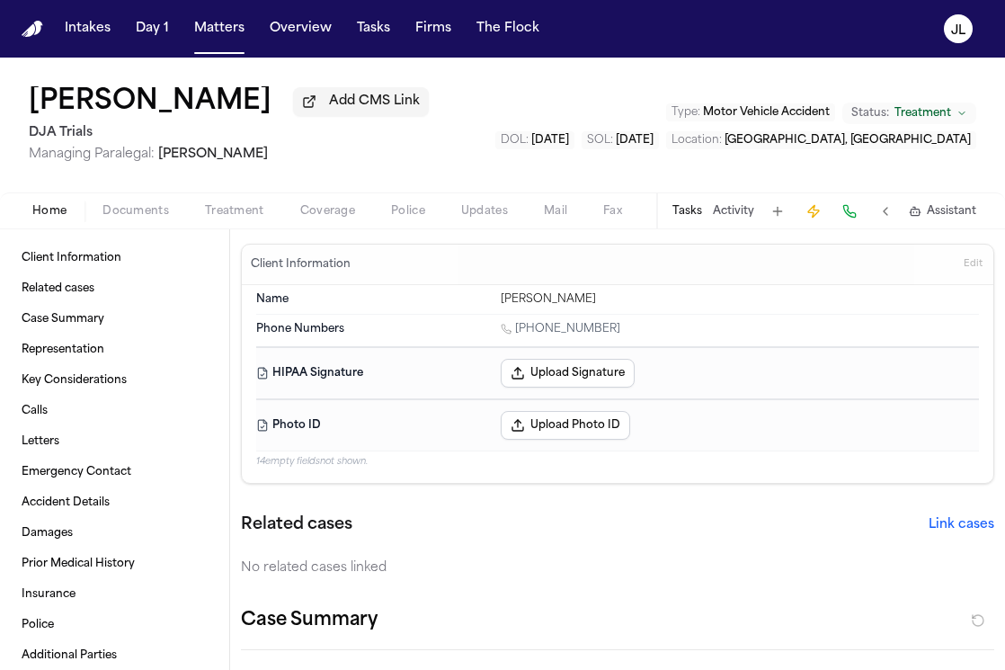
type textarea "*"
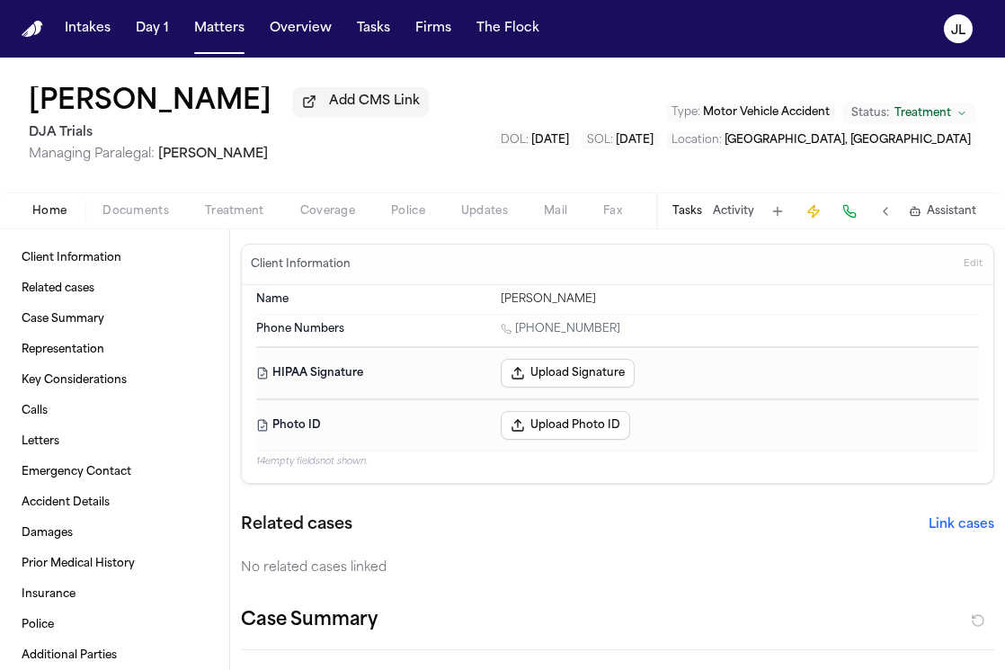
type textarea "*"
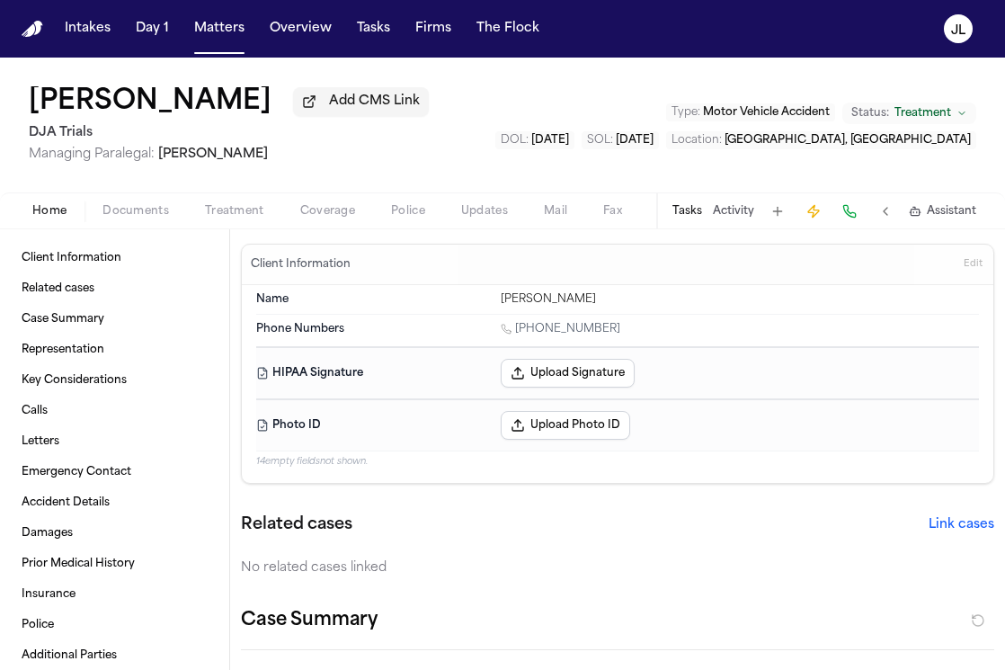
type textarea "*"
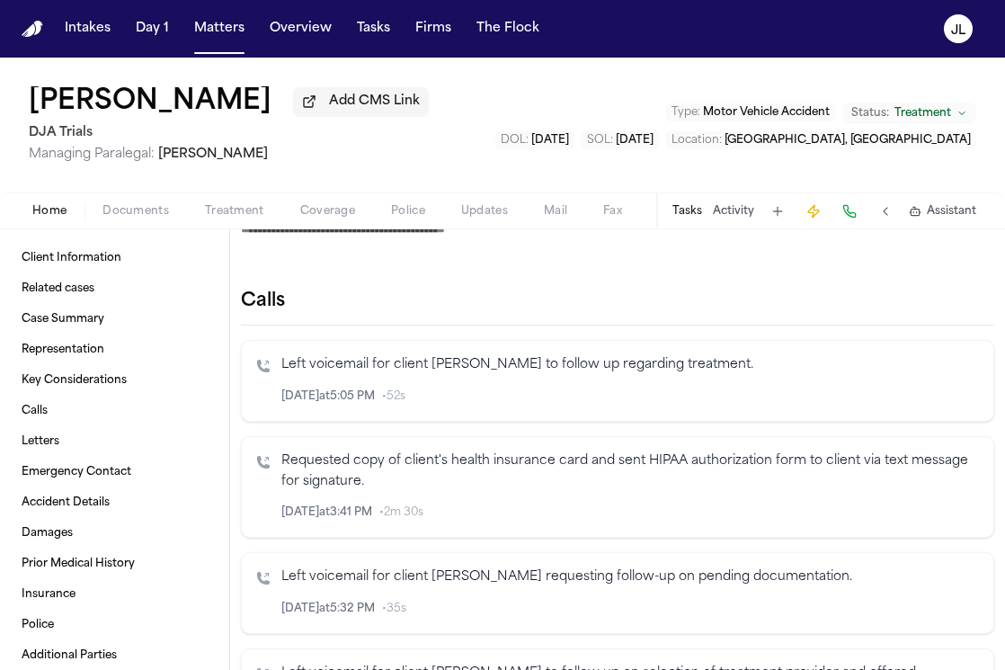
scroll to position [1180, 0]
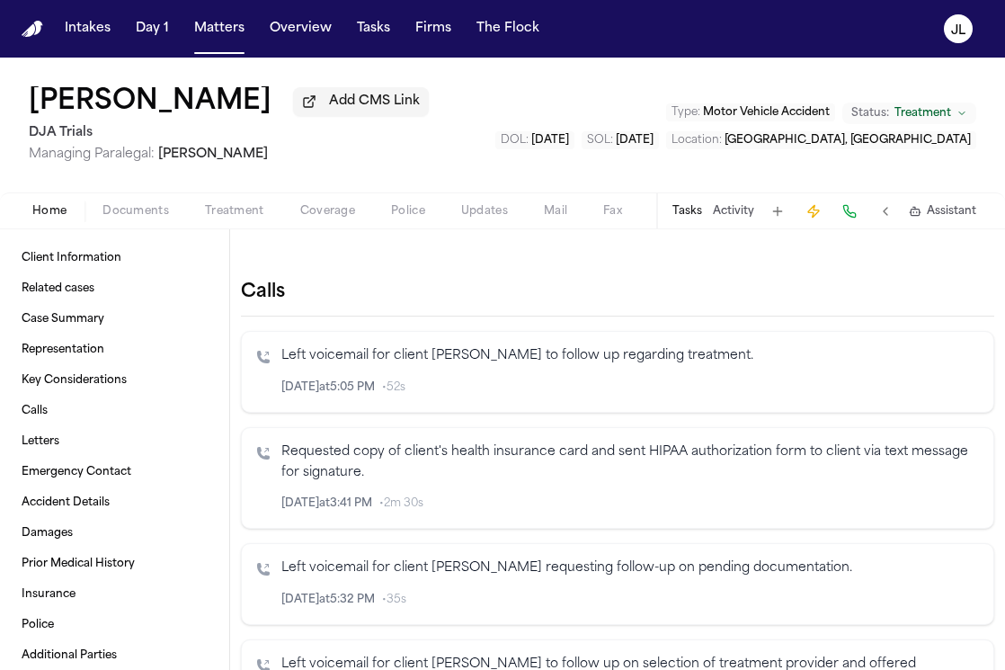
click at [900, 391] on icon "Inspect" at bounding box center [904, 387] width 13 height 13
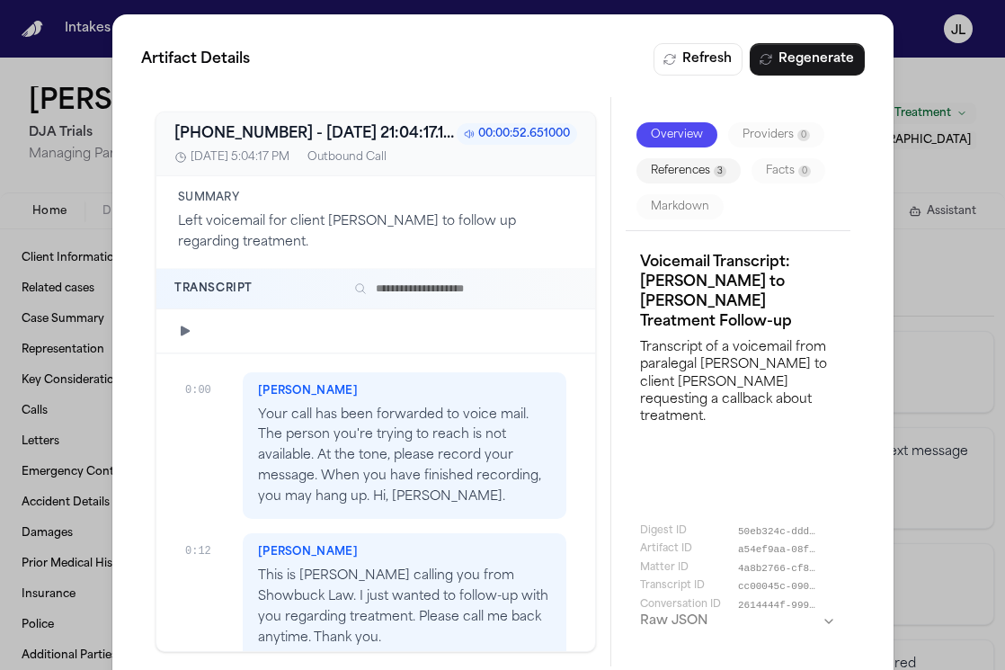
scroll to position [0, 0]
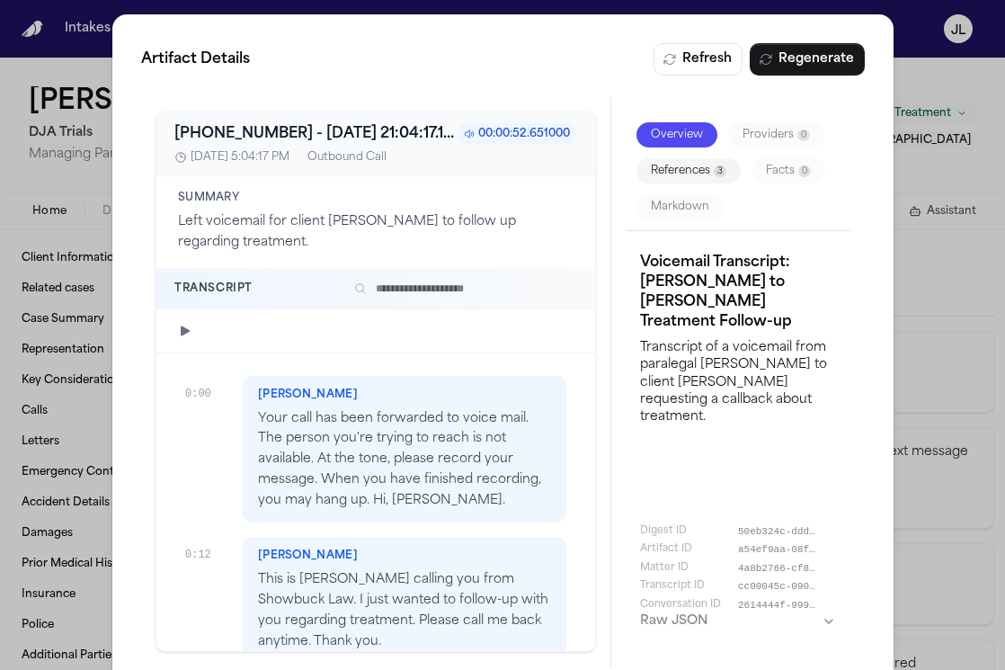
click at [901, 75] on div "Artifact Details Refresh Regenerate [PHONE_NUMBER] - [DATE] 21:04:17.118000+00:…" at bounding box center [502, 354] width 1005 height 709
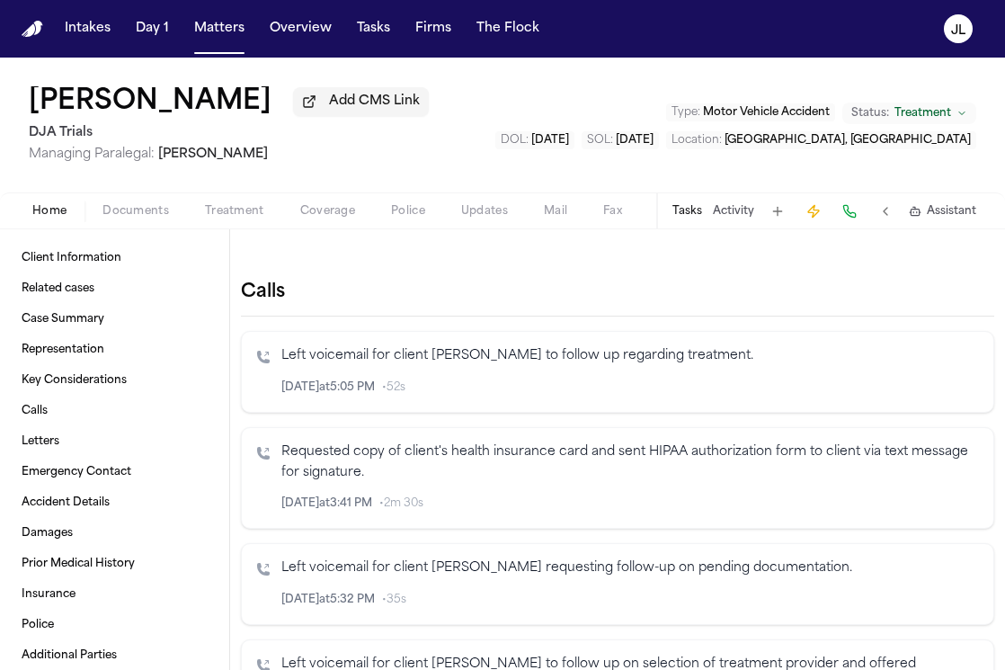
click at [904, 508] on icon "Inspect" at bounding box center [904, 504] width 9 height 10
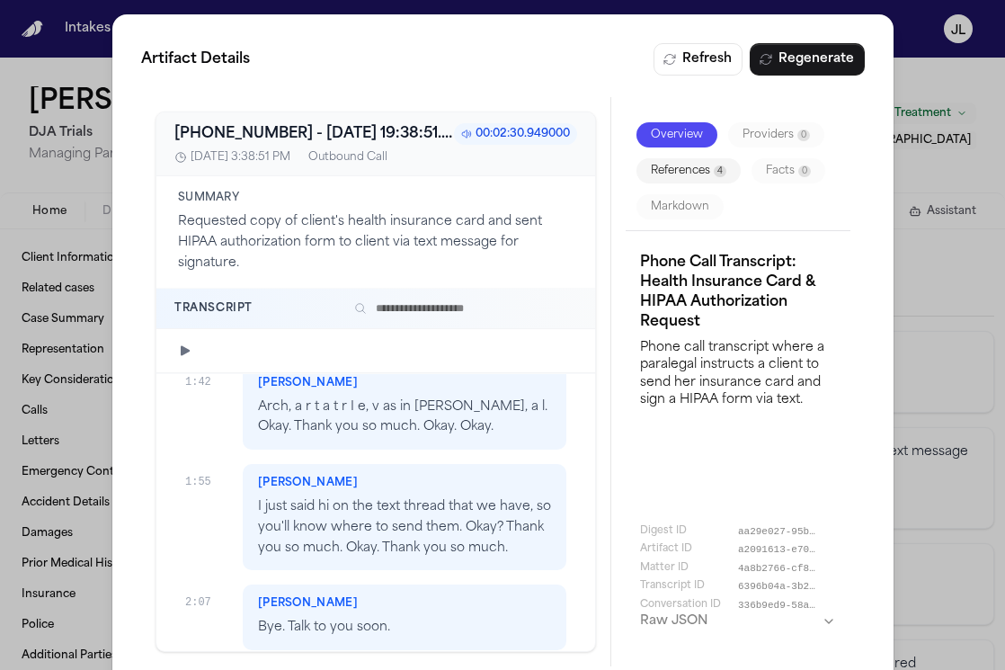
click at [914, 43] on div "Artifact Details Refresh Regenerate +17076555922 - 2025-06-11 19:38:51.411000+0…" at bounding box center [502, 354] width 1005 height 709
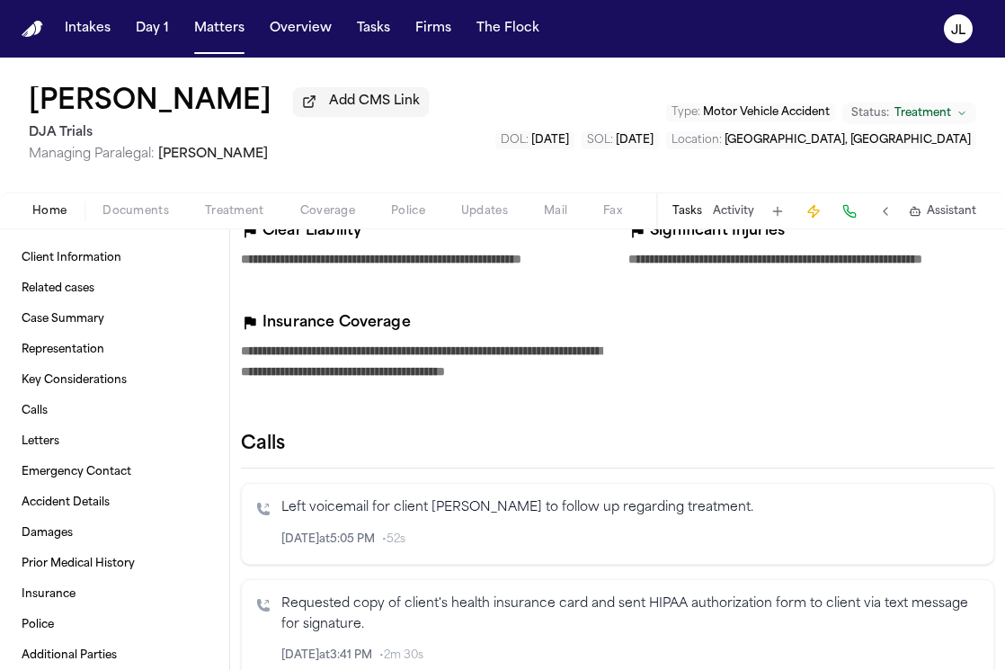
scroll to position [928, 0]
